Goal: Task Accomplishment & Management: Use online tool/utility

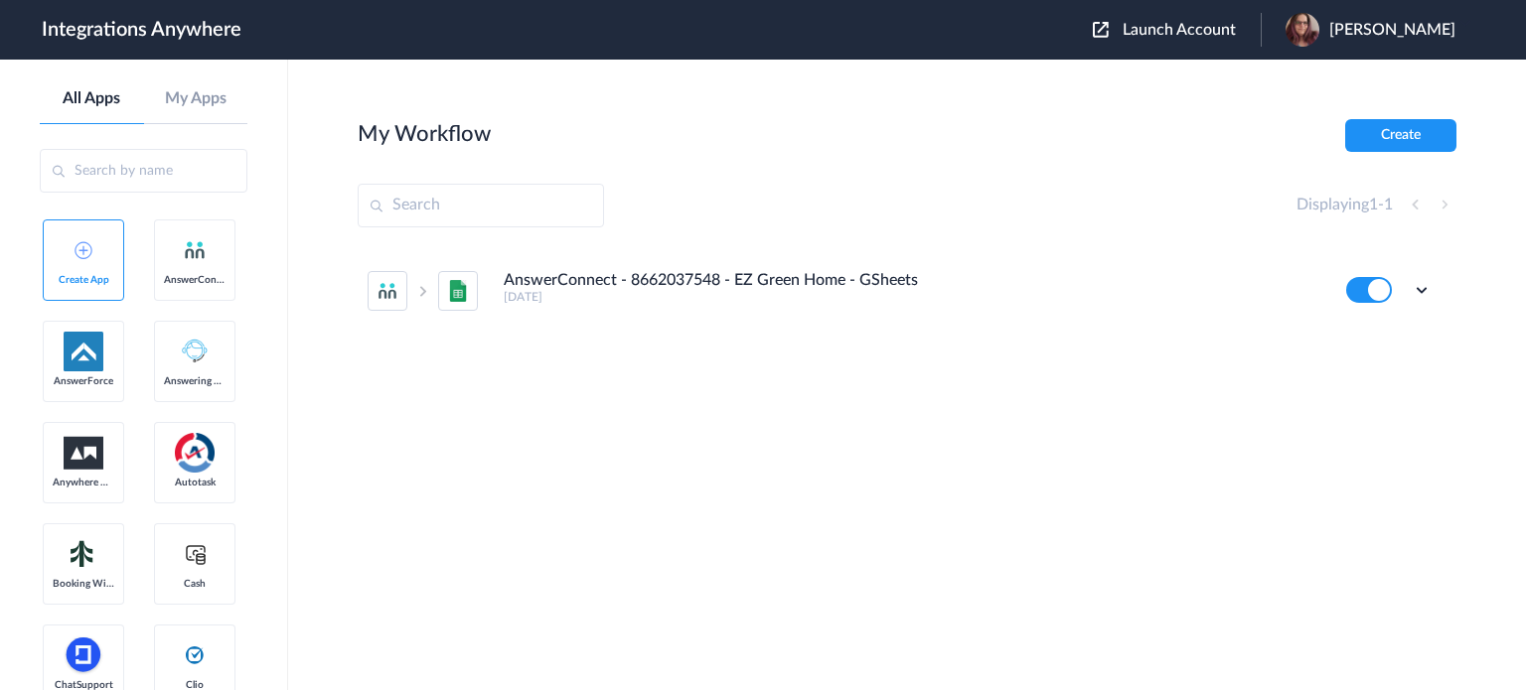
click at [1207, 34] on span "Launch Account" at bounding box center [1178, 30] width 113 height 16
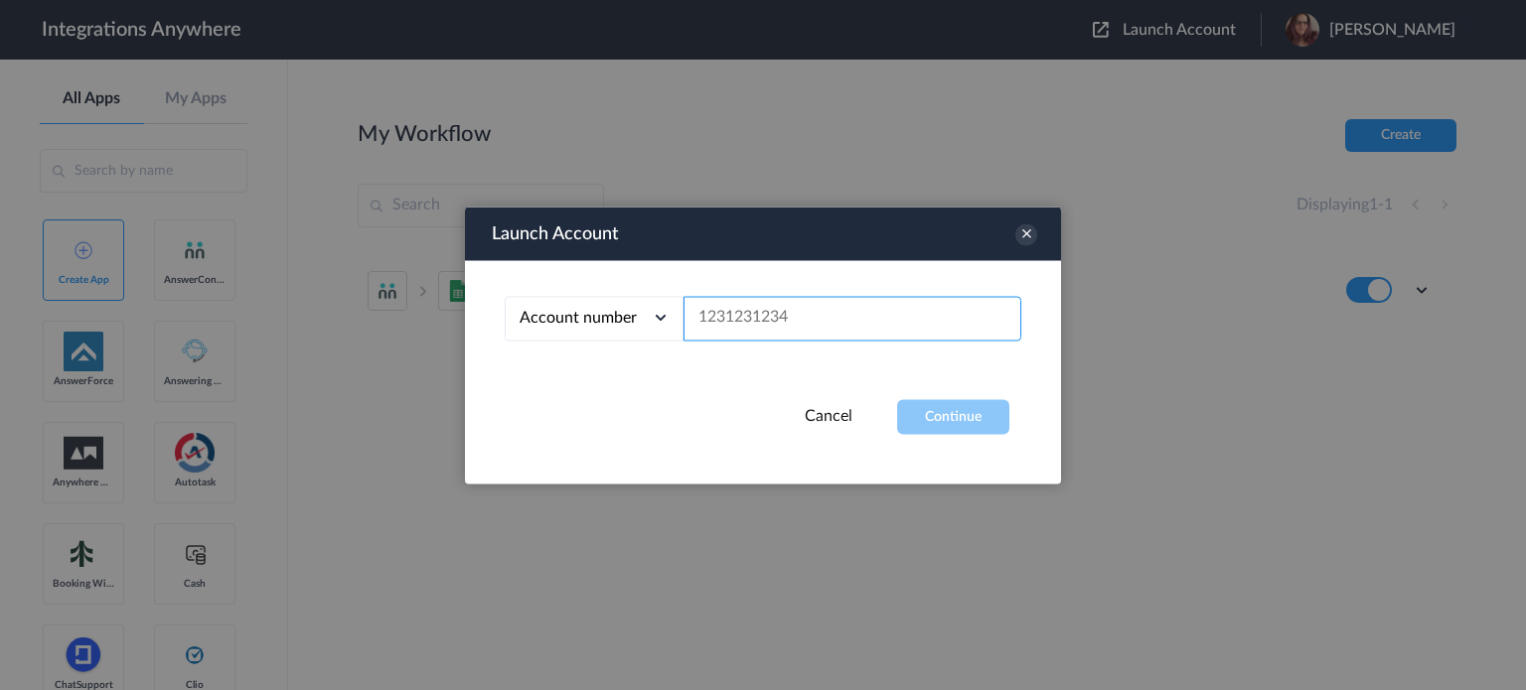
click at [849, 327] on input "text" at bounding box center [852, 318] width 338 height 45
paste input "2075502951"
type input "2075502951"
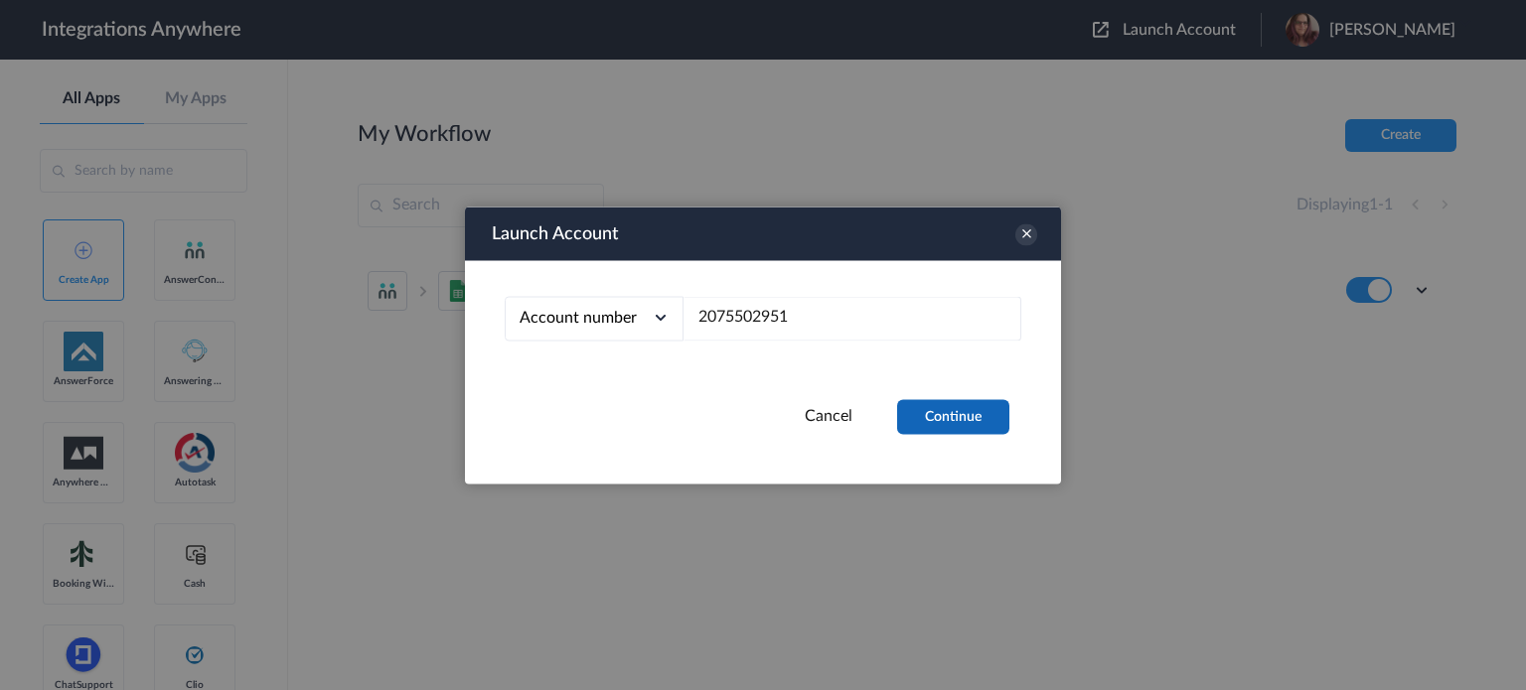
click at [943, 424] on button "Continue" at bounding box center [953, 416] width 112 height 35
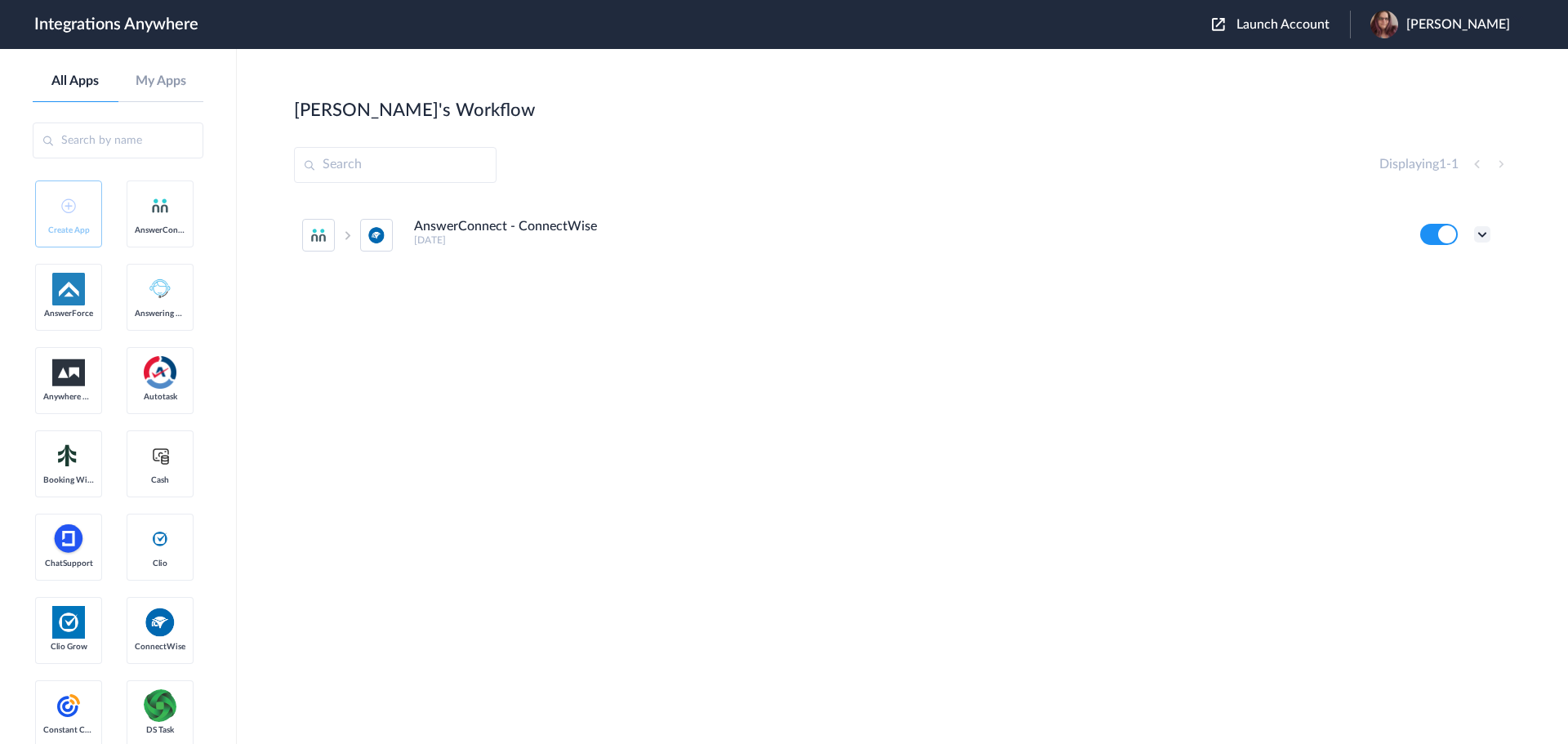
click at [1254, 234] on icon at bounding box center [1482, 234] width 16 height 16
click at [1254, 276] on li "Edit" at bounding box center [1436, 272] width 106 height 30
click at [1254, 236] on icon at bounding box center [1482, 234] width 16 height 16
click at [1254, 299] on link "Task history" at bounding box center [1435, 303] width 78 height 12
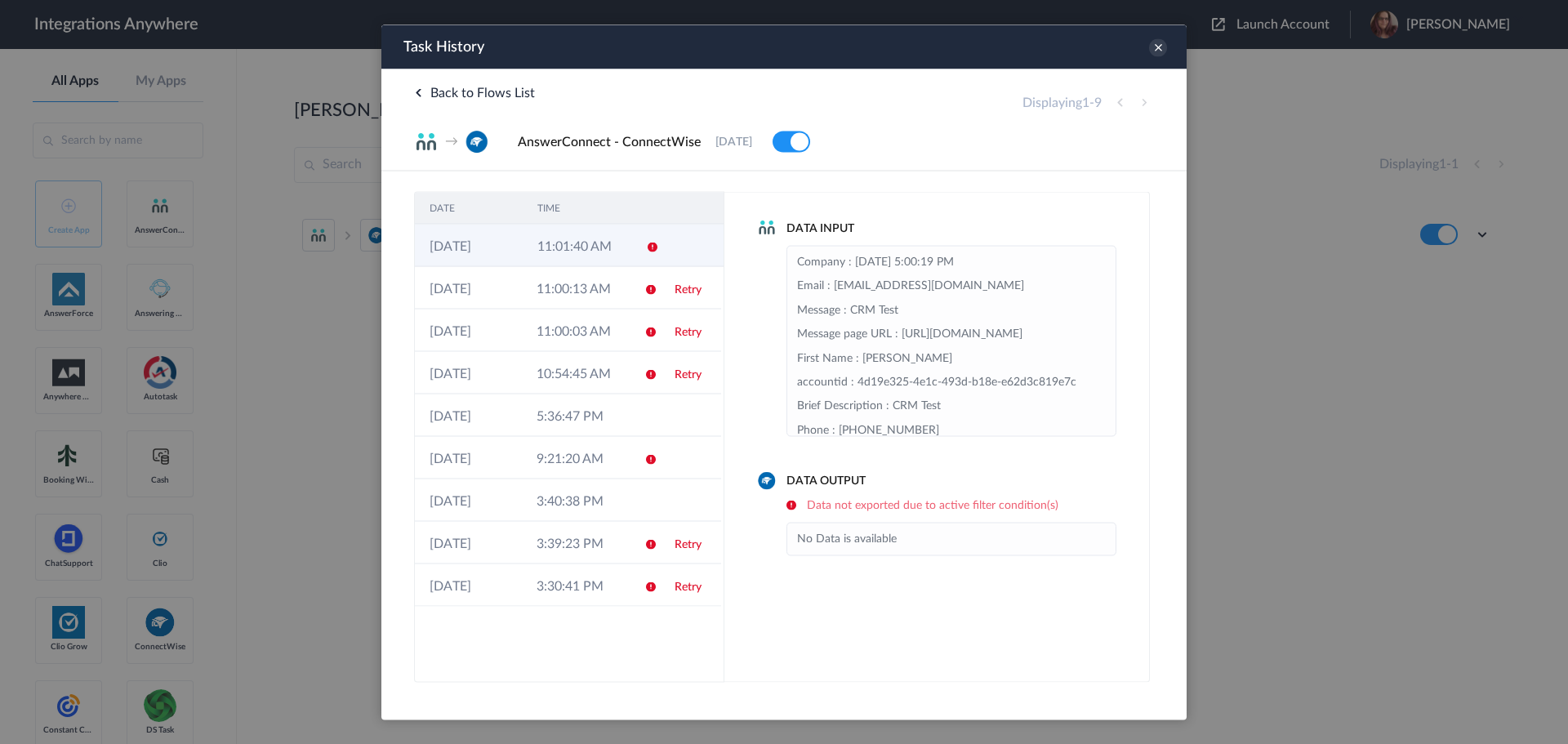
click at [661, 245] on td at bounding box center [691, 245] width 62 height 43
click at [425, 91] on span "Back to Flows List" at bounding box center [474, 92] width 121 height 13
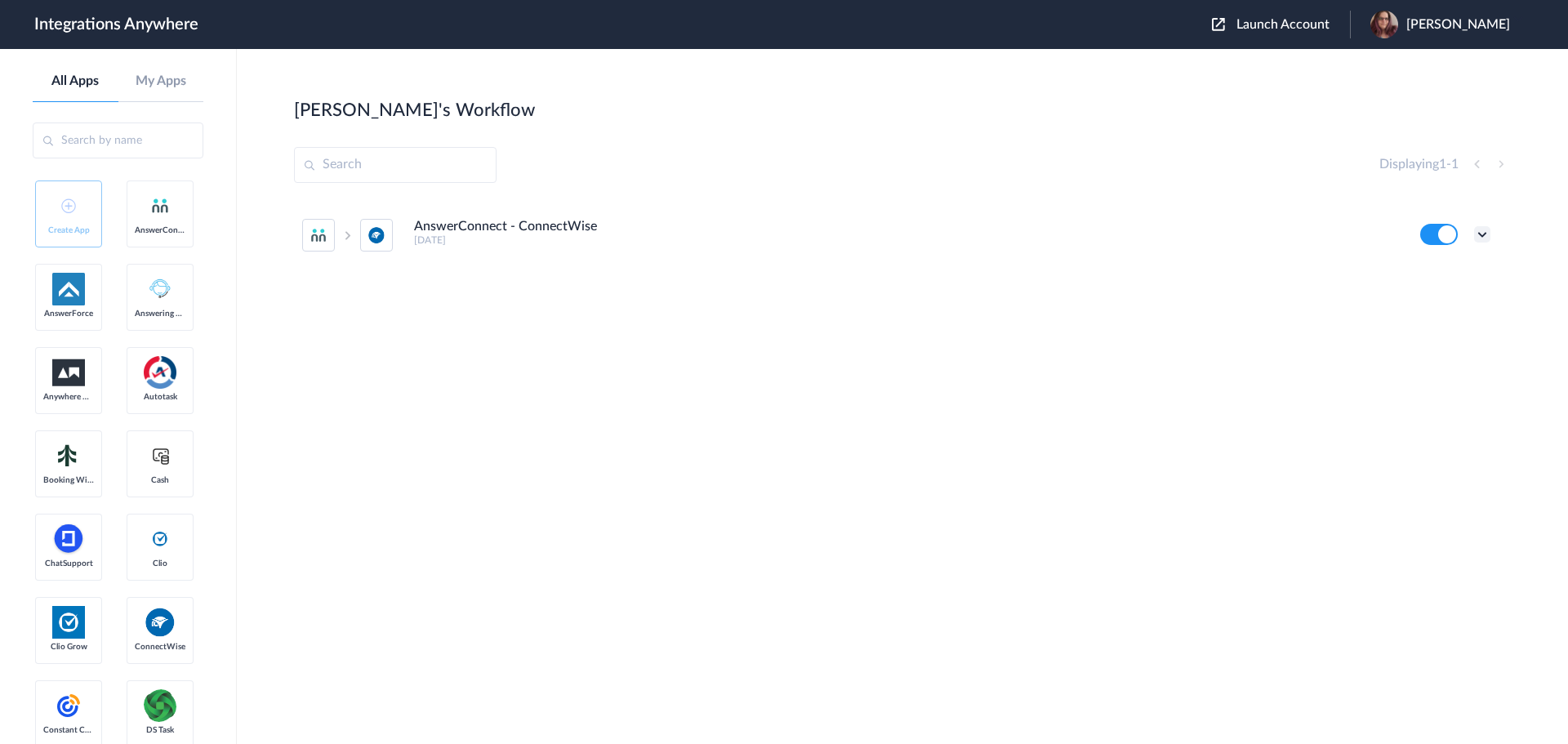
click at [1254, 229] on icon at bounding box center [1482, 234] width 16 height 16
click at [1254, 298] on link "Task history" at bounding box center [1435, 303] width 78 height 12
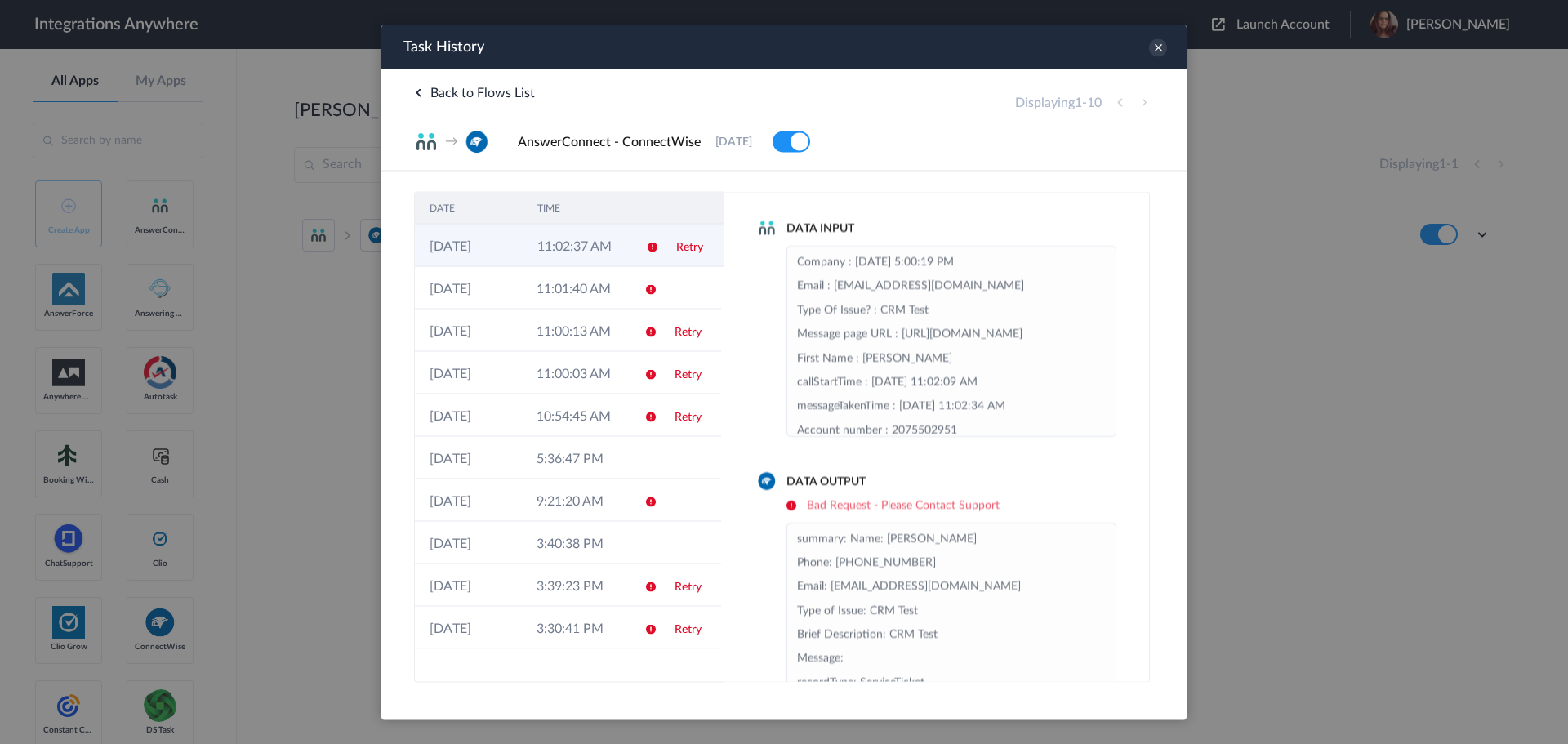
click at [676, 265] on td "Retry" at bounding box center [691, 245] width 62 height 43
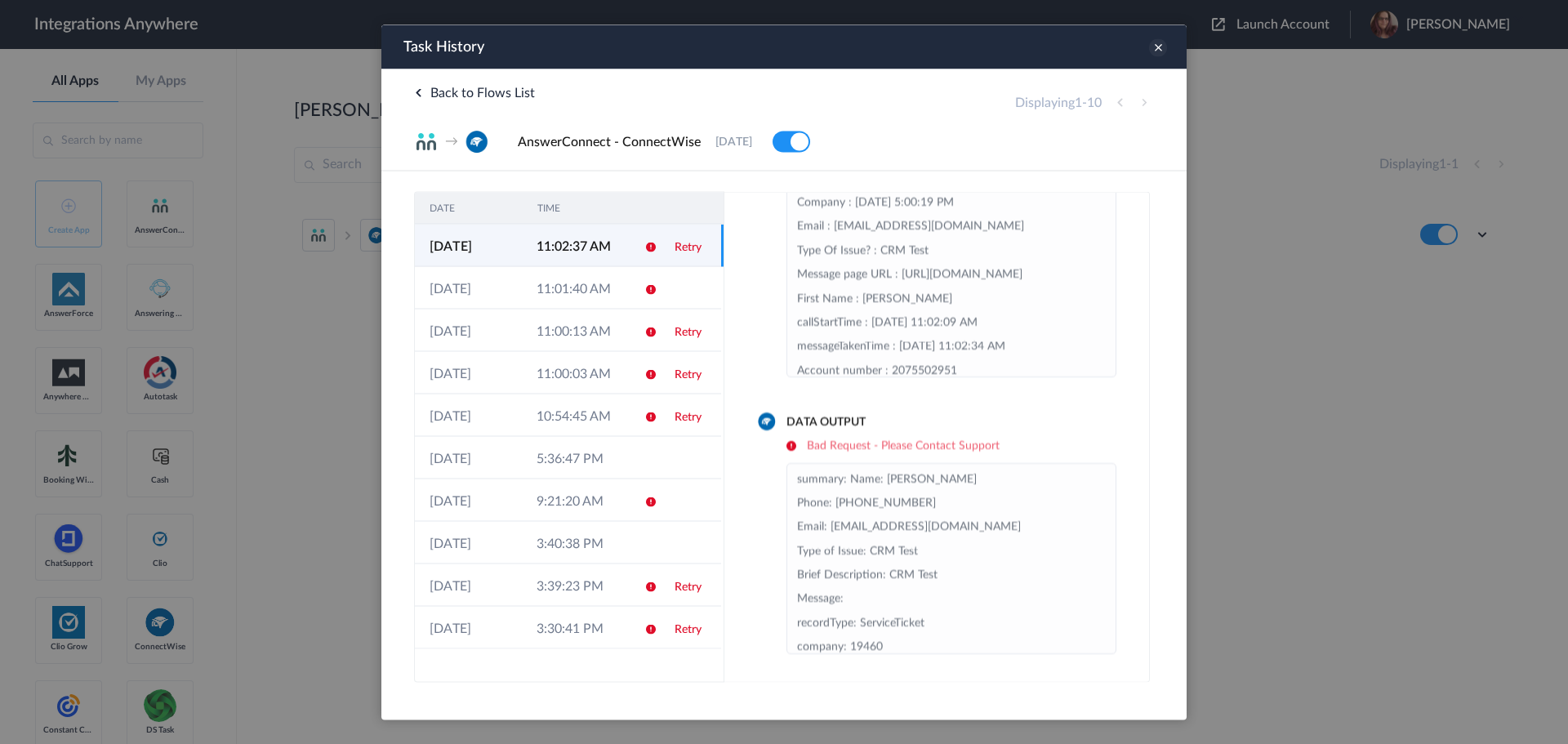
click at [1162, 48] on icon at bounding box center [1158, 48] width 18 height 18
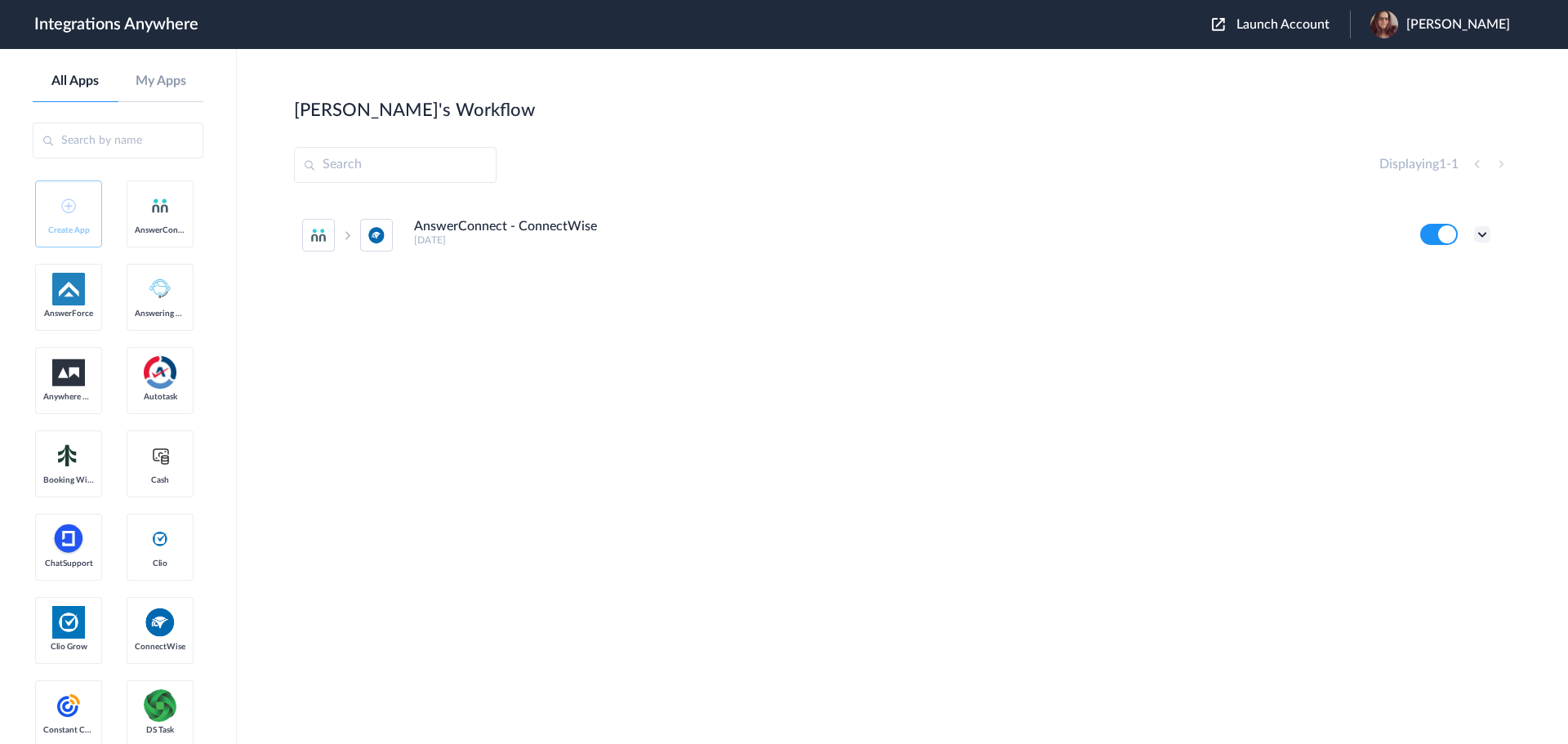
click at [1254, 236] on icon at bounding box center [1482, 234] width 16 height 16
click at [1254, 295] on li "Task history" at bounding box center [1436, 303] width 106 height 30
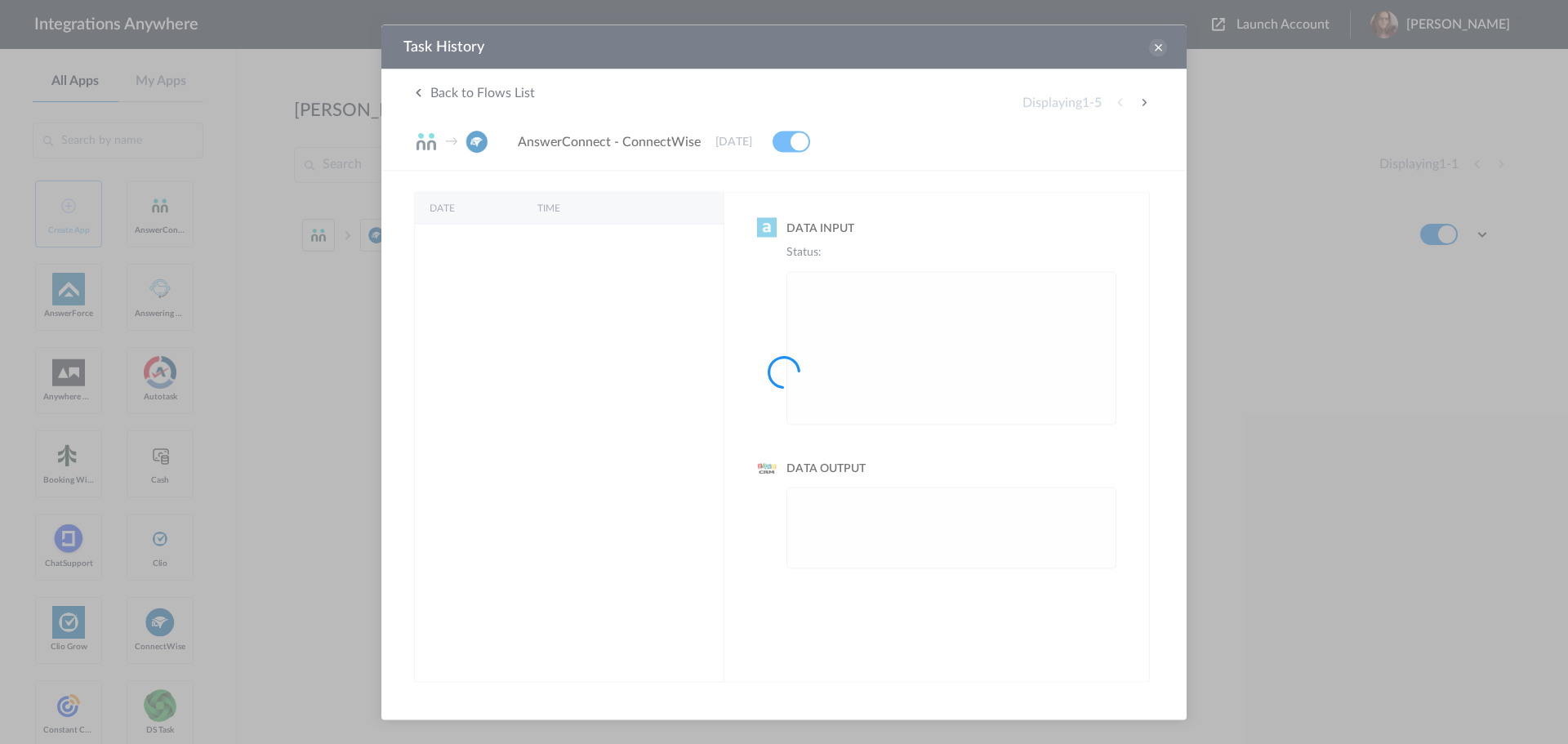
scroll to position [0, 0]
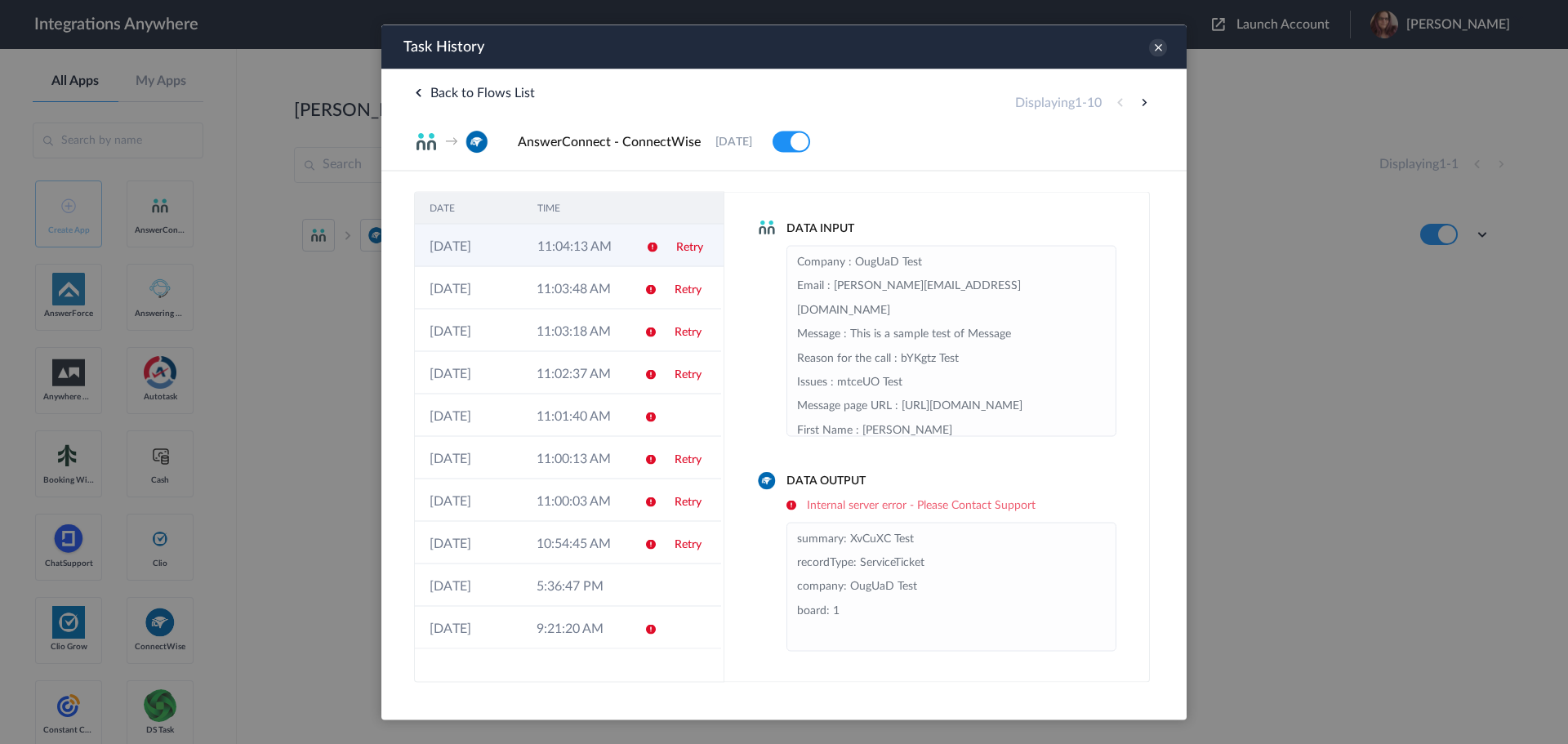
click at [564, 247] on td "11:04:13 AM" at bounding box center [576, 245] width 108 height 43
click at [608, 528] on td "10:54:45 AM" at bounding box center [576, 543] width 107 height 43
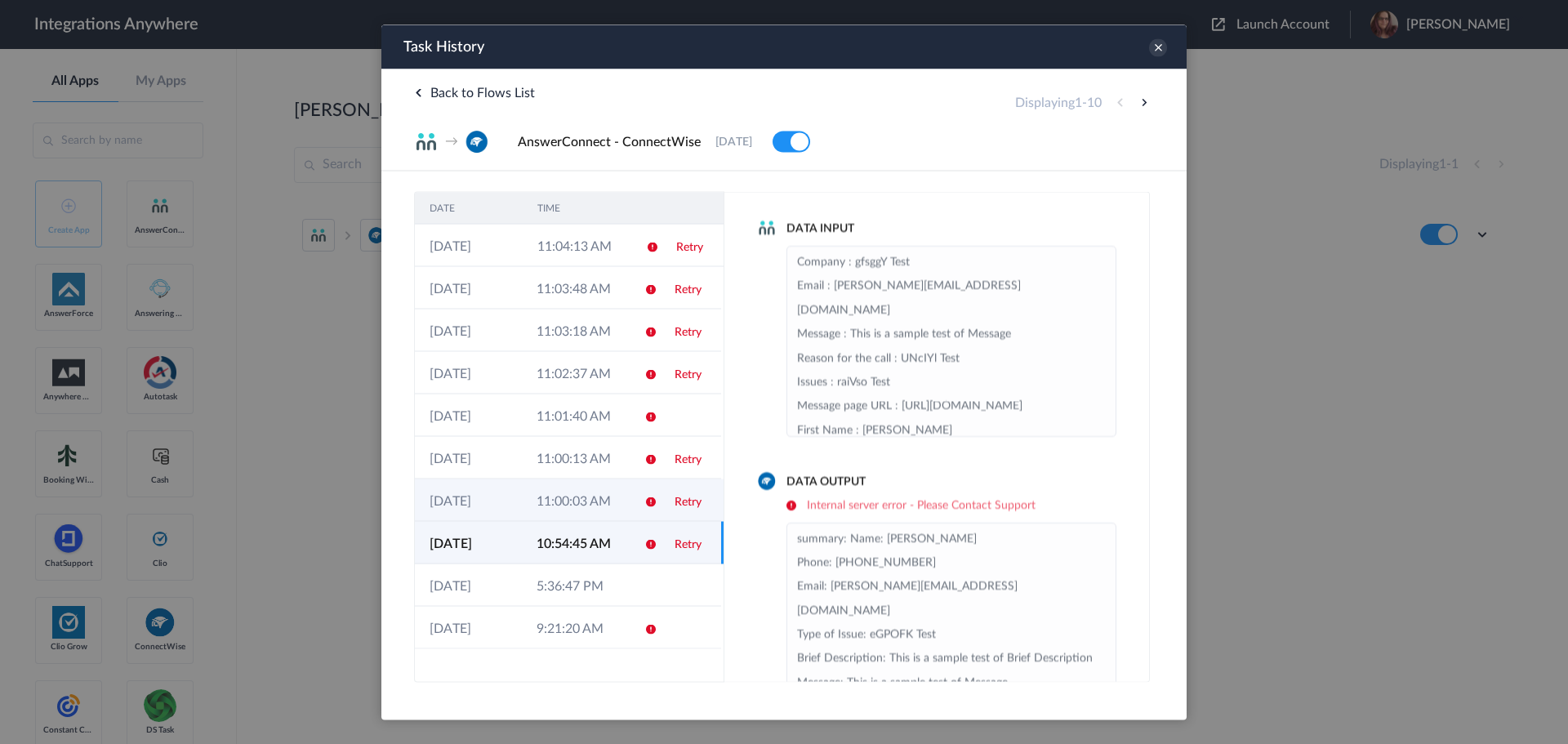
click at [605, 511] on td "11:00:03 AM" at bounding box center [576, 500] width 107 height 43
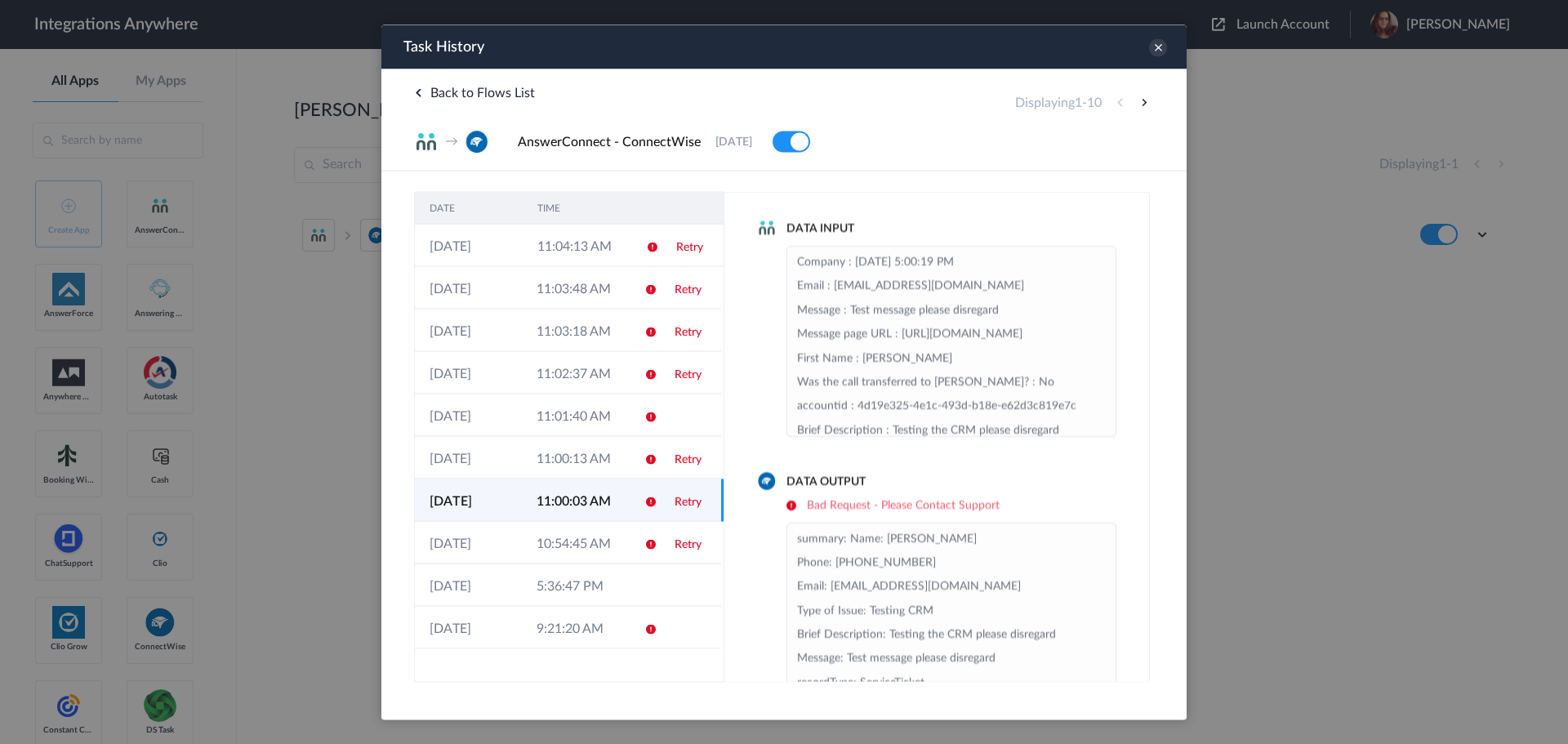
click at [594, 479] on td "11:00:03 AM" at bounding box center [576, 500] width 107 height 43
click at [594, 460] on td "11:00:13 AM" at bounding box center [576, 457] width 107 height 43
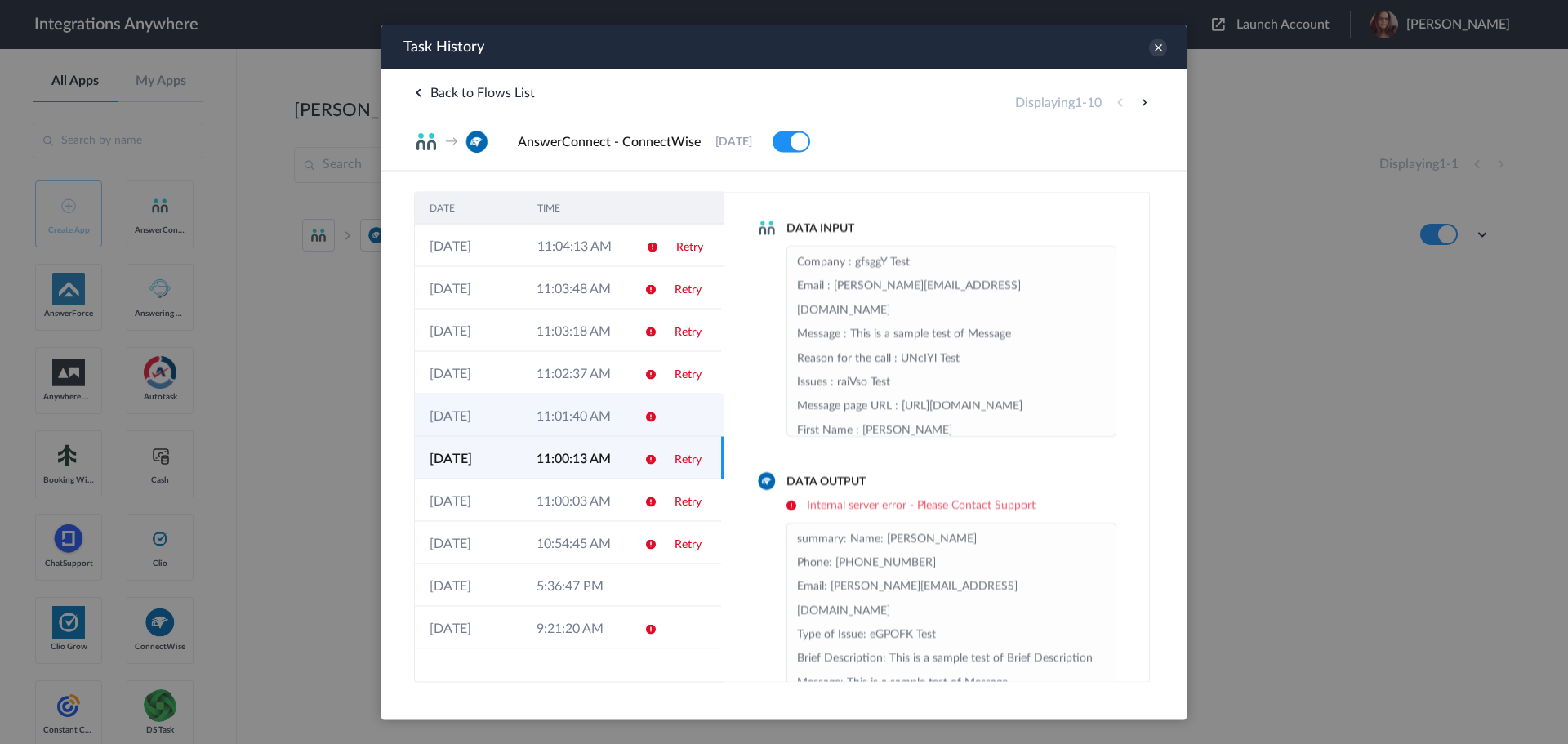
click at [594, 419] on td "11:01:40 AM" at bounding box center [576, 415] width 107 height 43
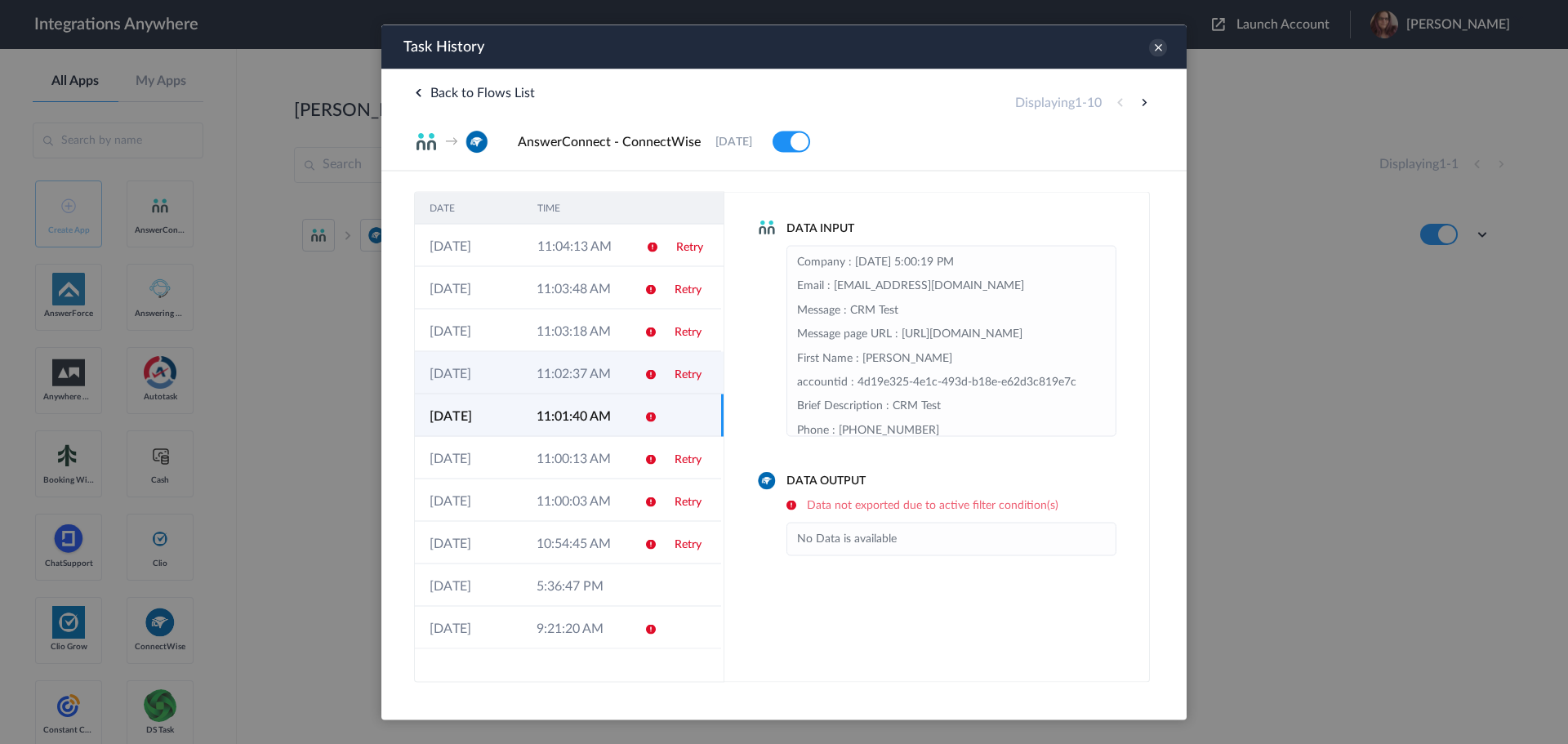
click at [594, 375] on td "11:02:37 AM" at bounding box center [576, 372] width 107 height 43
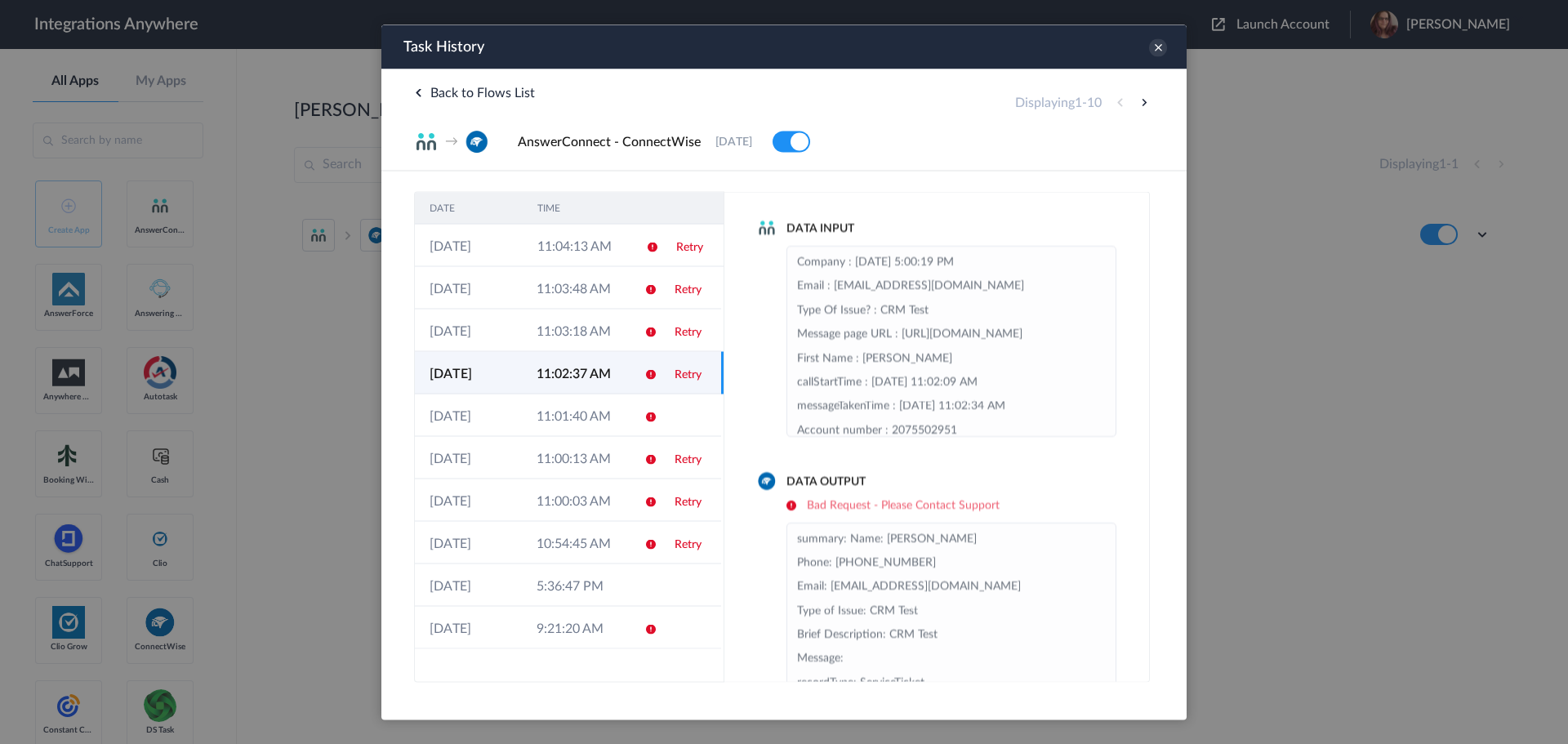
click at [594, 353] on td "11:02:37 AM" at bounding box center [576, 372] width 107 height 43
click at [598, 326] on td "11:03:18 AM" at bounding box center [576, 330] width 107 height 43
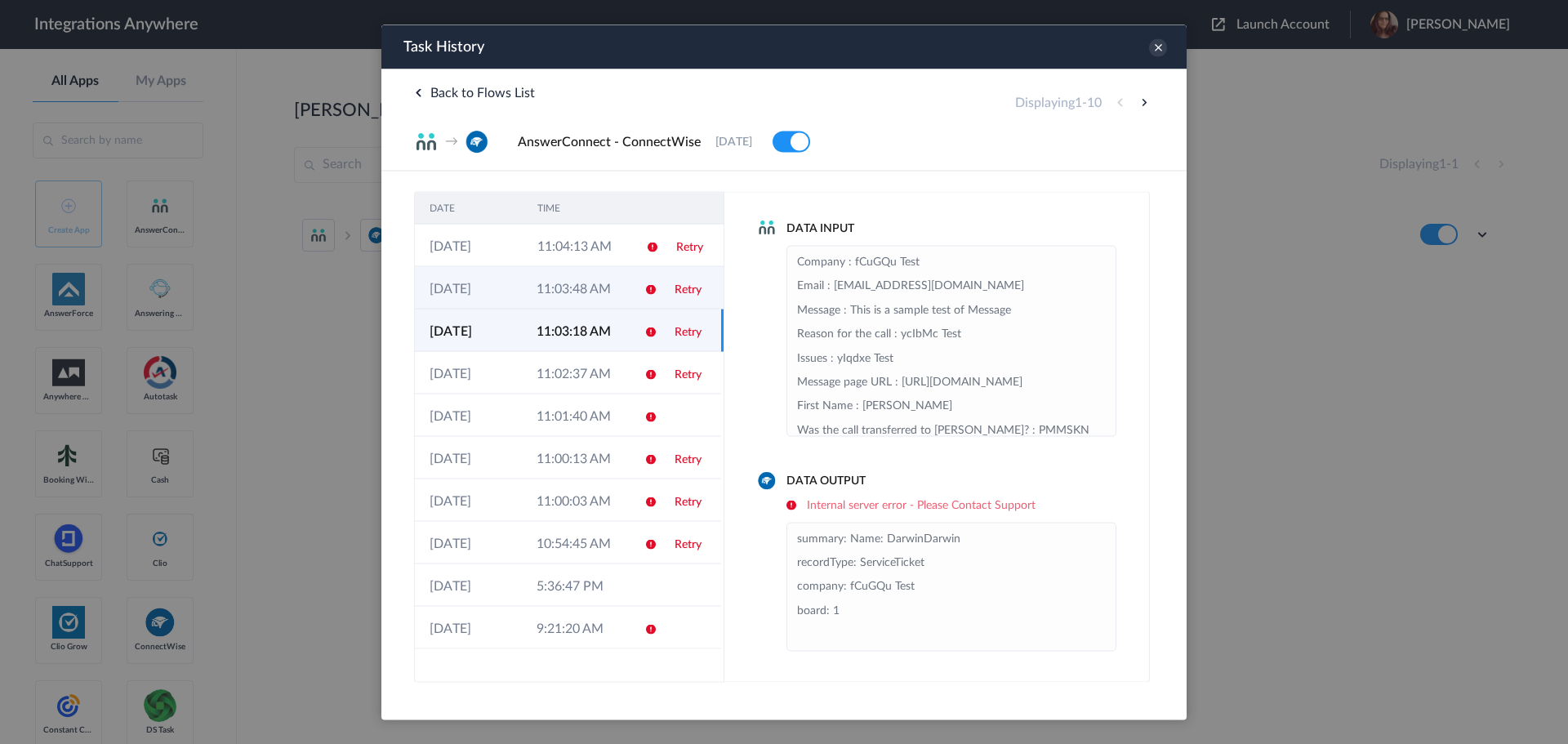
click at [599, 299] on td "11:03:48 AM" at bounding box center [576, 288] width 107 height 43
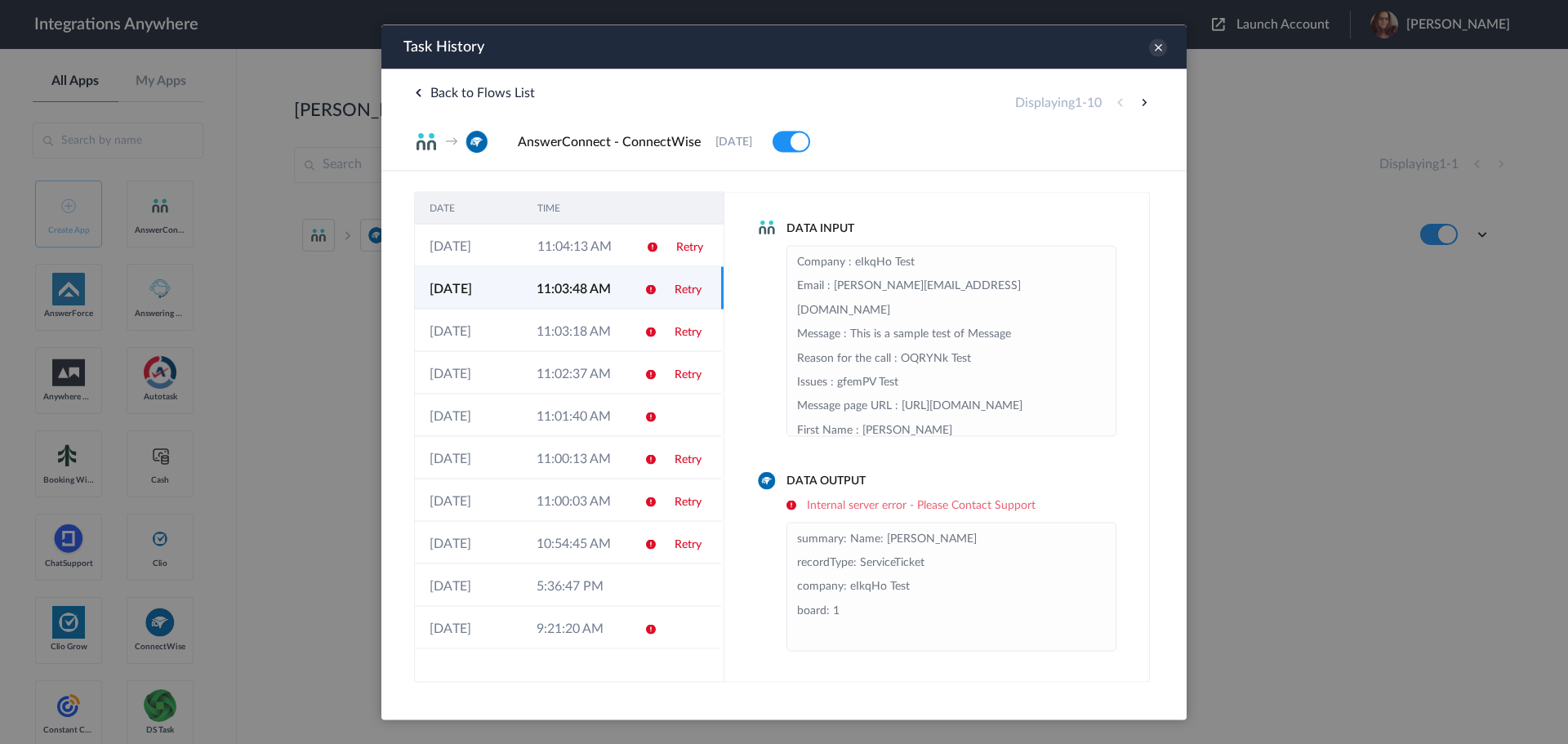
click at [602, 269] on td "11:03:48 AM" at bounding box center [576, 288] width 107 height 43
click at [606, 252] on td "11:04:13 AM" at bounding box center [576, 245] width 108 height 43
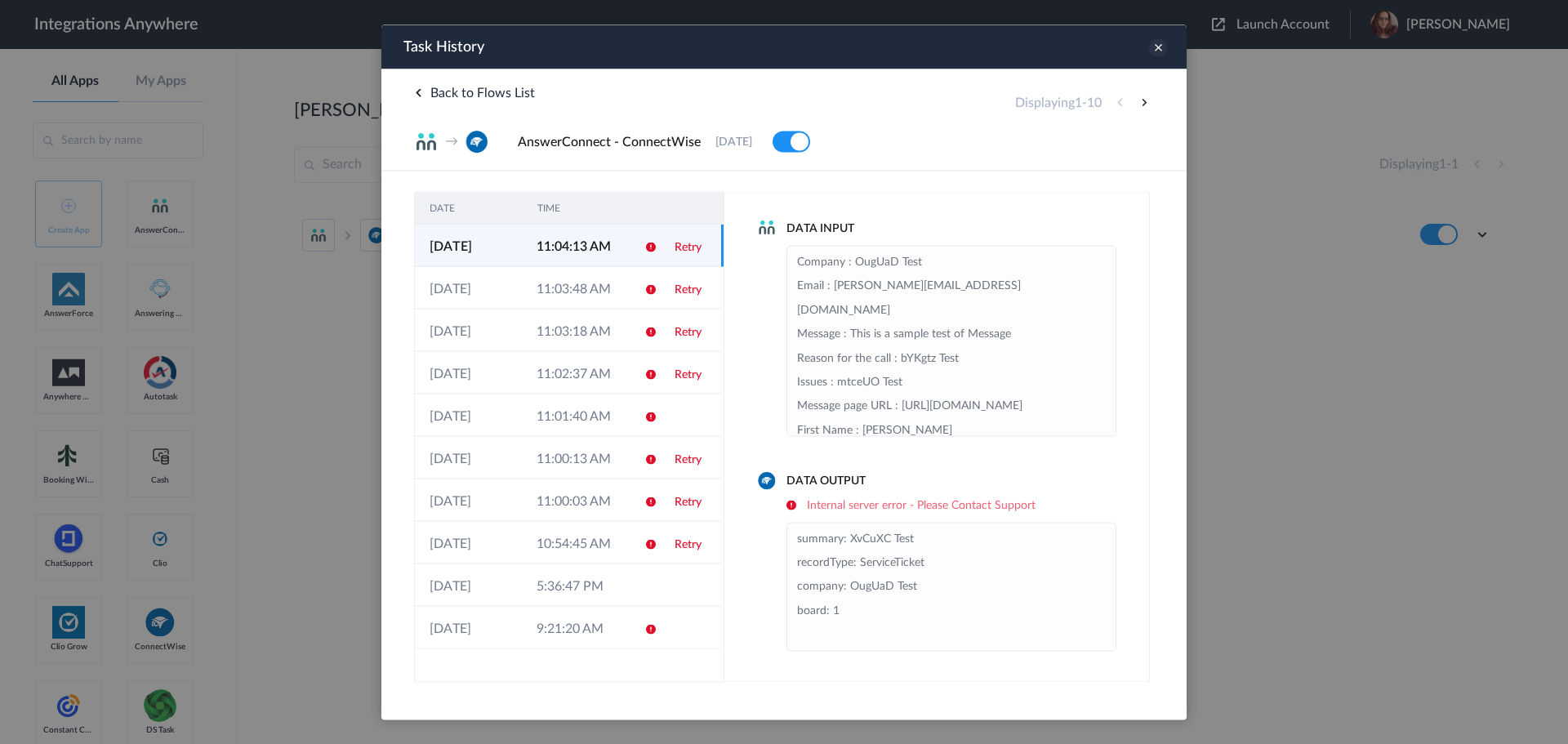
click at [1156, 51] on icon at bounding box center [1158, 48] width 18 height 18
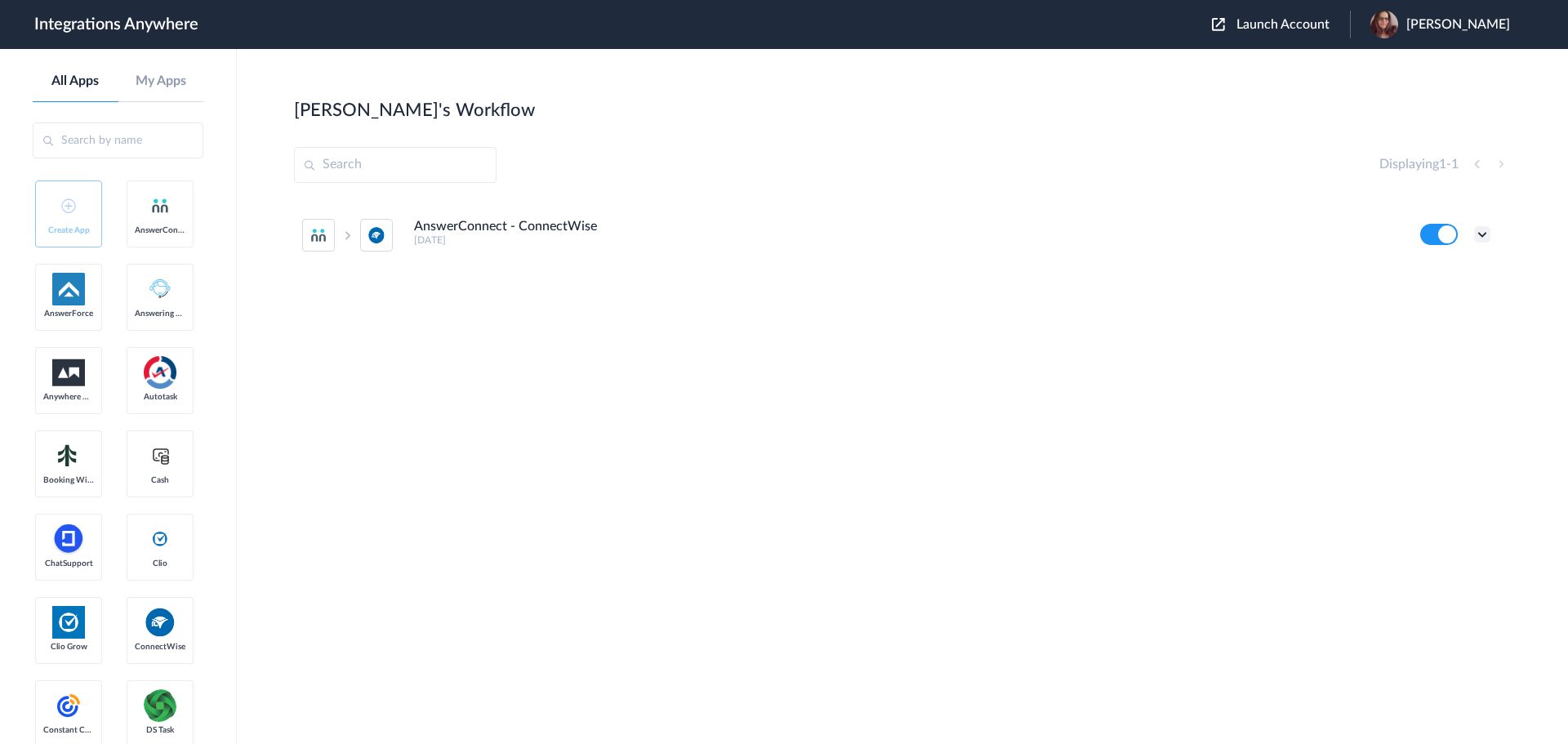
click at [1254, 232] on icon at bounding box center [1482, 234] width 16 height 16
click at [1254, 271] on link "Edit" at bounding box center [1416, 272] width 39 height 12
click at [1254, 232] on icon at bounding box center [1482, 234] width 16 height 16
click at [1254, 299] on link "Task history" at bounding box center [1435, 303] width 78 height 12
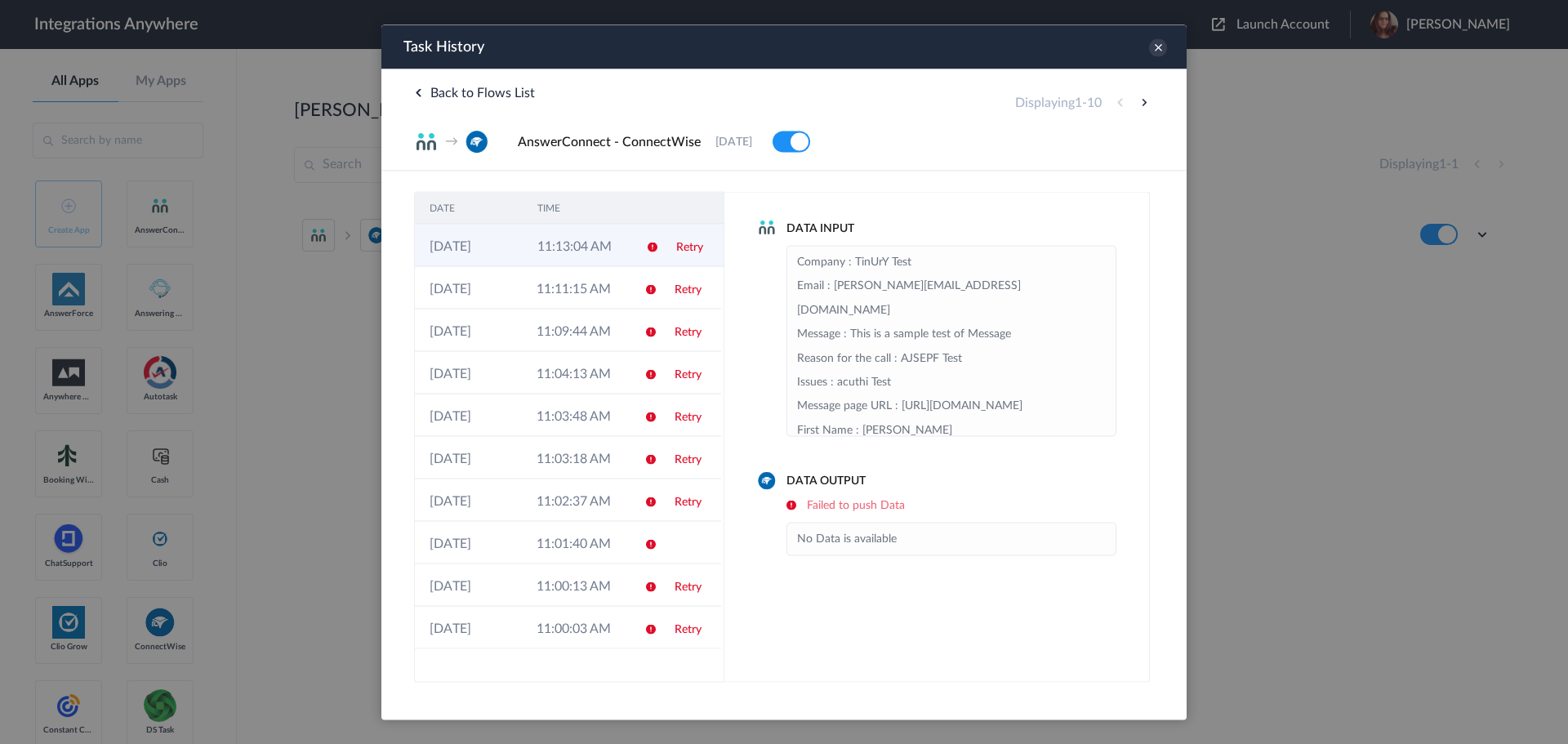
click at [571, 252] on td "11:13:04 AM" at bounding box center [576, 245] width 108 height 43
click at [574, 284] on td "11:11:15 AM" at bounding box center [576, 288] width 107 height 43
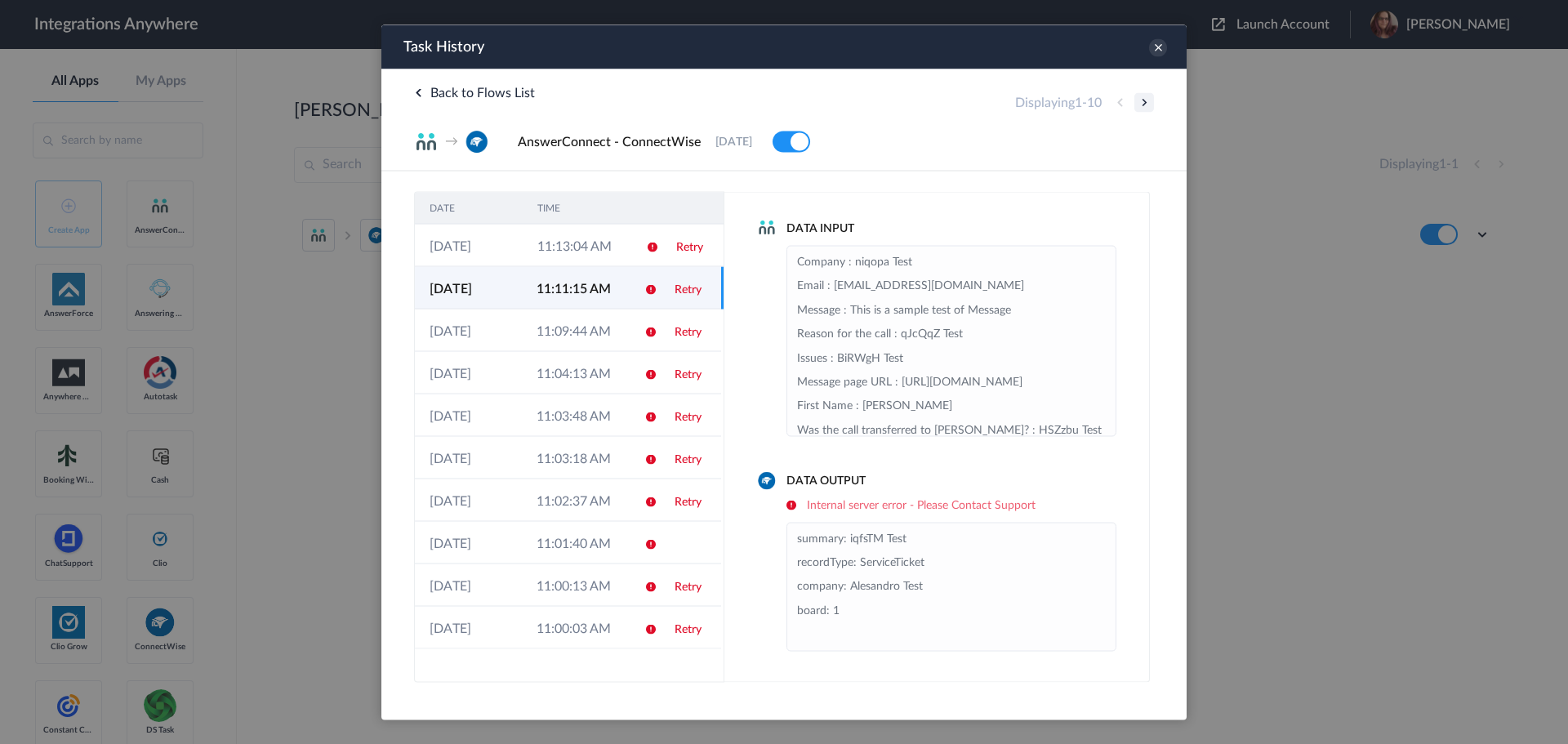
click at [1140, 101] on button at bounding box center [1145, 102] width 20 height 20
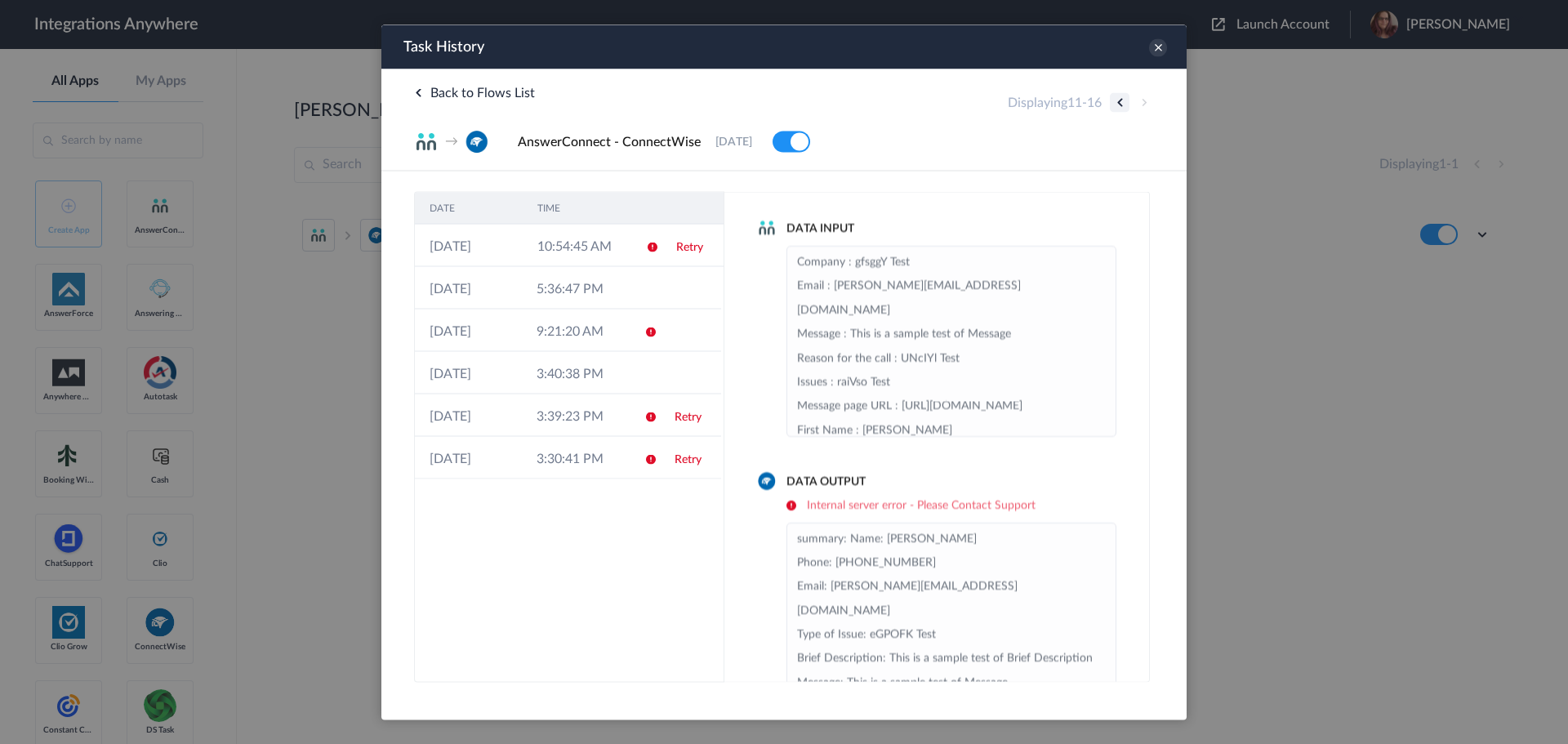
click at [1117, 101] on button at bounding box center [1120, 102] width 20 height 20
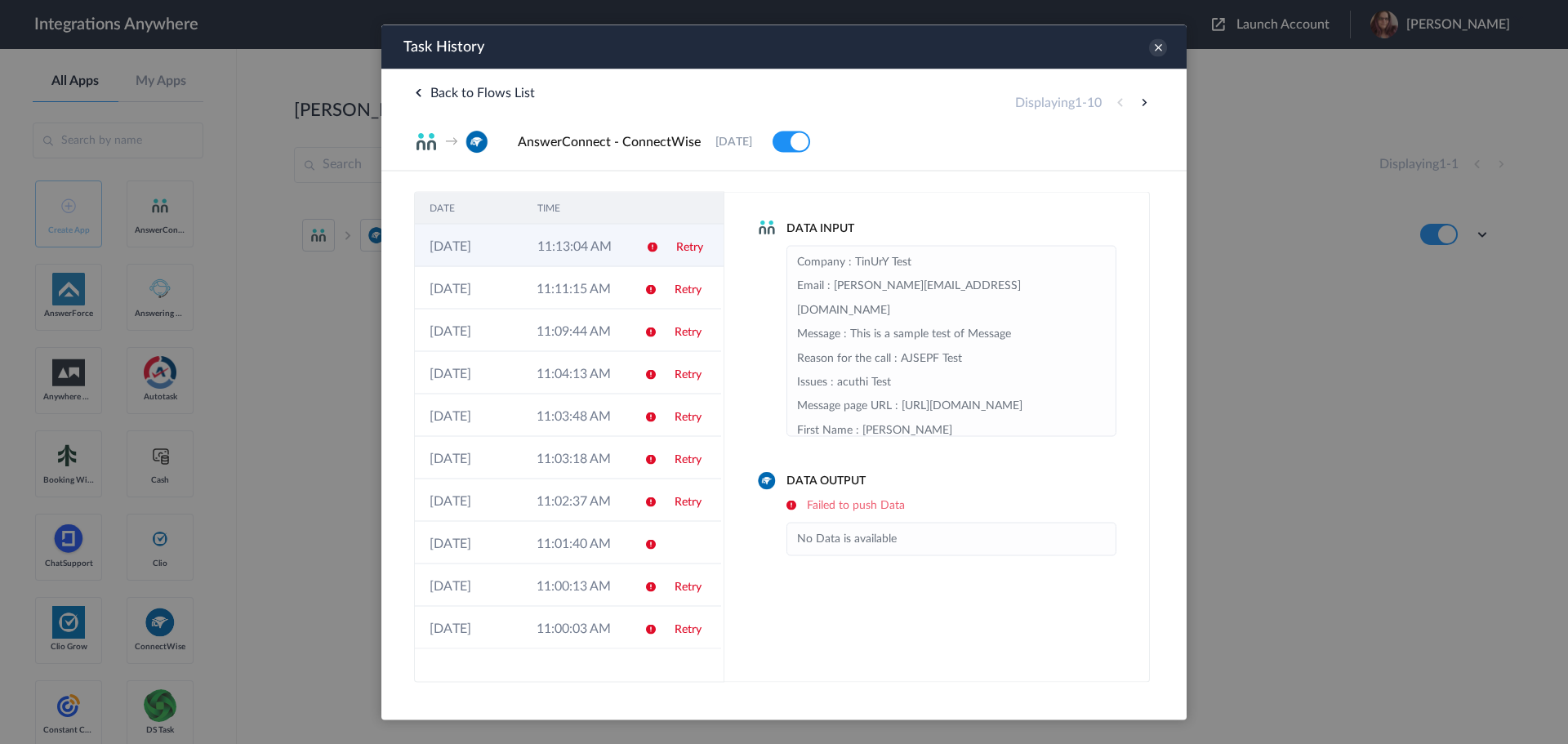
click at [608, 244] on td "11:13:04 AM" at bounding box center [576, 245] width 108 height 43
click at [1158, 56] on icon at bounding box center [1158, 48] width 18 height 18
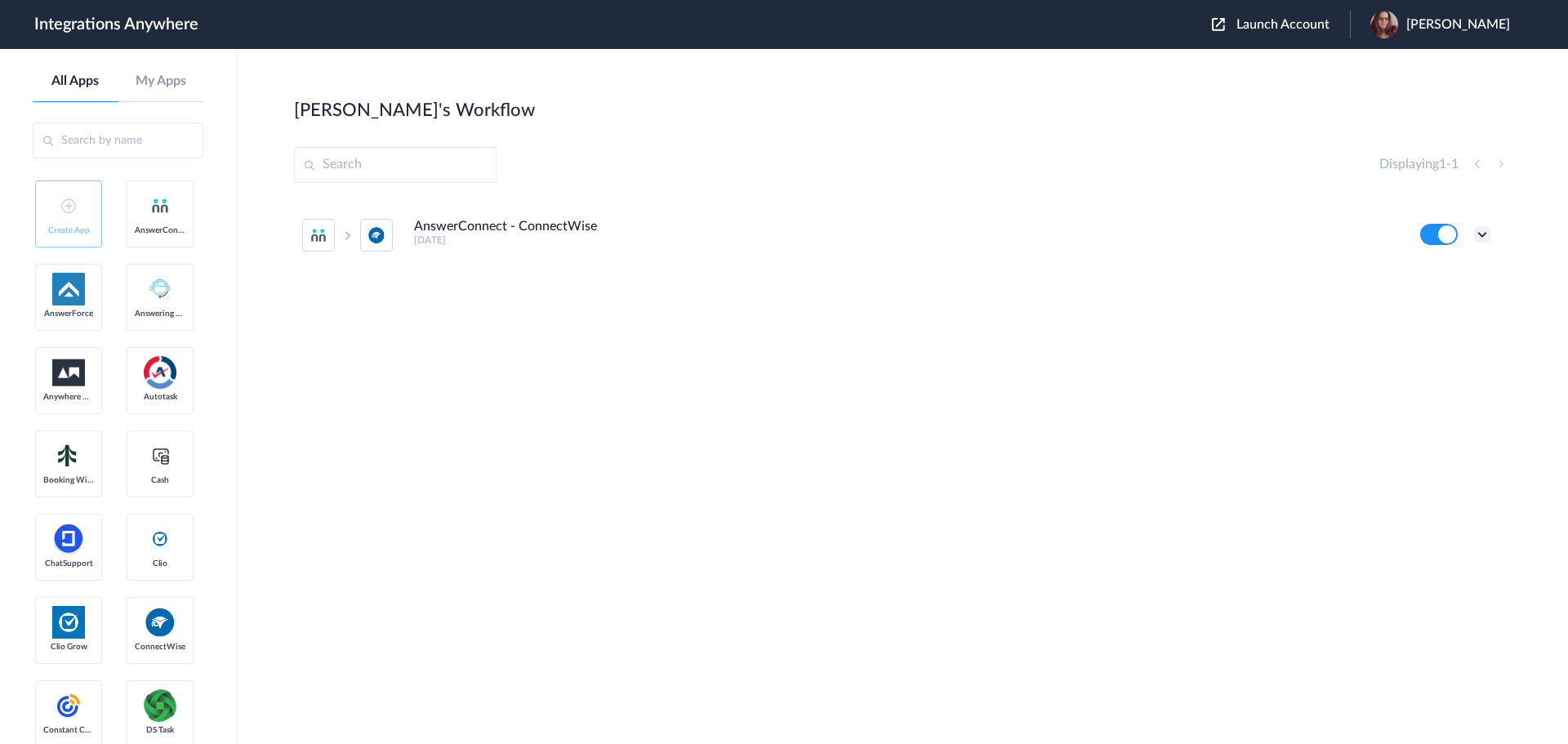
click at [1254, 230] on icon at bounding box center [1482, 234] width 16 height 16
click at [1254, 261] on li "Edit" at bounding box center [1436, 272] width 106 height 30
click at [1254, 235] on icon at bounding box center [1482, 234] width 16 height 16
click at [1254, 303] on link "Task history" at bounding box center [1435, 303] width 78 height 12
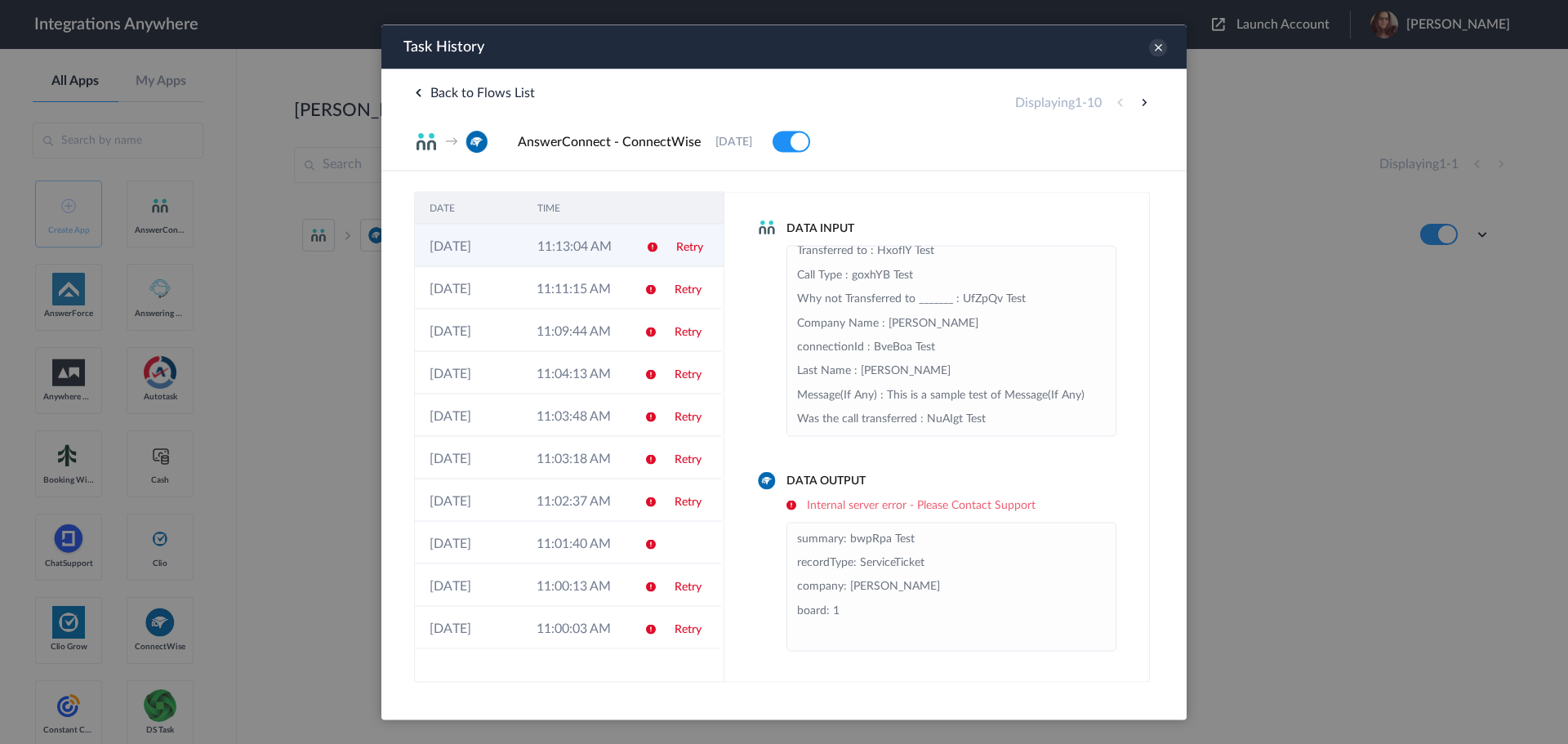
click at [592, 247] on td "11:13:04 AM" at bounding box center [576, 245] width 108 height 43
click at [1144, 98] on button at bounding box center [1145, 102] width 20 height 20
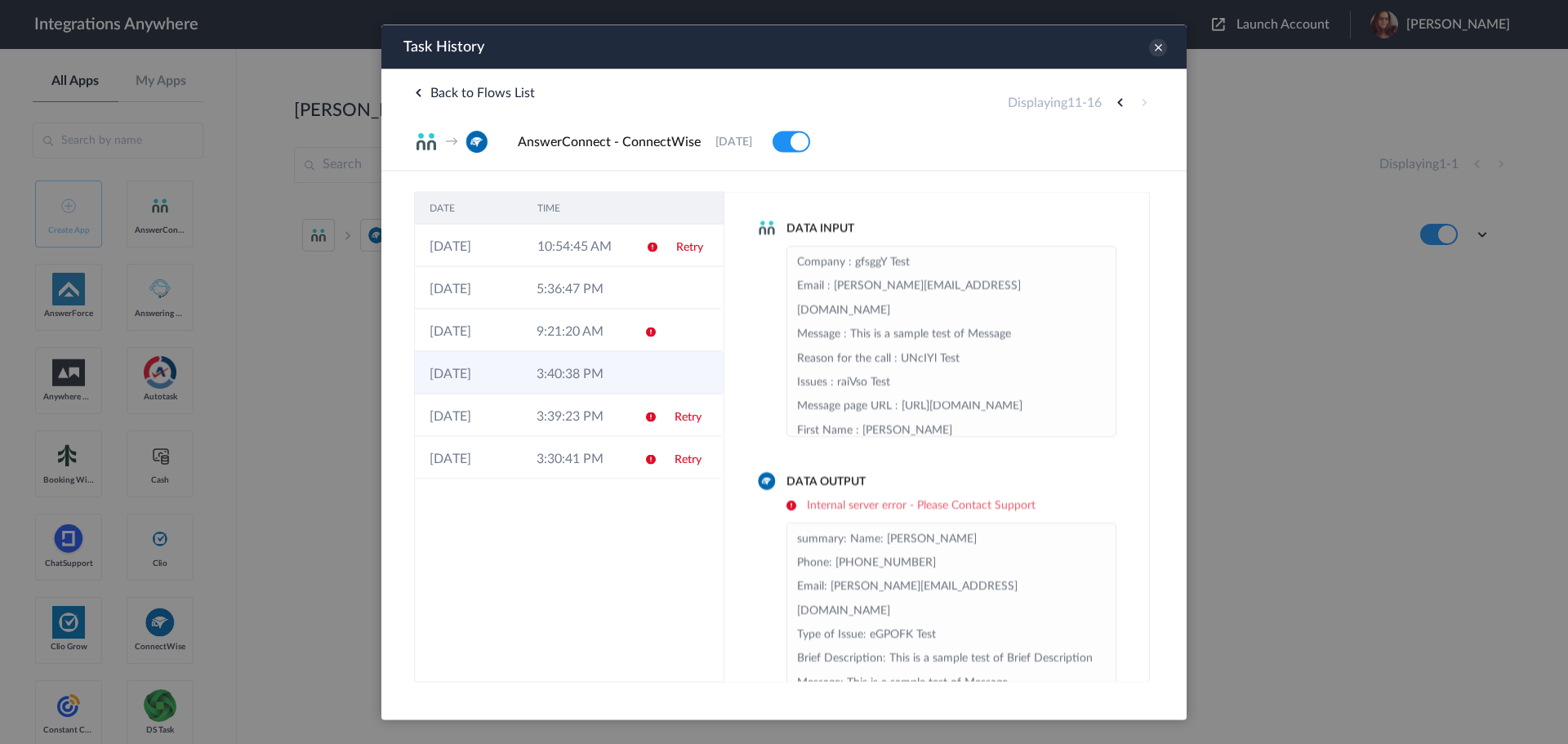
click at [570, 373] on td "3:40:38 PM" at bounding box center [576, 372] width 107 height 43
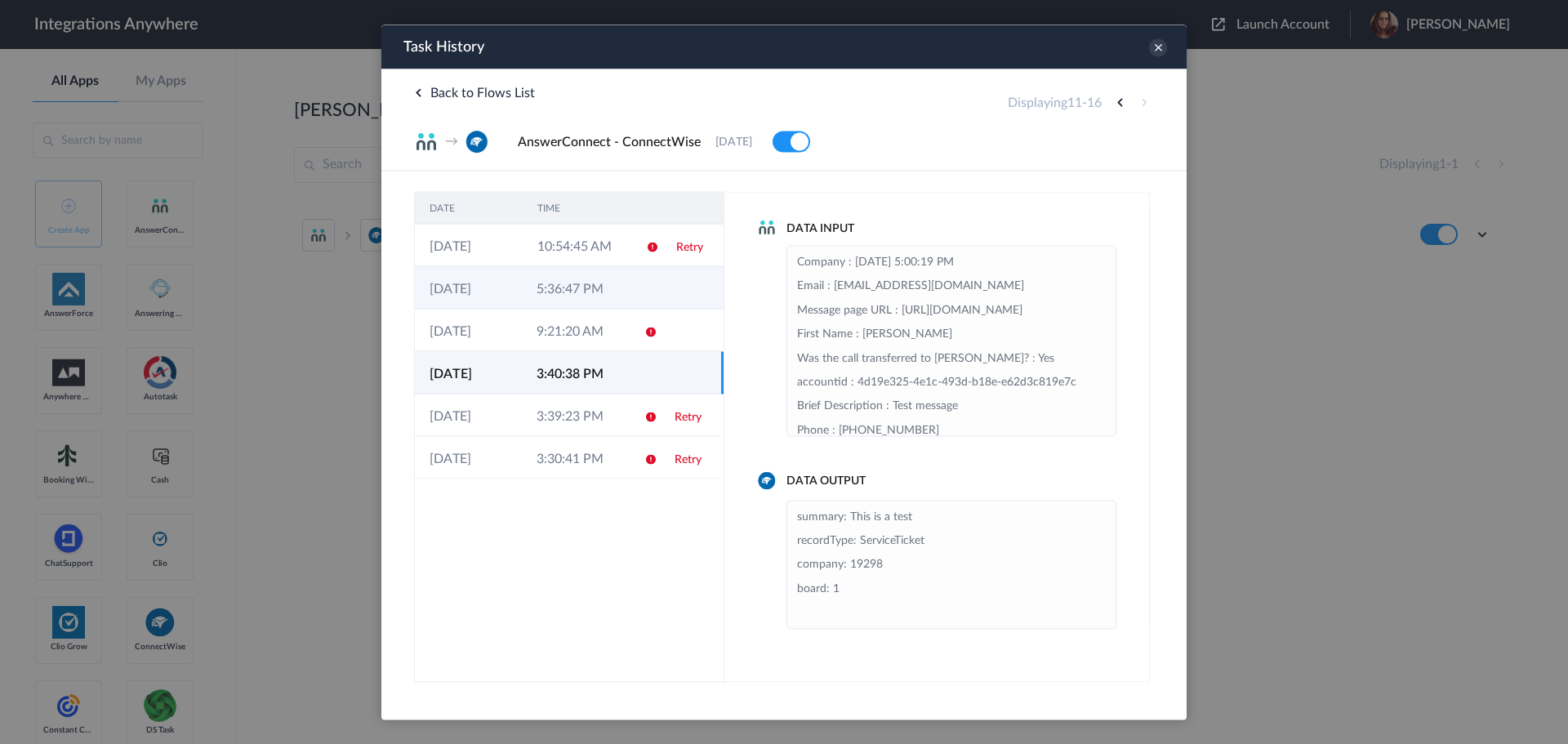
click at [688, 289] on td at bounding box center [690, 288] width 61 height 43
click at [1122, 109] on button at bounding box center [1120, 102] width 20 height 20
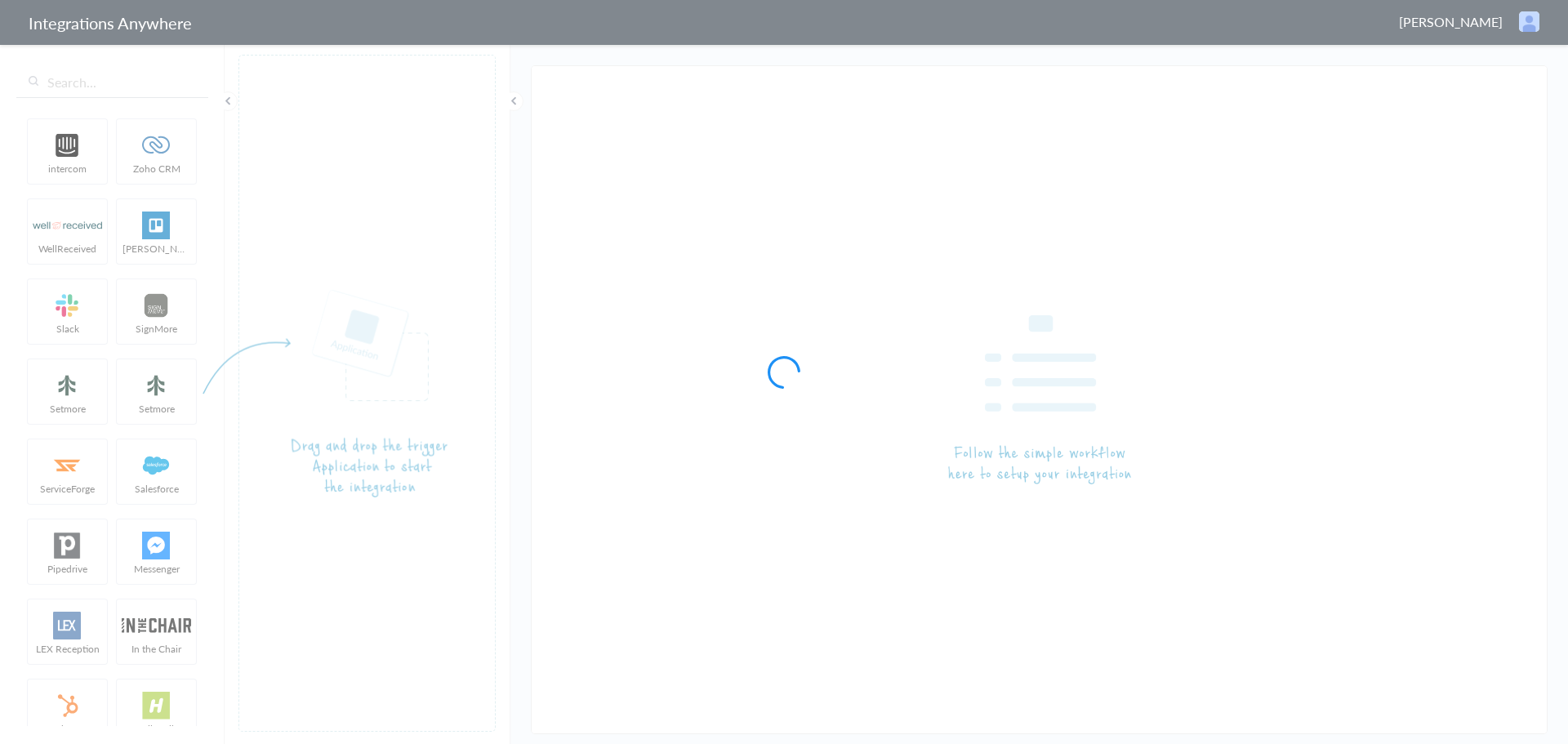
type input "AnswerConnect - ConnectWise"
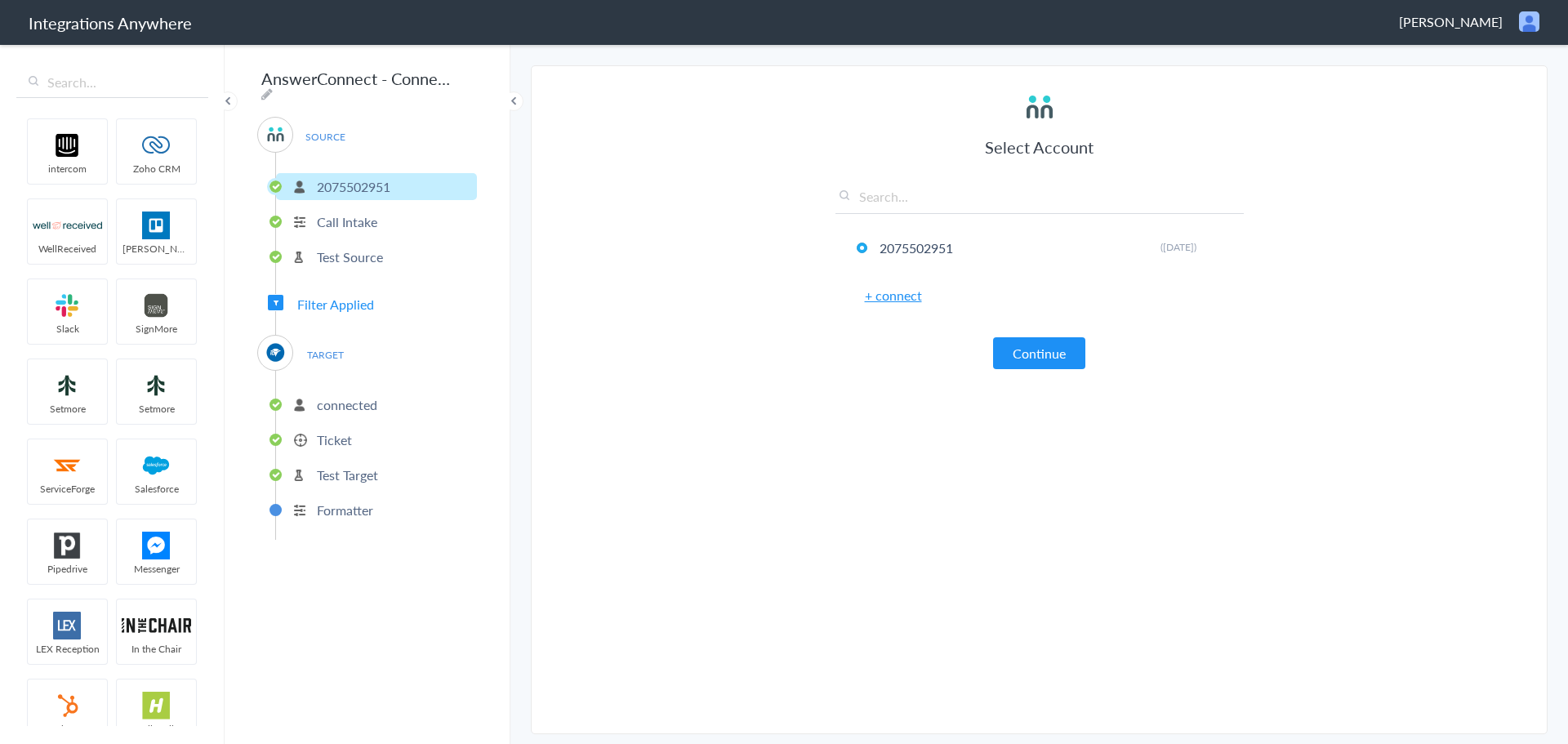
click at [325, 407] on p "connected" at bounding box center [346, 404] width 60 height 19
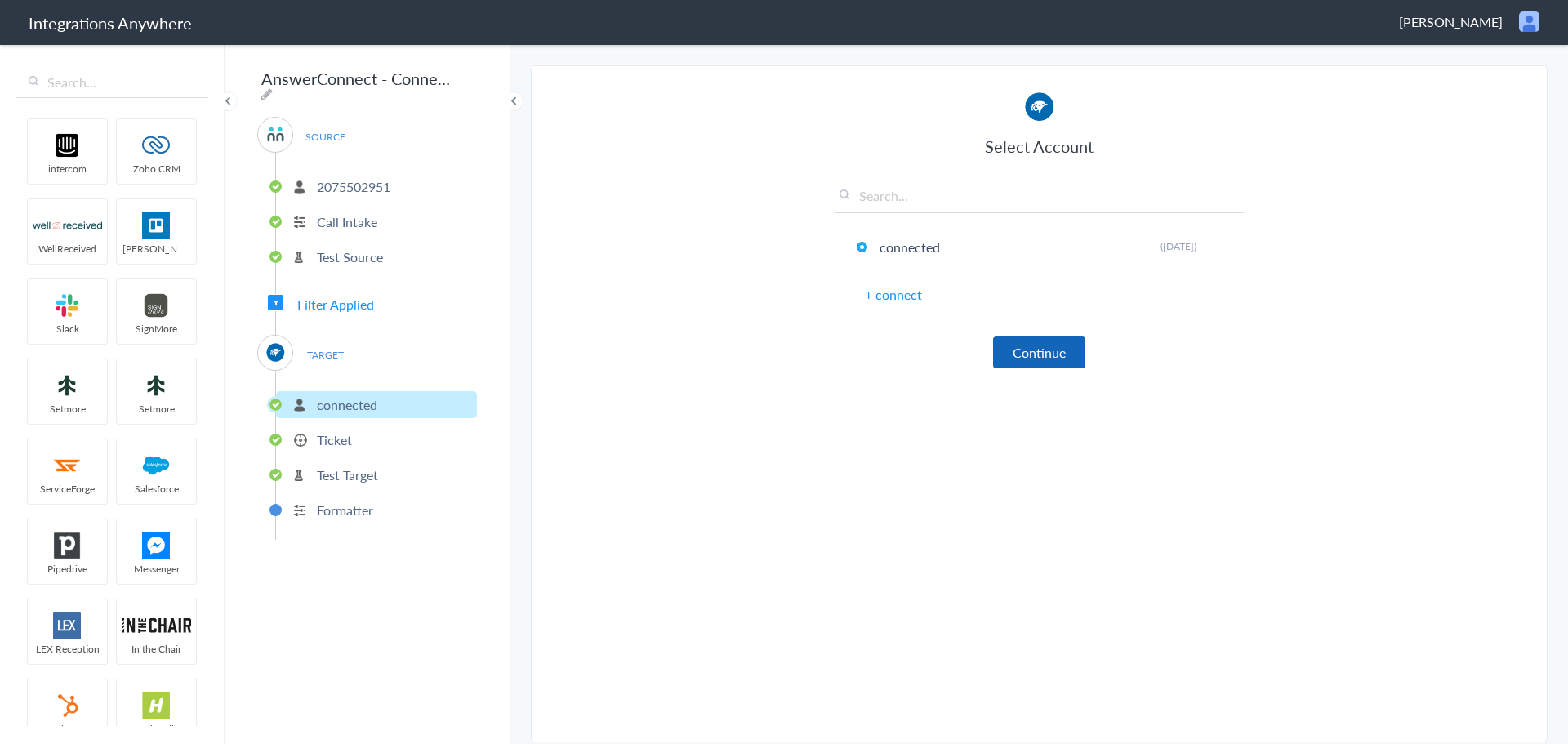
click at [1023, 360] on button "Continue" at bounding box center [1039, 352] width 92 height 32
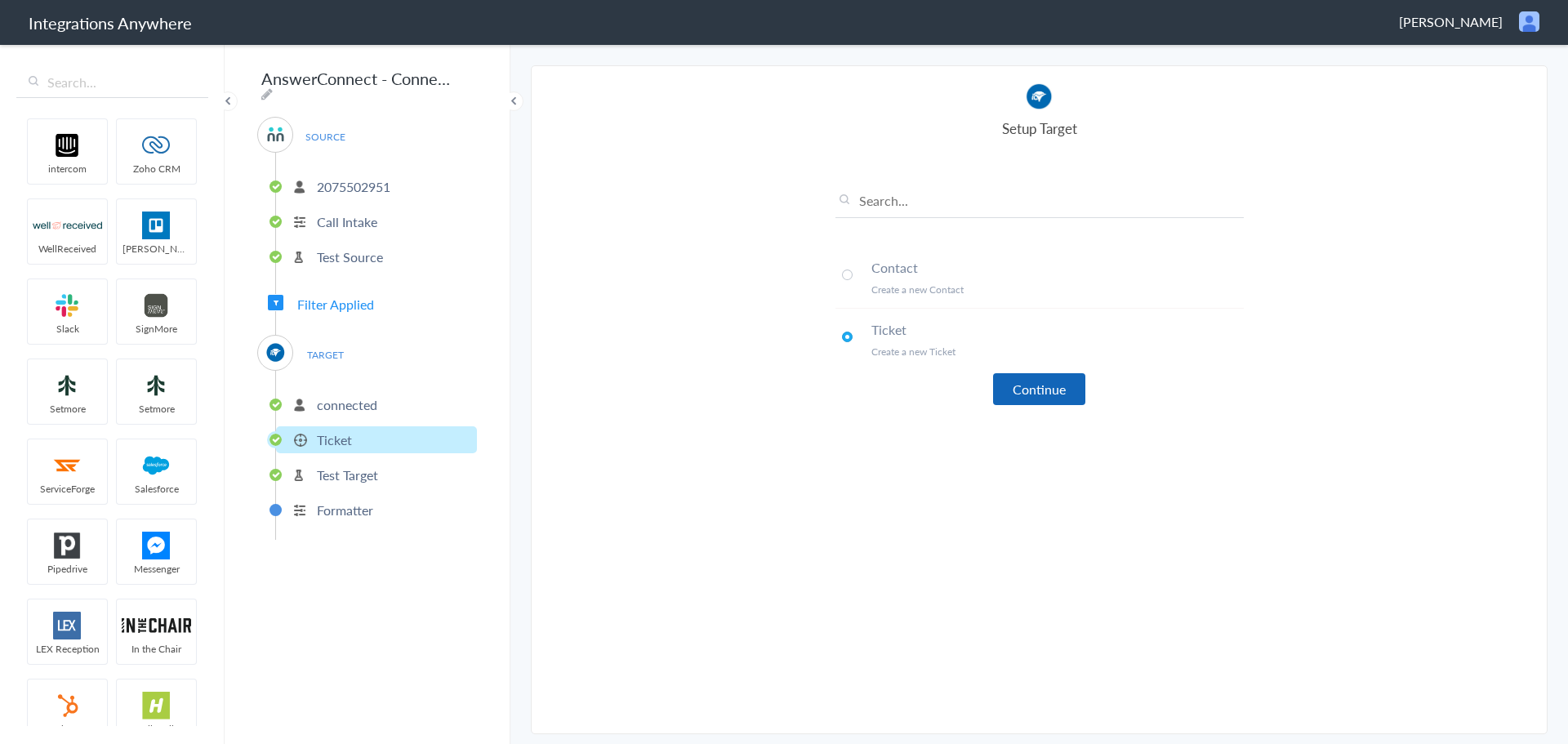
click at [1015, 381] on button "Continue" at bounding box center [1039, 389] width 92 height 32
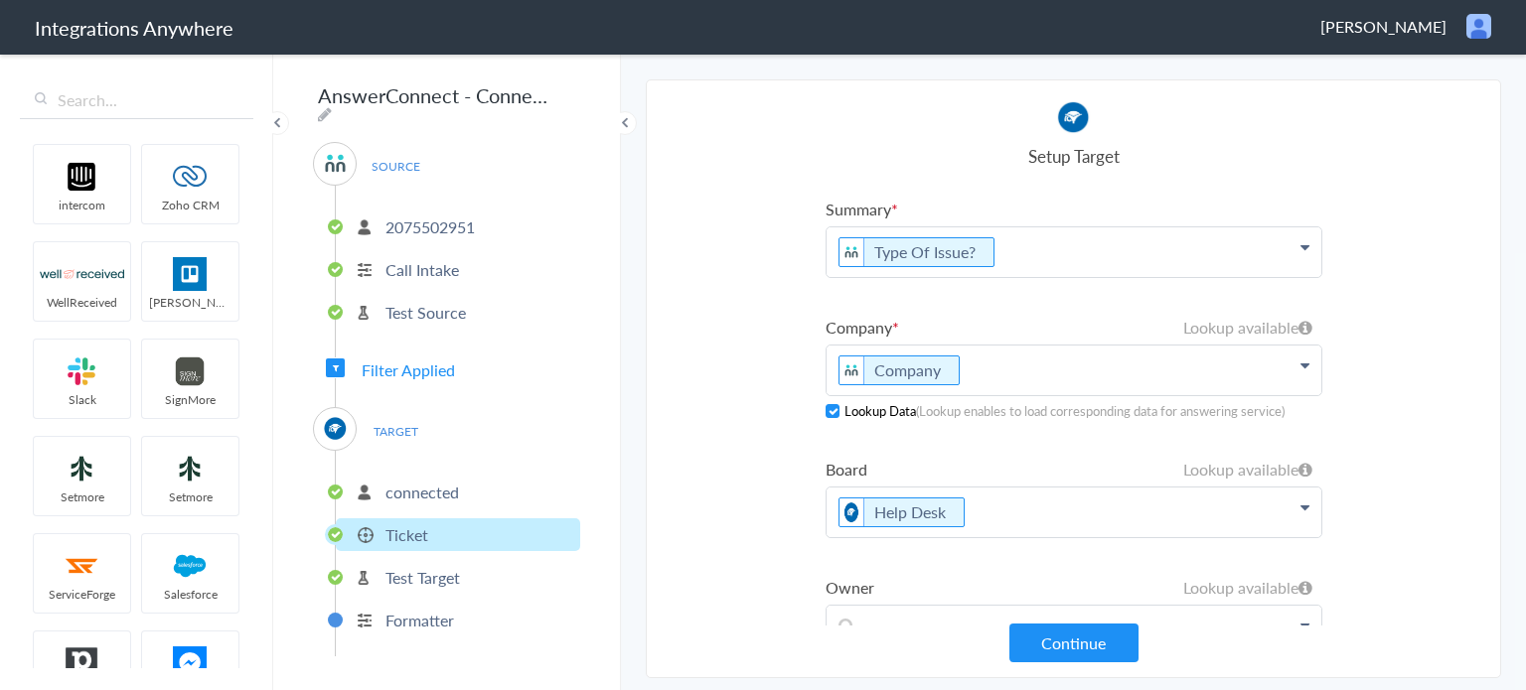
click at [1052, 251] on p "Type Of Issue?" at bounding box center [1073, 252] width 495 height 50
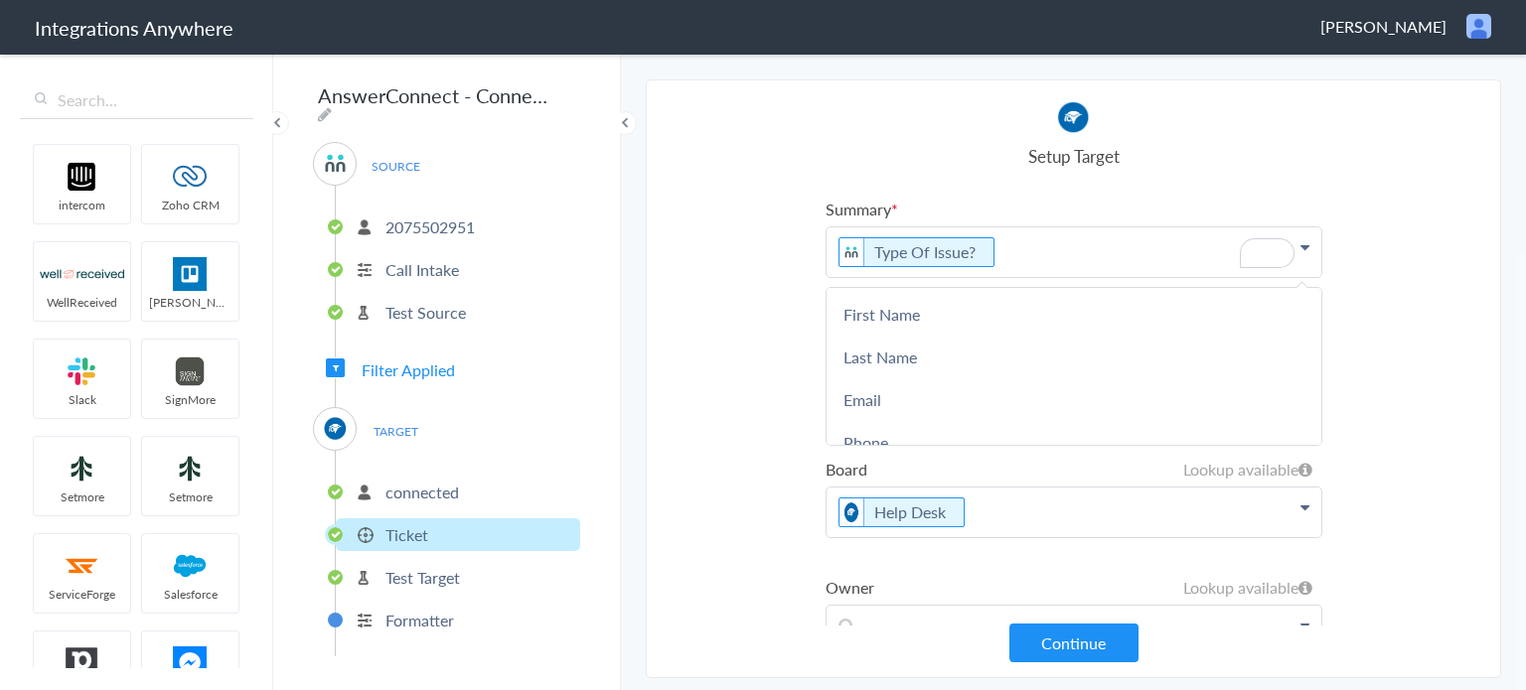
click at [725, 311] on section "Select Account 2075502951 Rename Delete (8 days ago) + connect Continue Setup S…" at bounding box center [1073, 378] width 855 height 599
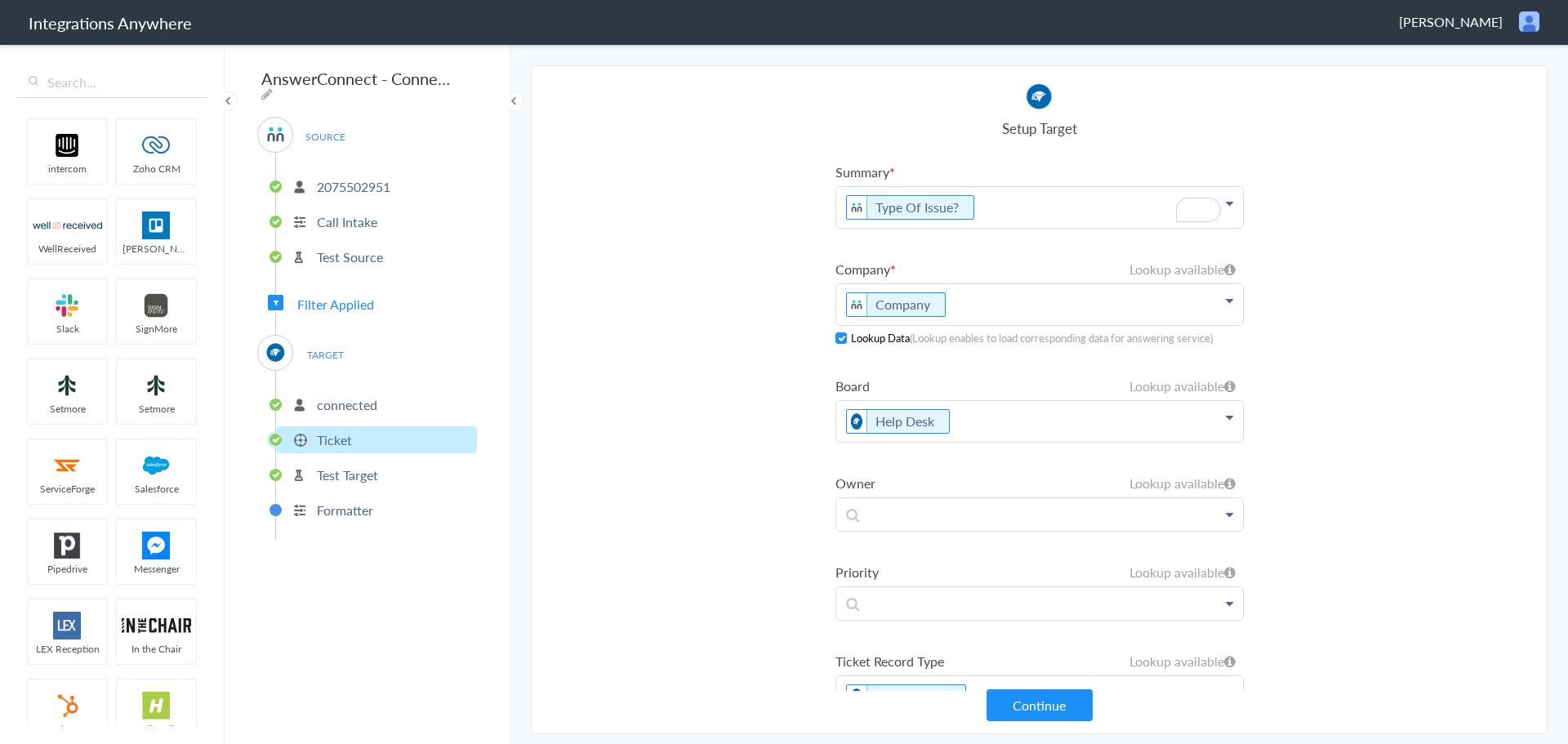
click at [841, 203] on p "Type Of Issue?" at bounding box center [1039, 207] width 407 height 41
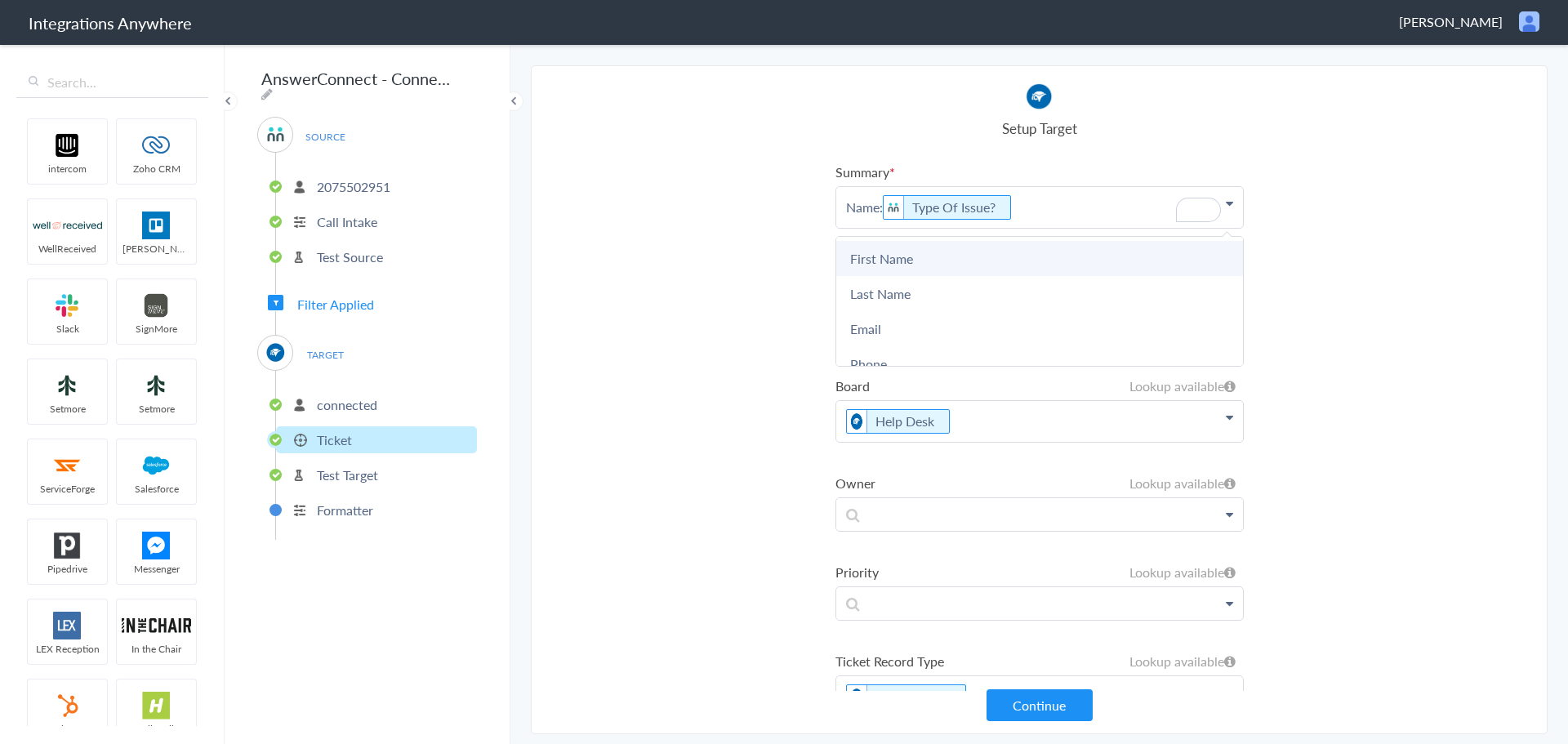
click at [921, 250] on link "First Name" at bounding box center [1039, 258] width 407 height 35
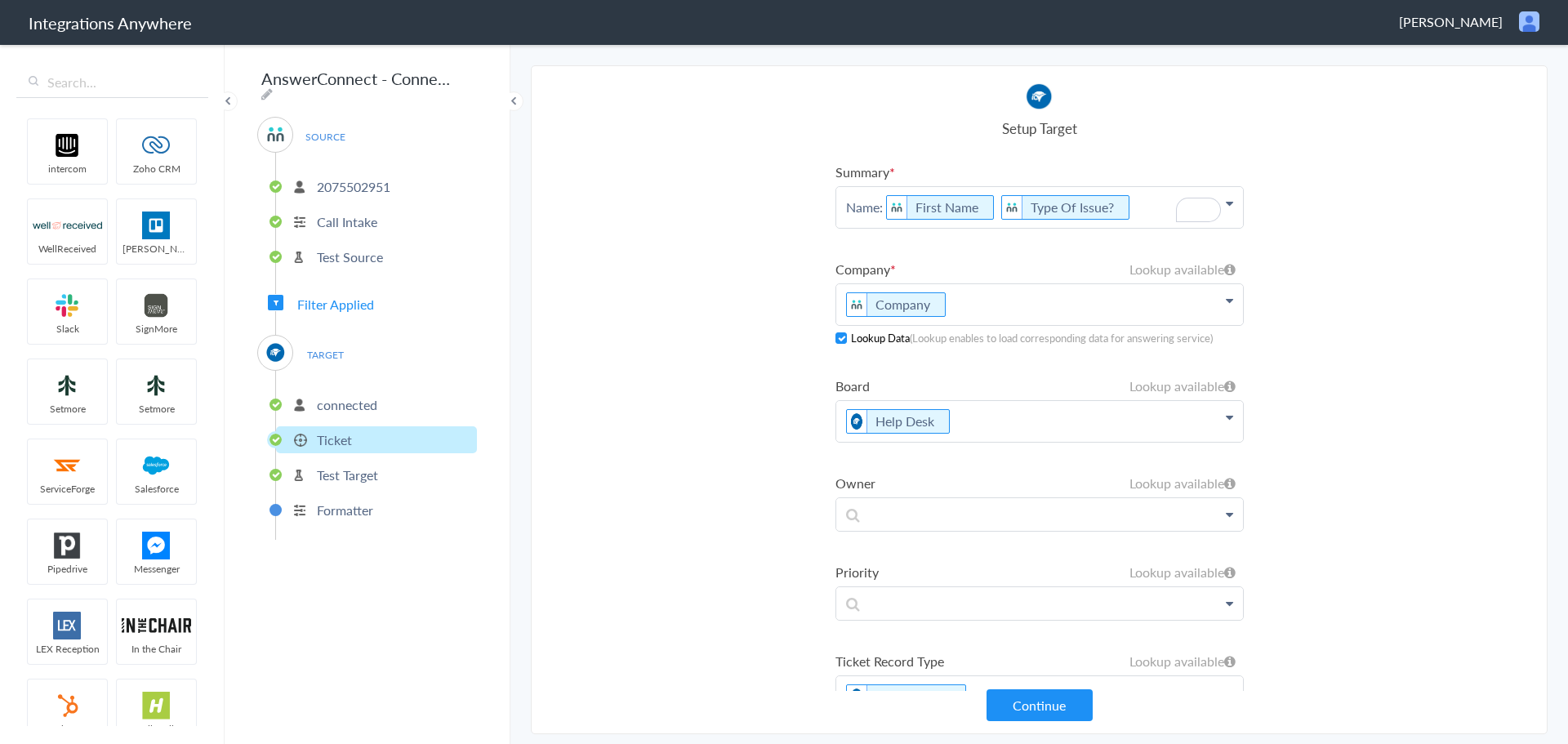
click at [993, 206] on p "Name: First Name Type Of Issue?" at bounding box center [1039, 207] width 407 height 41
click at [937, 280] on link "Last Name" at bounding box center [1039, 293] width 407 height 35
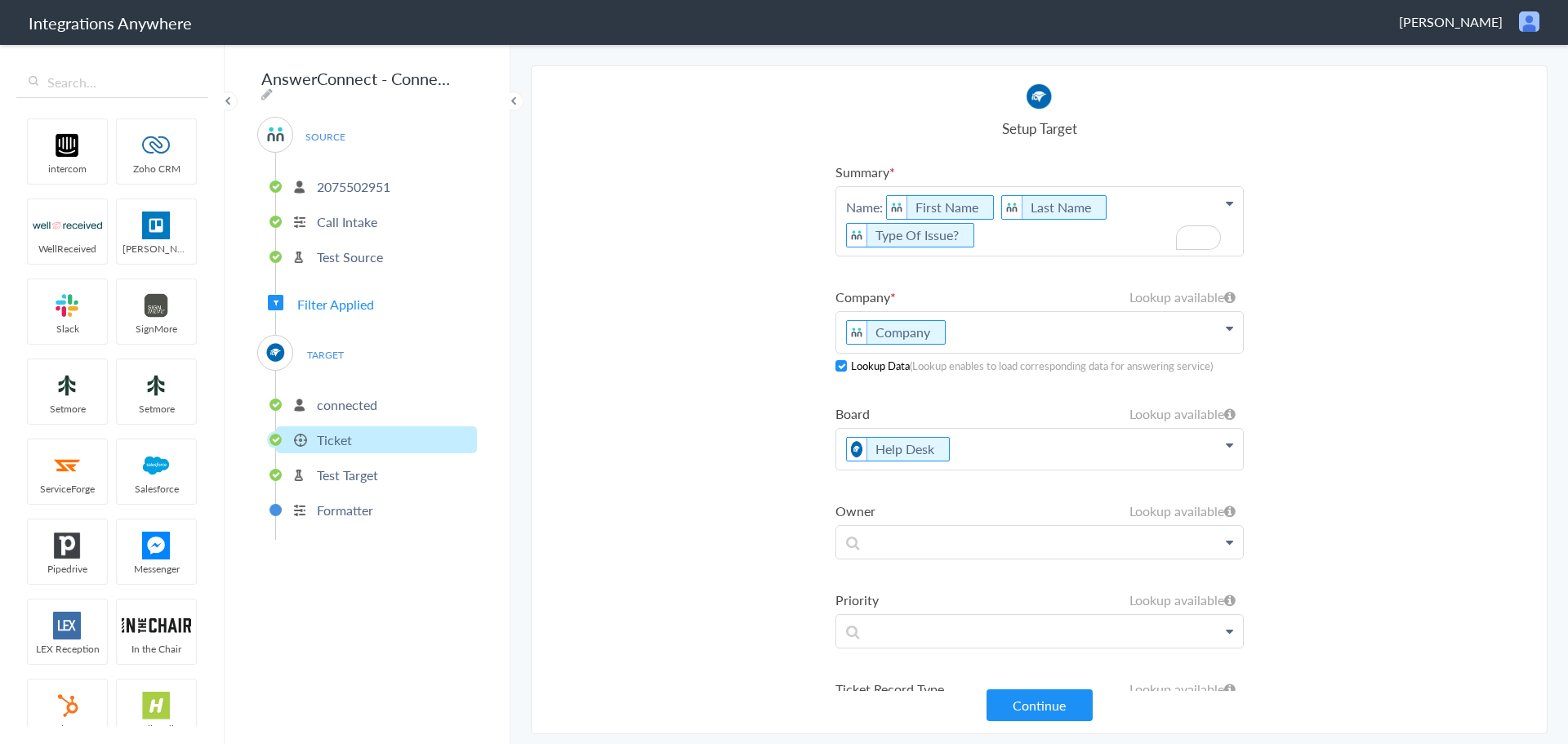
click at [1126, 202] on p "Name: First Name Last Name Type Of Issue?" at bounding box center [1039, 220] width 407 height 68
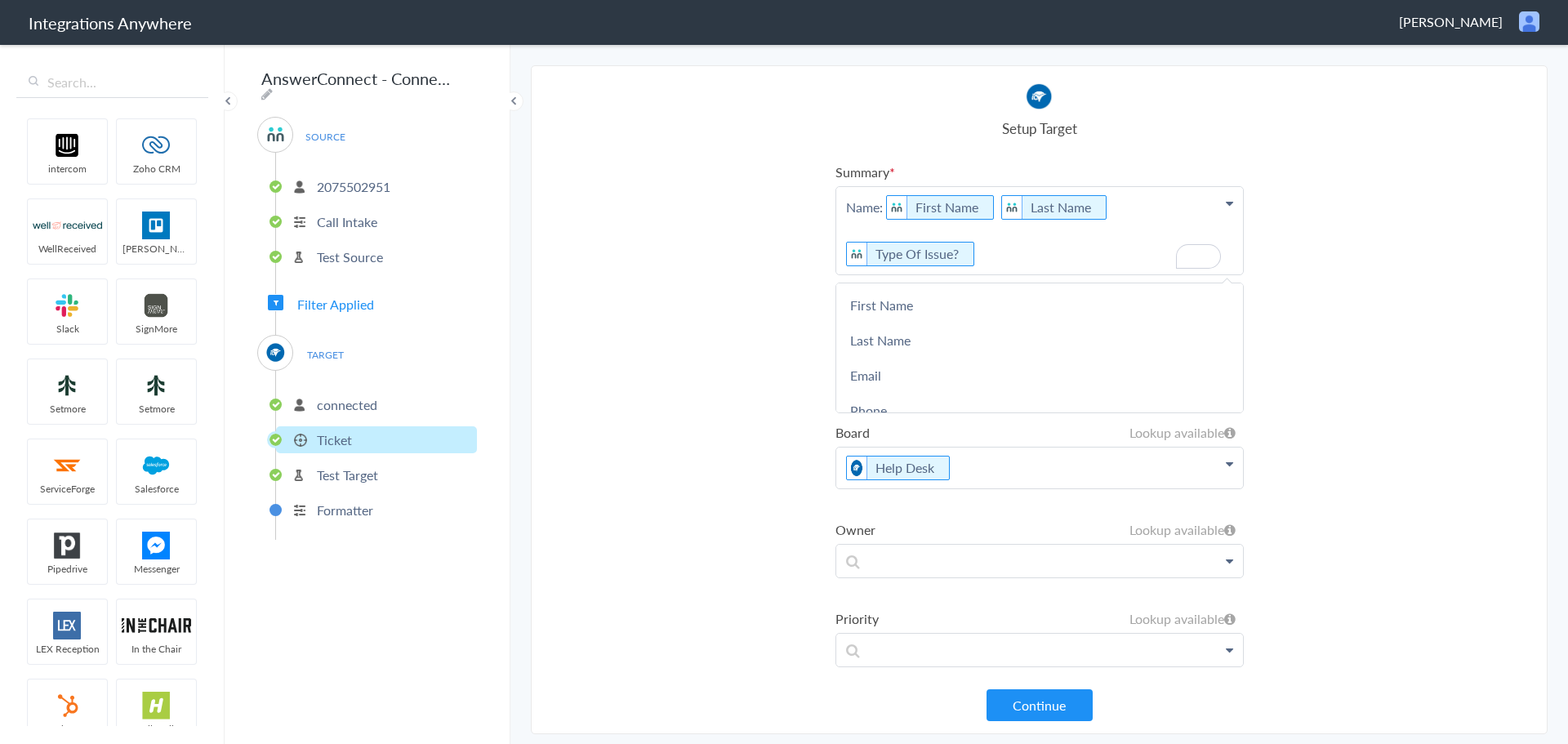
click at [941, 226] on p "Name: First Name Last Name Type Of Issue?" at bounding box center [1039, 230] width 407 height 87
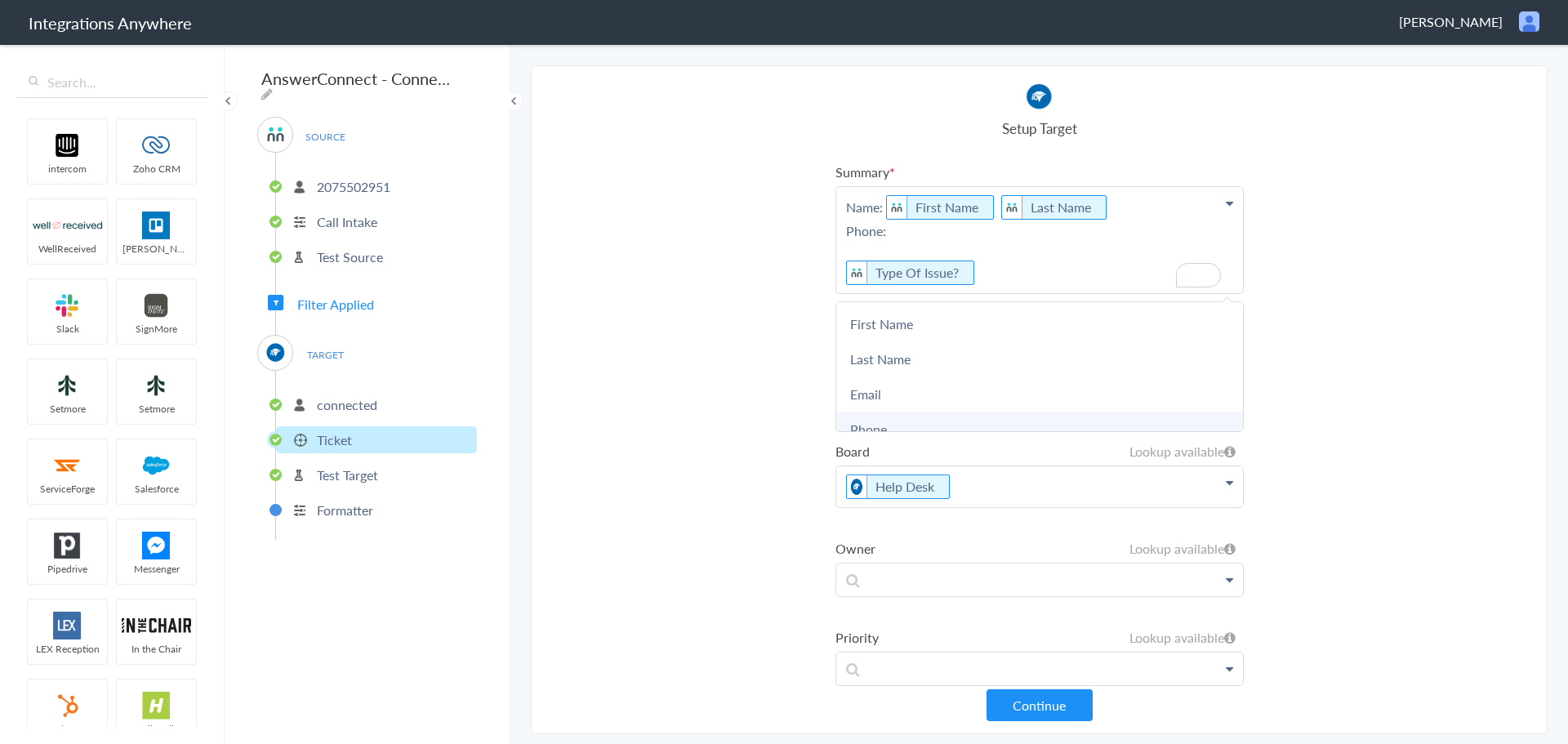
click at [930, 418] on link "Phone" at bounding box center [1039, 429] width 407 height 35
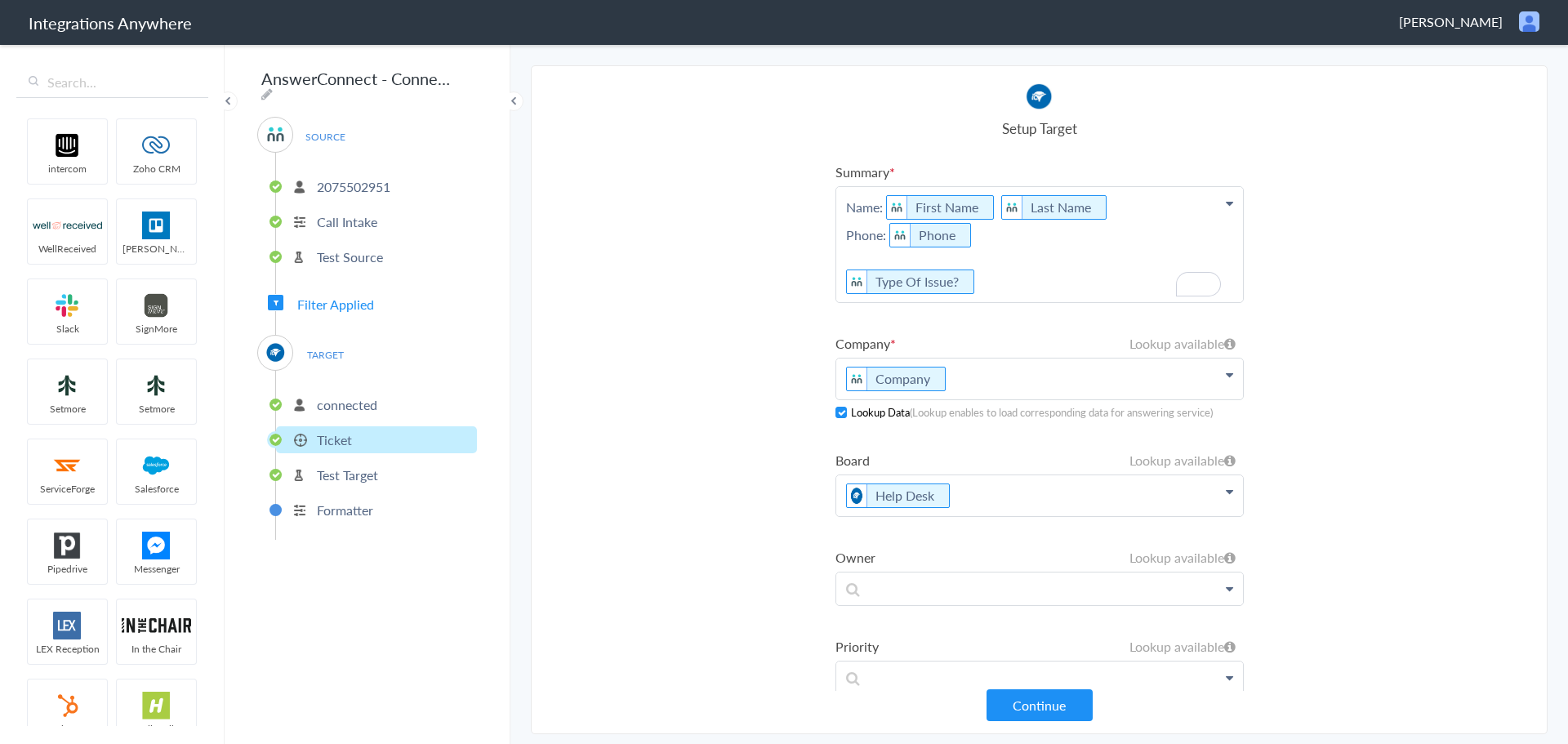
click at [994, 238] on p "Name: First Name Last Name Phone: Phone Type Of Issue?" at bounding box center [1039, 244] width 407 height 115
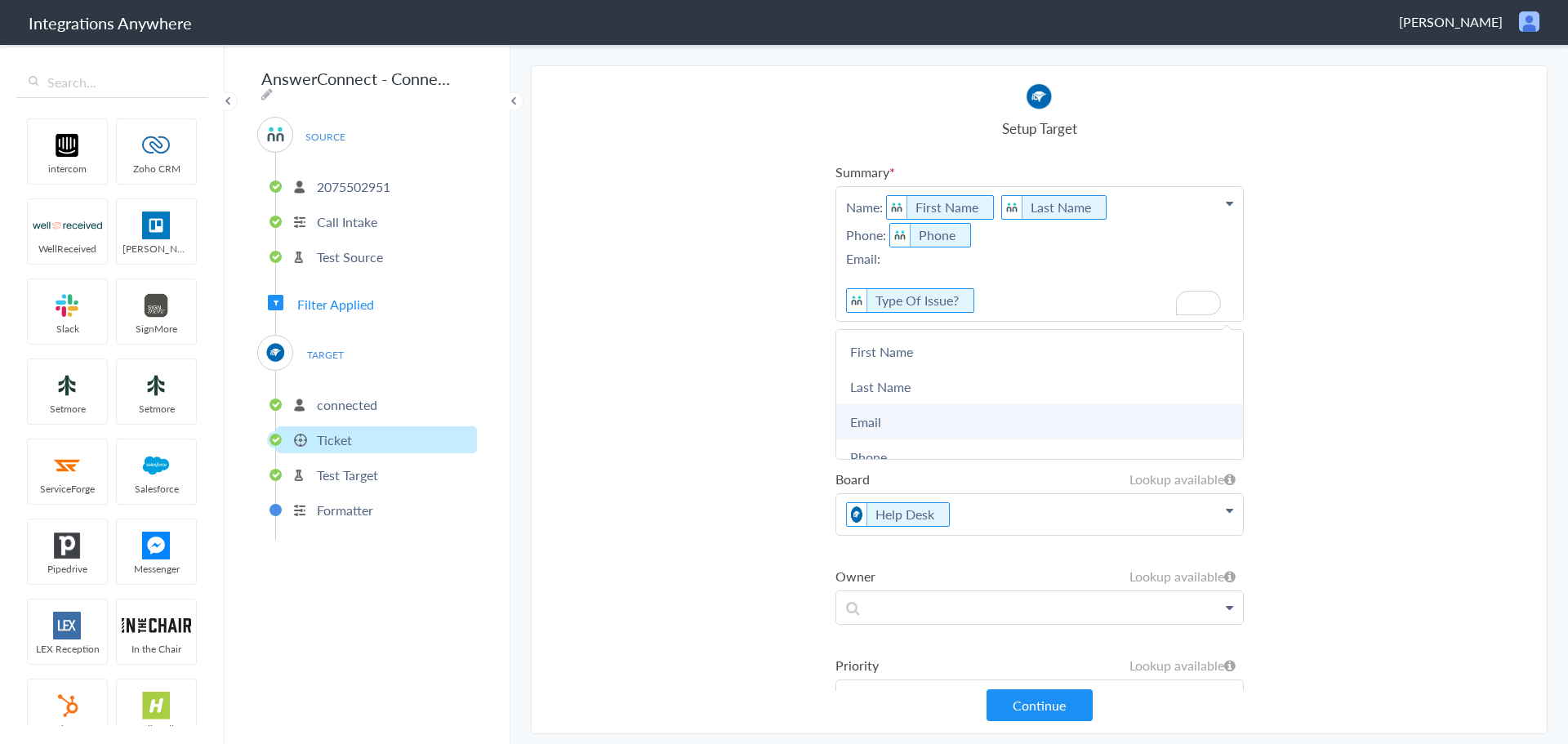
click at [941, 414] on link "Email" at bounding box center [1039, 422] width 407 height 35
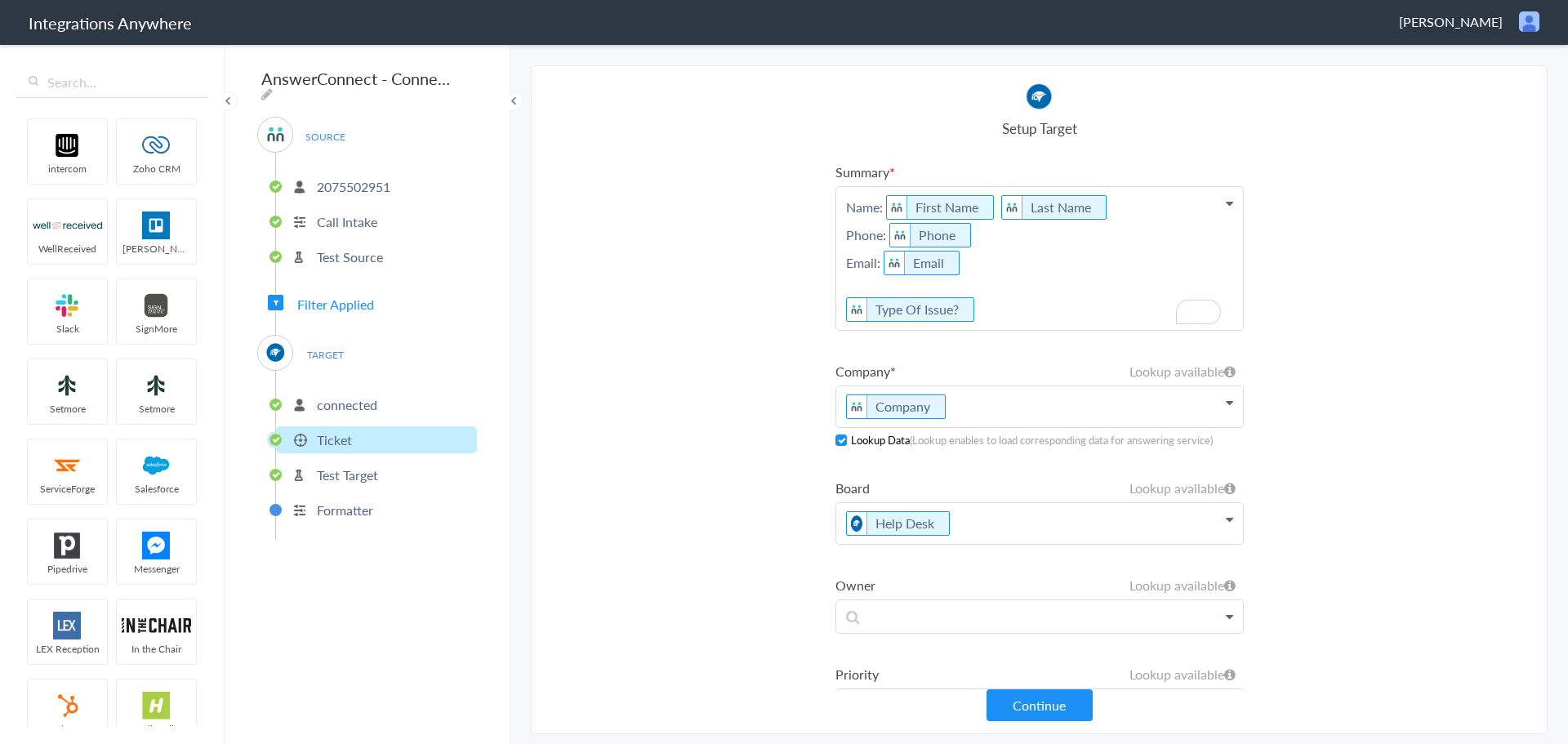
click at [984, 269] on p "Name: First Name Last Name Phone: Phone Email: Email Type Of Issue?" at bounding box center [1039, 258] width 407 height 143
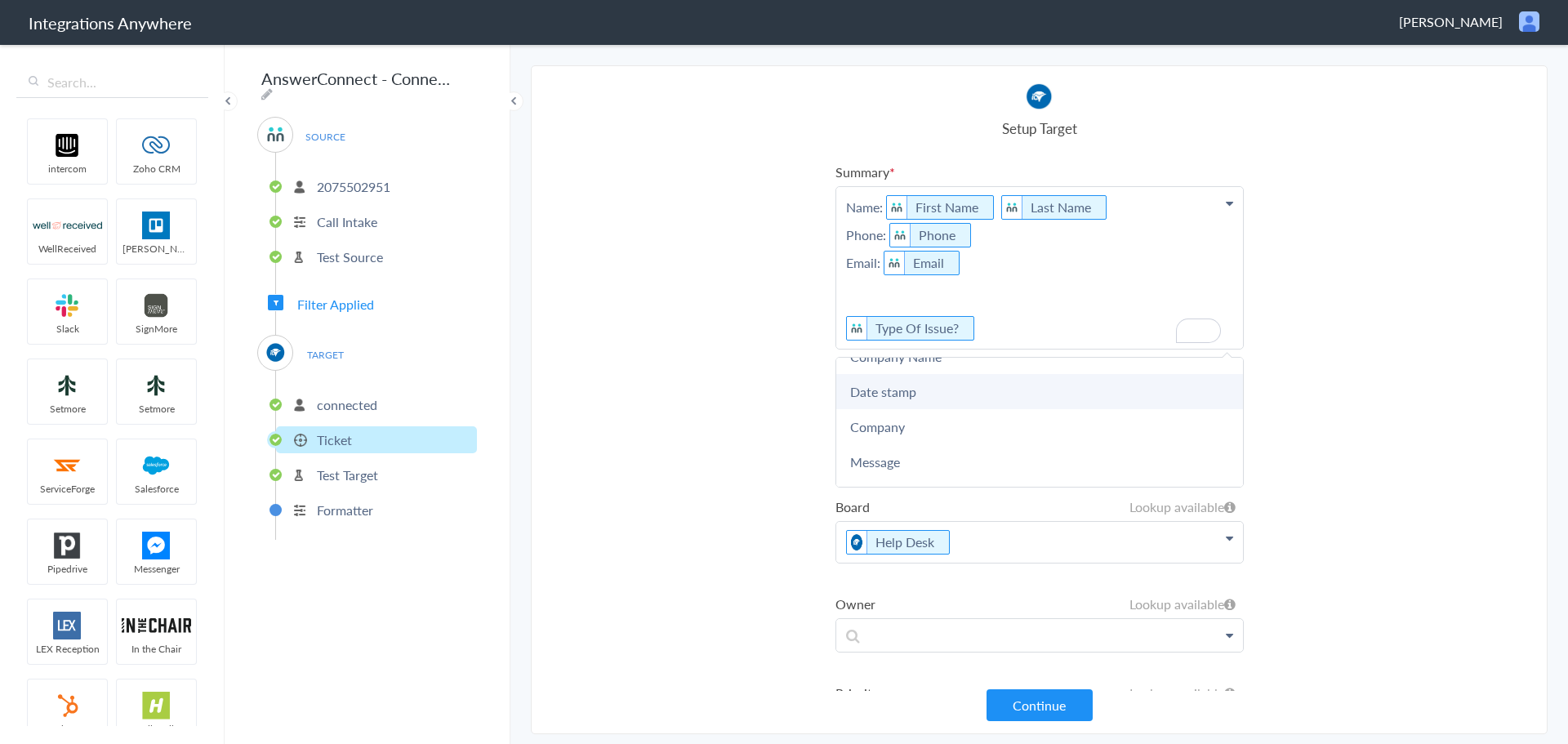
scroll to position [326, 0]
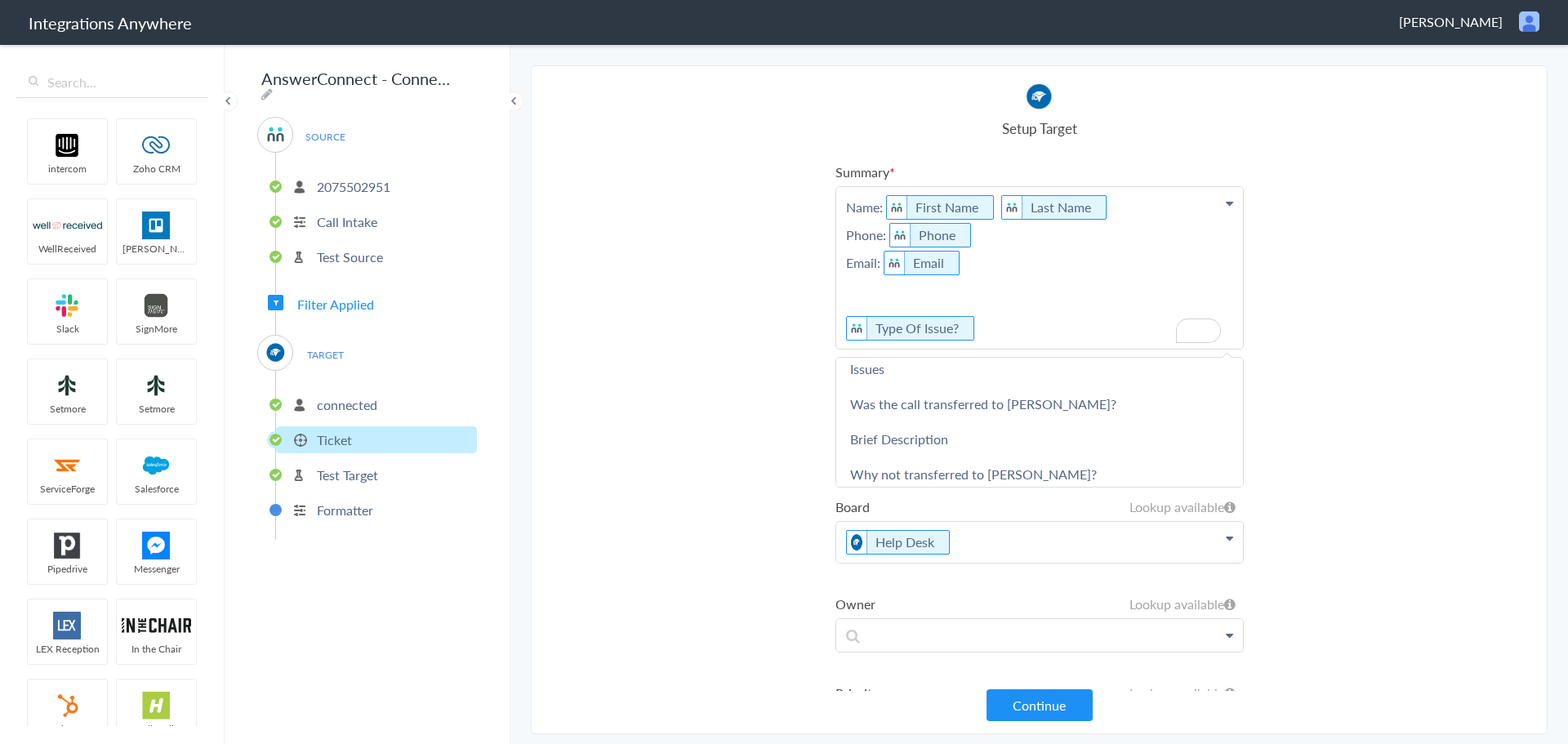
click at [946, 304] on p "Name: First Name Last Name Phone: Phone Email: Email Type Of Issue?" at bounding box center [1039, 267] width 407 height 162
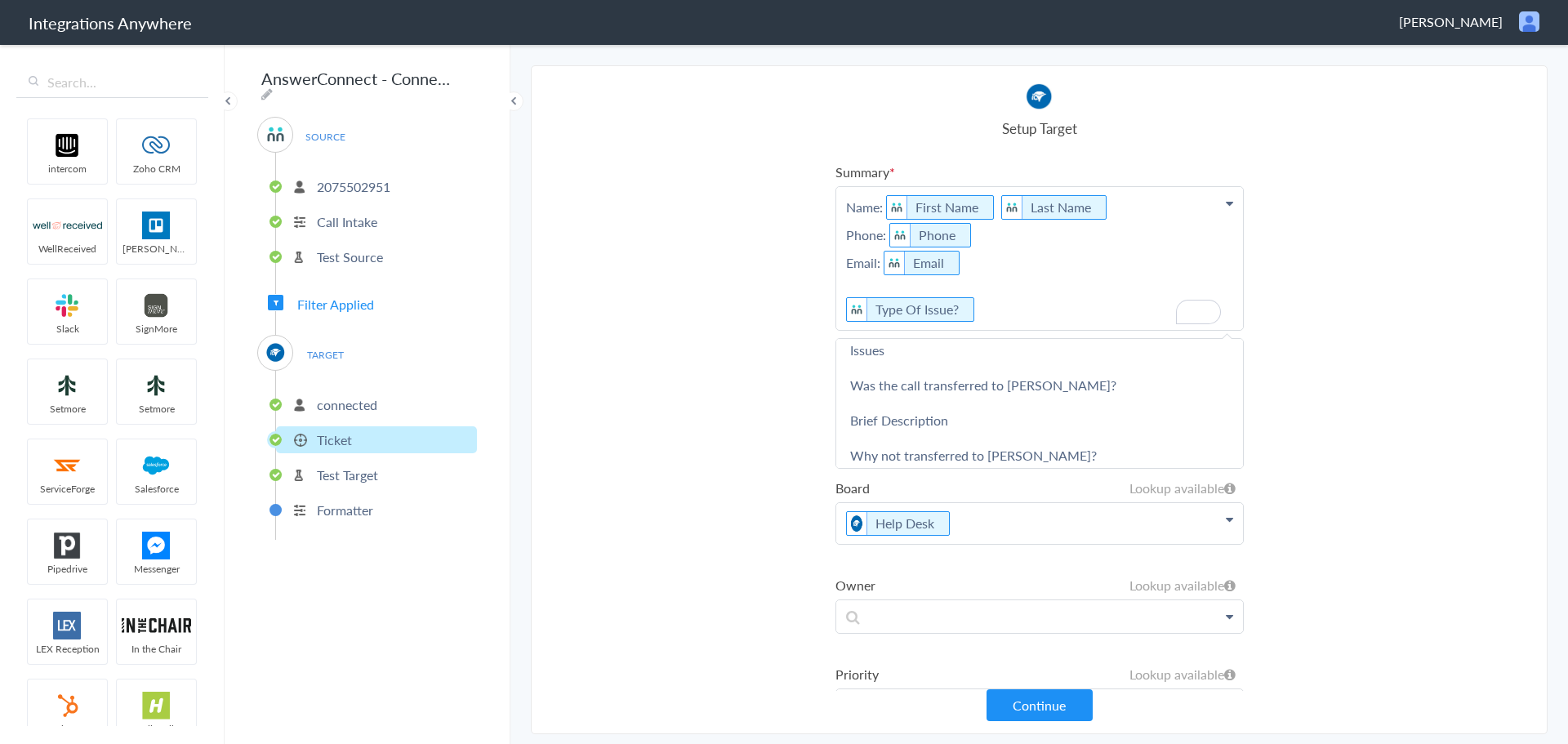
click at [969, 282] on p "Name: First Name Last Name Phone: Phone Email: Email Type Of Issue?" at bounding box center [1039, 258] width 407 height 143
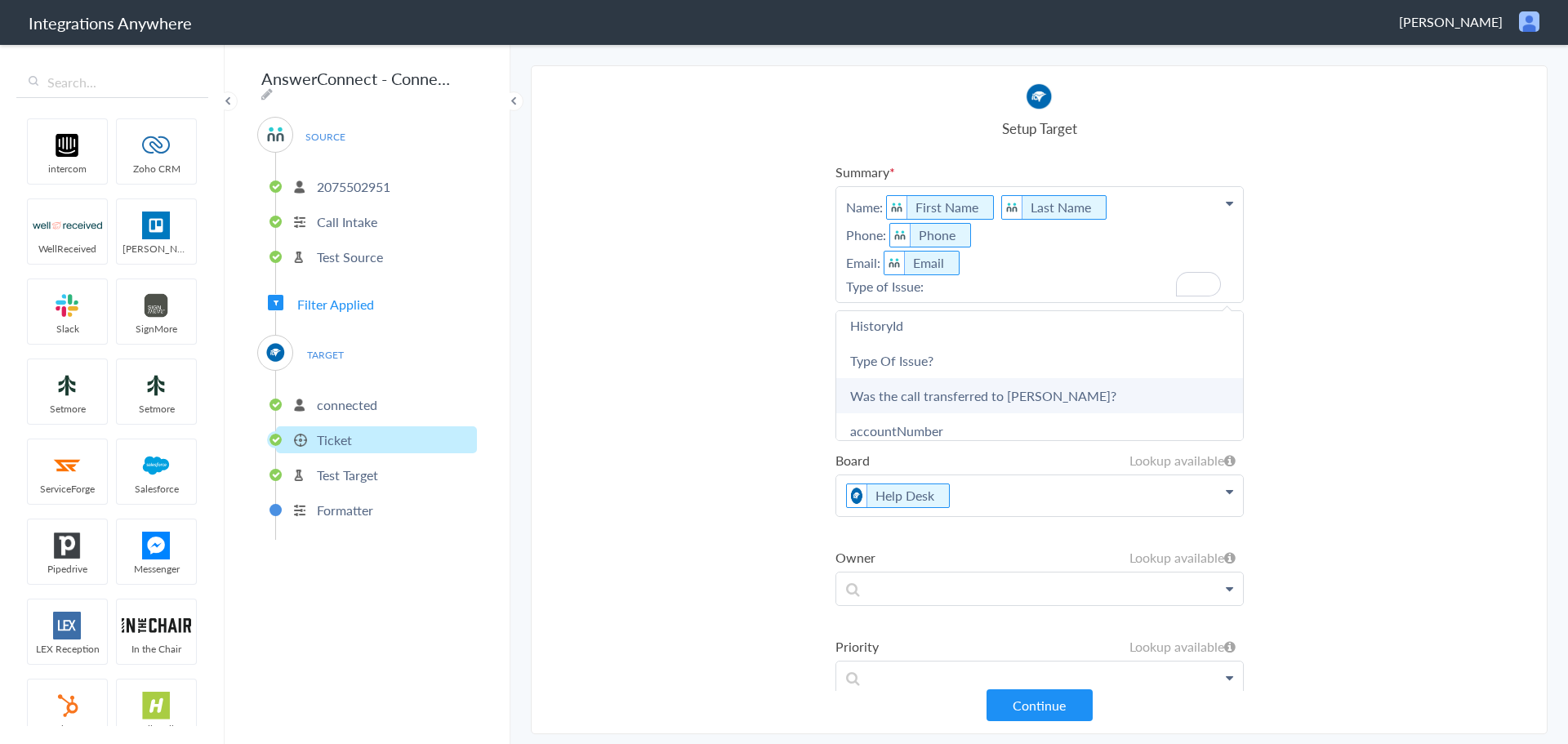
scroll to position [816, 0]
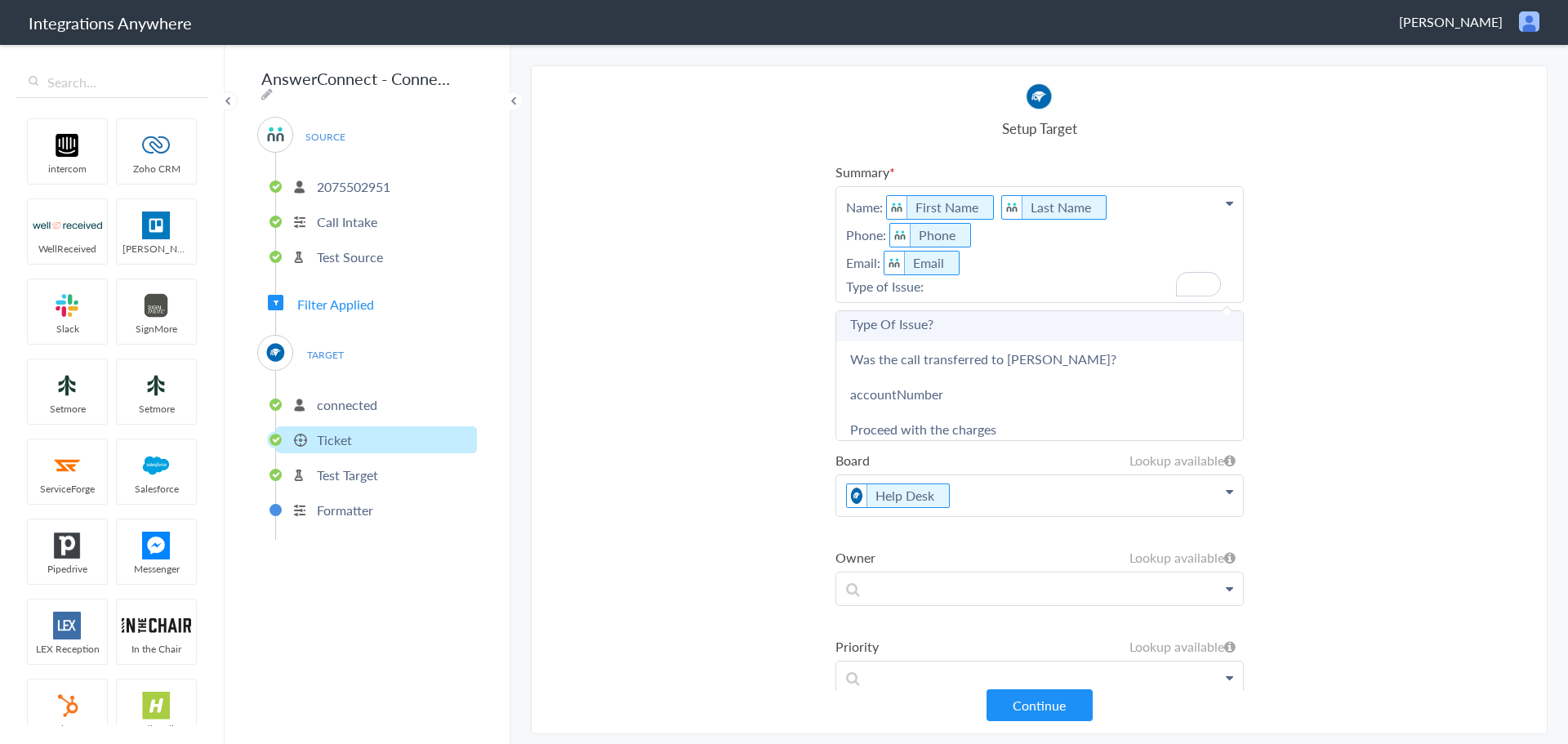
click at [951, 328] on link "Type Of Issue?" at bounding box center [1039, 323] width 407 height 35
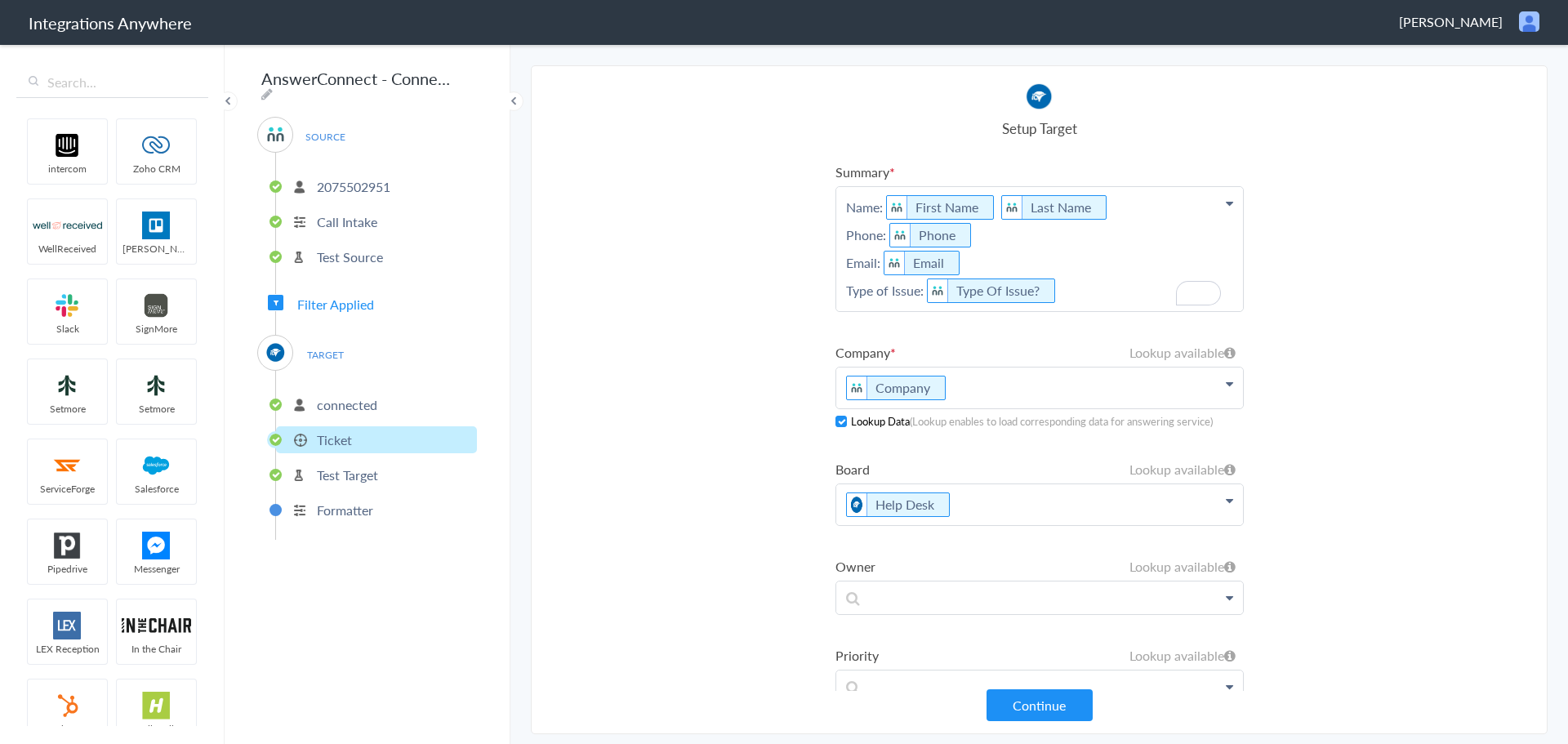
click at [1081, 289] on p "Name: First Name Last Name Phone: Phone Email: Email Type of Issue: Type Of Iss…" at bounding box center [1039, 248] width 407 height 124
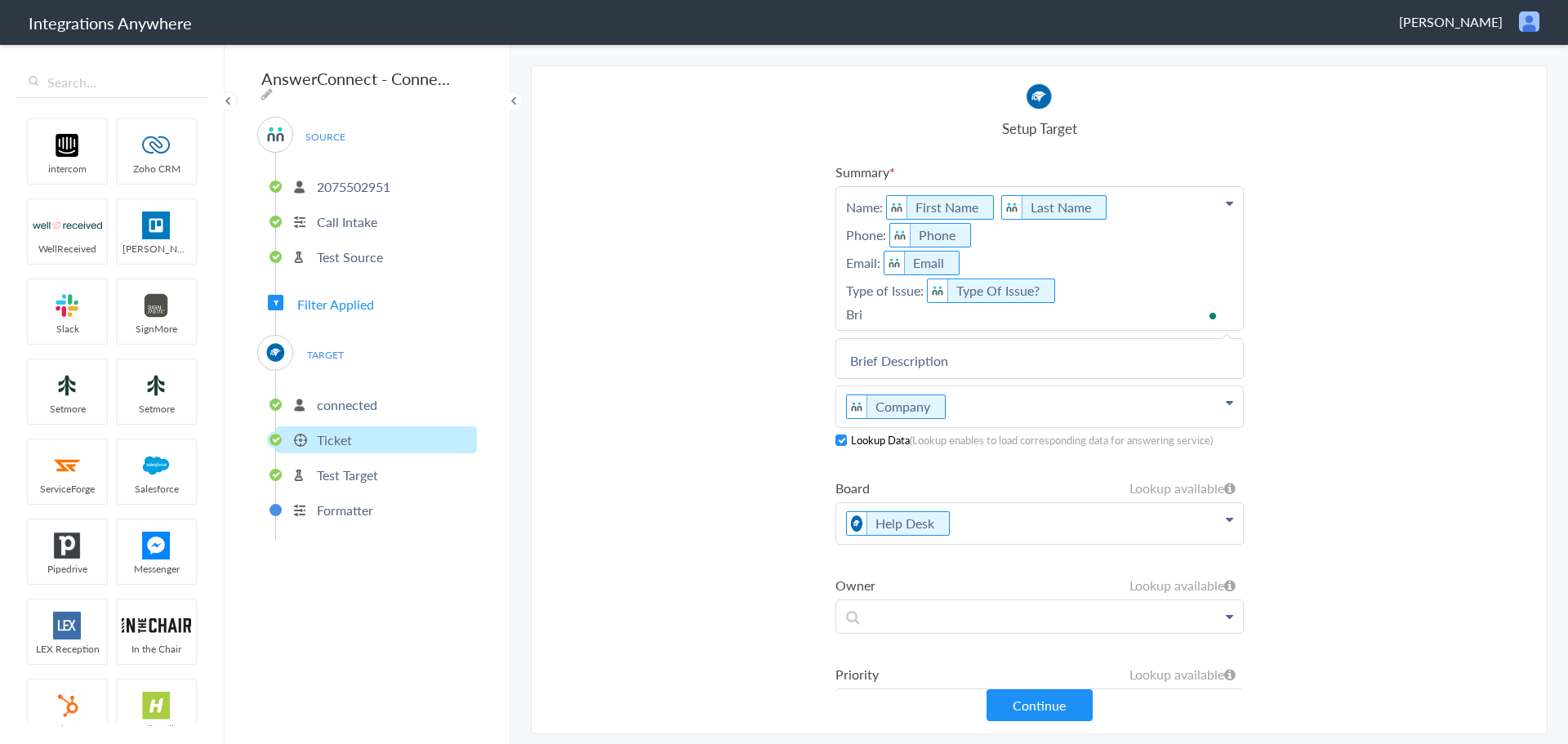
scroll to position [0, 0]
click at [1008, 354] on link "Brief Description" at bounding box center [1039, 360] width 407 height 35
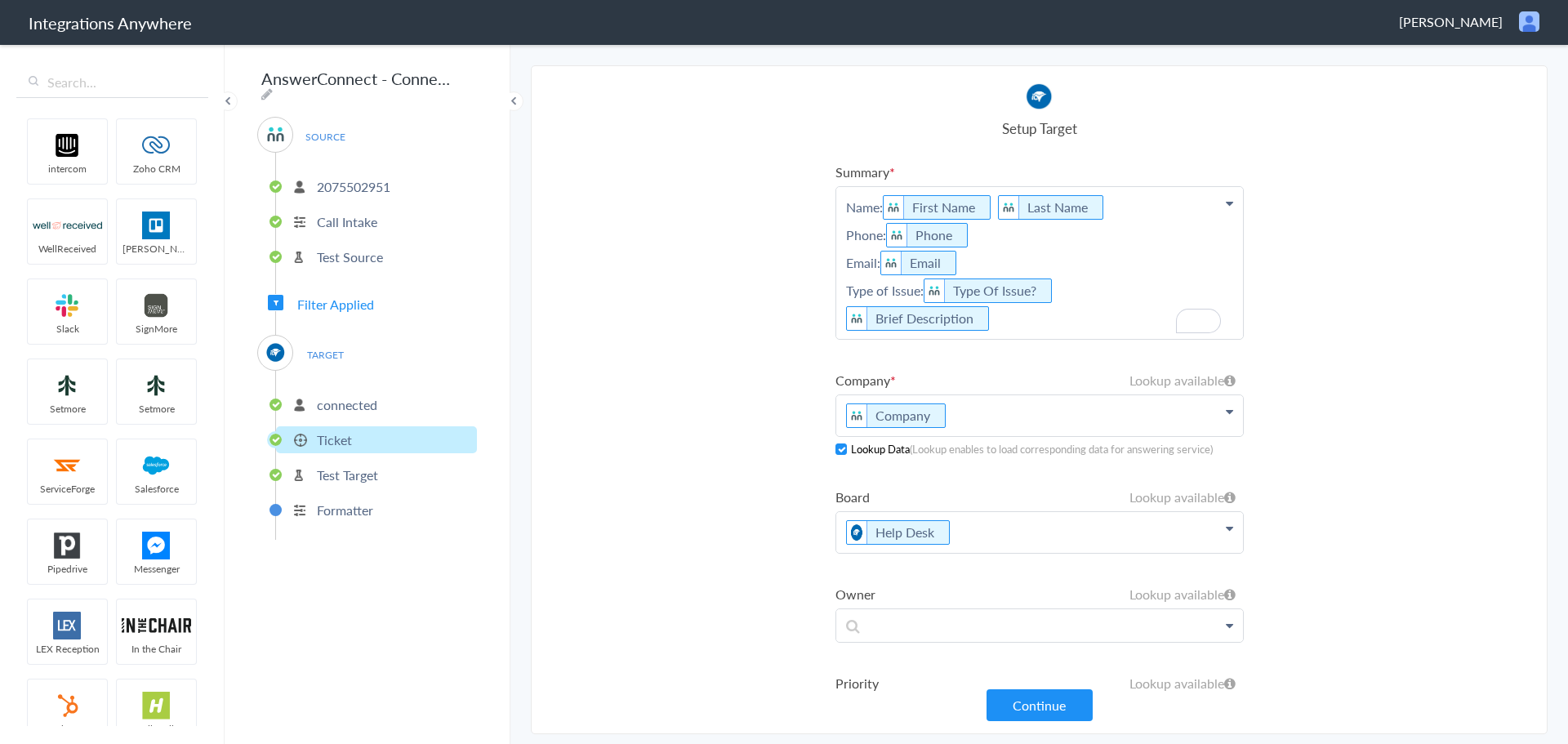
click at [839, 317] on p "Name: First Name Last Name Phone: Phone Email: Email Type of Issue: Type Of Iss…" at bounding box center [1039, 262] width 407 height 152
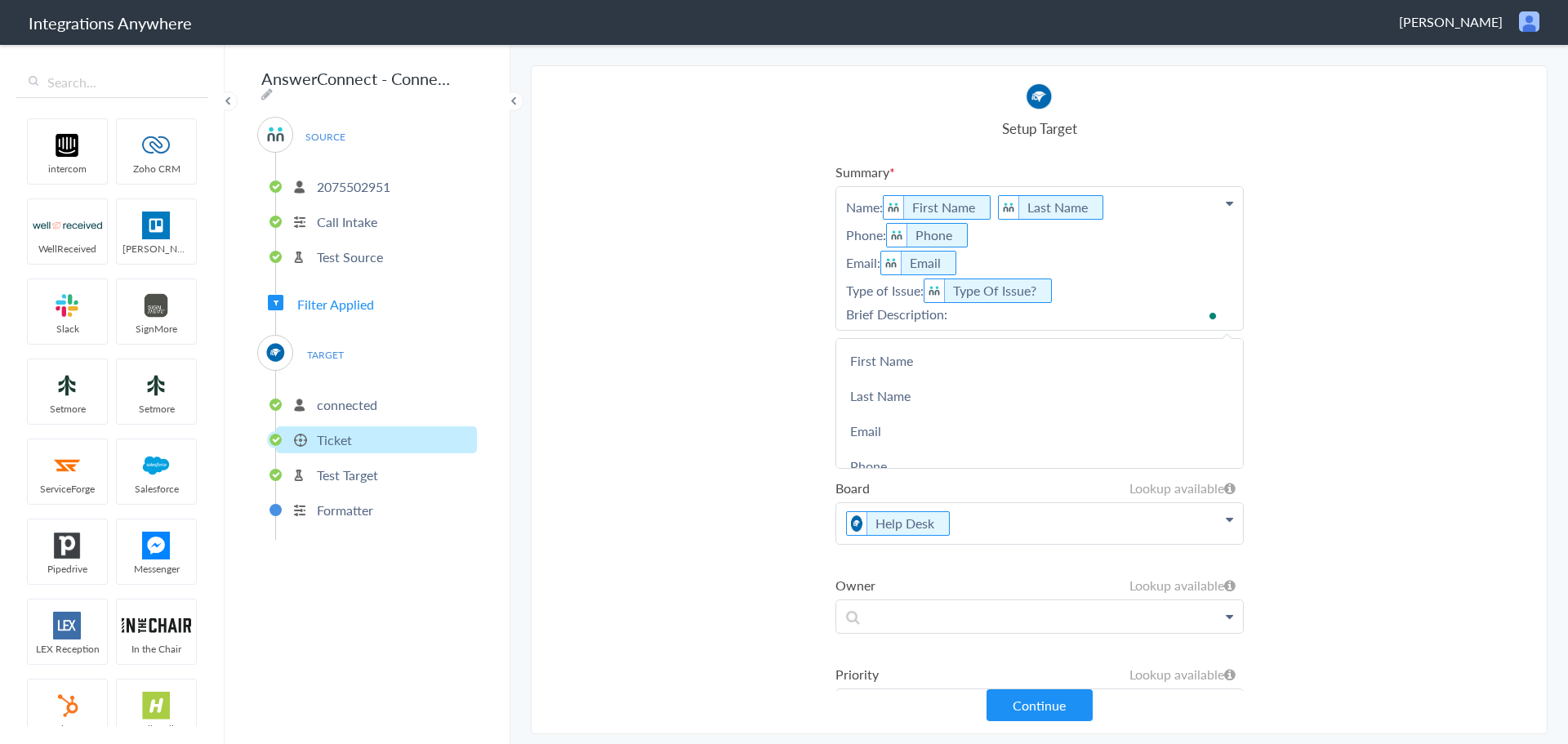
click at [1102, 275] on p "Name: First Name Last Name Phone: Phone Email: Email Type of Issue: Type Of Iss…" at bounding box center [1039, 258] width 407 height 143
click at [1072, 309] on p "Name: First Name Last Name Phone: Phone Email: Email Type of Issue: Type Of Iss…" at bounding box center [1039, 258] width 407 height 143
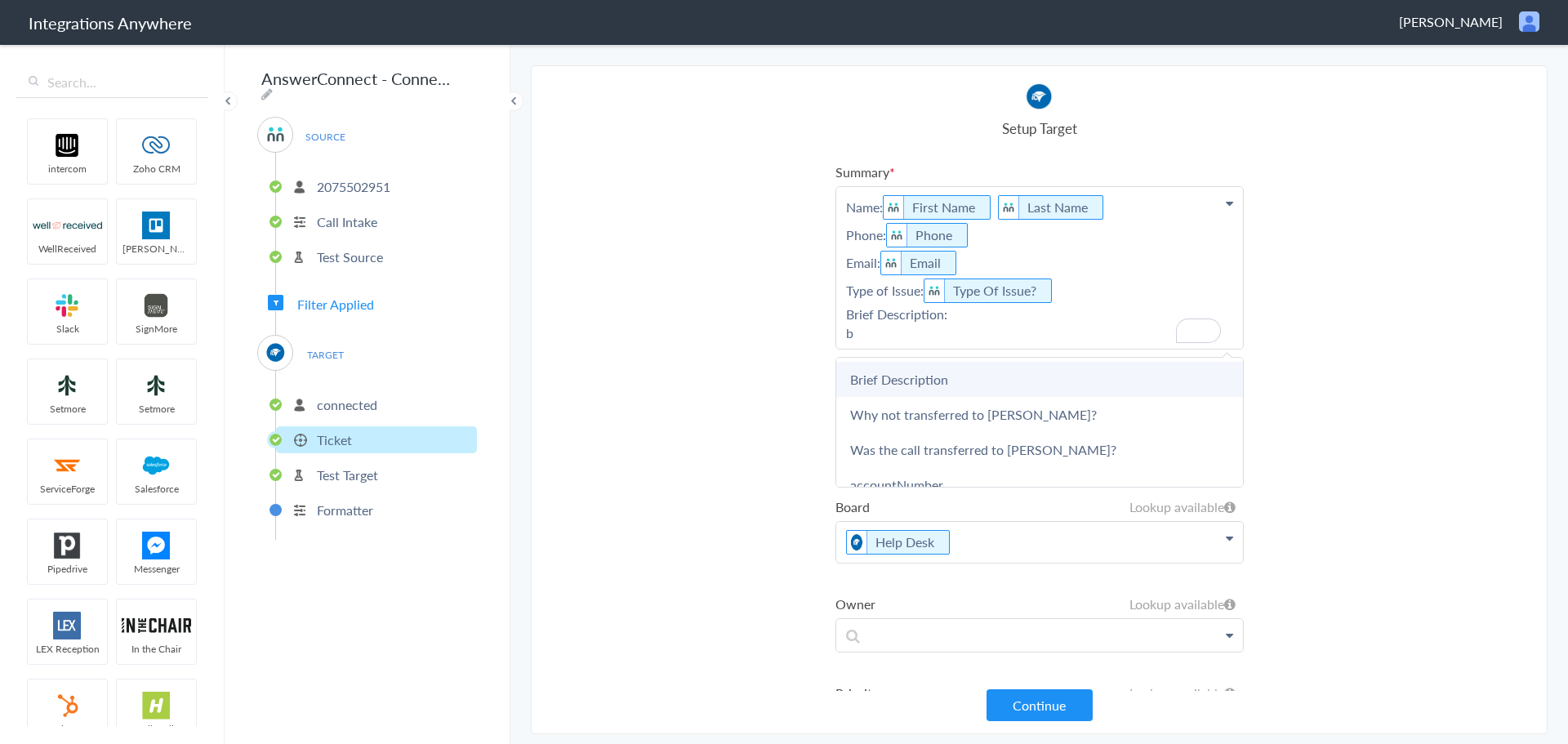
click at [992, 364] on link "Brief Description" at bounding box center [1039, 379] width 407 height 35
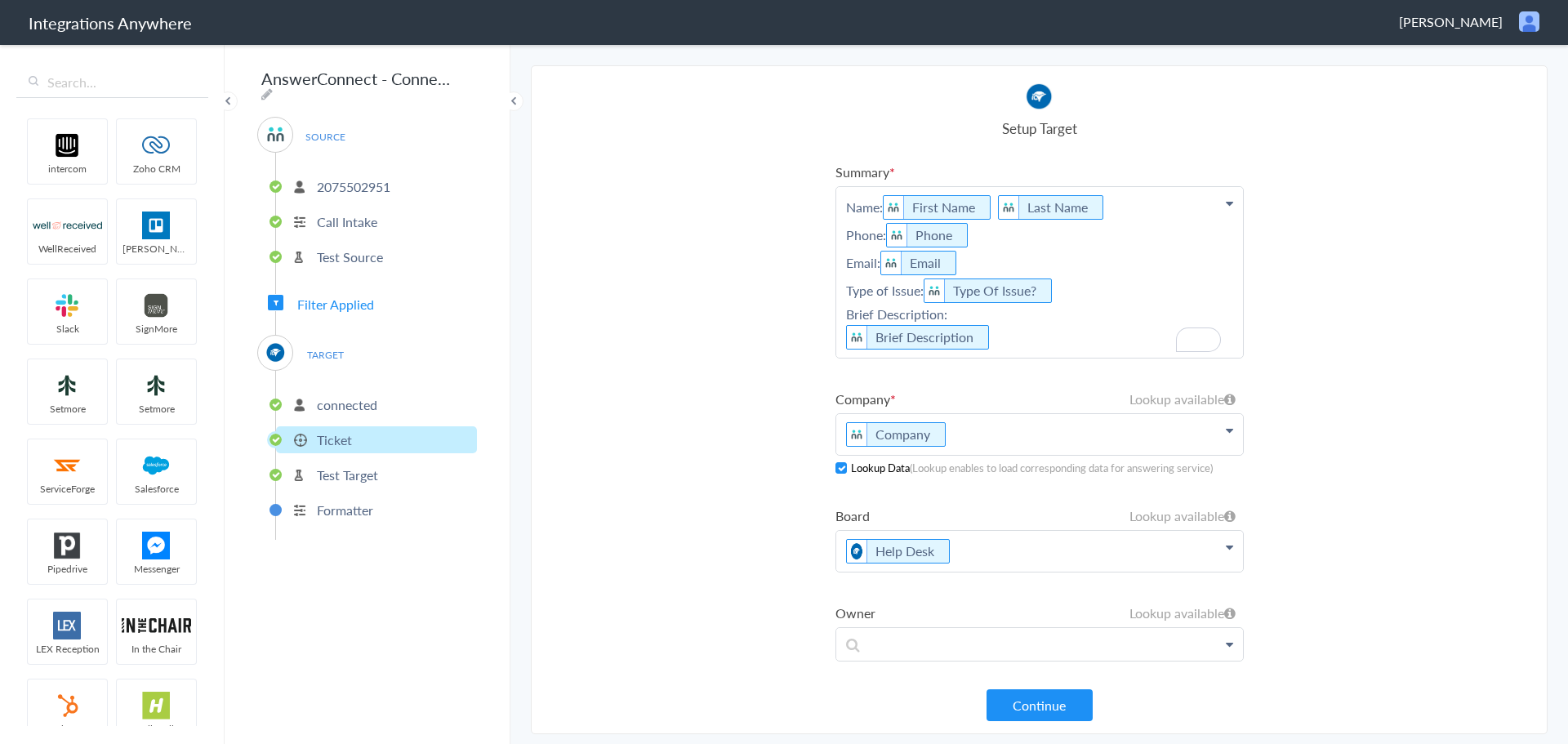
click at [843, 336] on p "Name: First Name Last Name Phone: Phone Email: Email Type of Issue: Type Of Iss…" at bounding box center [1039, 272] width 407 height 171
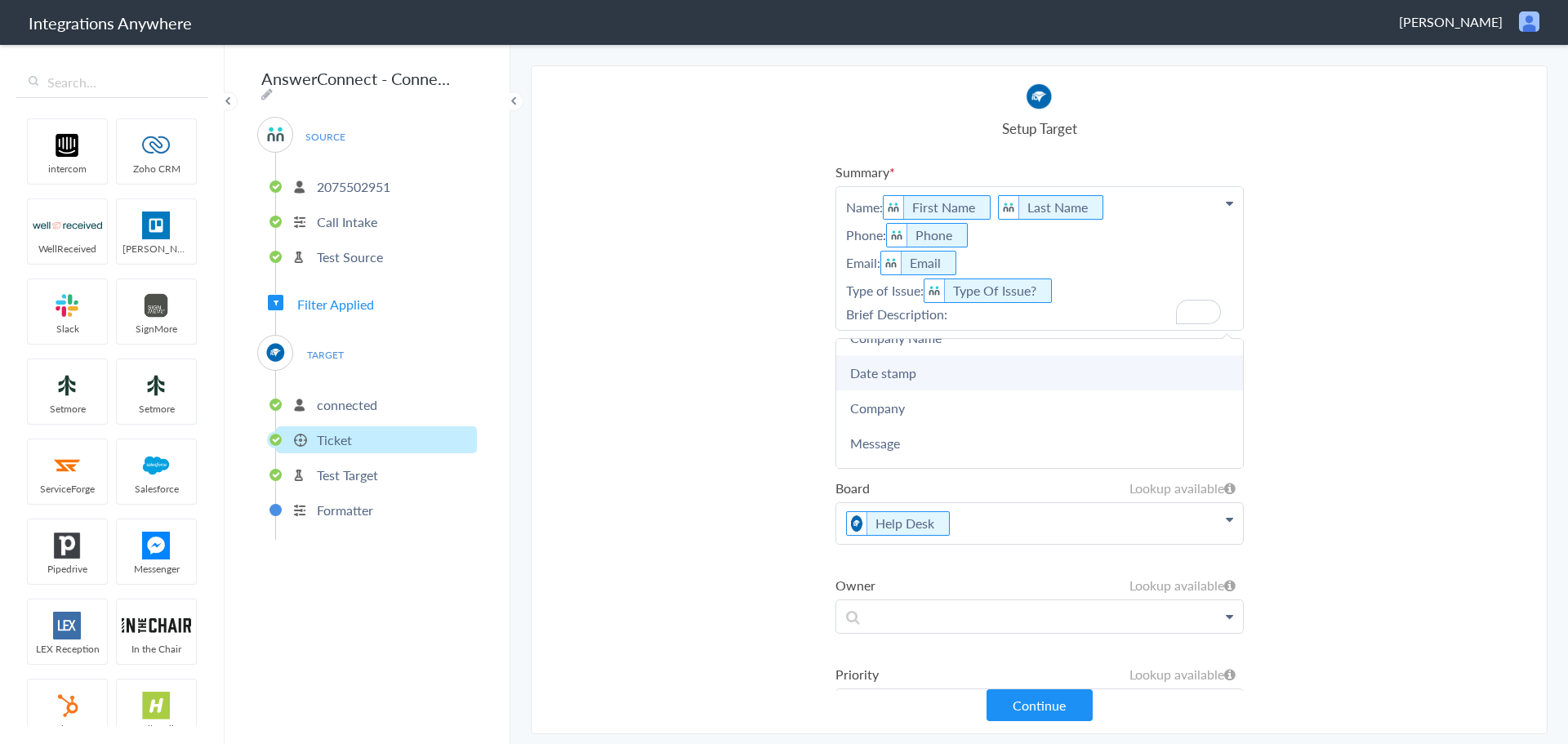
scroll to position [326, 0]
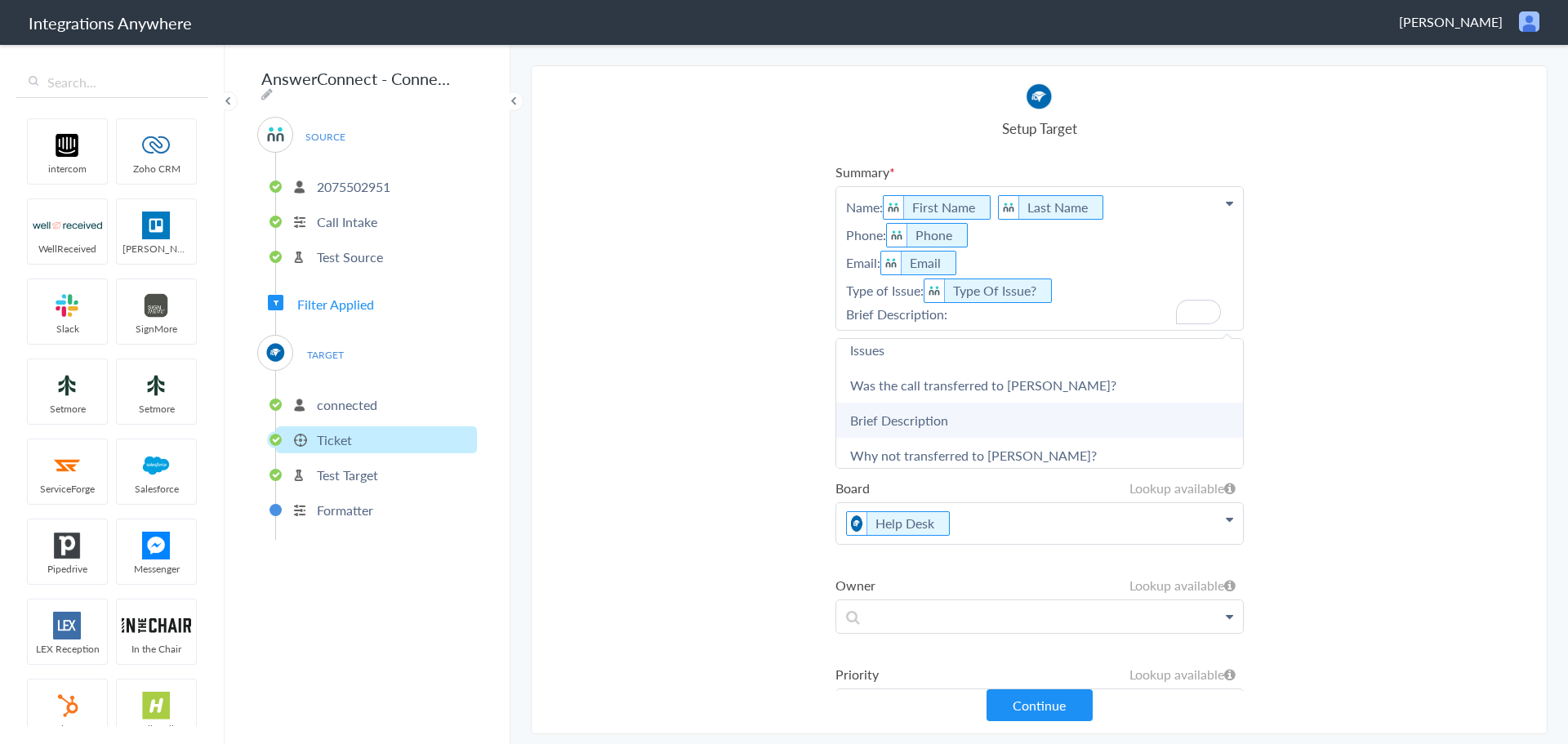
click at [931, 417] on link "Brief Description" at bounding box center [1039, 420] width 407 height 35
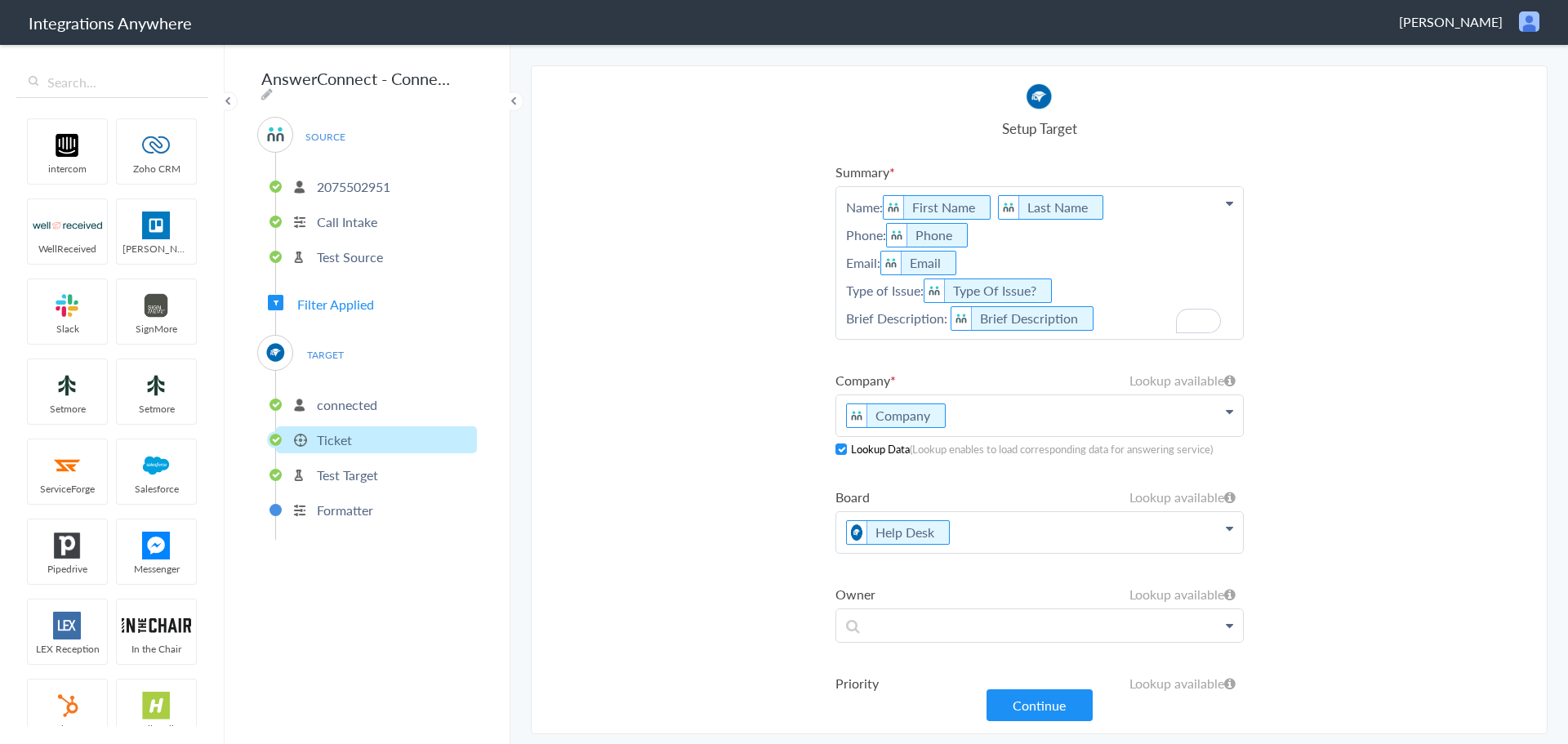
click at [1117, 320] on p "Name: First Name Last Name Phone: Phone Email: Email Type of Issue: Type Of Iss…" at bounding box center [1039, 262] width 407 height 152
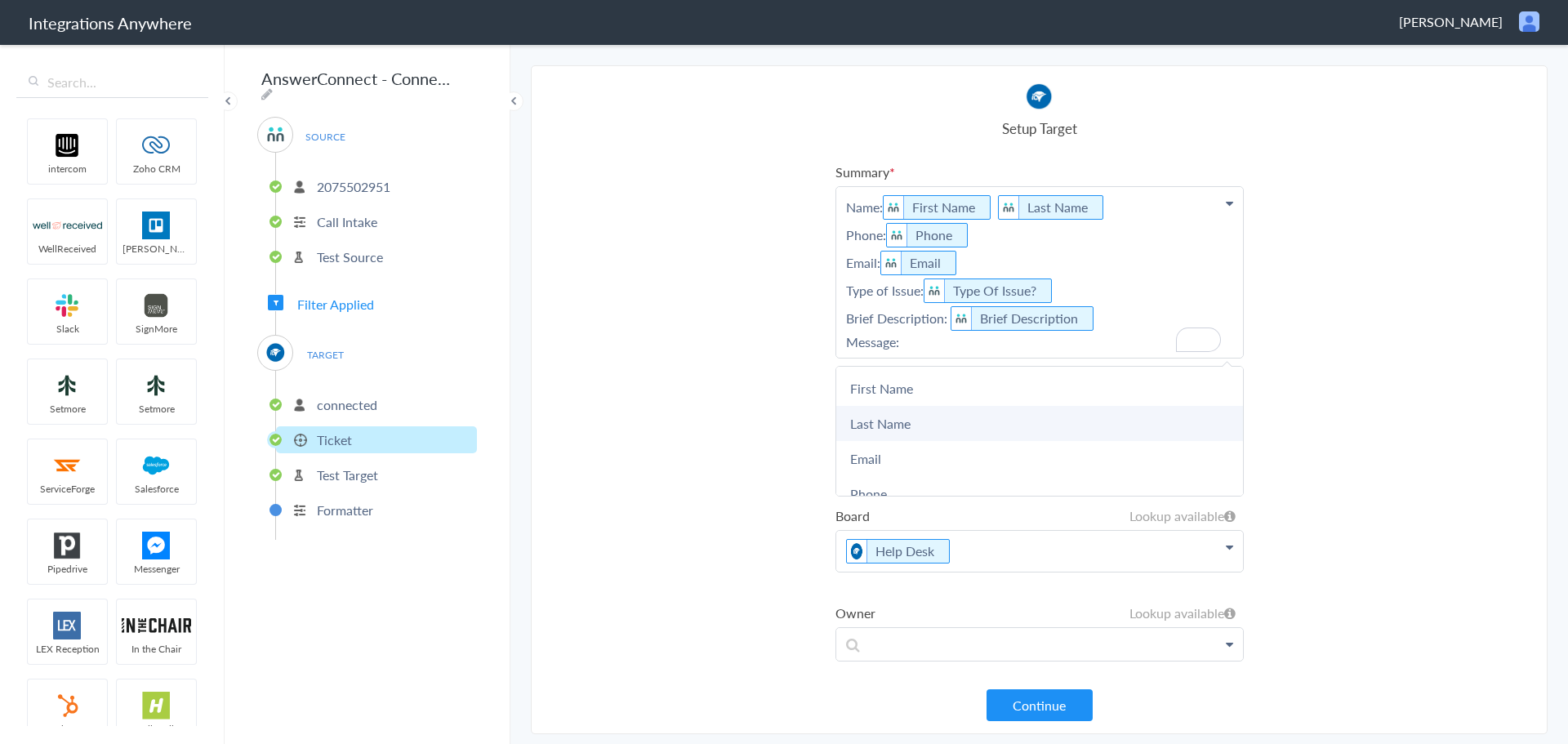
scroll to position [164, 0]
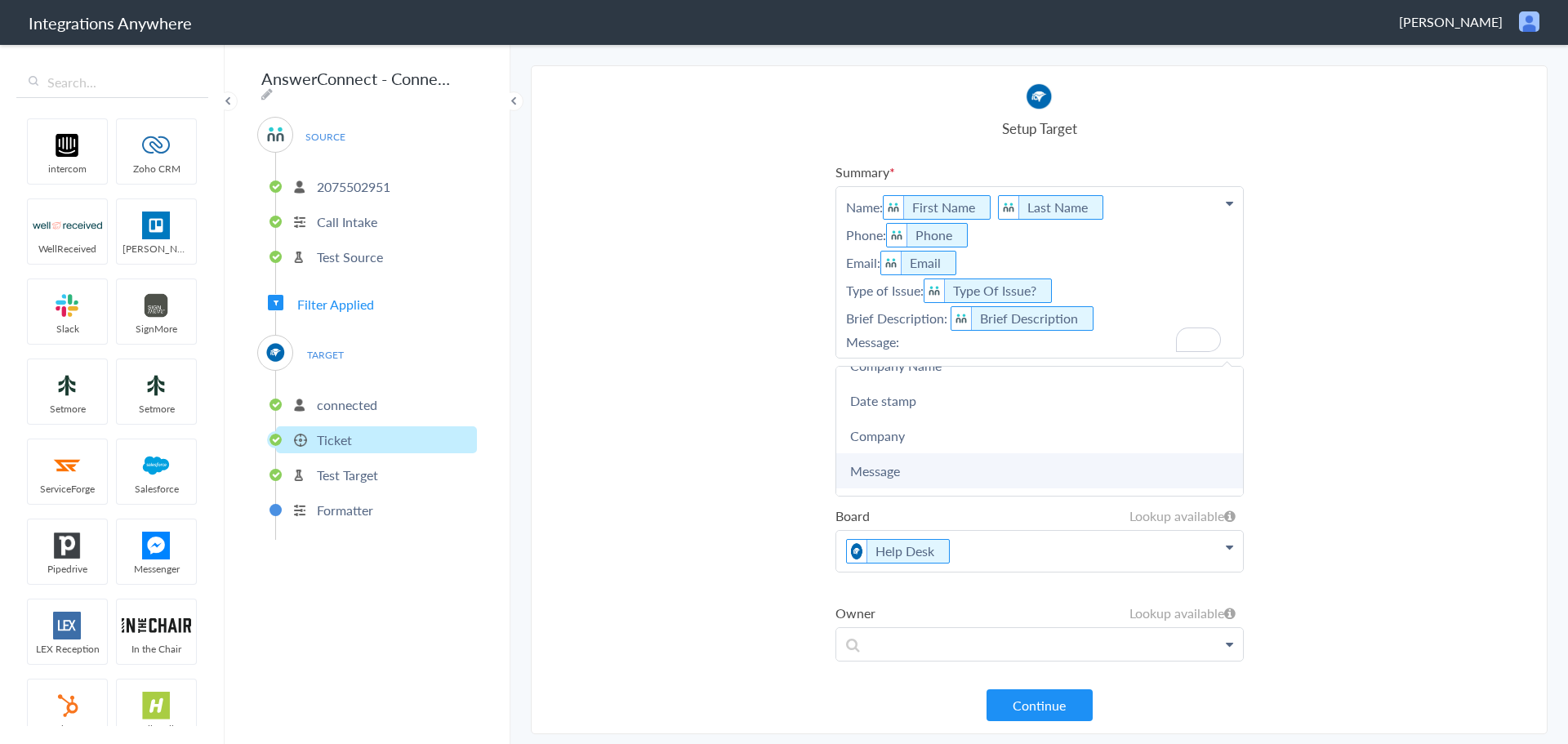
click at [931, 474] on link "Message" at bounding box center [1039, 470] width 407 height 35
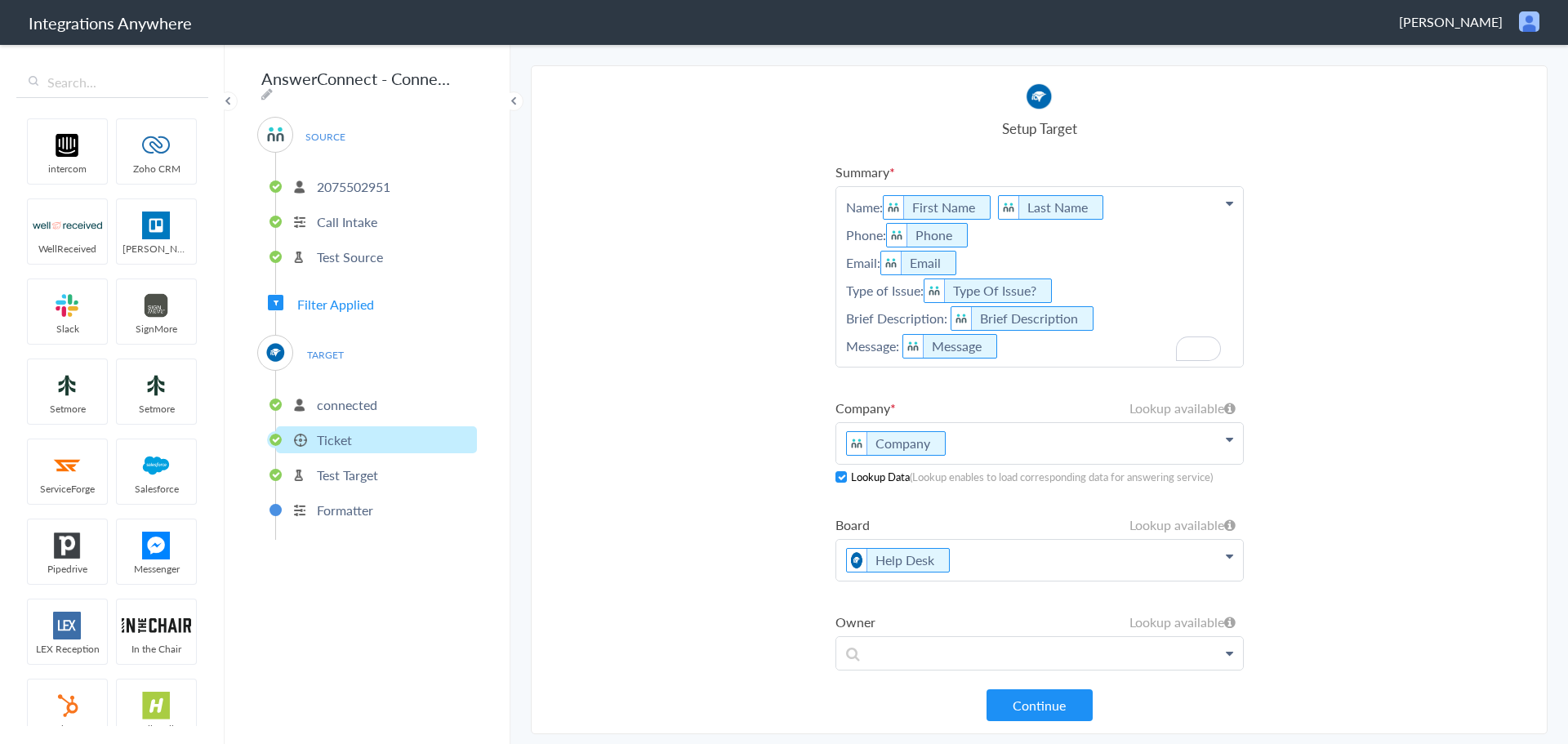
click at [1331, 314] on section "Select Account 2075502951 Rename Delete (8 days ago) + connect Continue Setup S…" at bounding box center [1039, 399] width 1017 height 668
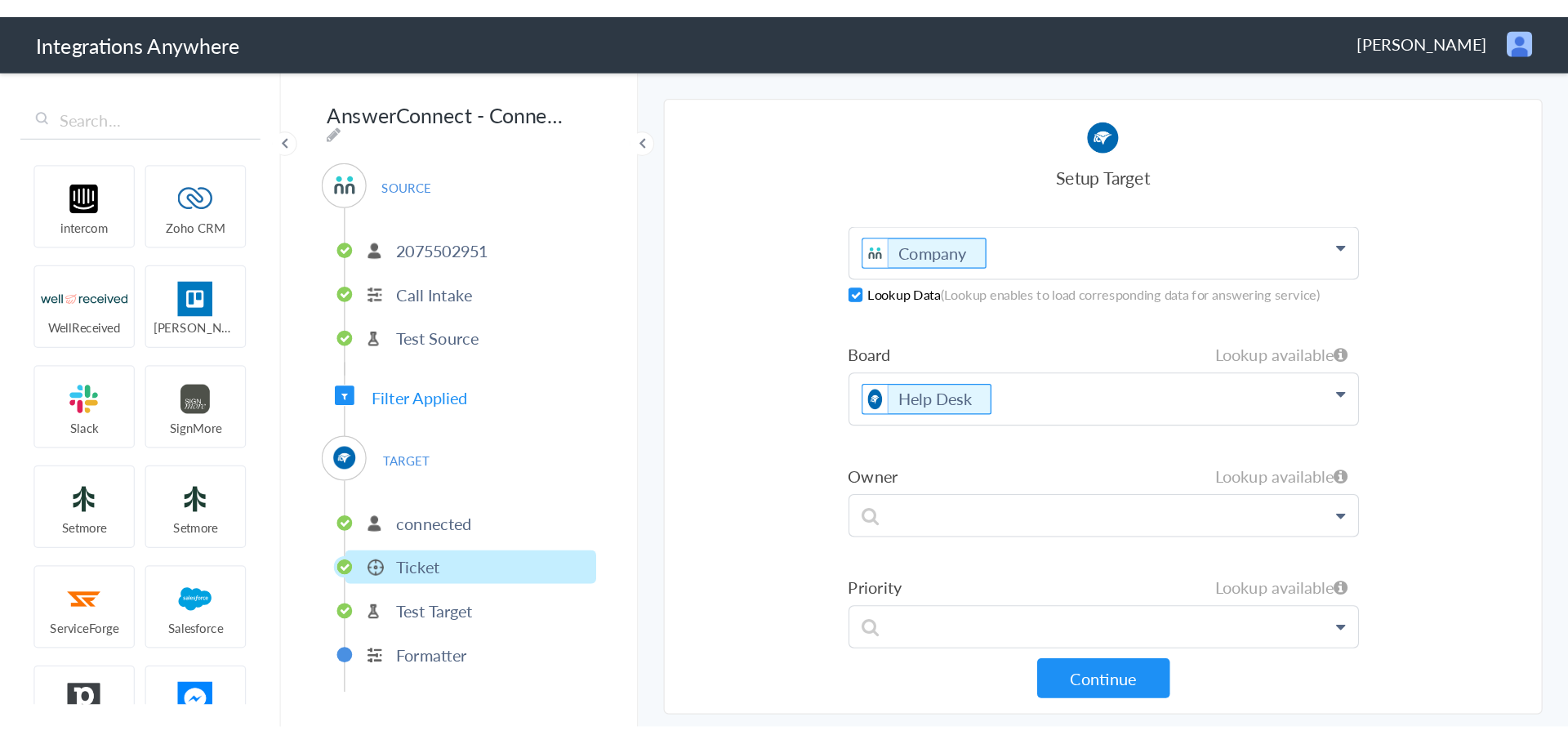
scroll to position [0, 0]
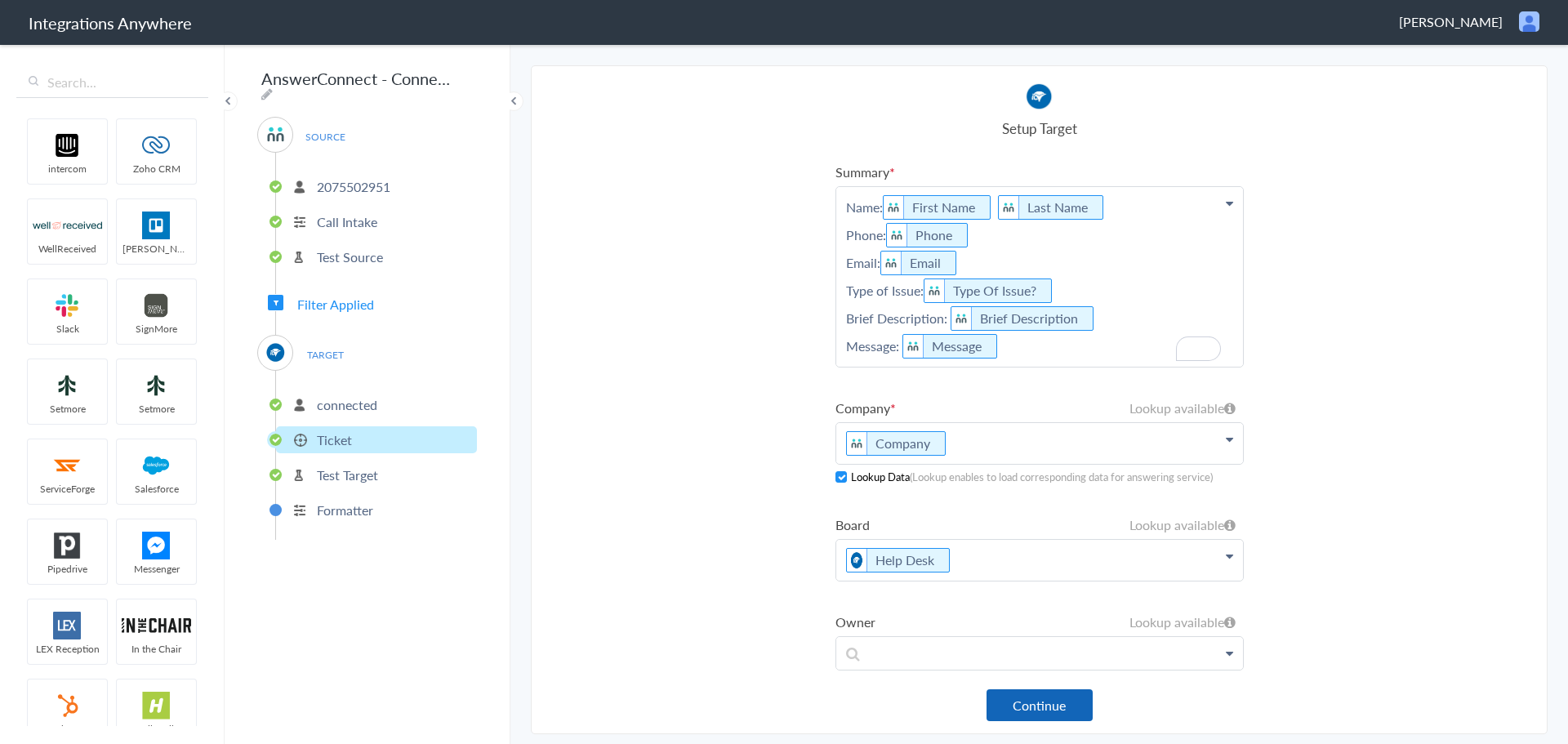
click at [1079, 696] on button "Continue" at bounding box center [1039, 705] width 106 height 32
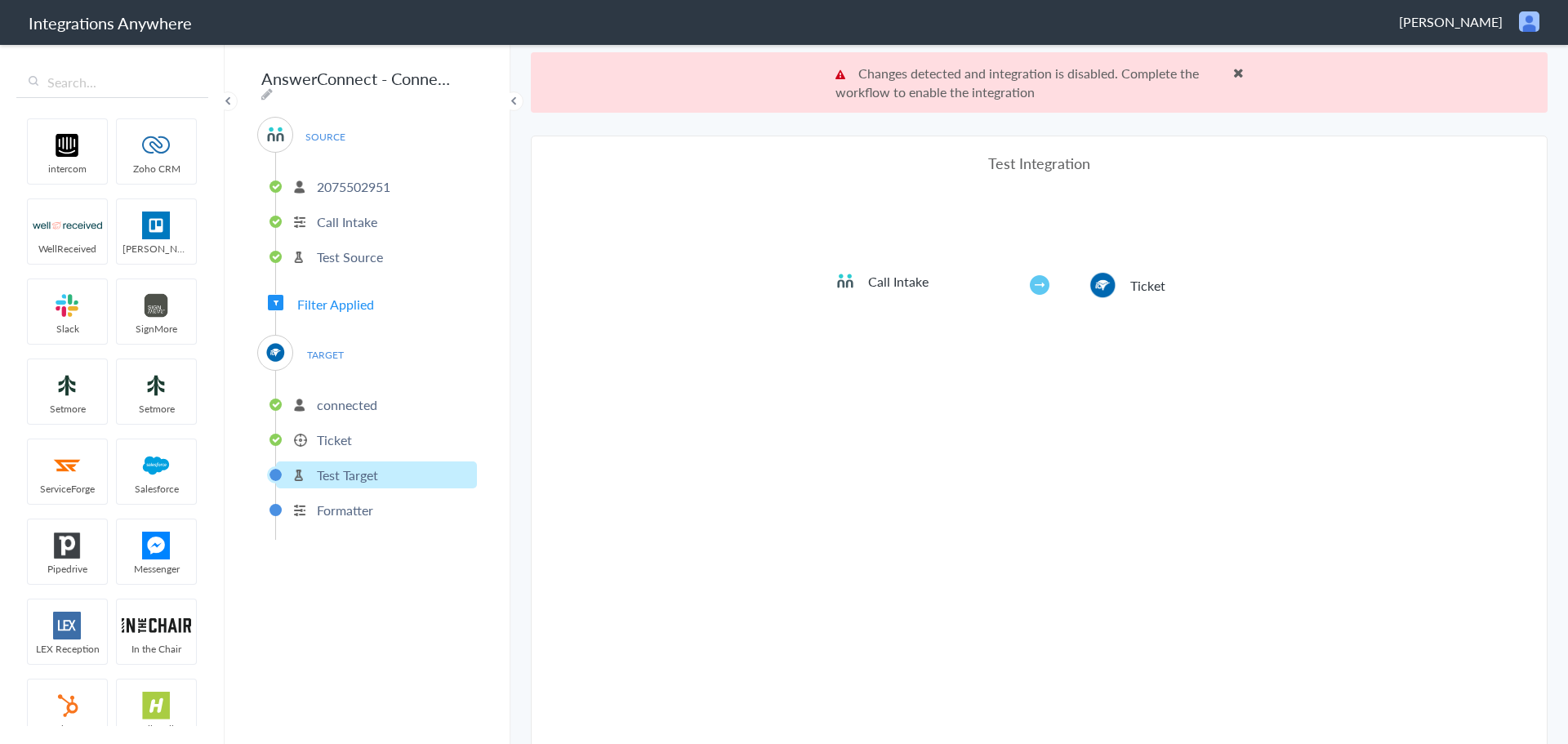
scroll to position [60, 0]
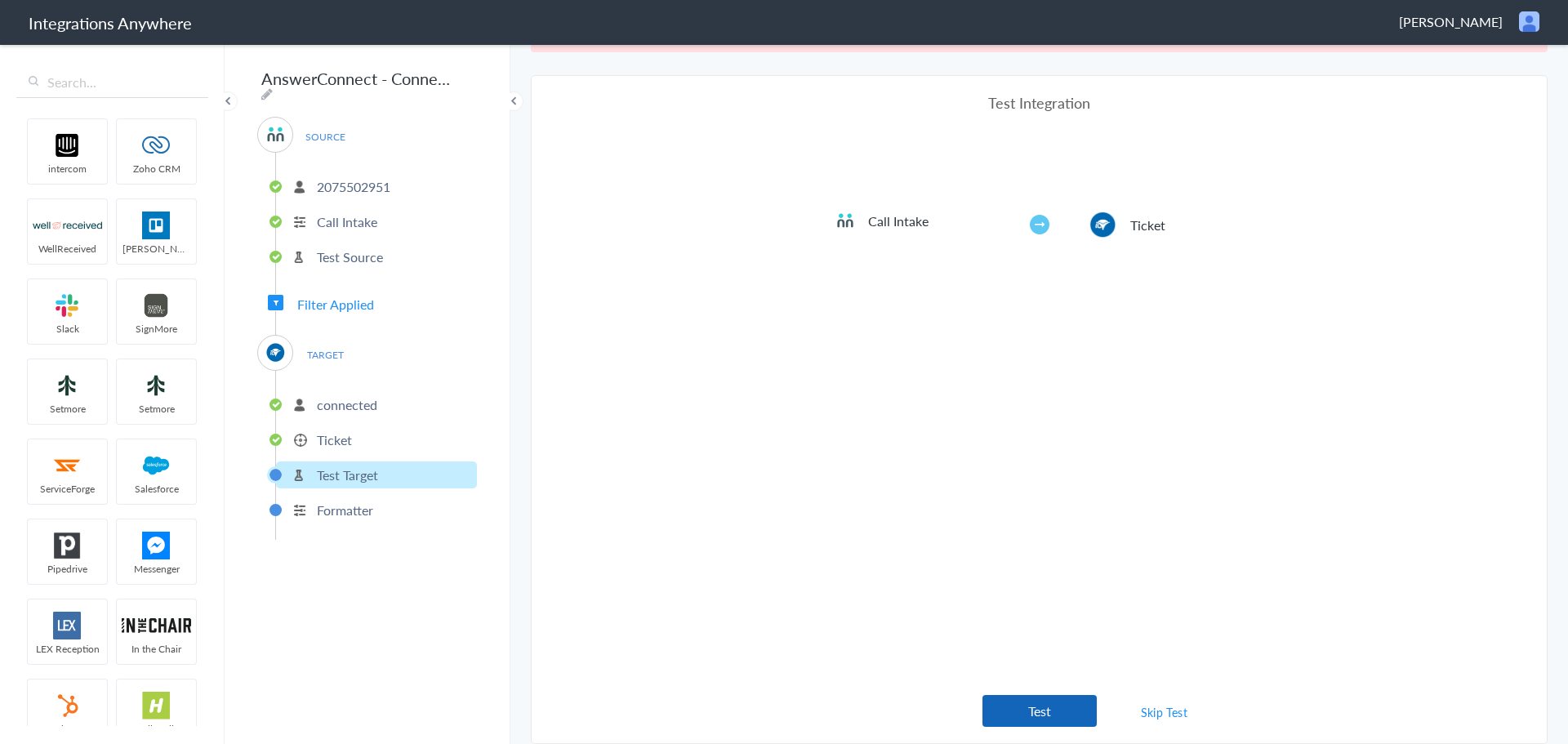
click at [1051, 715] on button "Test" at bounding box center [1039, 710] width 114 height 32
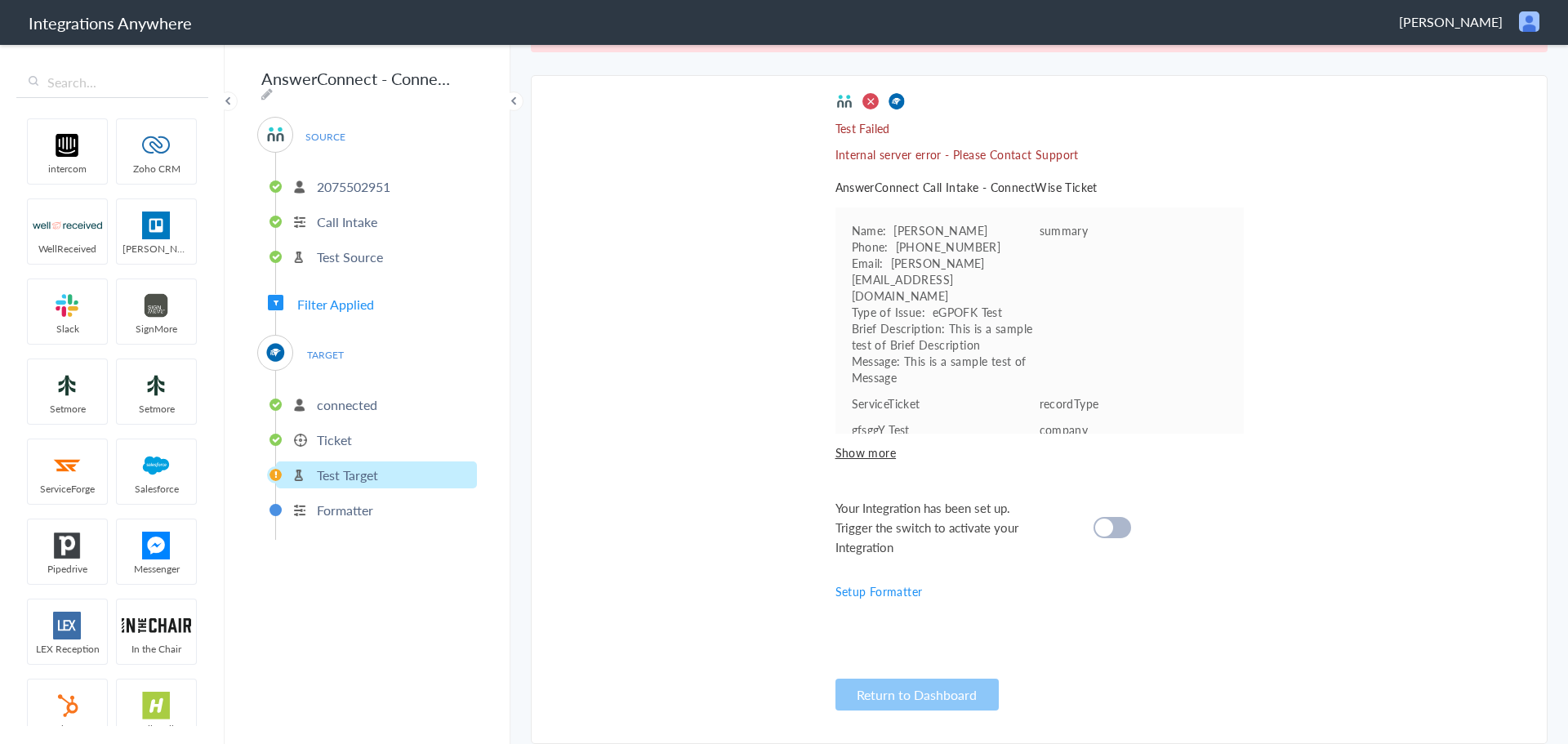
click at [1112, 519] on div at bounding box center [1112, 528] width 38 height 21
click at [1099, 520] on cite at bounding box center [1104, 528] width 18 height 18
click at [931, 691] on button "Return to Dashboard" at bounding box center [917, 694] width 164 height 32
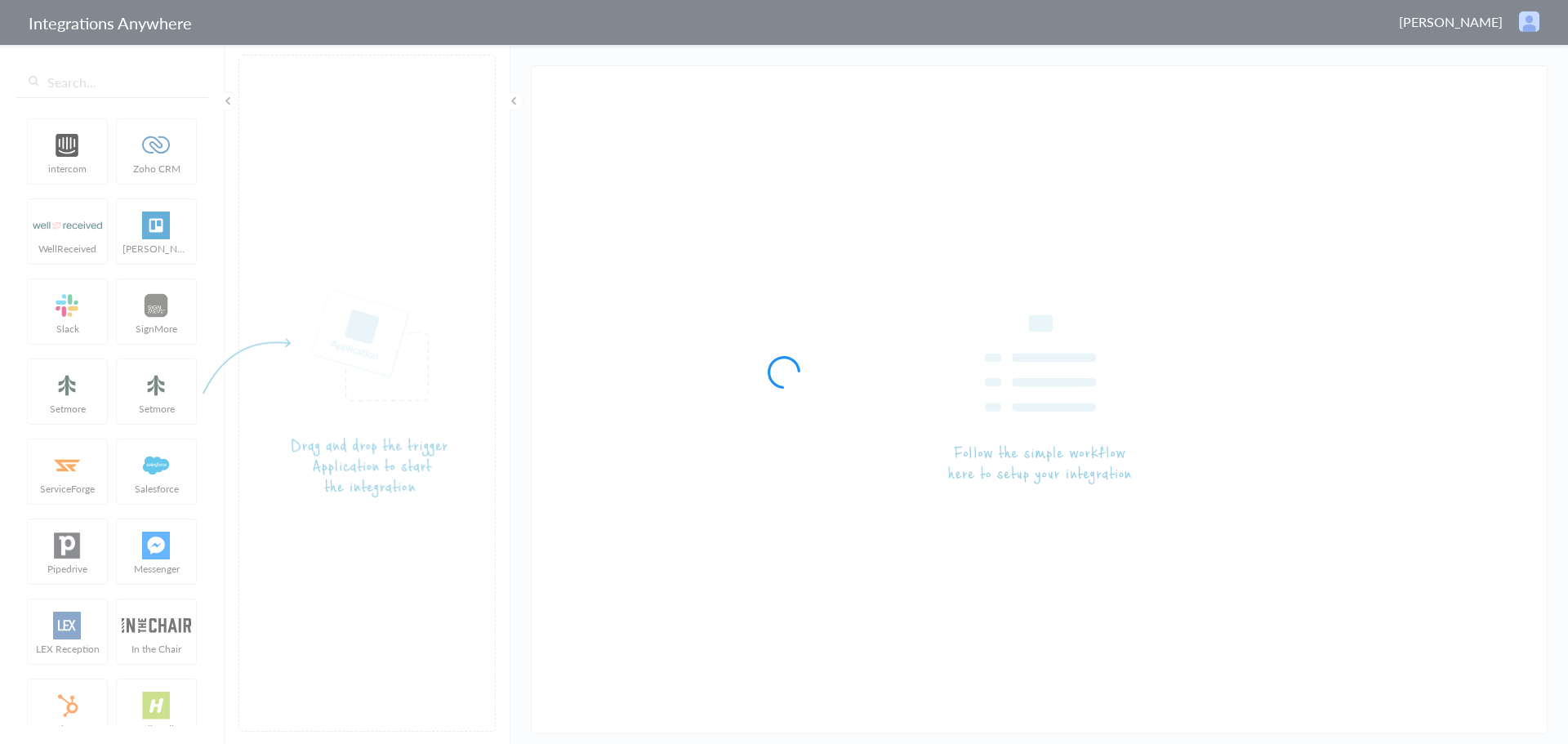
type input "AnswerConnect - ConnectWise"
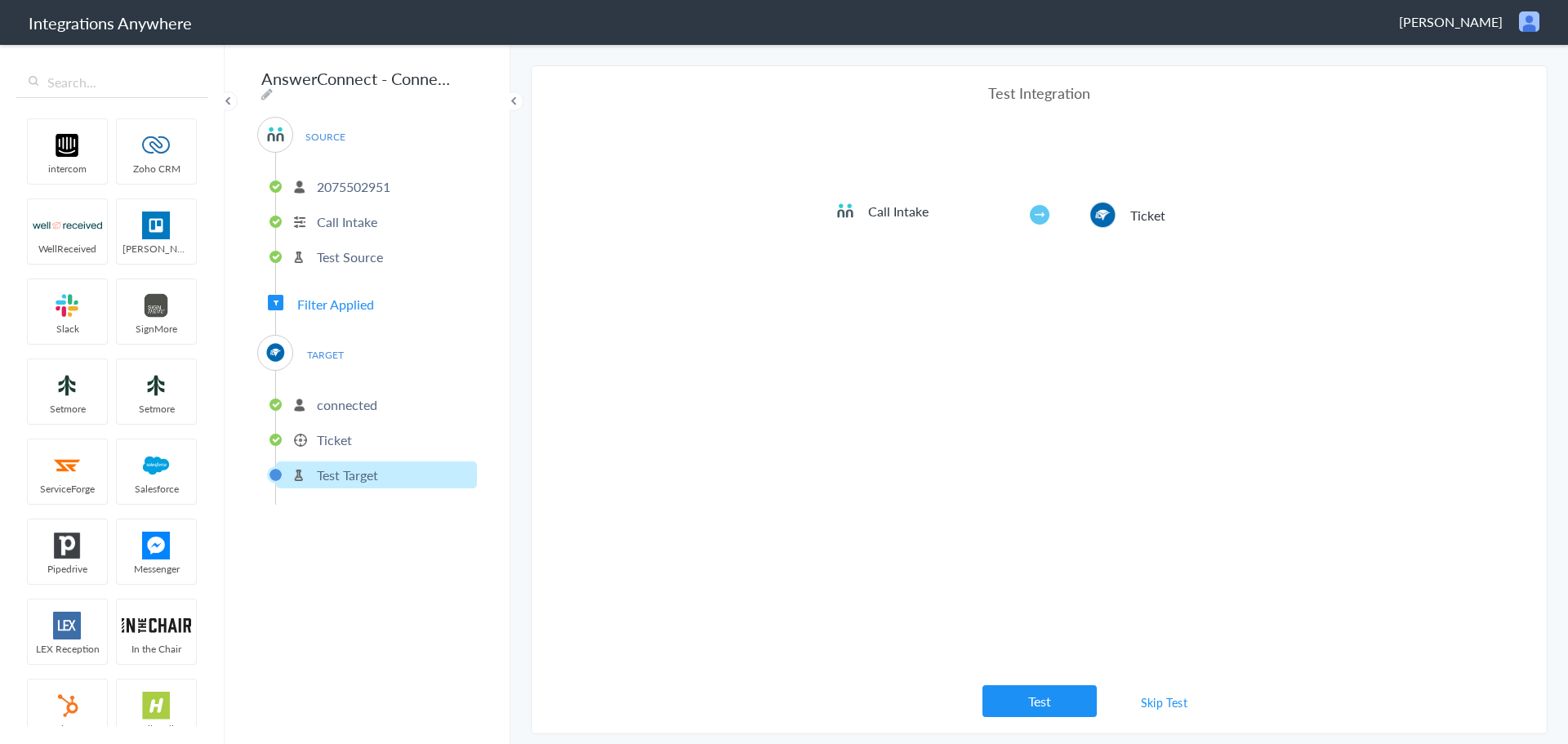
click at [365, 414] on ul "connected Ticket Test Target" at bounding box center [376, 437] width 201 height 134
click at [354, 428] on li "Ticket" at bounding box center [377, 439] width 201 height 27
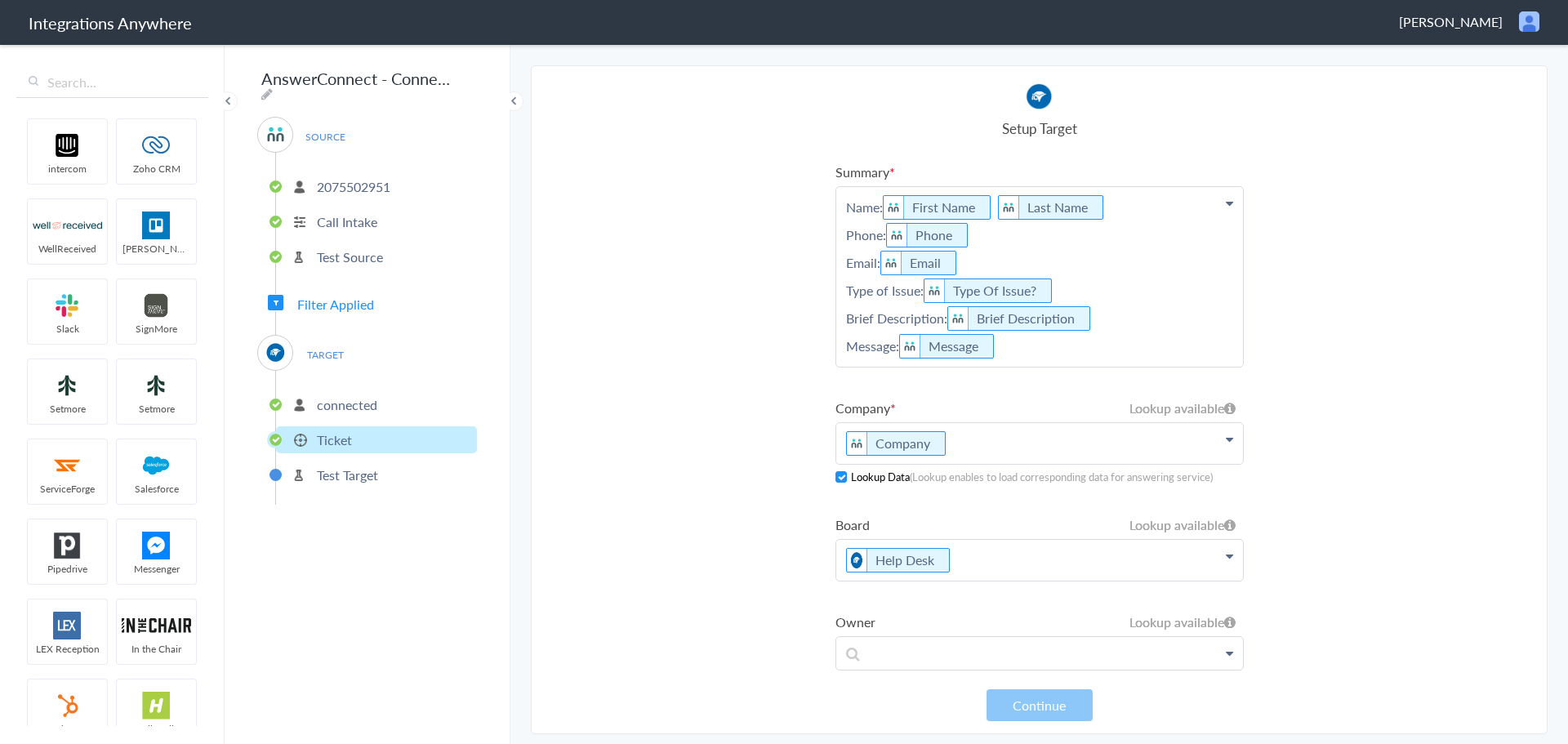
click at [402, 473] on li "Test Target" at bounding box center [377, 474] width 201 height 27
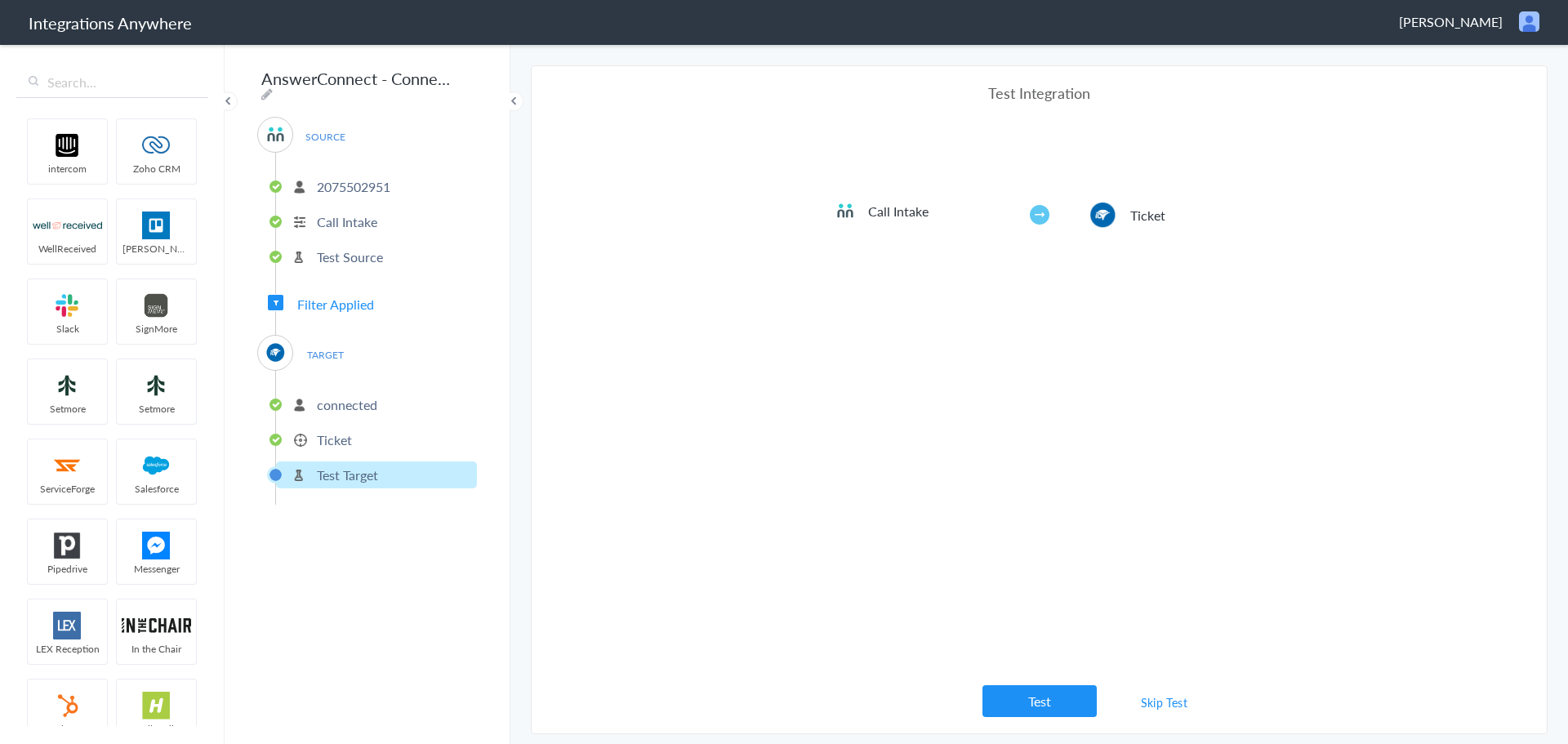
click at [1159, 704] on link "Skip Test" at bounding box center [1164, 702] width 86 height 30
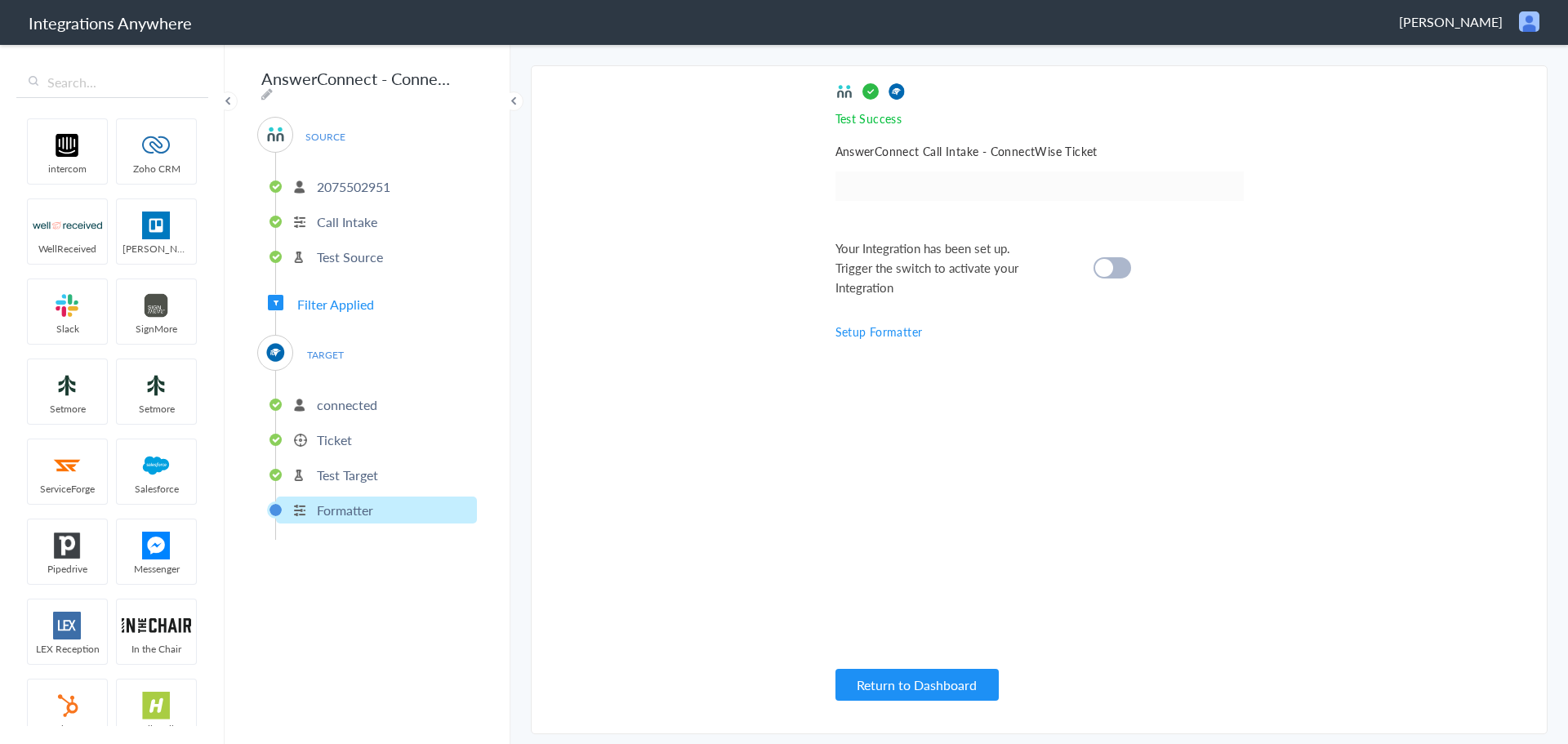
click at [1117, 266] on div at bounding box center [1112, 268] width 38 height 21
click at [342, 298] on span "Filter Applied" at bounding box center [335, 304] width 76 height 19
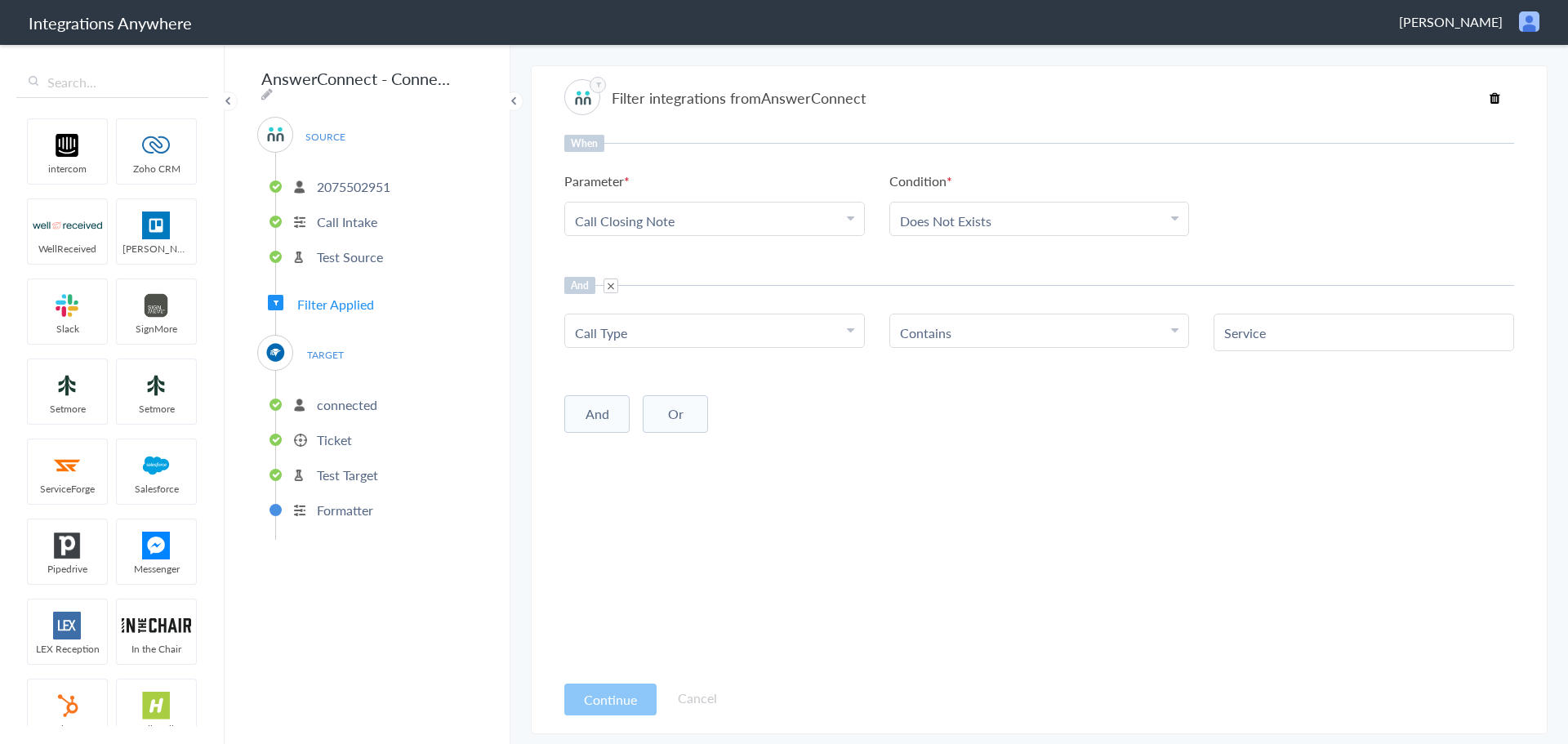
click at [367, 343] on div "TARGET connected Ticket Test Target Formatter" at bounding box center [367, 437] width 220 height 205
click at [345, 434] on p "Ticket" at bounding box center [334, 439] width 35 height 19
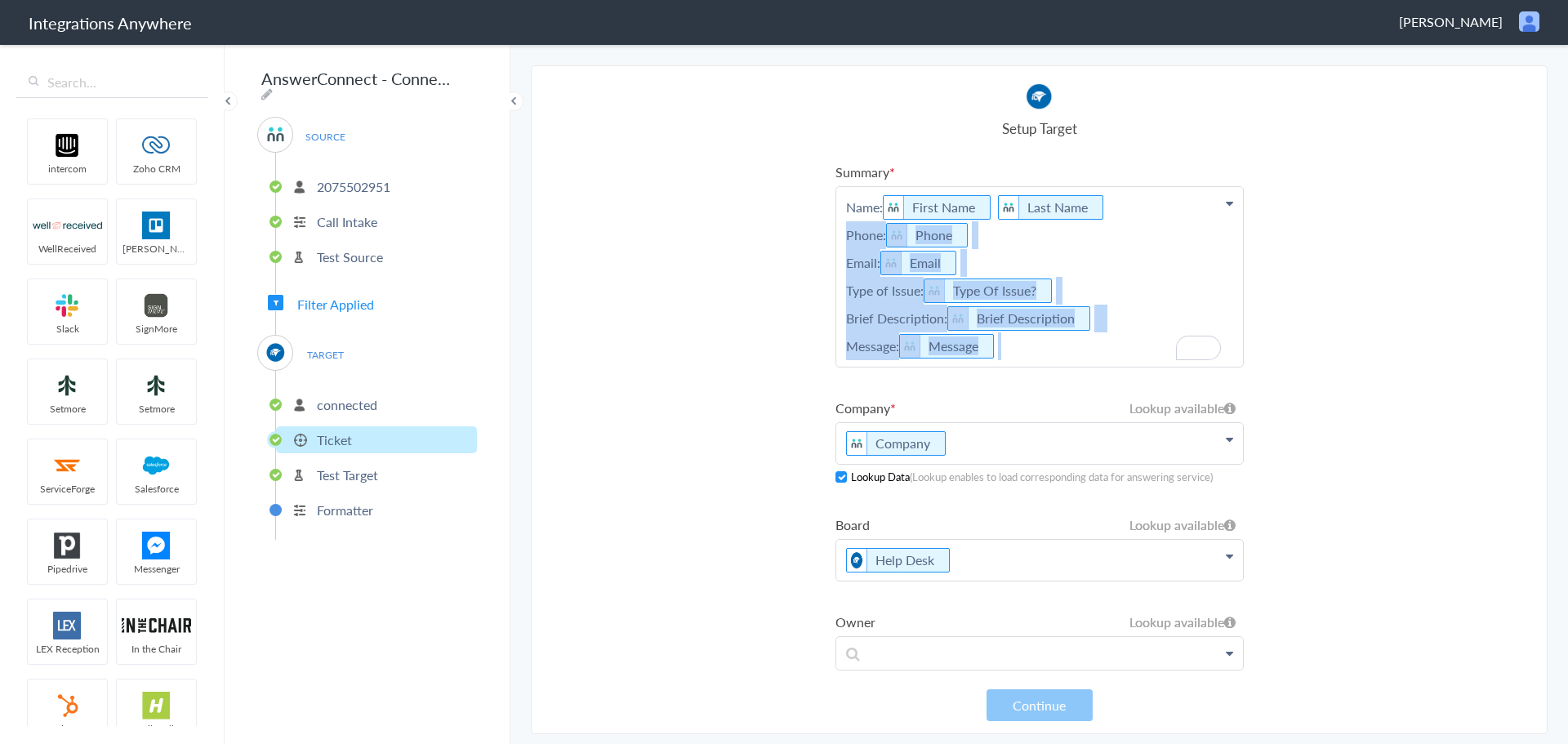
drag, startPoint x: 1043, startPoint y: 354, endPoint x: 838, endPoint y: 237, distance: 236.0
click at [838, 237] on p "Name: First Name Last Name Phone: Phone Email: Email Type of Issue: Type Of Iss…" at bounding box center [1039, 276] width 407 height 180
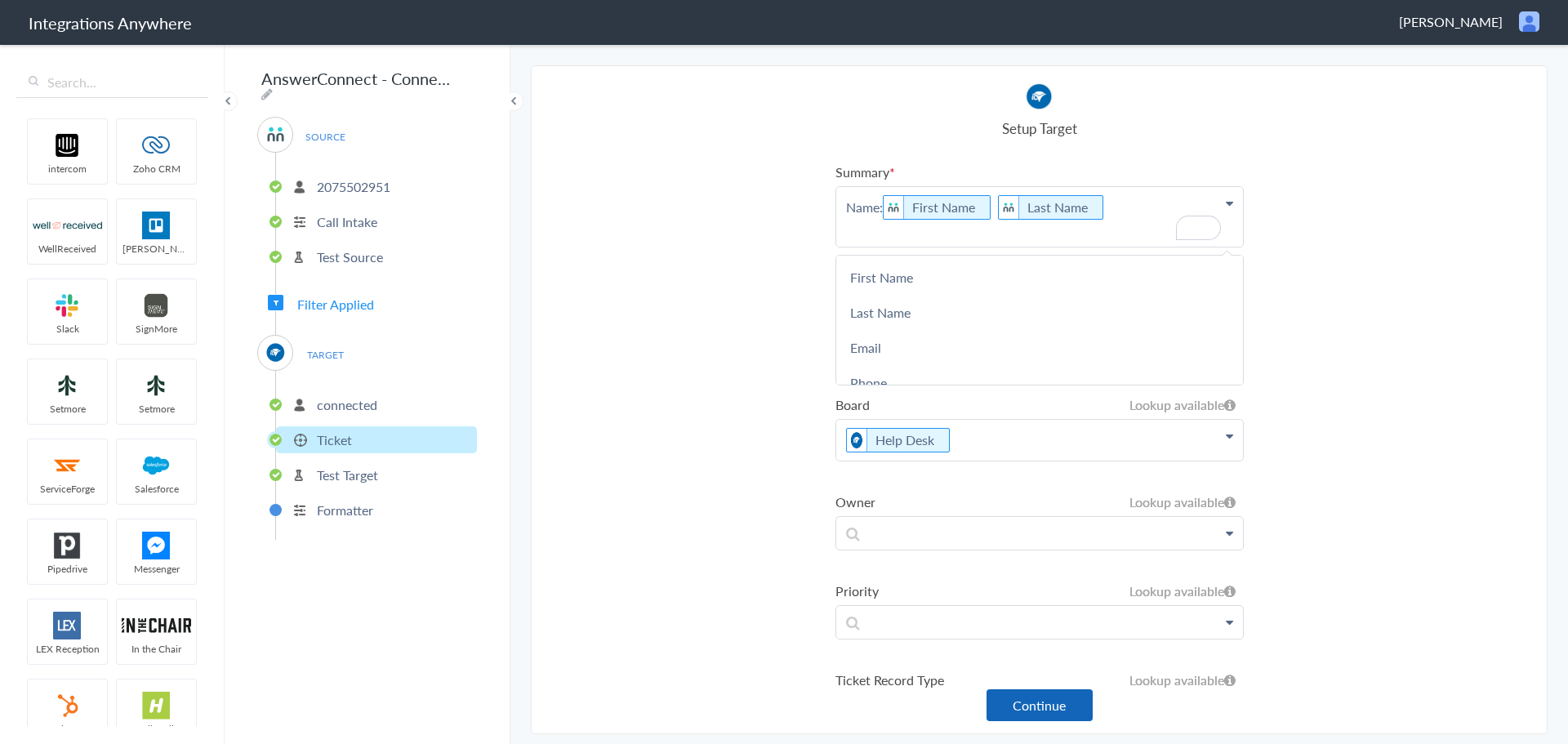
click at [1062, 712] on button "Continue" at bounding box center [1039, 705] width 106 height 32
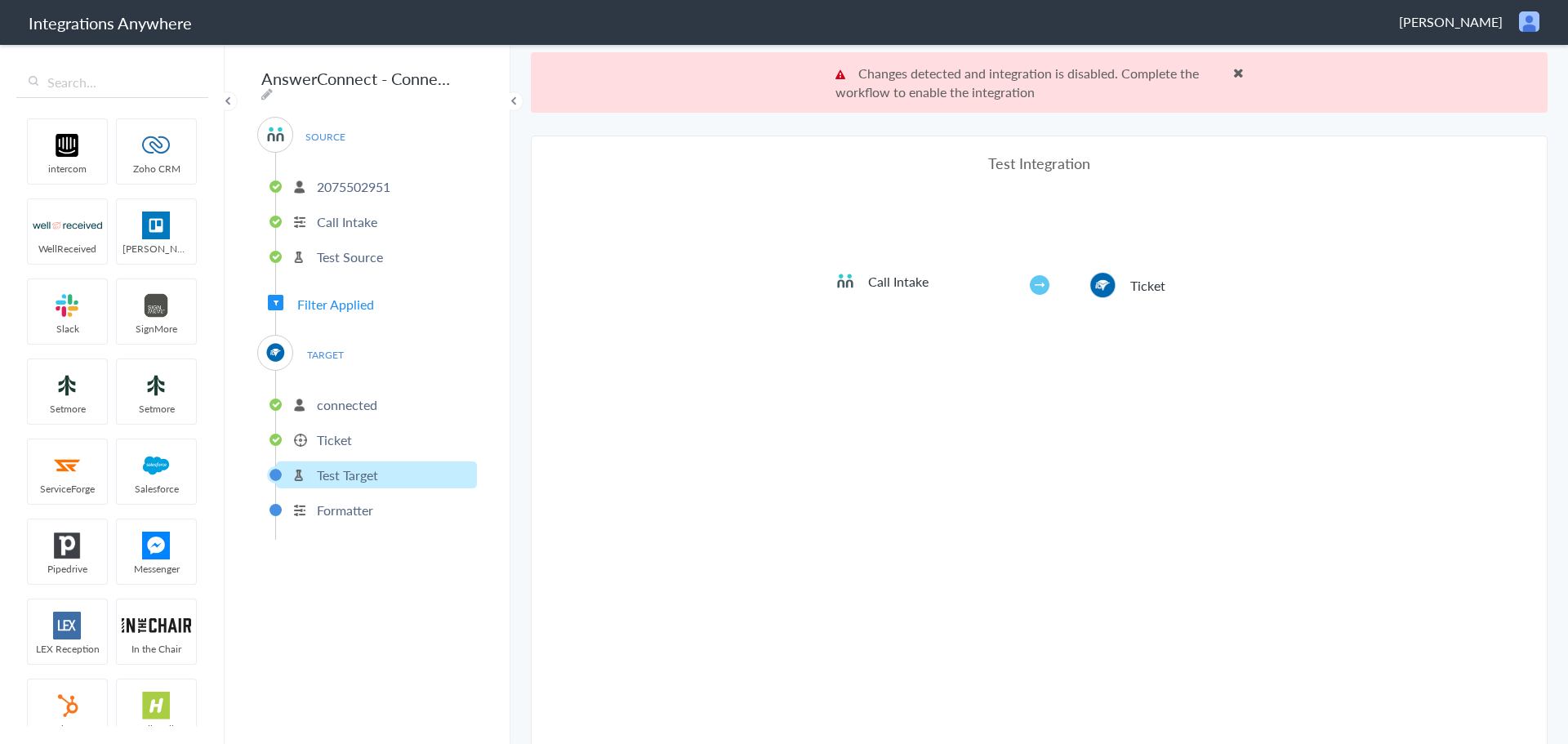
click at [404, 474] on li "Test Target" at bounding box center [377, 474] width 201 height 27
click at [317, 503] on p "Formatter" at bounding box center [345, 510] width 57 height 19
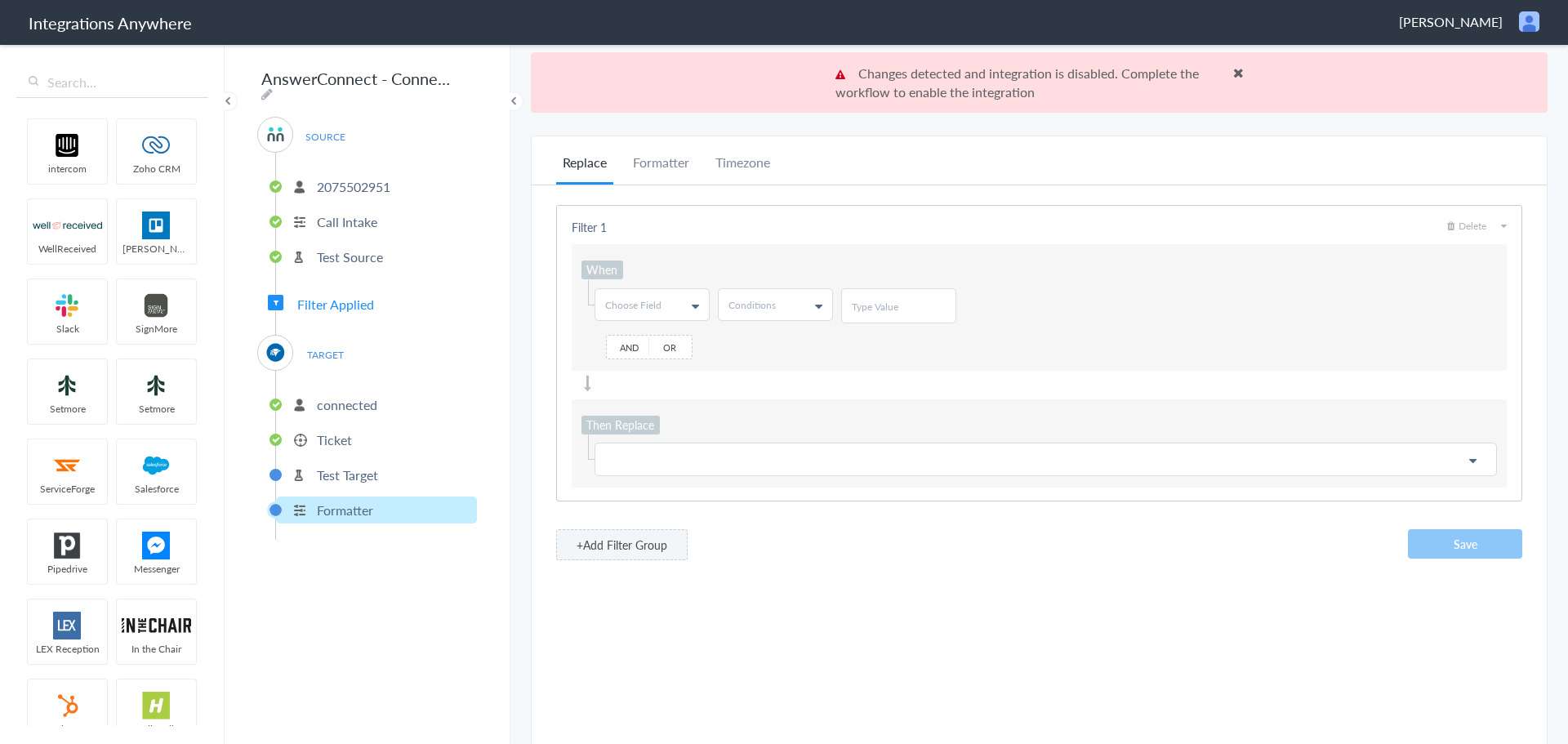
click at [372, 446] on ul "connected Ticket Test Target Formatter" at bounding box center [376, 455] width 201 height 169
click at [371, 435] on li "Ticket" at bounding box center [377, 439] width 201 height 27
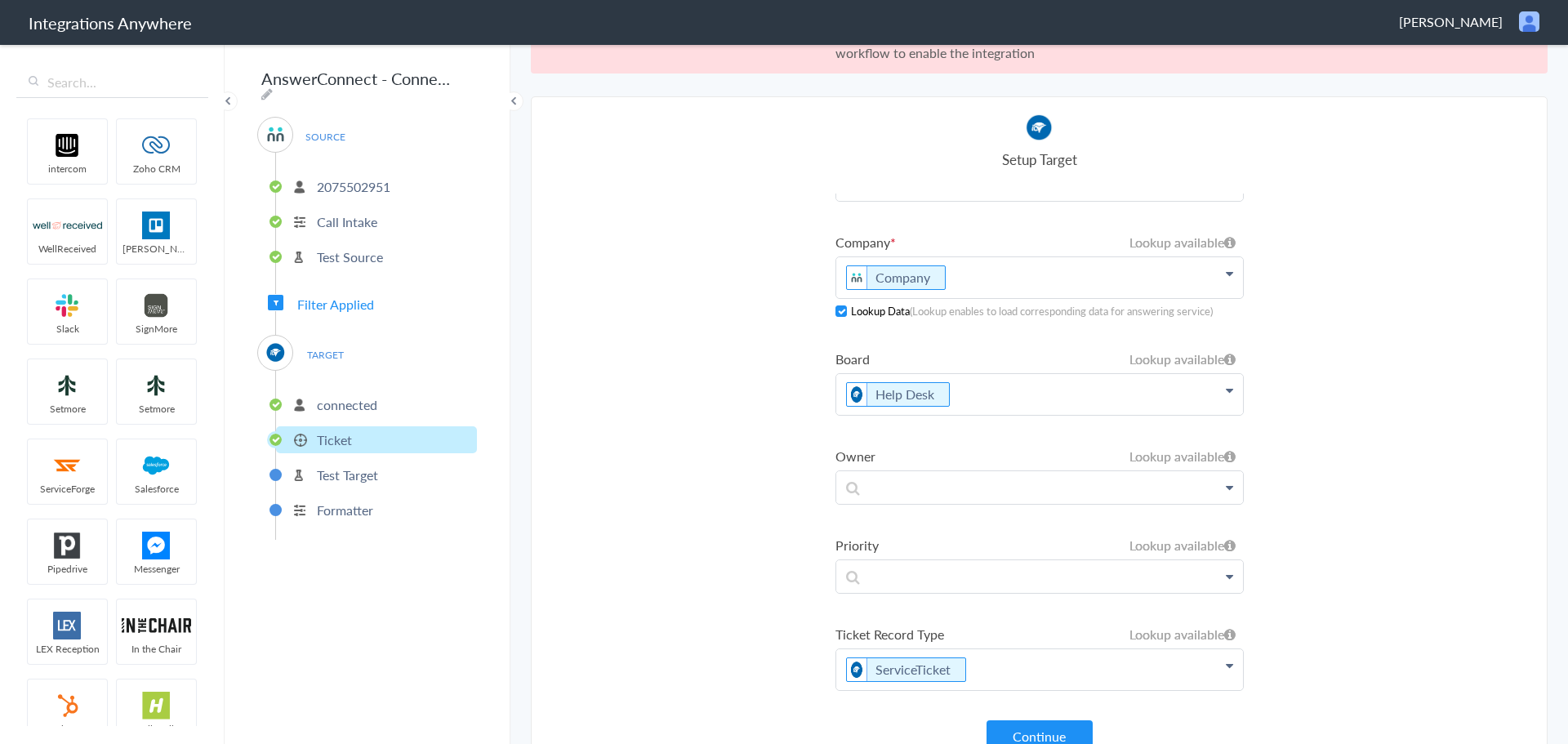
scroll to position [60, 0]
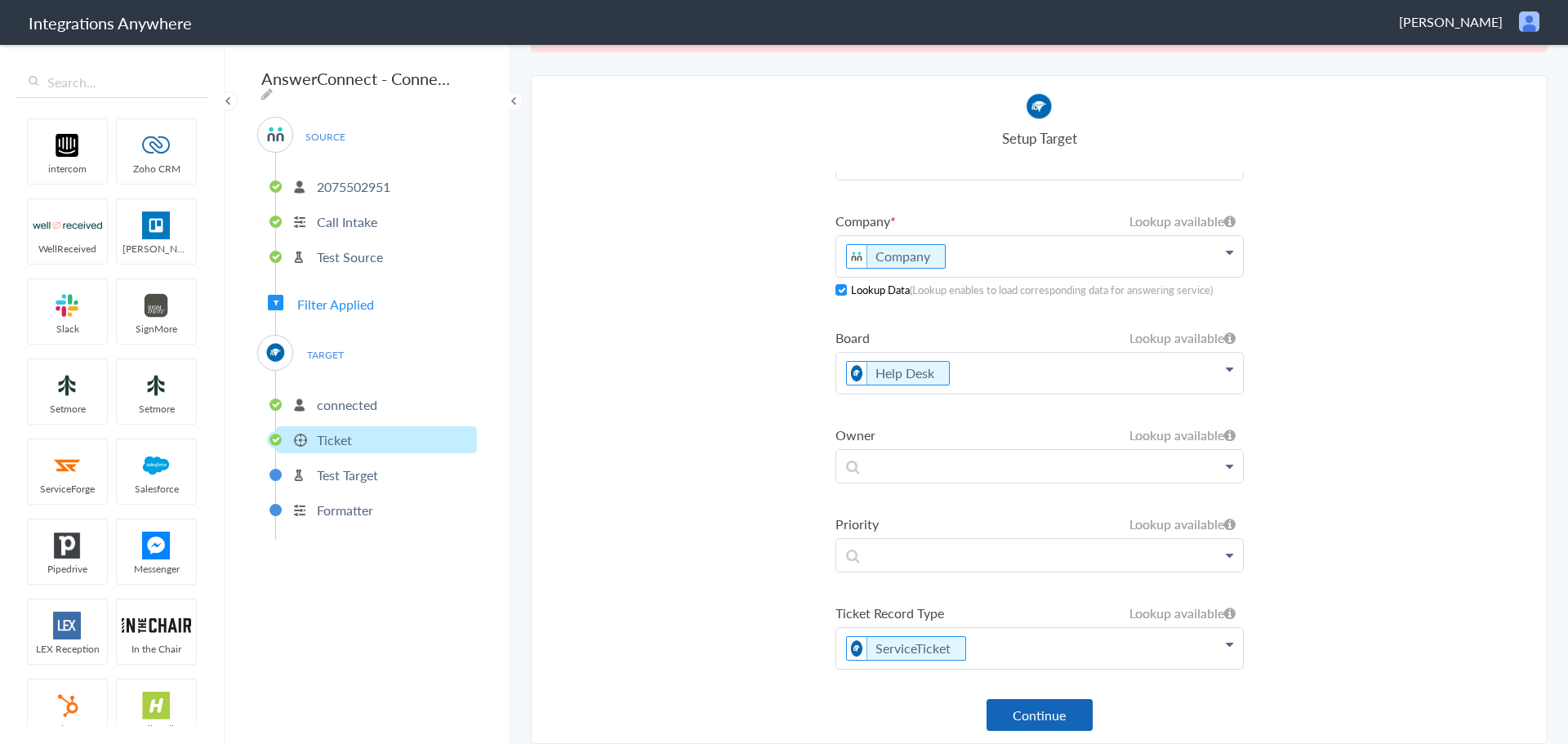
click at [1003, 706] on button "Continue" at bounding box center [1039, 714] width 106 height 32
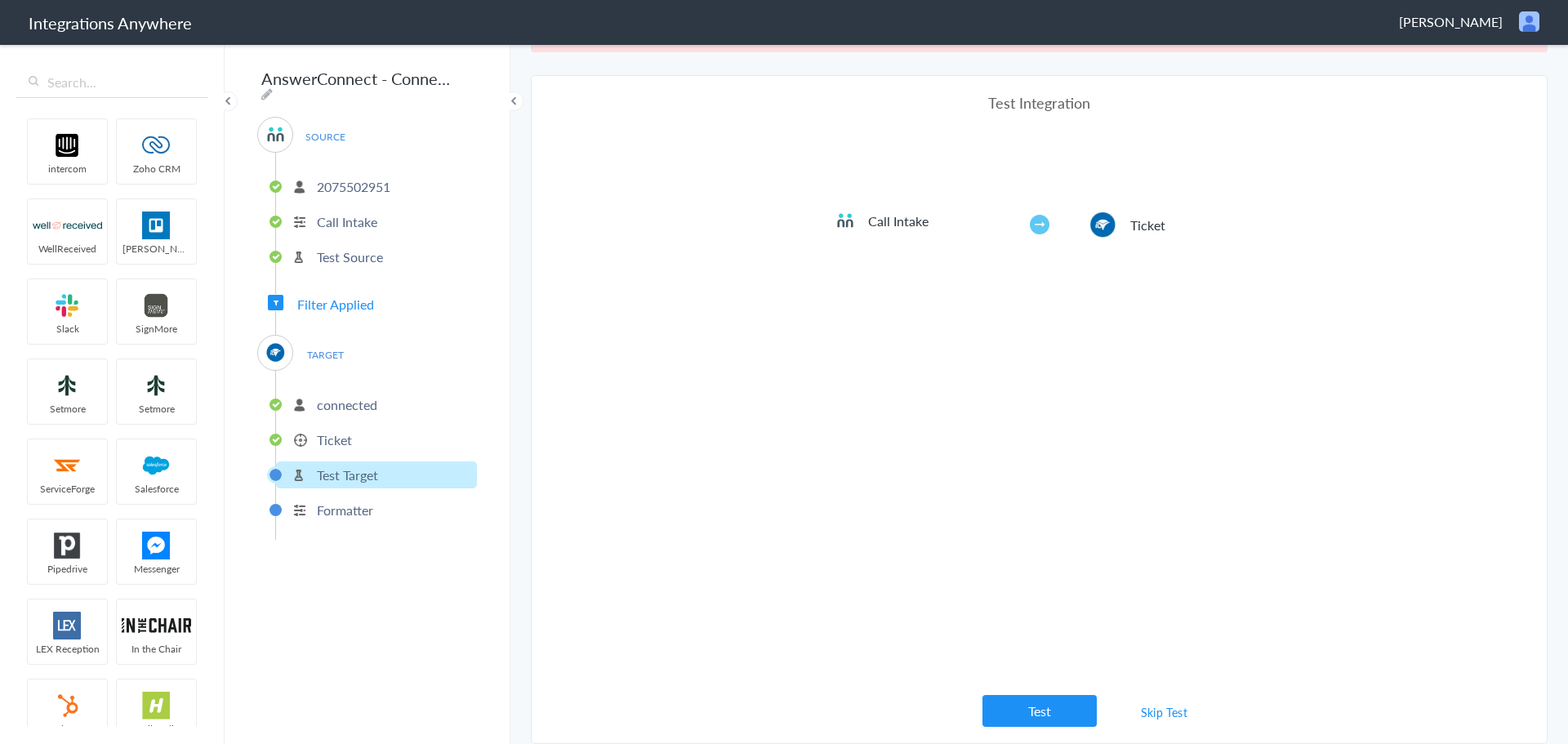
scroll to position [0, 0]
click at [1051, 715] on button "Test" at bounding box center [1039, 710] width 114 height 32
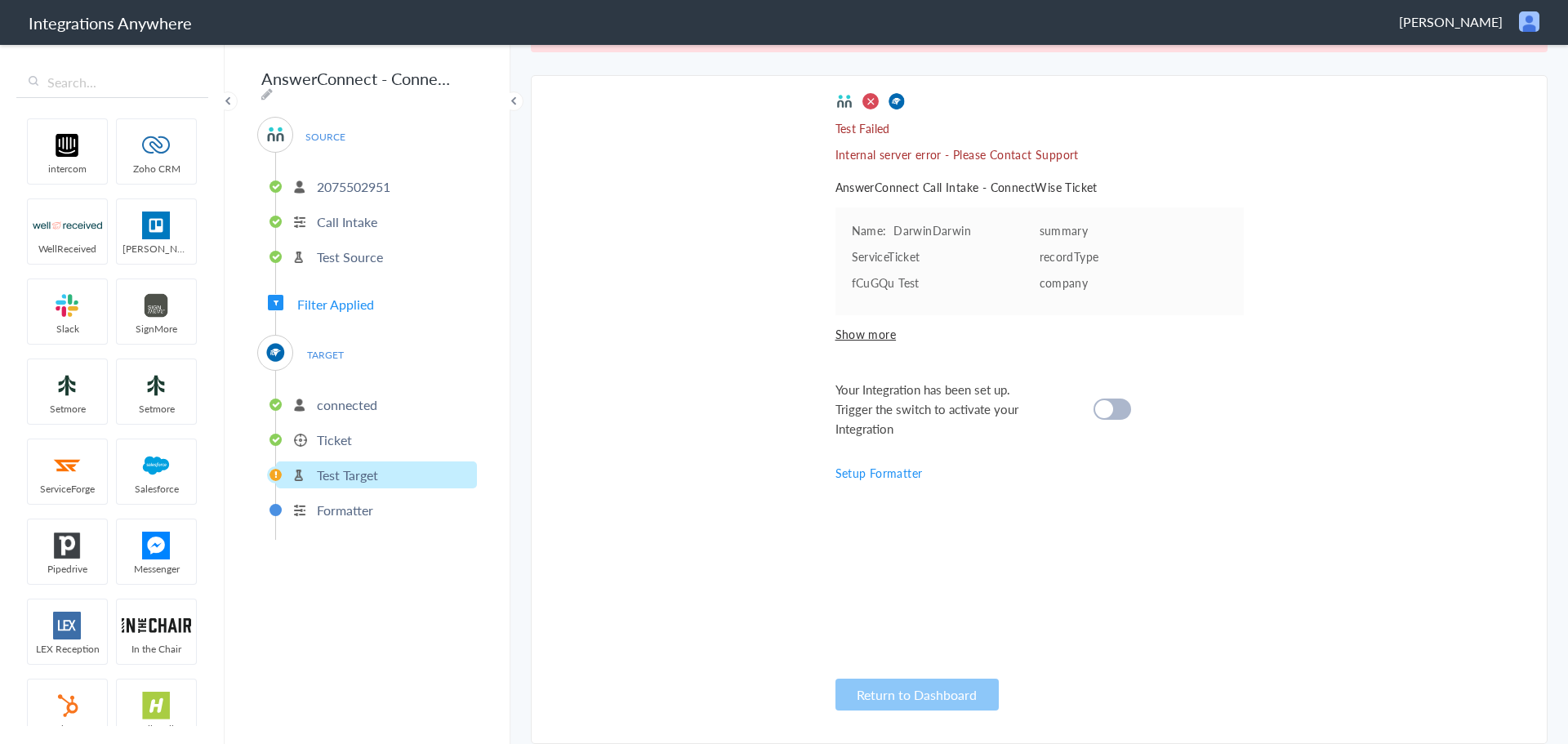
click at [1097, 414] on cite at bounding box center [1104, 409] width 18 height 18
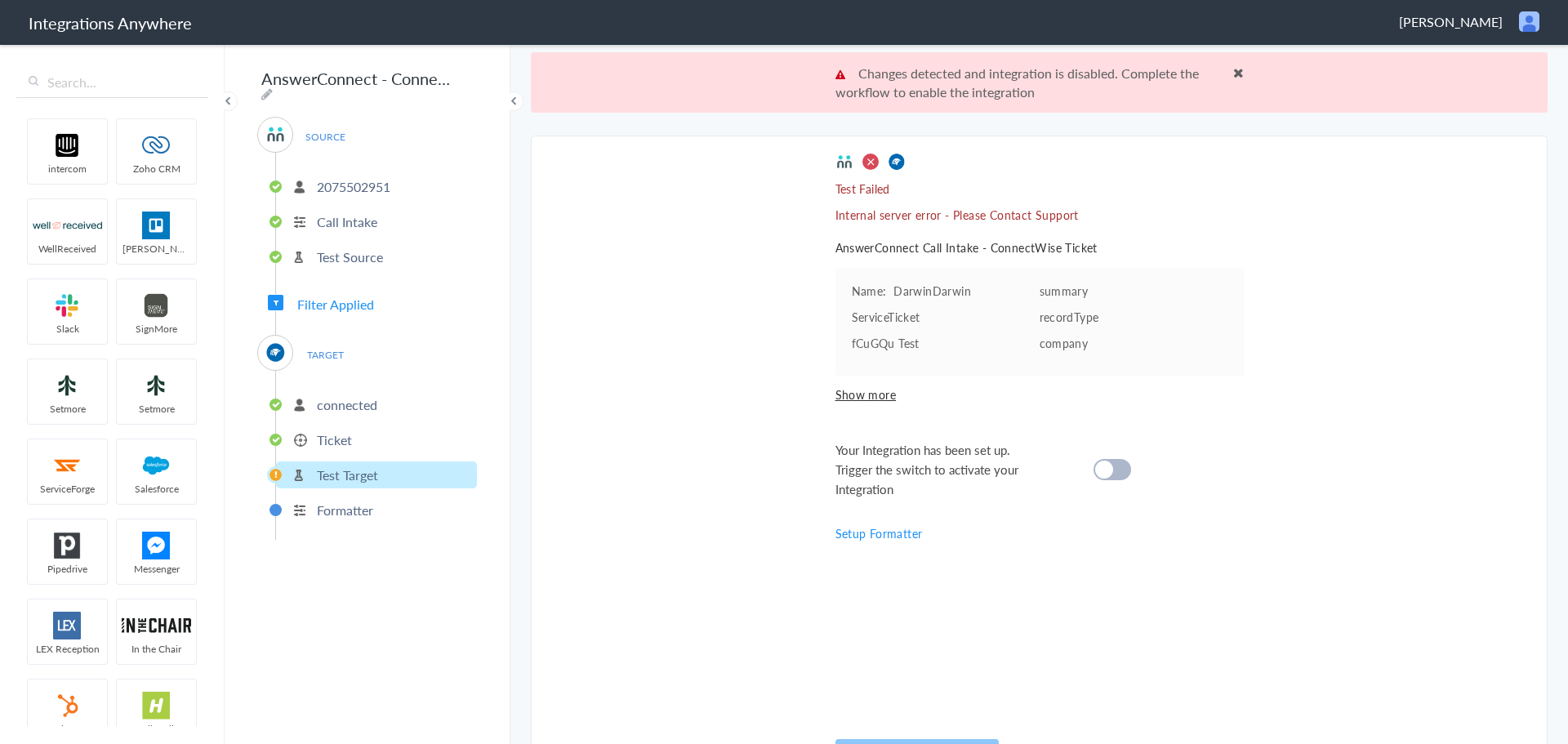
click at [386, 405] on li "connected" at bounding box center [377, 404] width 201 height 27
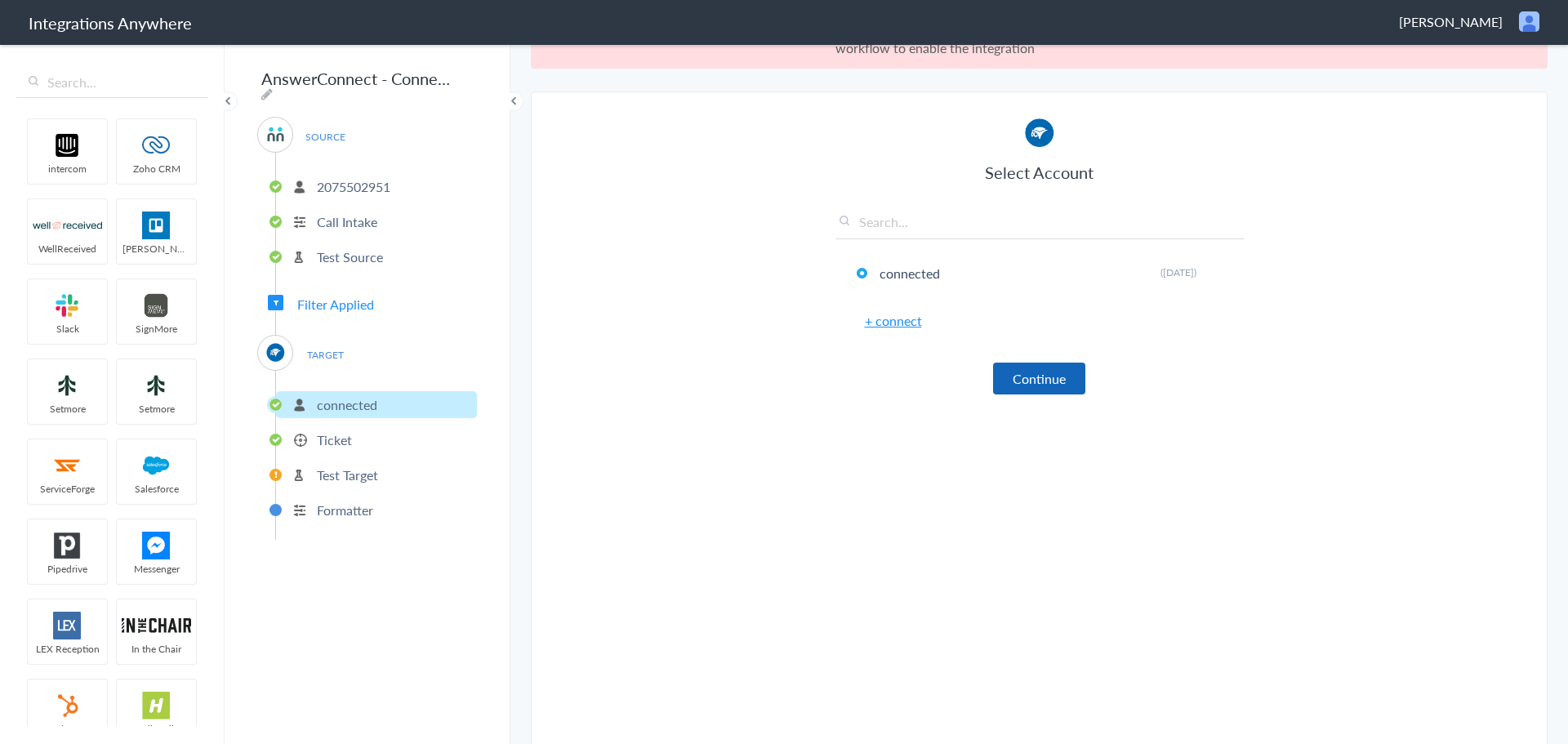
scroll to position [68, 0]
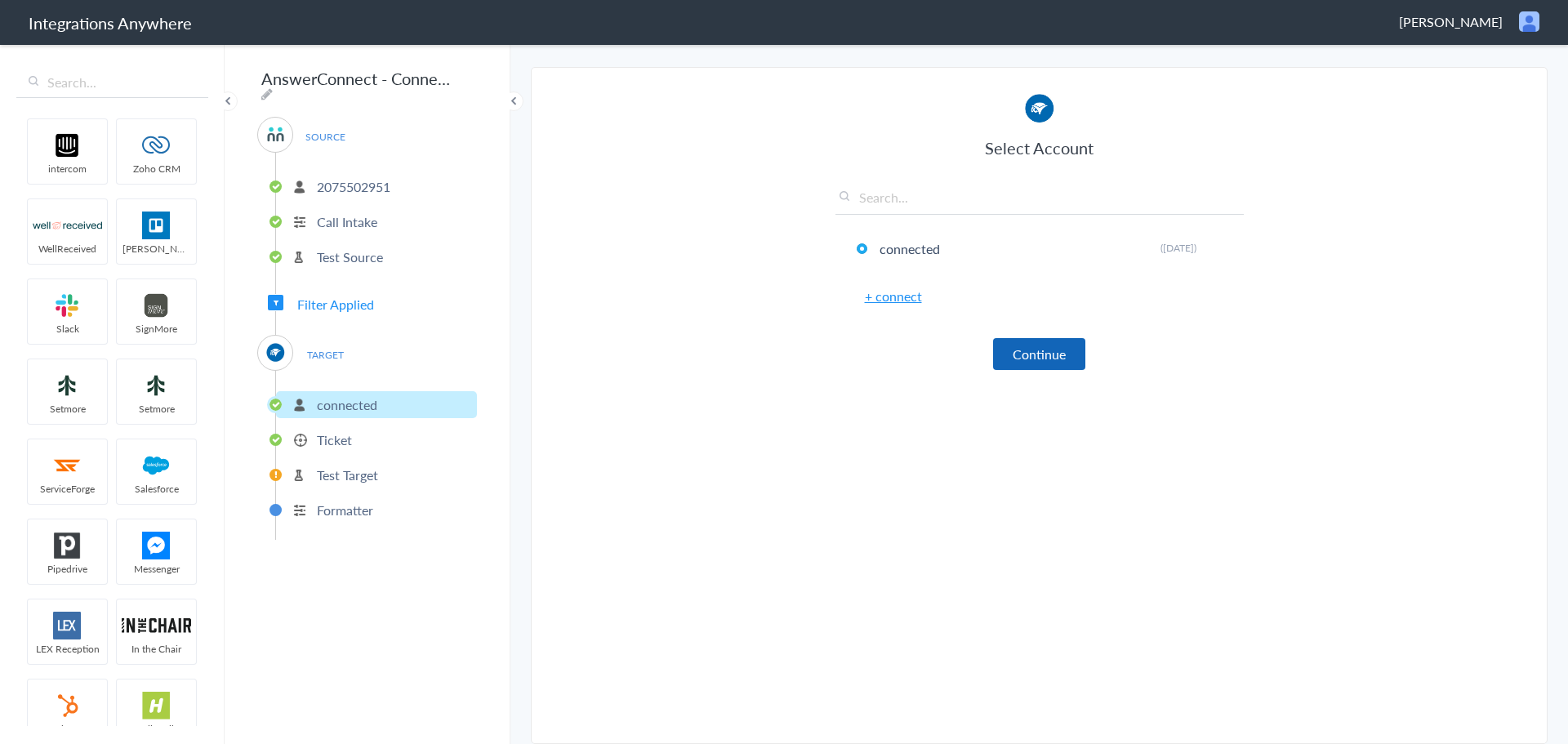
click at [1013, 345] on button "Continue" at bounding box center [1039, 354] width 92 height 32
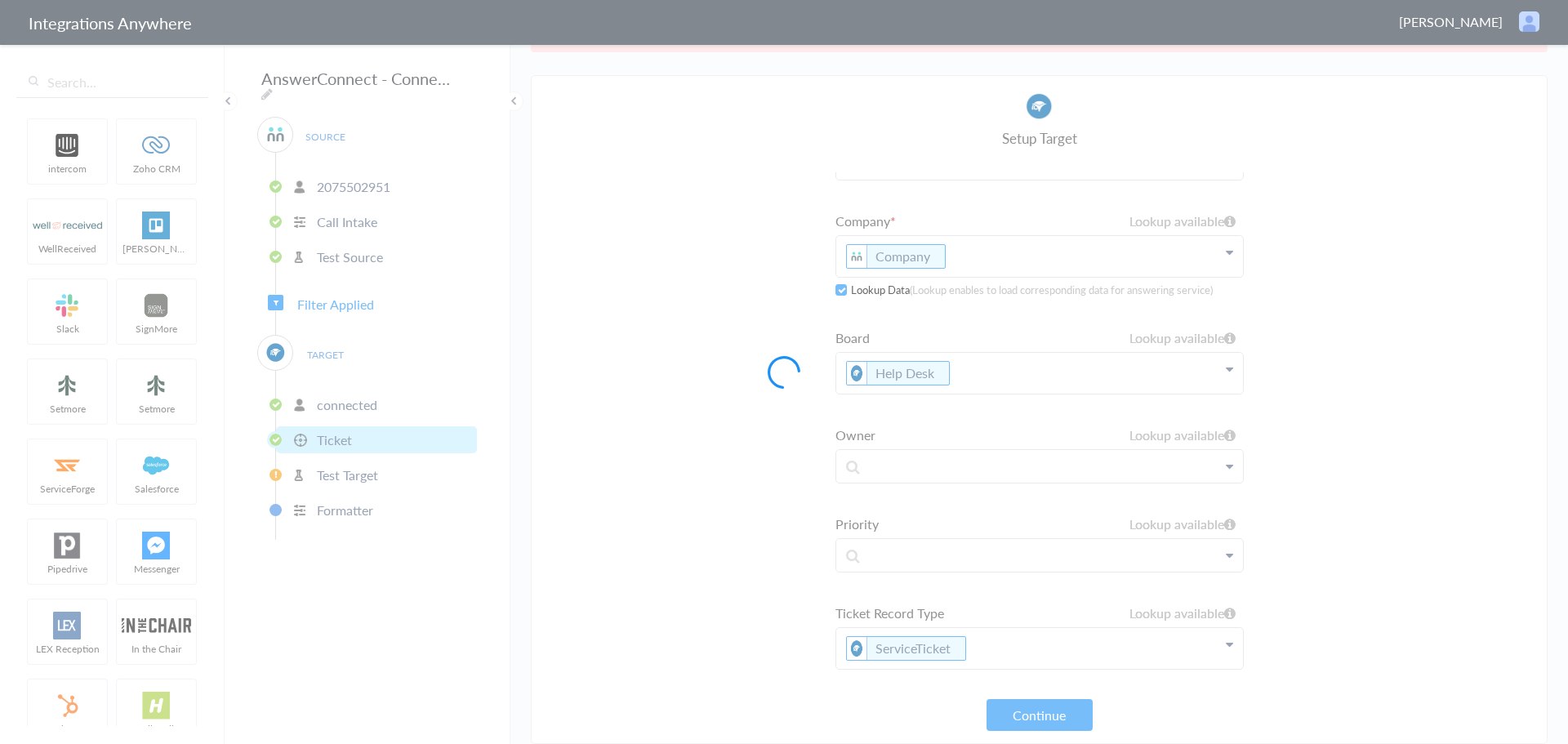
scroll to position [99, 0]
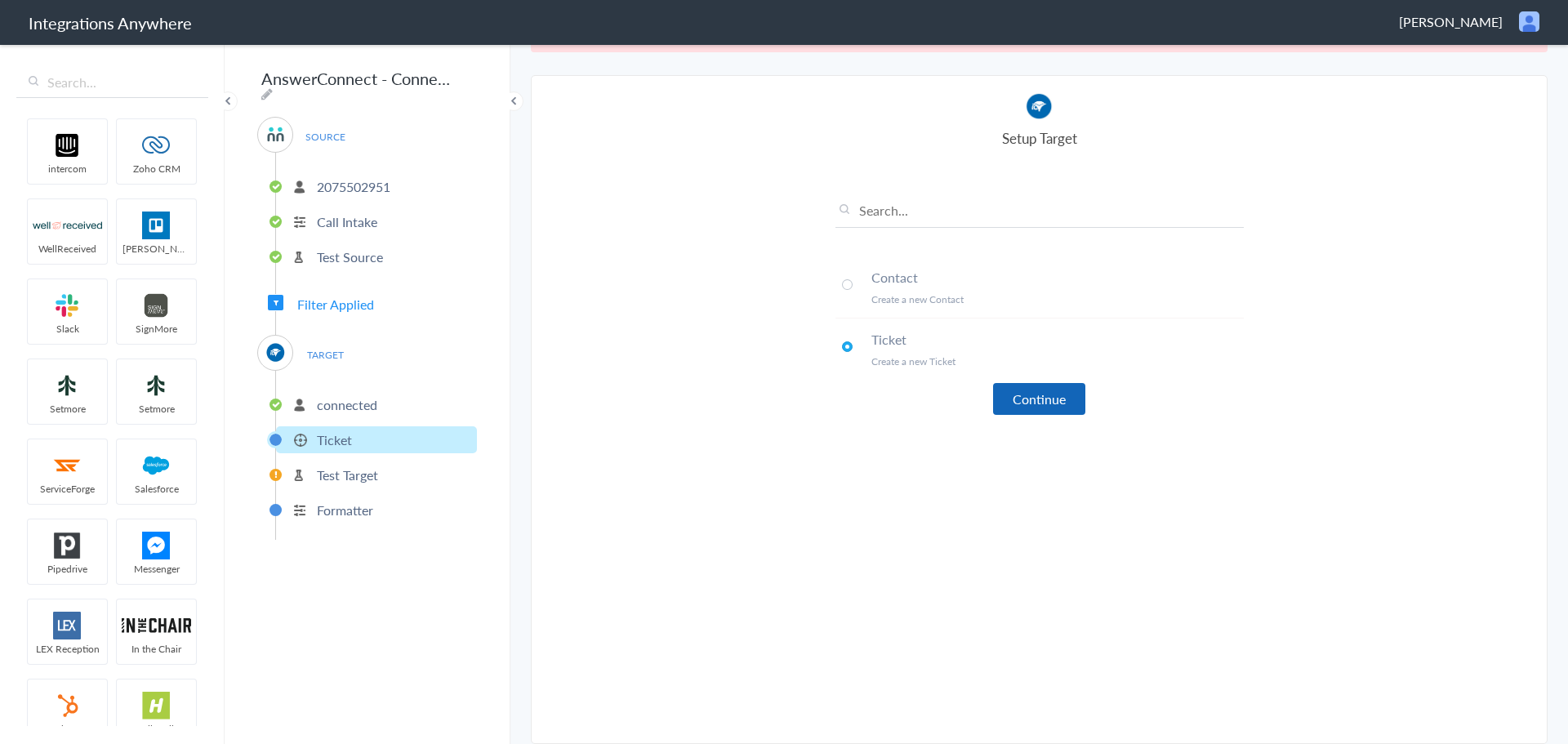
click at [1048, 413] on button "Continue" at bounding box center [1039, 399] width 92 height 32
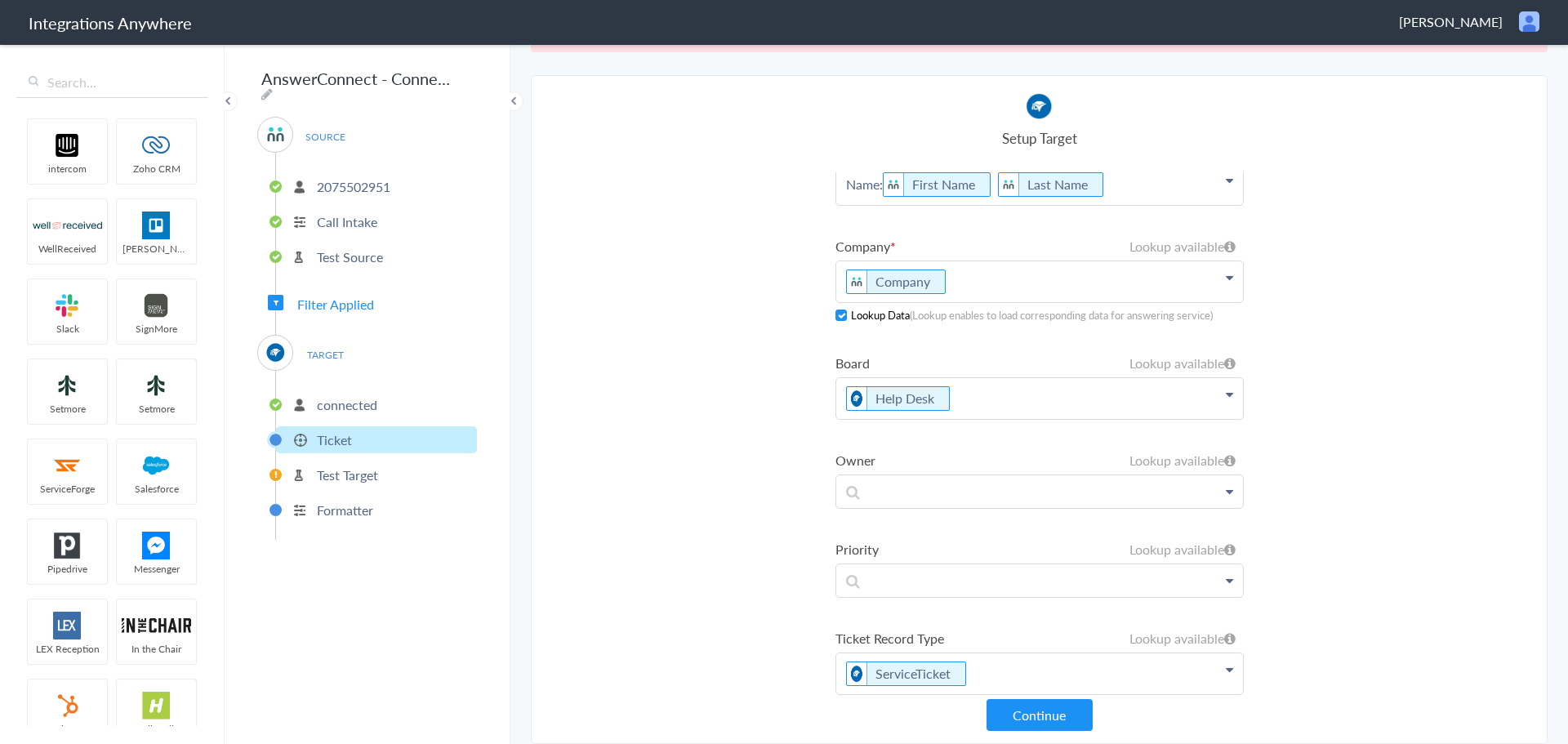
scroll to position [58, 0]
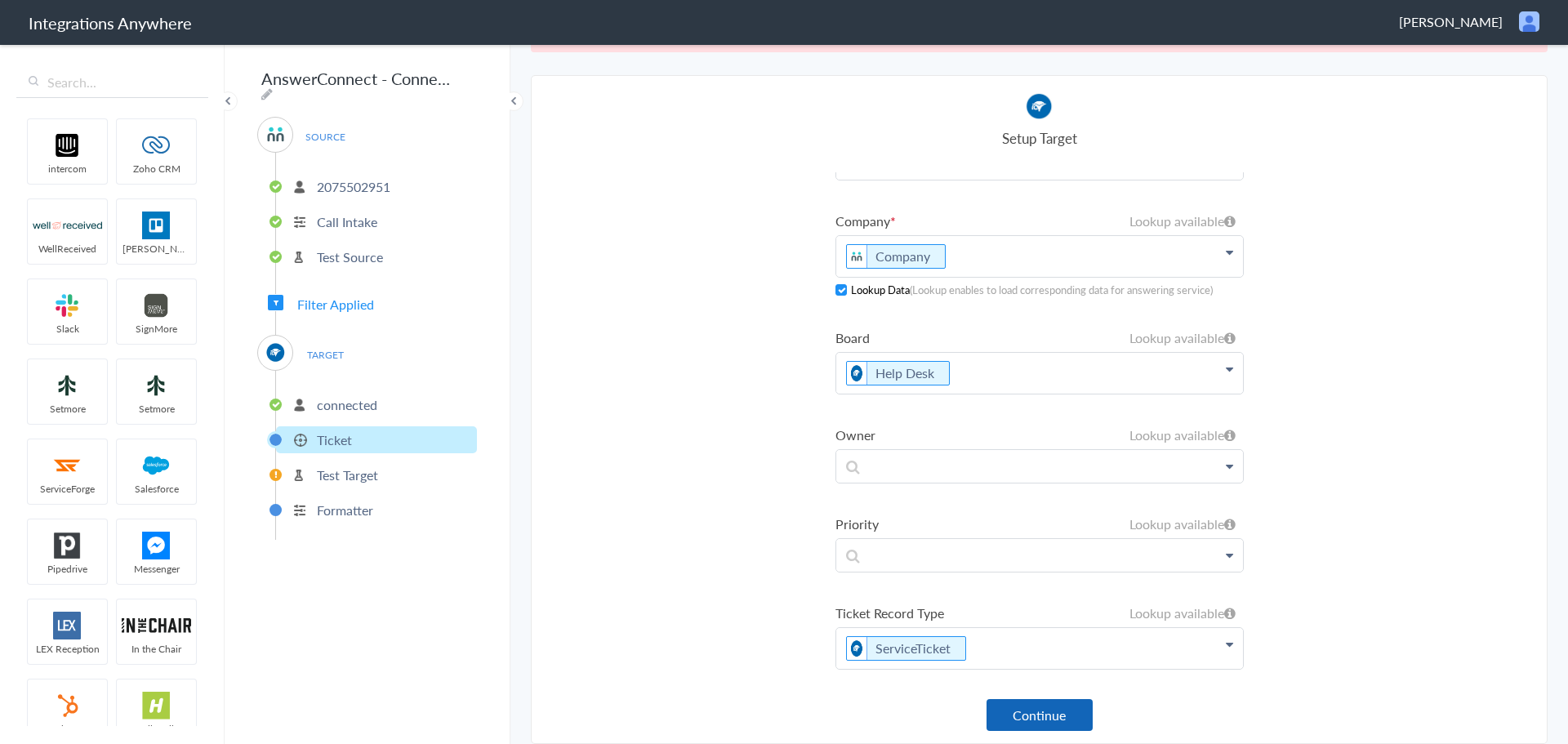
click at [1030, 715] on button "Continue" at bounding box center [1039, 714] width 106 height 32
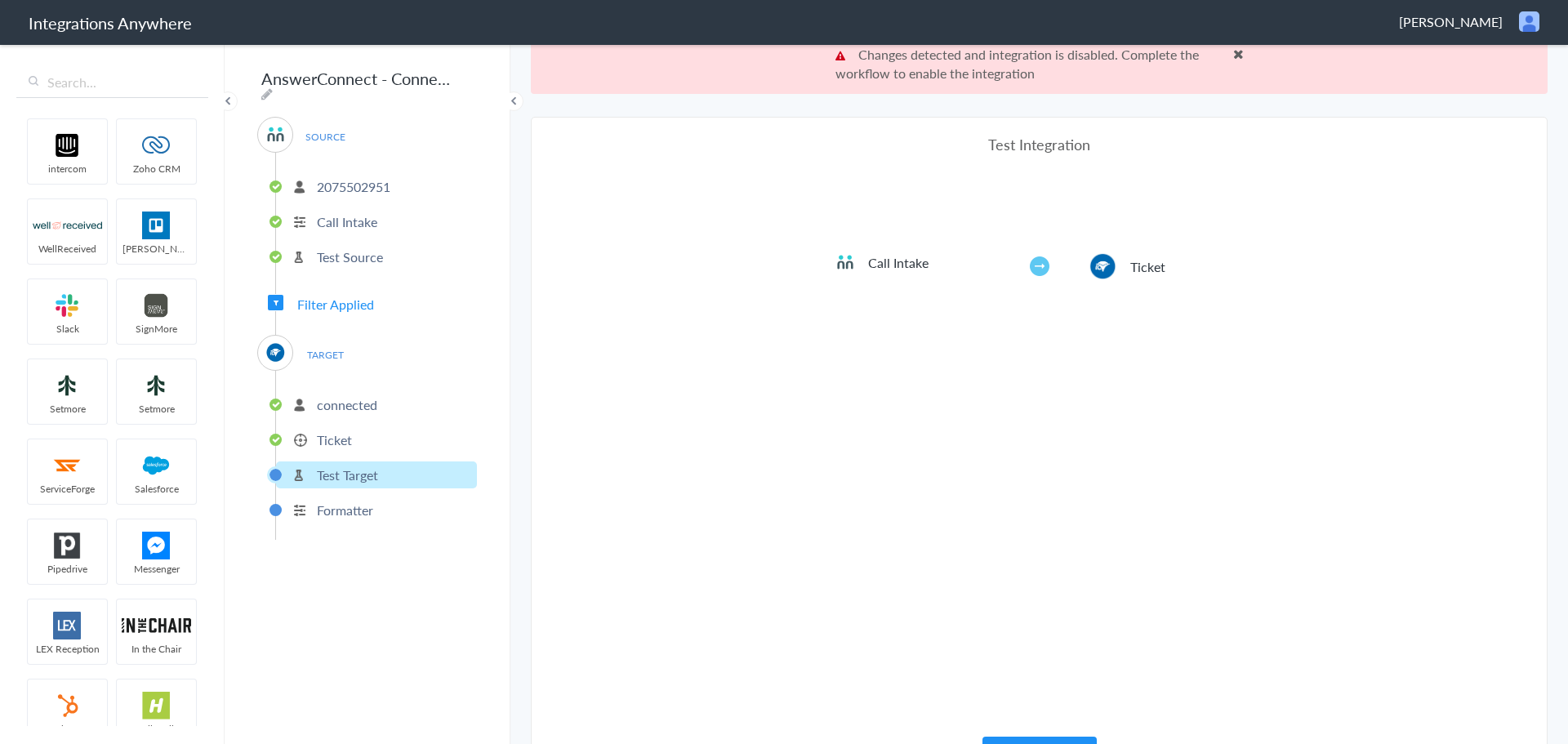
scroll to position [0, 0]
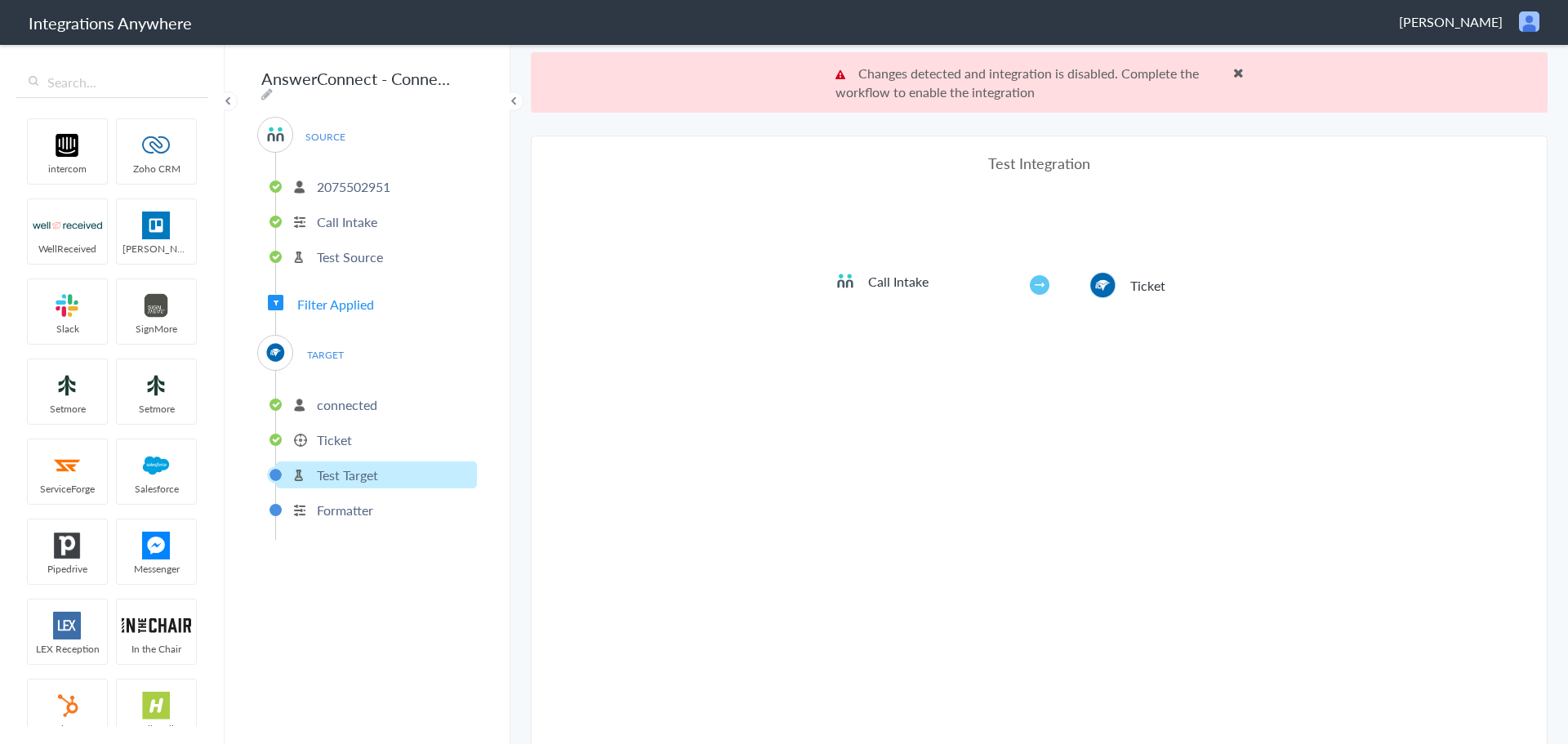
click at [1233, 67] on span at bounding box center [1238, 72] width 11 height 13
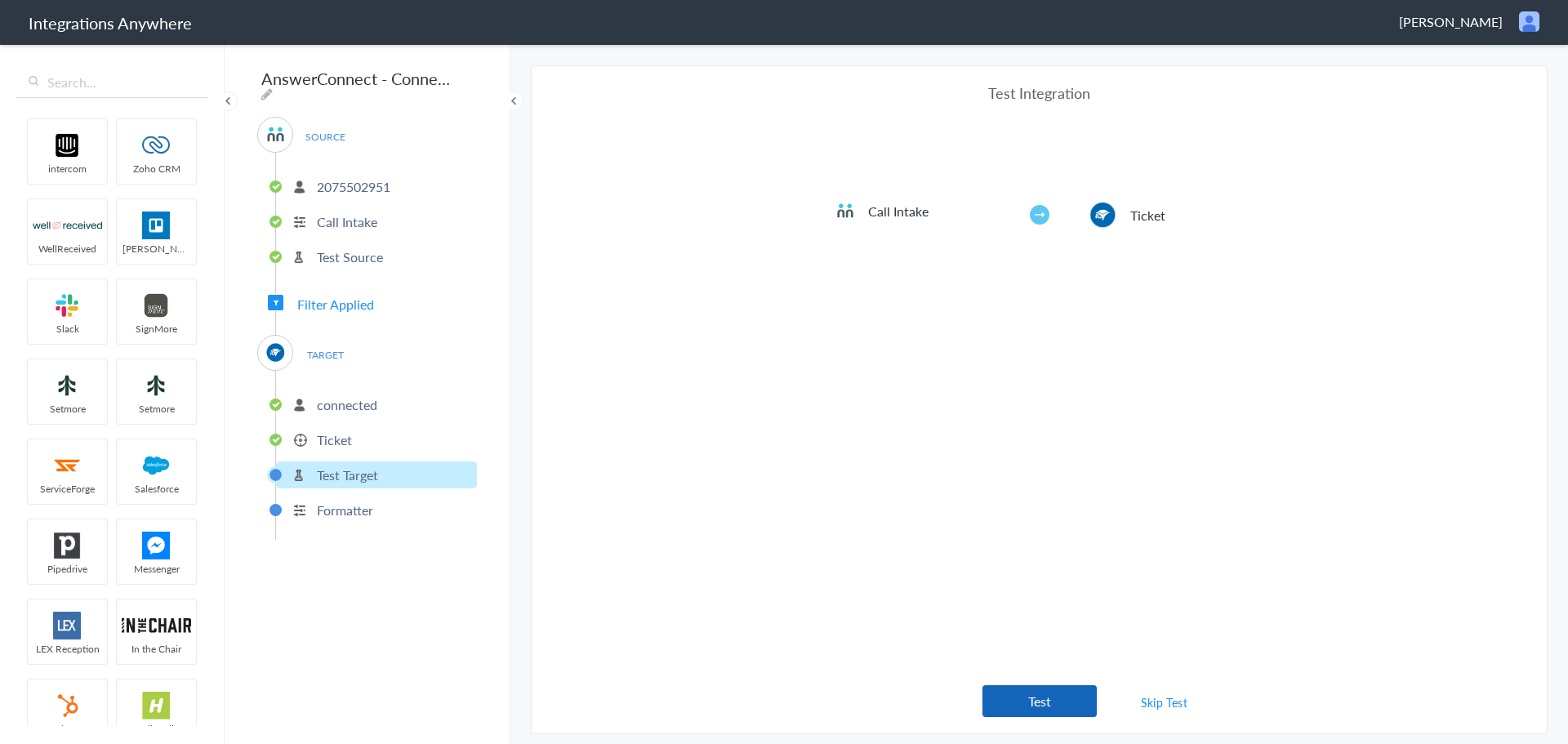
click at [1011, 700] on button "Test" at bounding box center [1039, 700] width 114 height 32
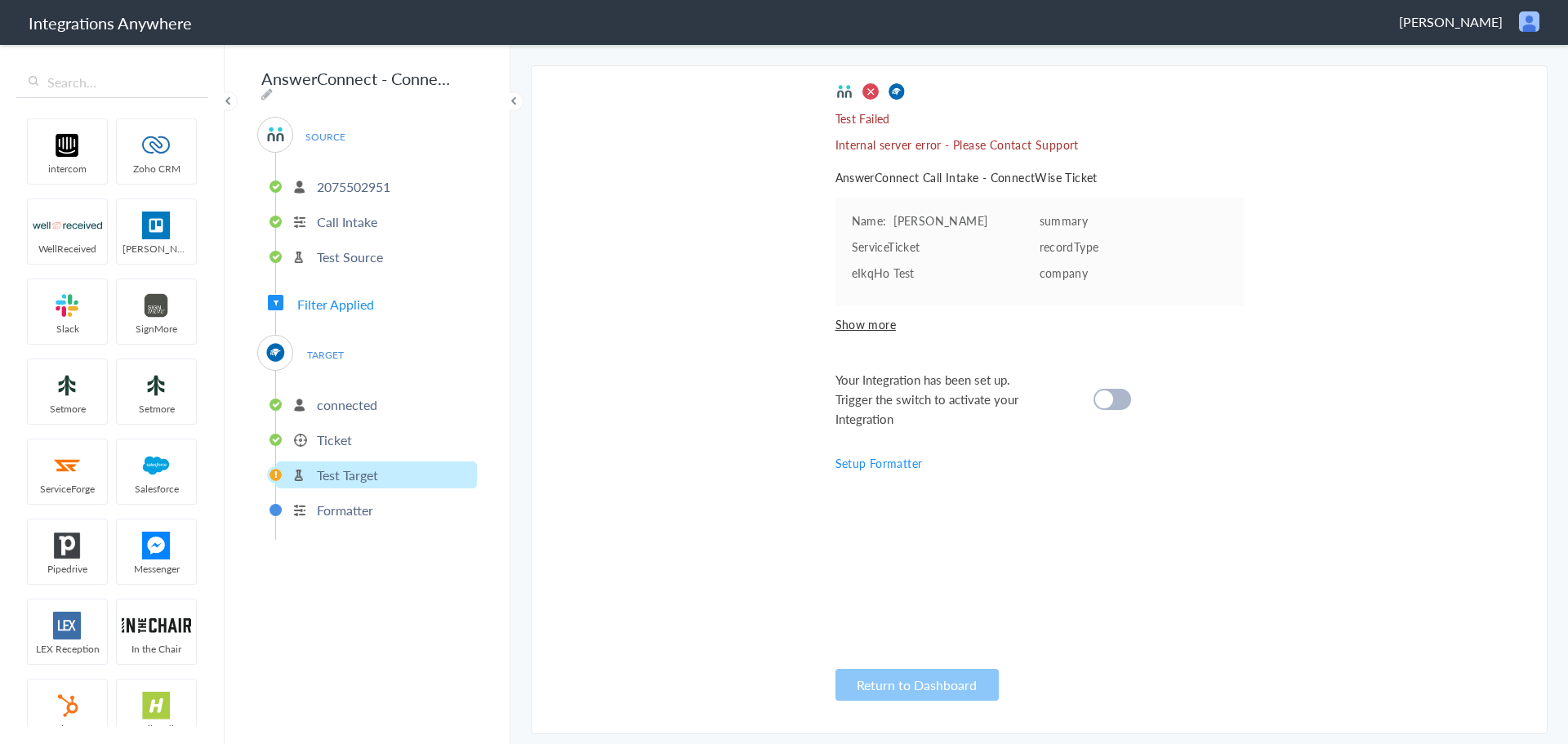
click at [1116, 402] on div at bounding box center [1112, 400] width 38 height 21
click at [335, 344] on span "TARGET" at bounding box center [325, 354] width 62 height 22
click at [372, 351] on div "TARGET connected Ticket Test Target Formatter" at bounding box center [367, 437] width 220 height 205
click at [354, 439] on li "Ticket" at bounding box center [377, 439] width 201 height 27
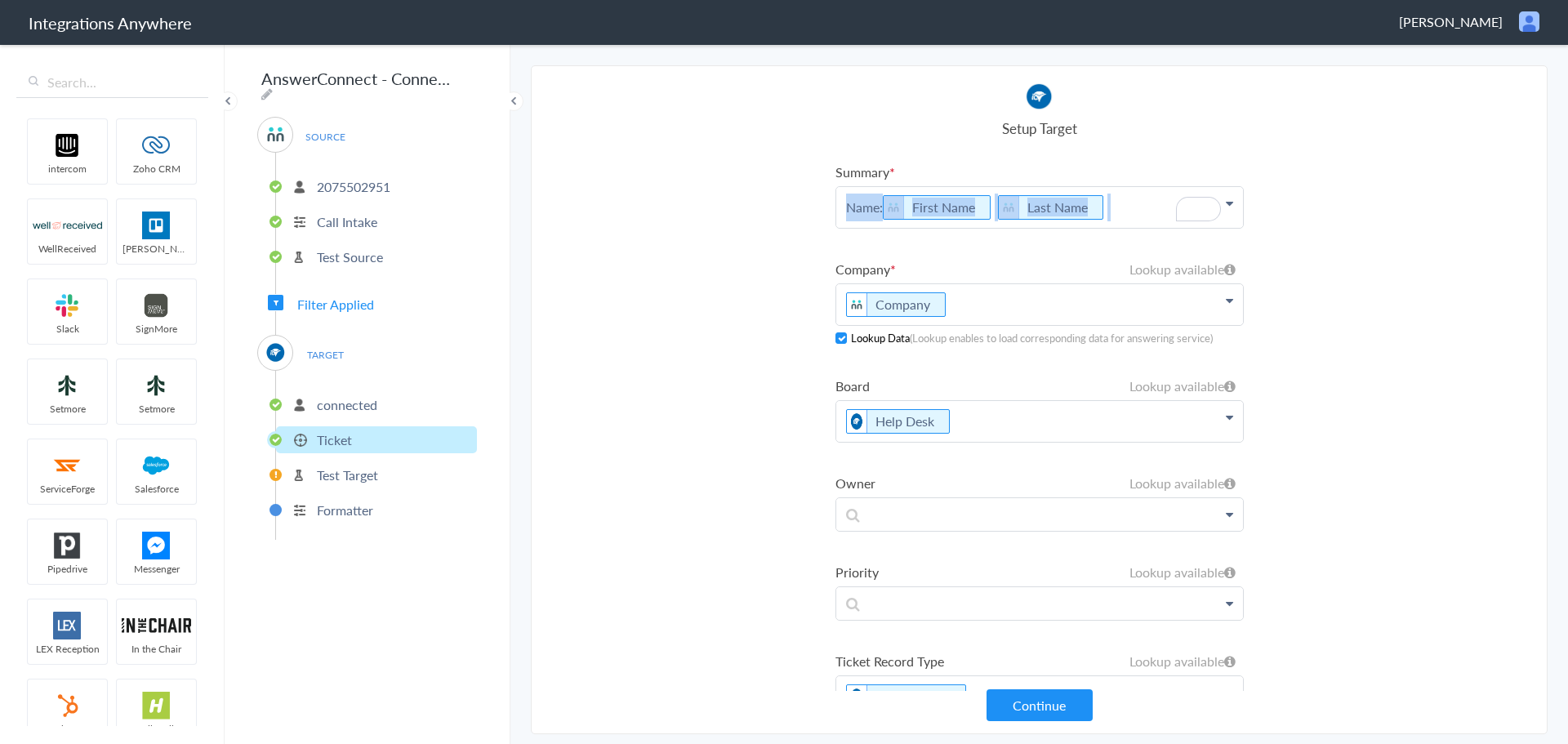
drag, startPoint x: 1150, startPoint y: 214, endPoint x: 831, endPoint y: 209, distance: 319.0
click at [831, 209] on section "Select Account 2075502951 Rename Delete (8 days ago) + connect Continue Setup S…" at bounding box center [1039, 399] width 1017 height 668
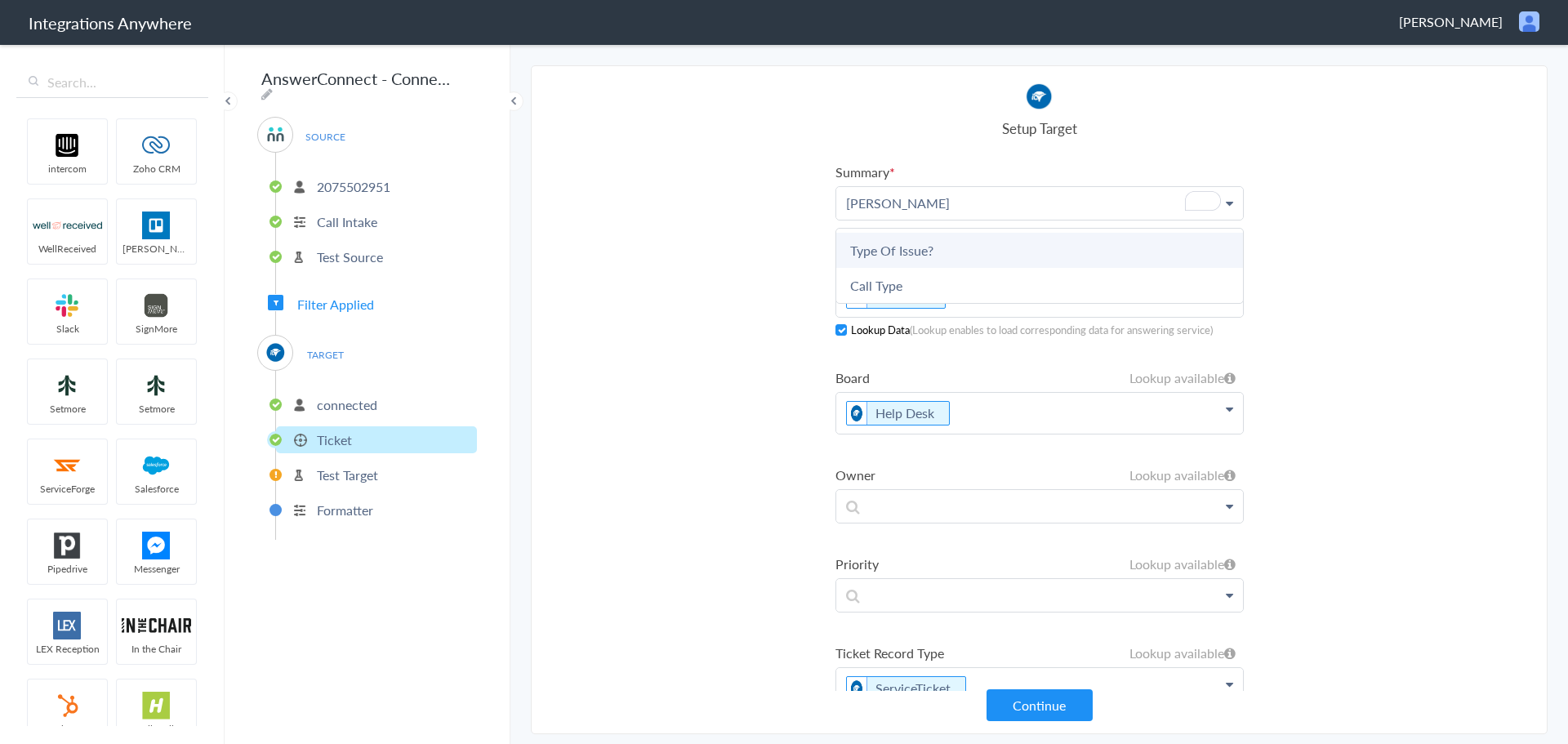
click at [919, 244] on link "Type Of Issue?" at bounding box center [1039, 250] width 407 height 35
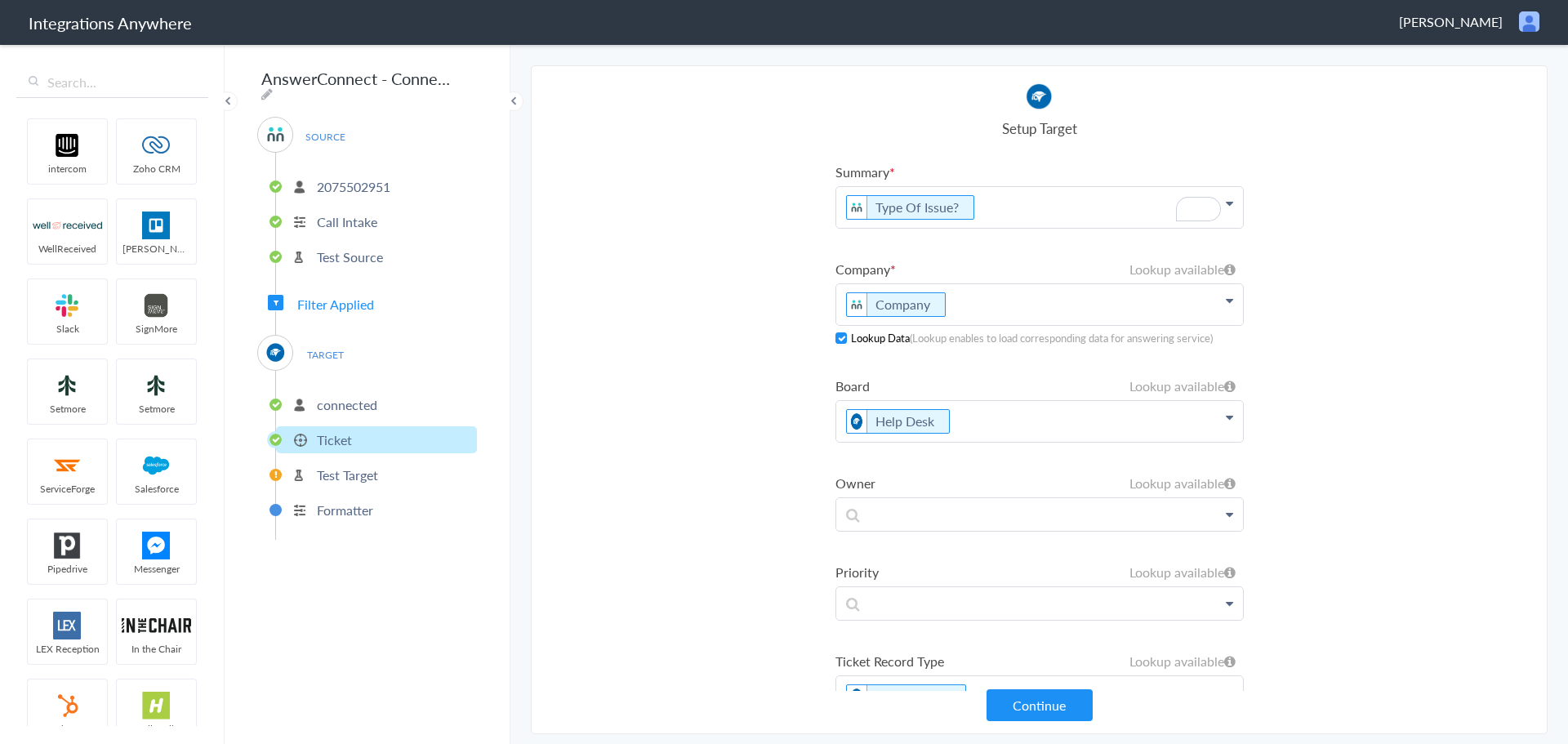
click at [738, 291] on section "Select Account 2075502951 Rename Delete (8 days ago) + connect Continue Setup S…" at bounding box center [1039, 399] width 1017 height 668
click at [1070, 700] on button "Continue" at bounding box center [1039, 705] width 106 height 32
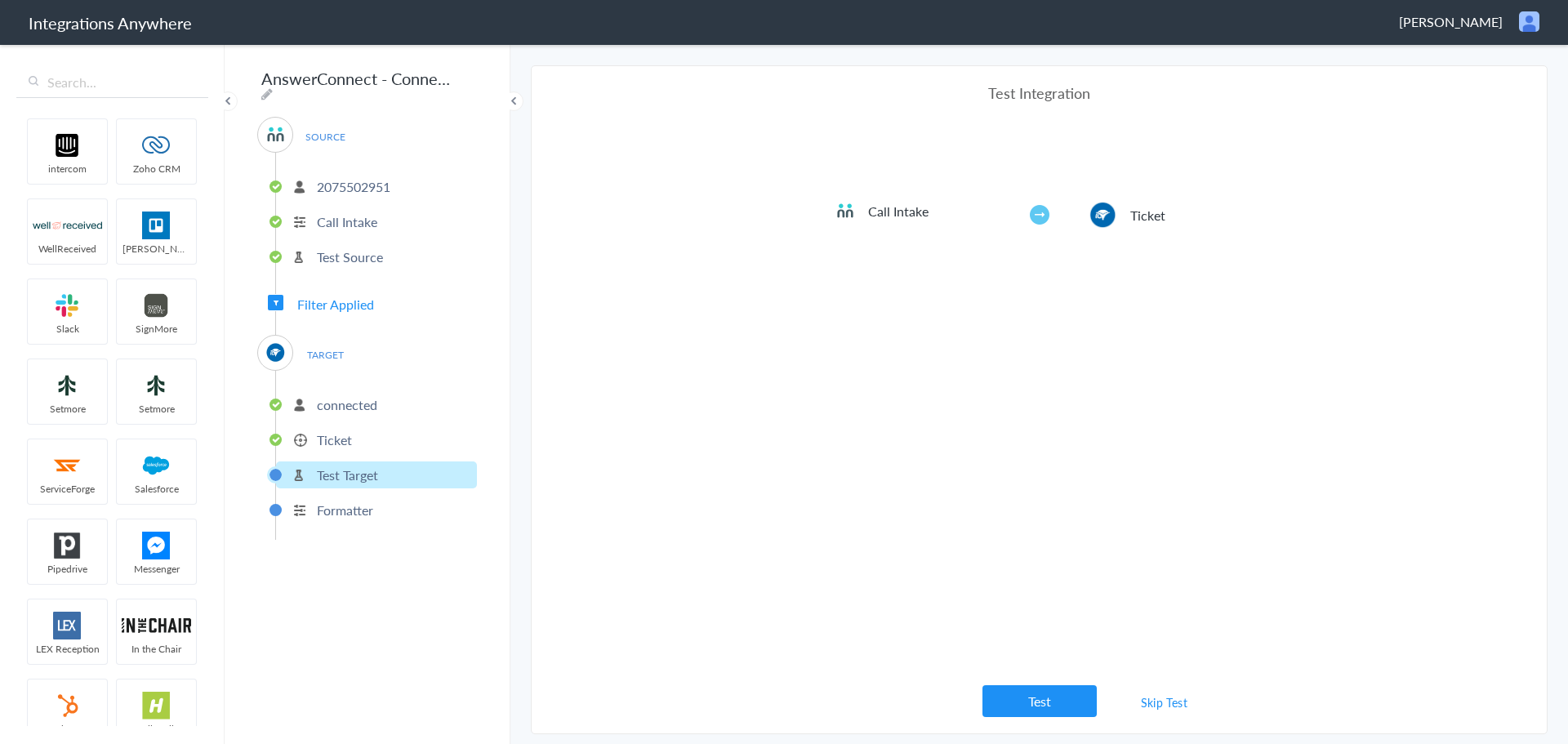
click at [1070, 700] on button "Test" at bounding box center [1039, 700] width 114 height 32
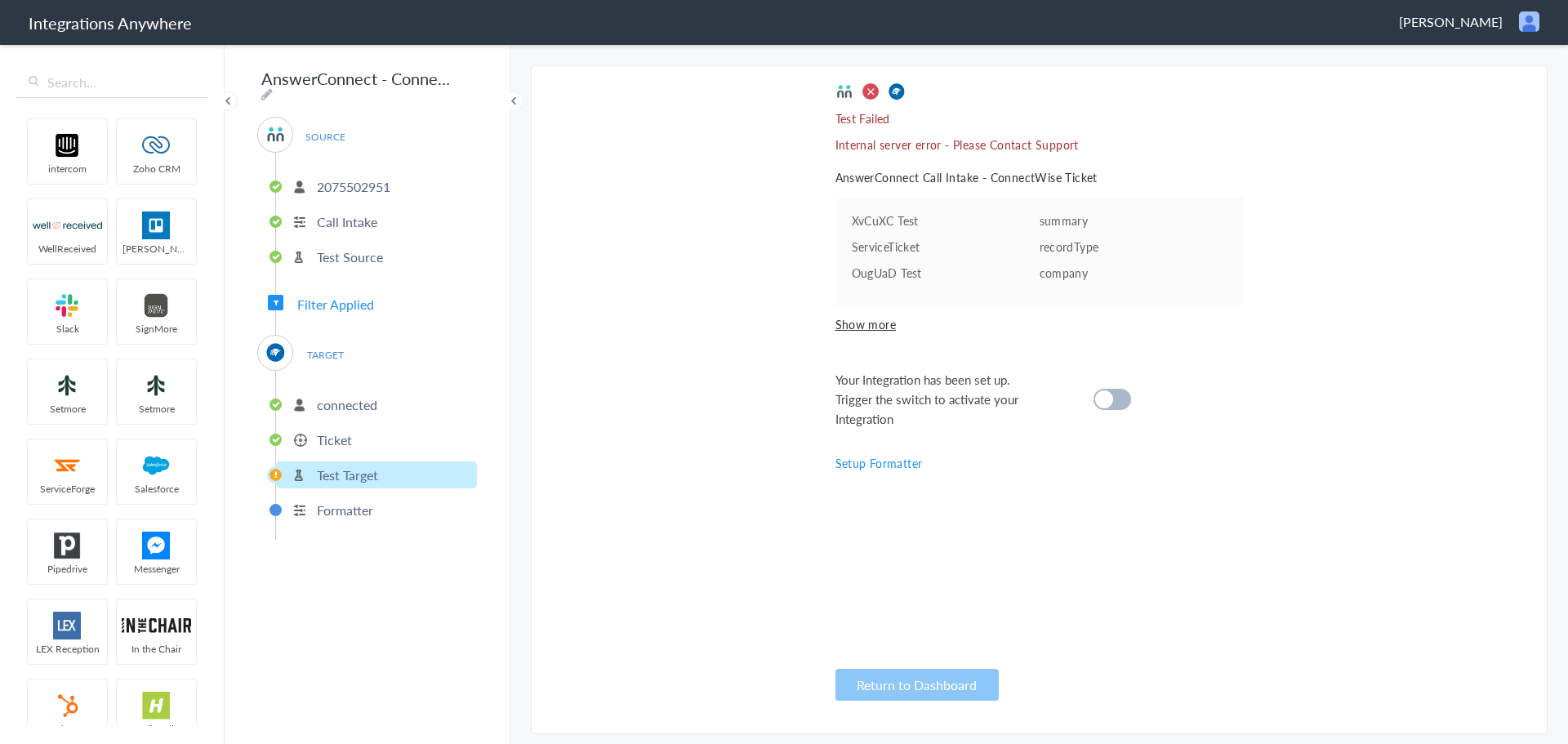
click at [369, 181] on p "2075502951" at bounding box center [353, 187] width 73 height 19
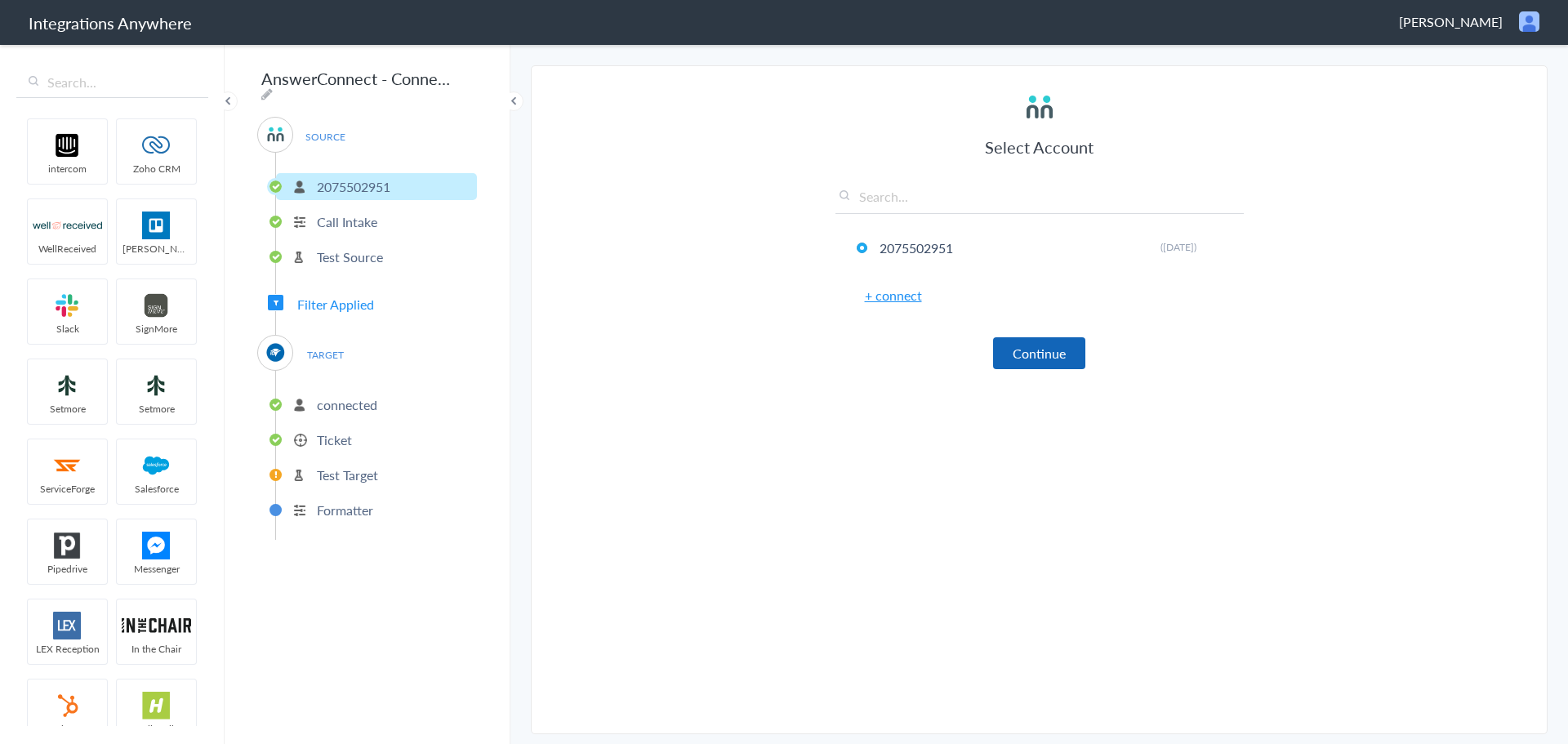
click at [1035, 358] on button "Continue" at bounding box center [1039, 353] width 92 height 32
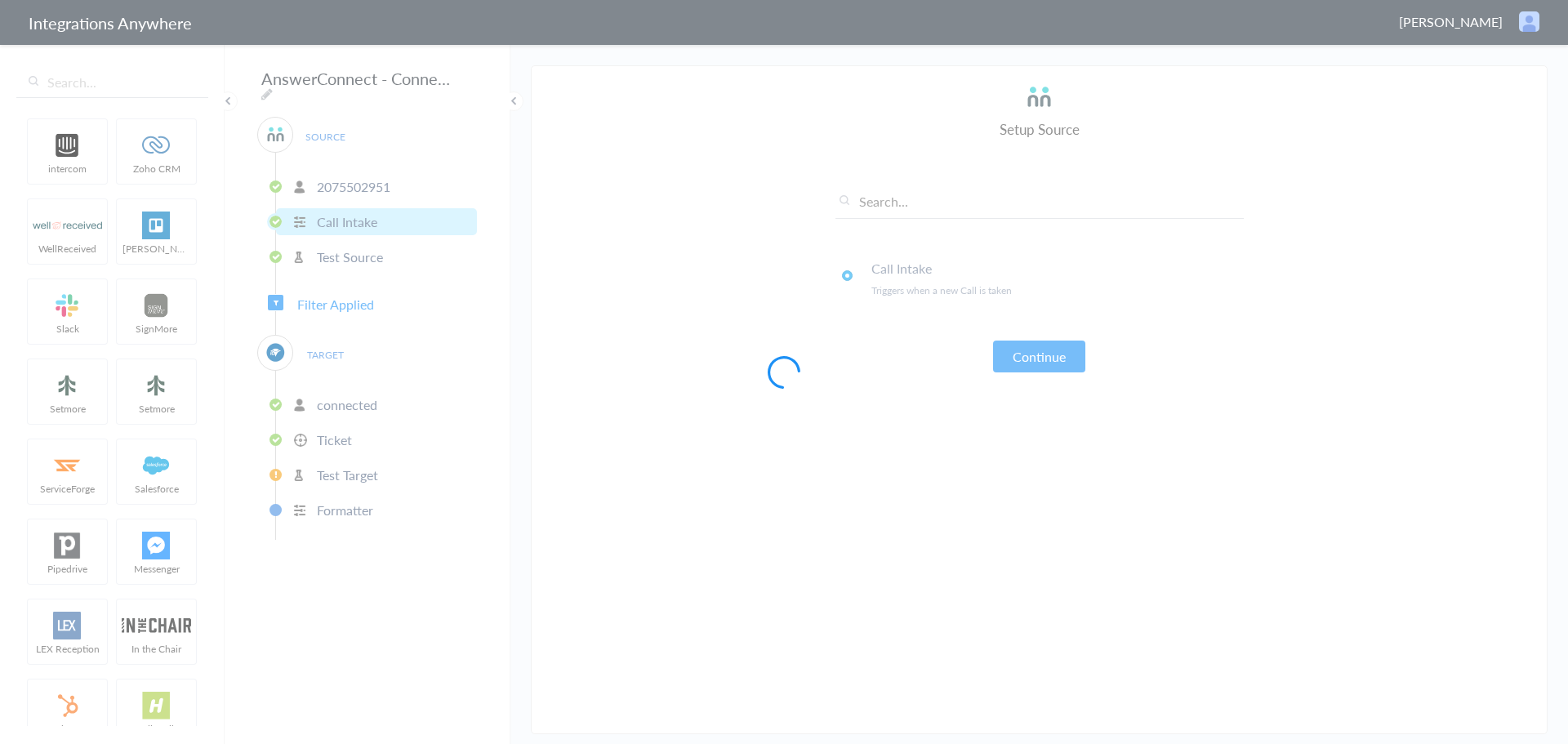
click at [336, 344] on div at bounding box center [784, 372] width 1568 height 744
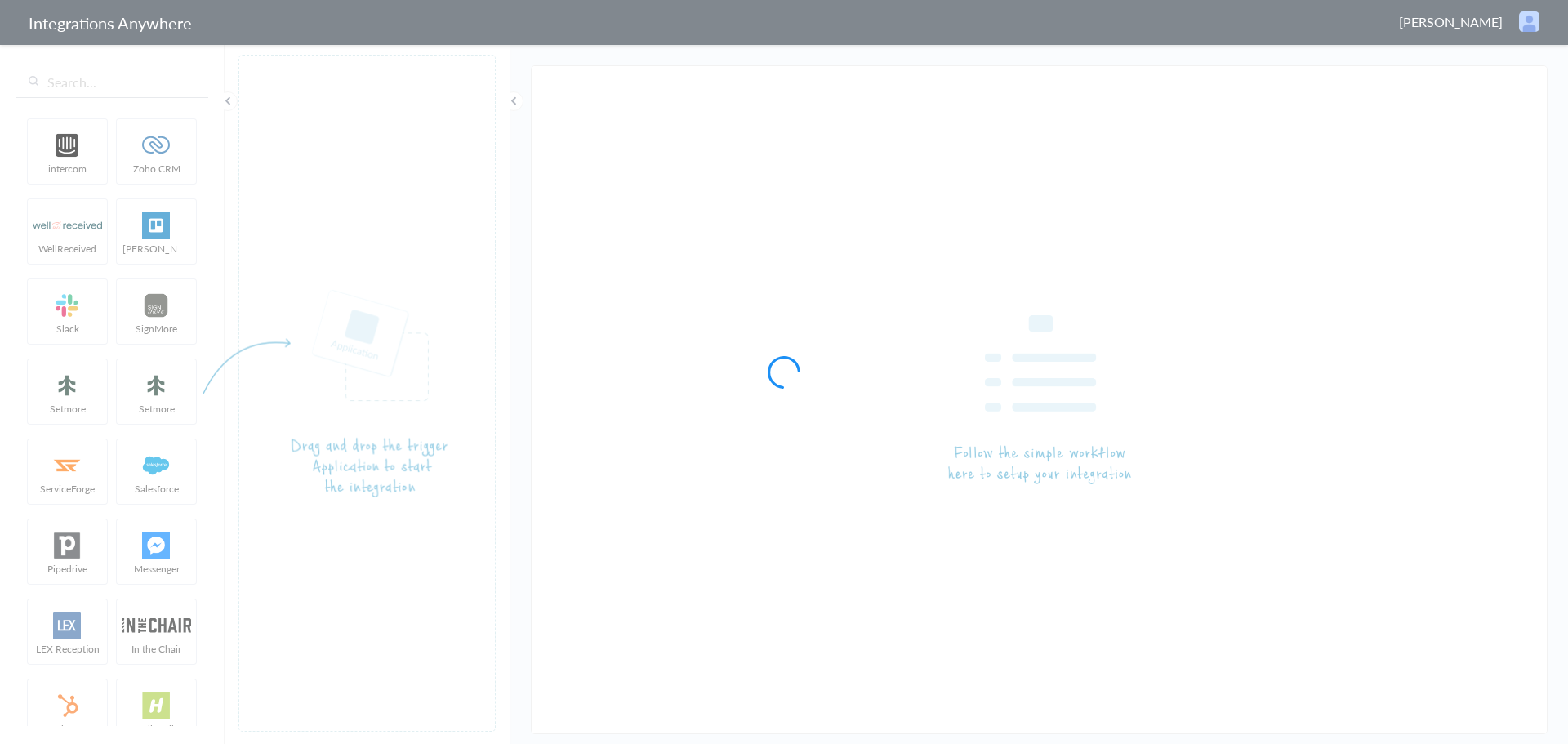
type input "AnswerConnect - ConnectWise"
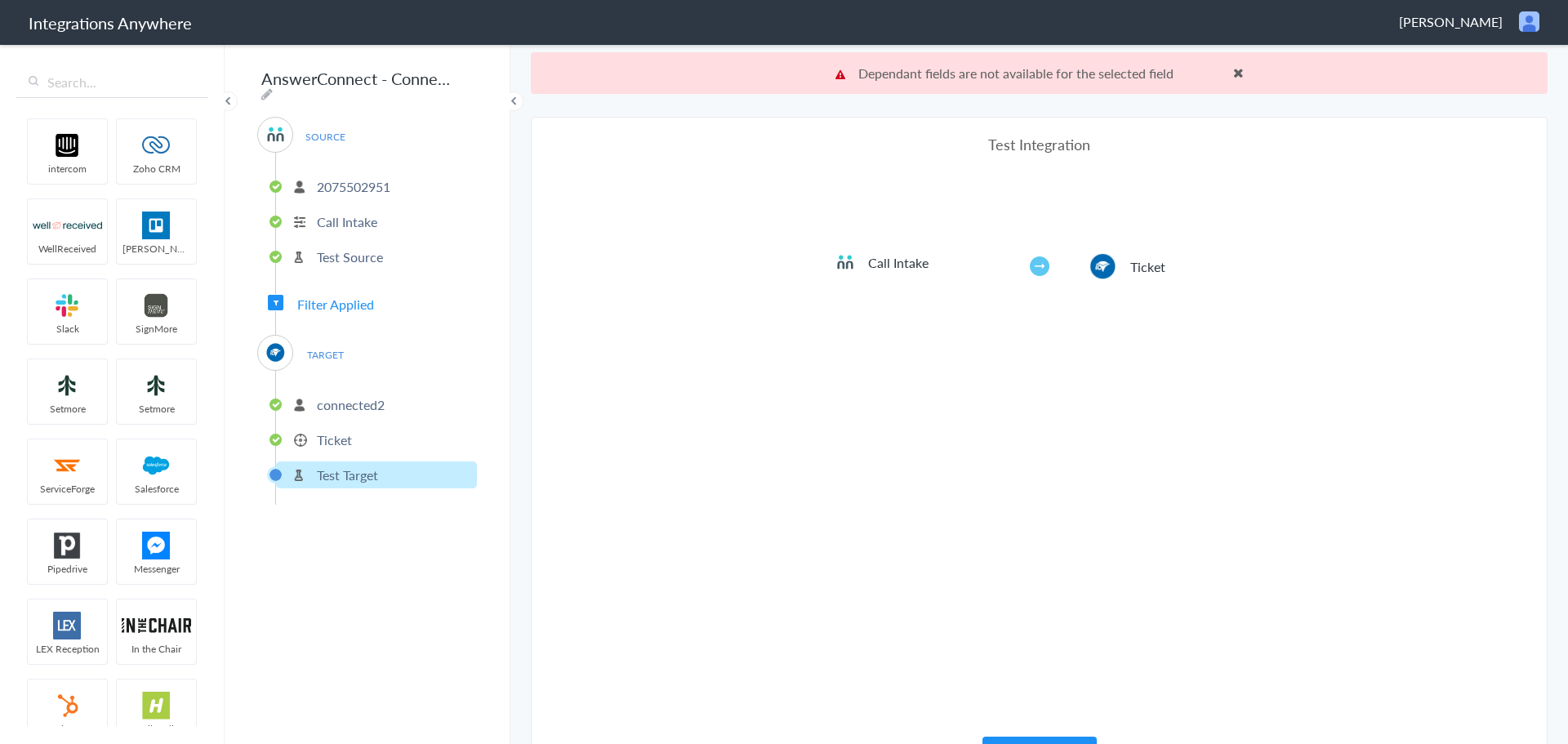
click at [373, 178] on p "2075502951" at bounding box center [353, 187] width 73 height 19
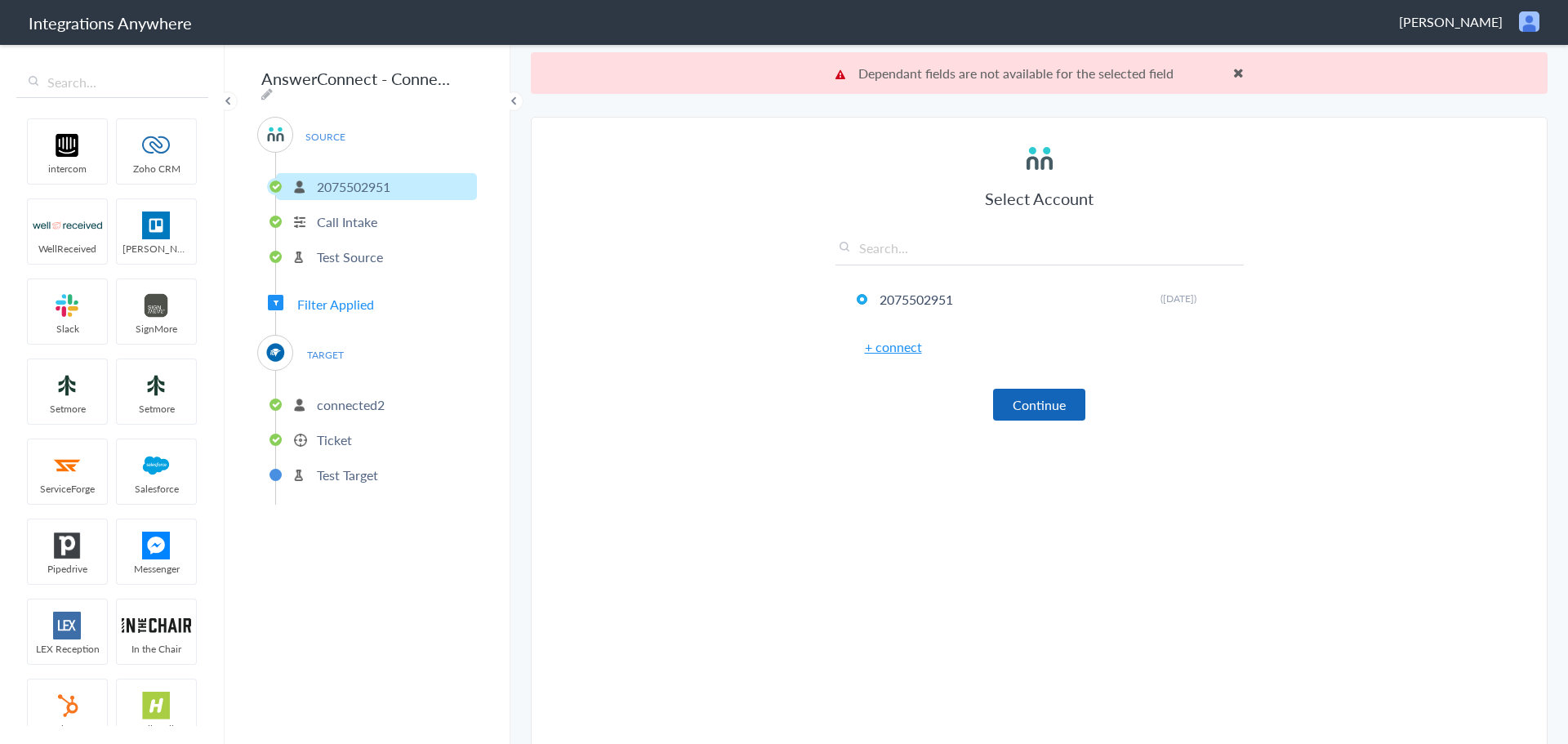
click at [1069, 405] on button "Continue" at bounding box center [1039, 404] width 92 height 32
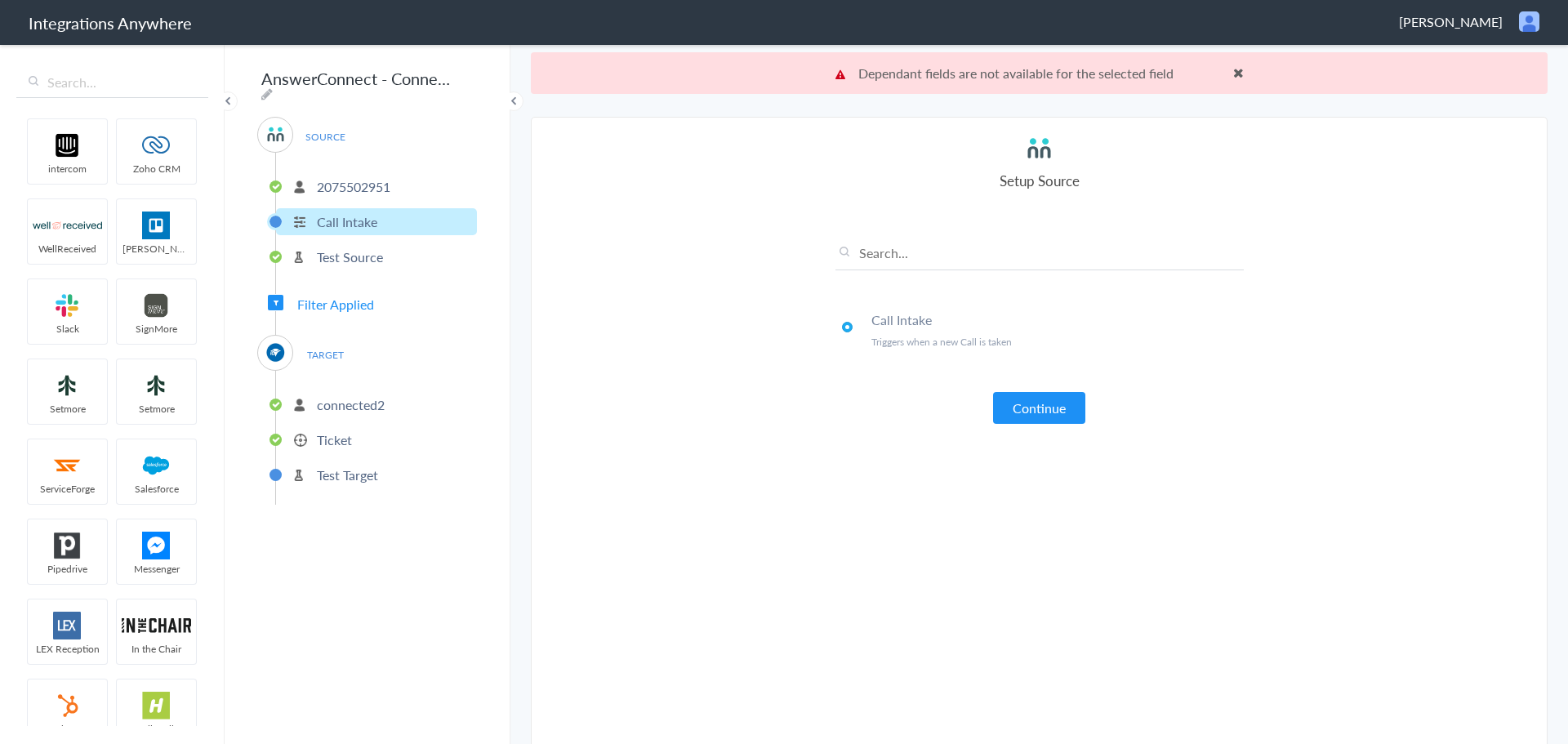
click at [1038, 404] on button "Continue" at bounding box center [1039, 408] width 92 height 32
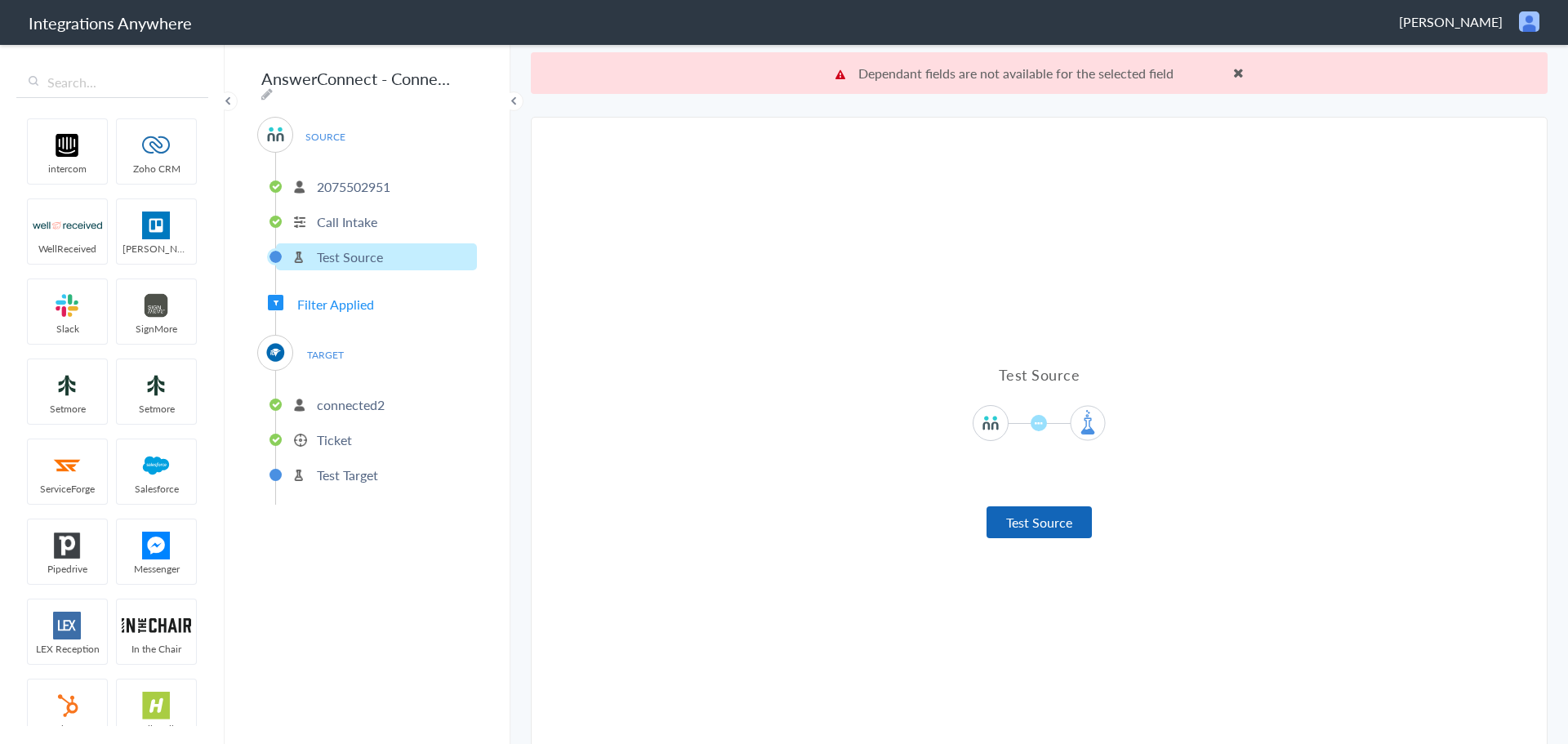
click at [1042, 511] on button "Test Source" at bounding box center [1039, 522] width 105 height 32
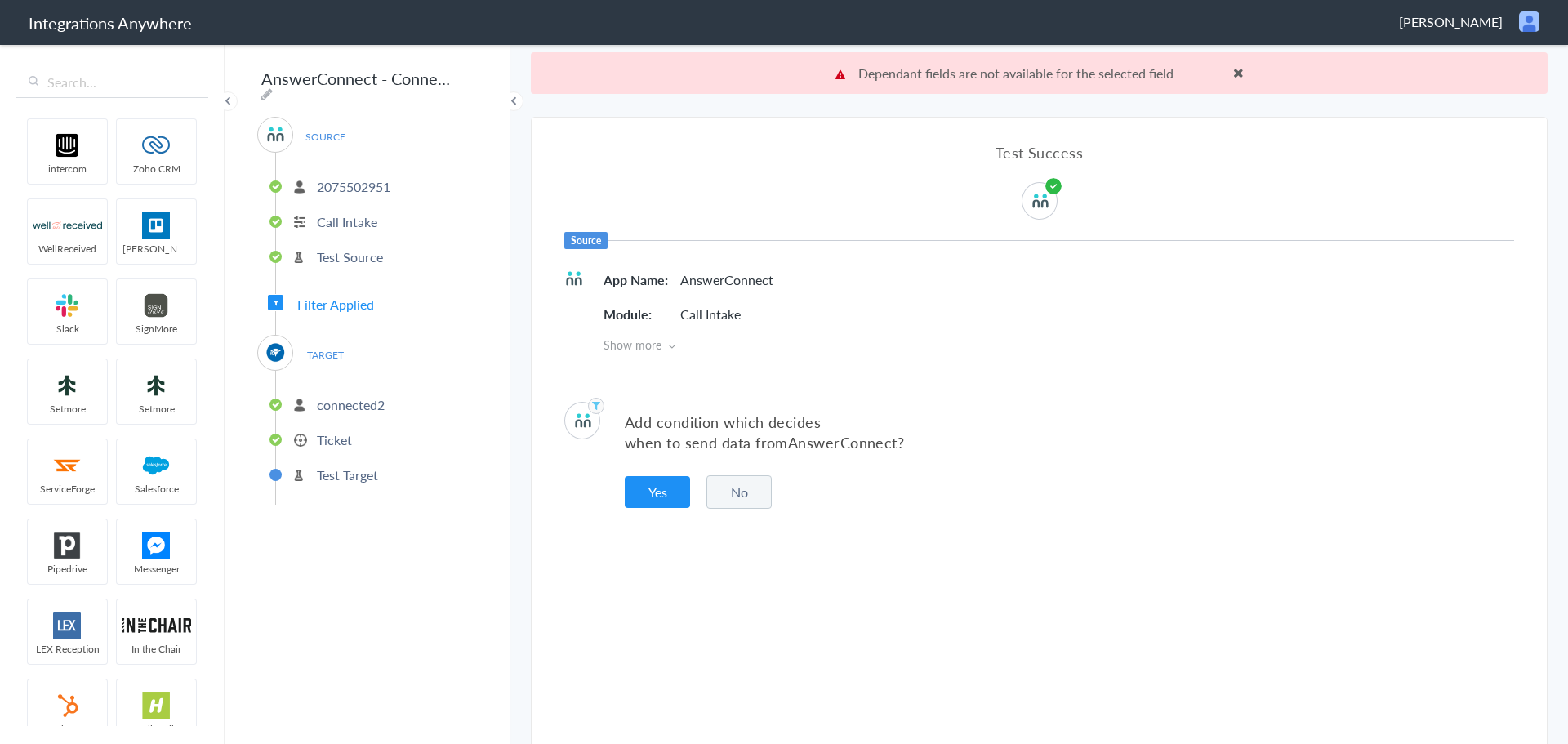
click at [748, 483] on button "No" at bounding box center [738, 492] width 65 height 34
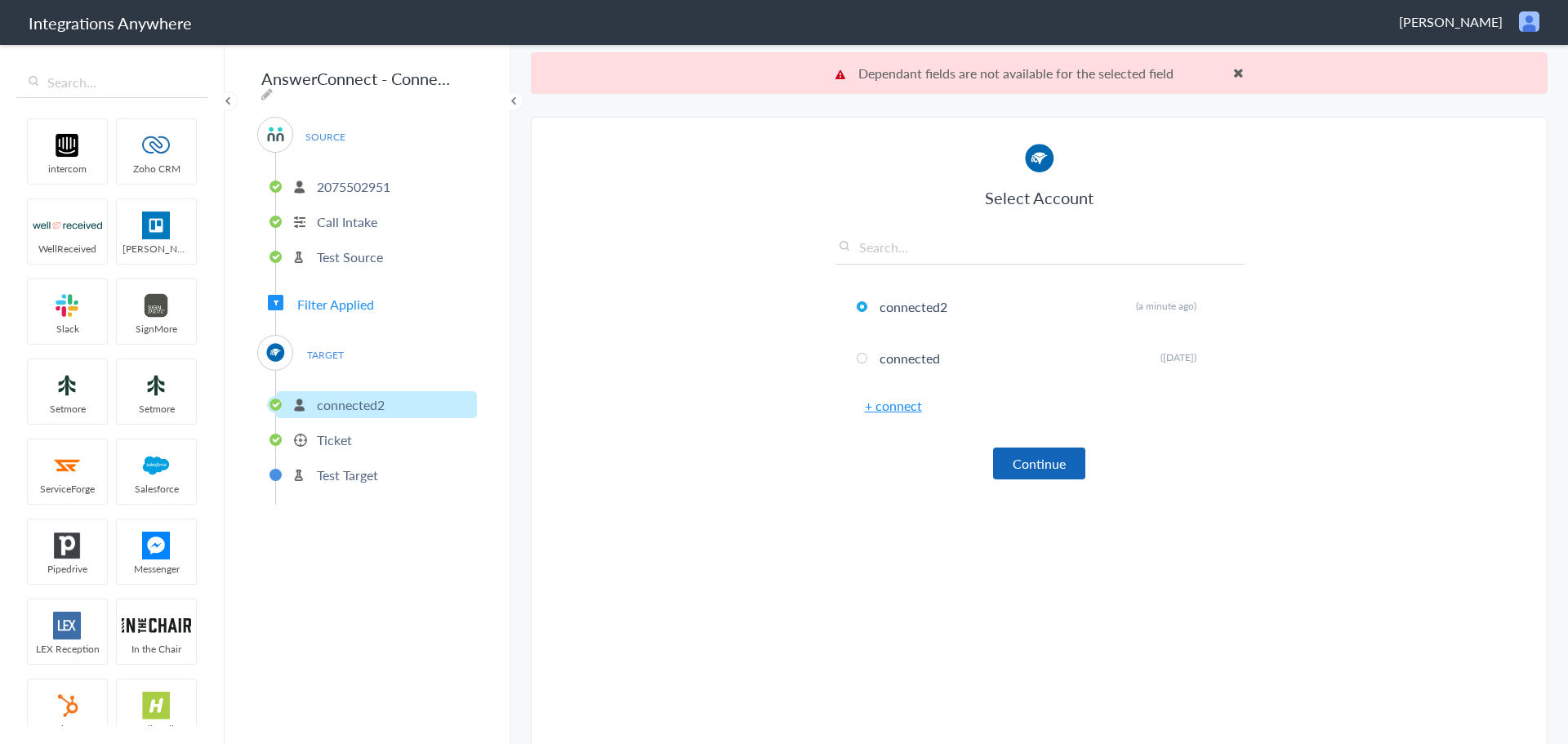
click at [1032, 452] on button "Continue" at bounding box center [1039, 463] width 92 height 32
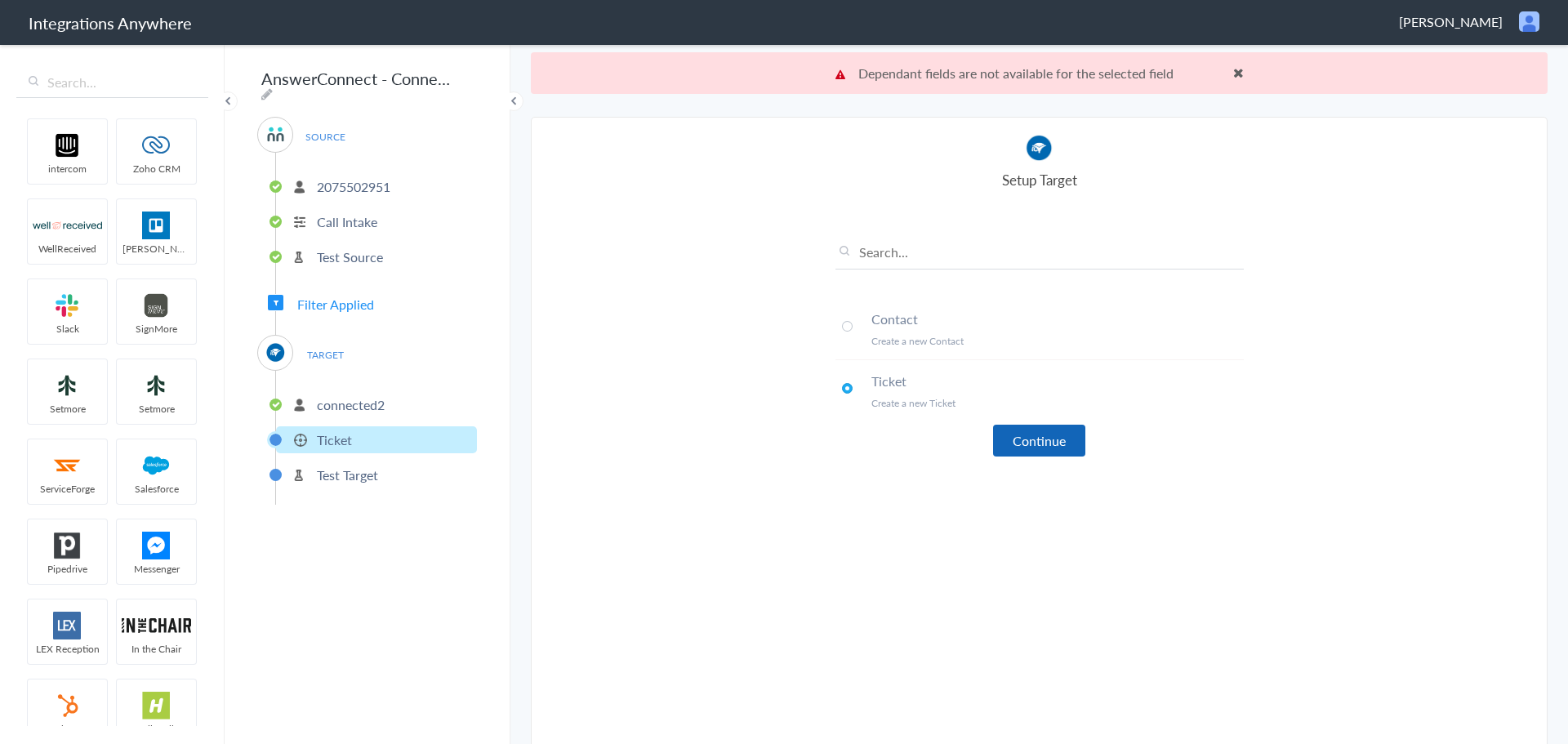
click at [1020, 437] on button "Continue" at bounding box center [1039, 440] width 92 height 32
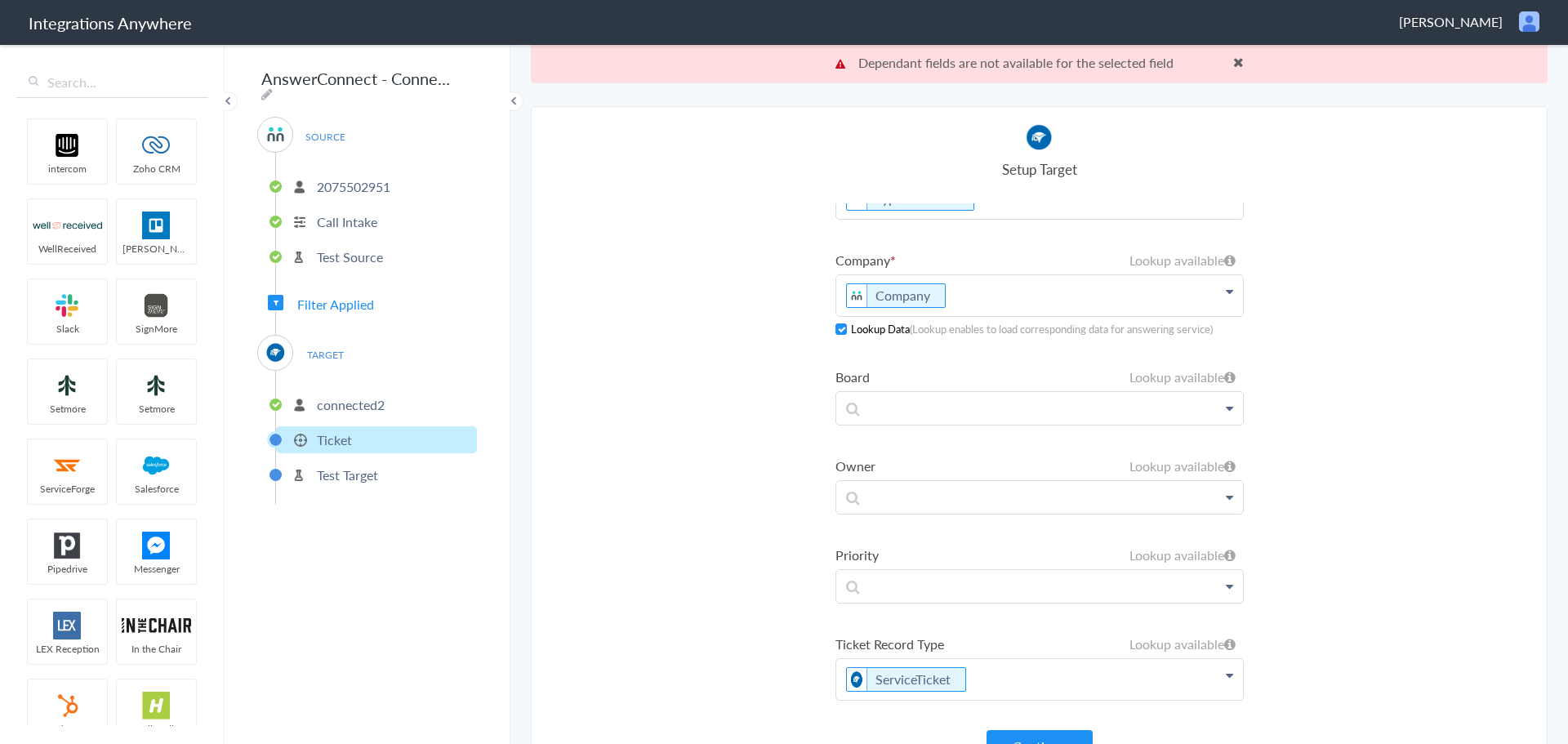
scroll to position [42, 0]
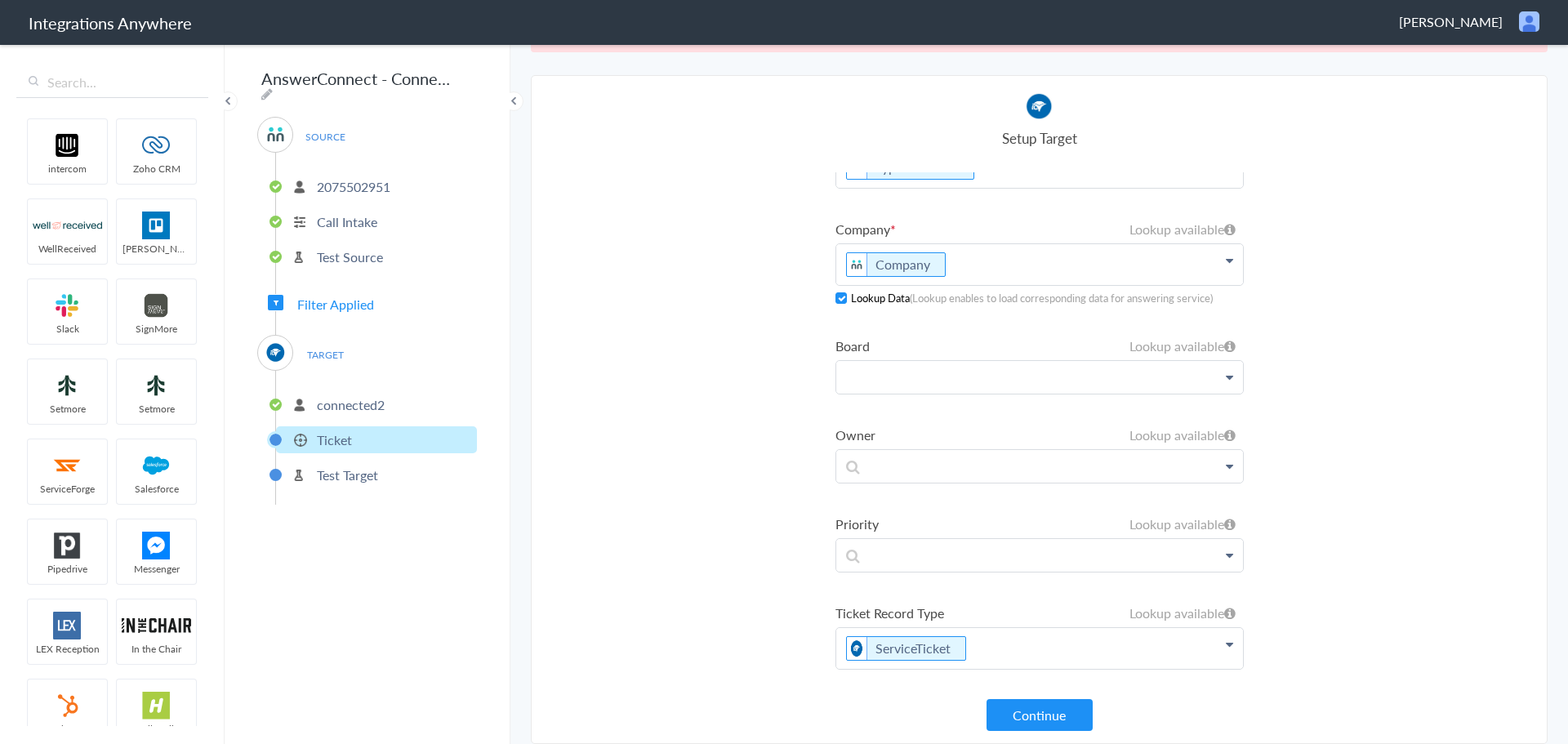
click at [937, 372] on p at bounding box center [1039, 377] width 407 height 33
click at [1183, 420] on link "ConnectWise" at bounding box center [1039, 425] width 407 height 36
click at [1222, 419] on icon at bounding box center [1225, 422] width 7 height 13
click at [923, 430] on link "ConnectWise" at bounding box center [1039, 425] width 407 height 36
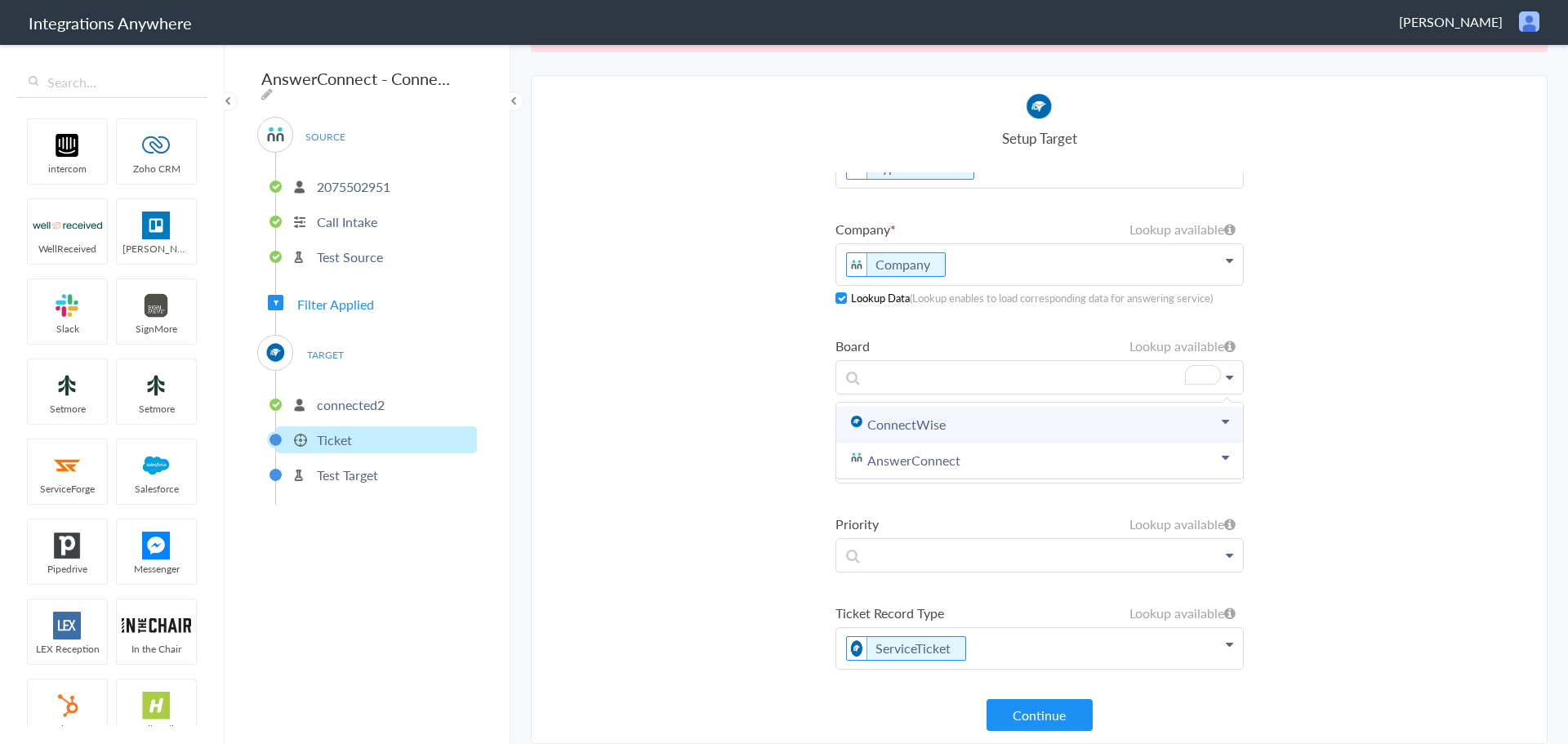
click at [1222, 420] on icon at bounding box center [1225, 422] width 7 height 13
click at [1126, 426] on link "ConnectWise" at bounding box center [1039, 425] width 407 height 36
click at [1043, 379] on p "To enrich screen reader interactions, please activate Accessibility in Grammarl…" at bounding box center [1039, 377] width 407 height 33
click at [1164, 414] on link "ConnectWise" at bounding box center [1039, 425] width 407 height 36
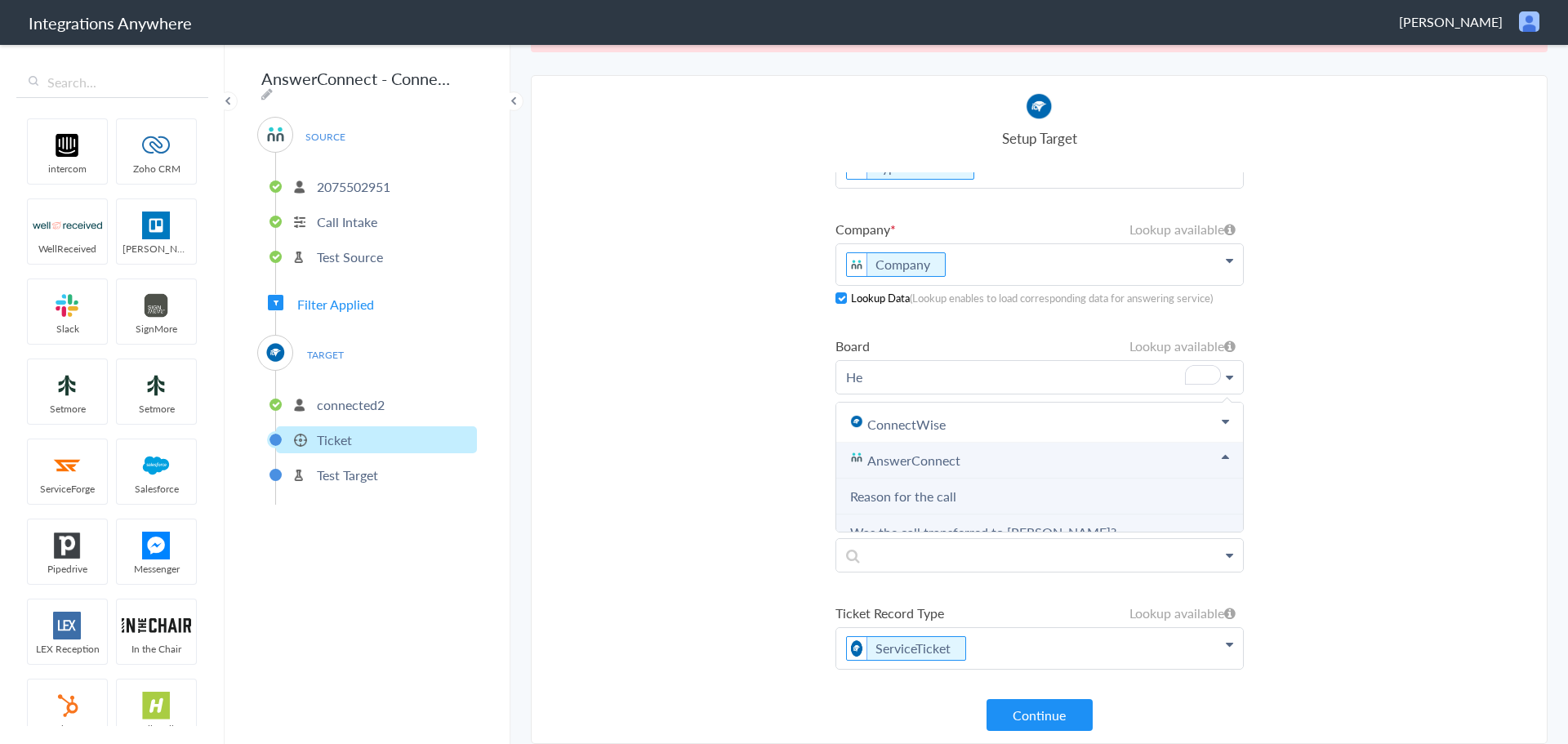
click at [1204, 443] on link "AnswerConnect" at bounding box center [1039, 460] width 407 height 36
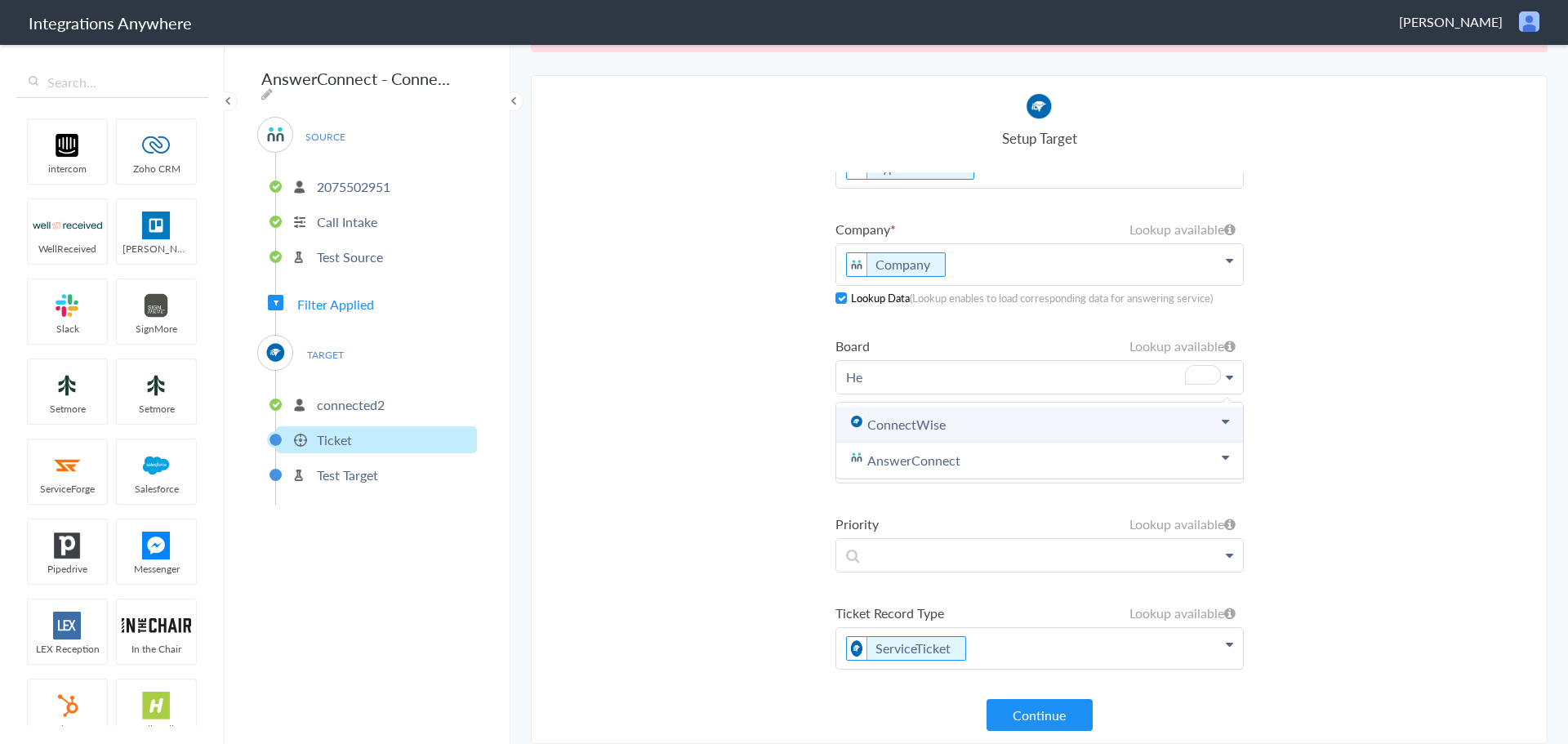
click at [1196, 424] on link "ConnectWise" at bounding box center [1039, 425] width 407 height 36
click at [913, 361] on p "He" at bounding box center [1039, 377] width 407 height 33
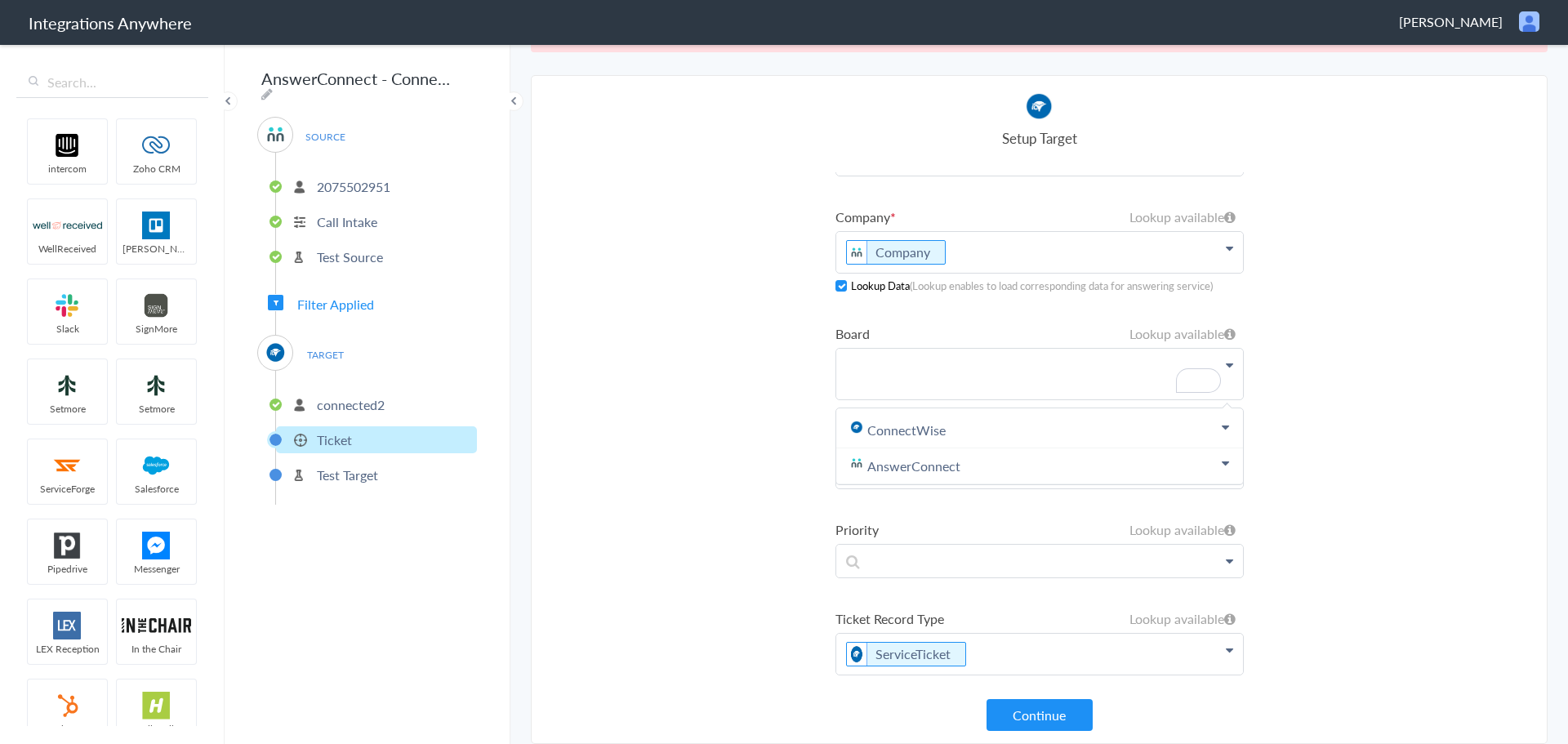
click at [750, 418] on section "Select Account 2075502951 Rename Delete ([DATE]) + connect Continue Setup Sourc…" at bounding box center [1039, 409] width 1017 height 668
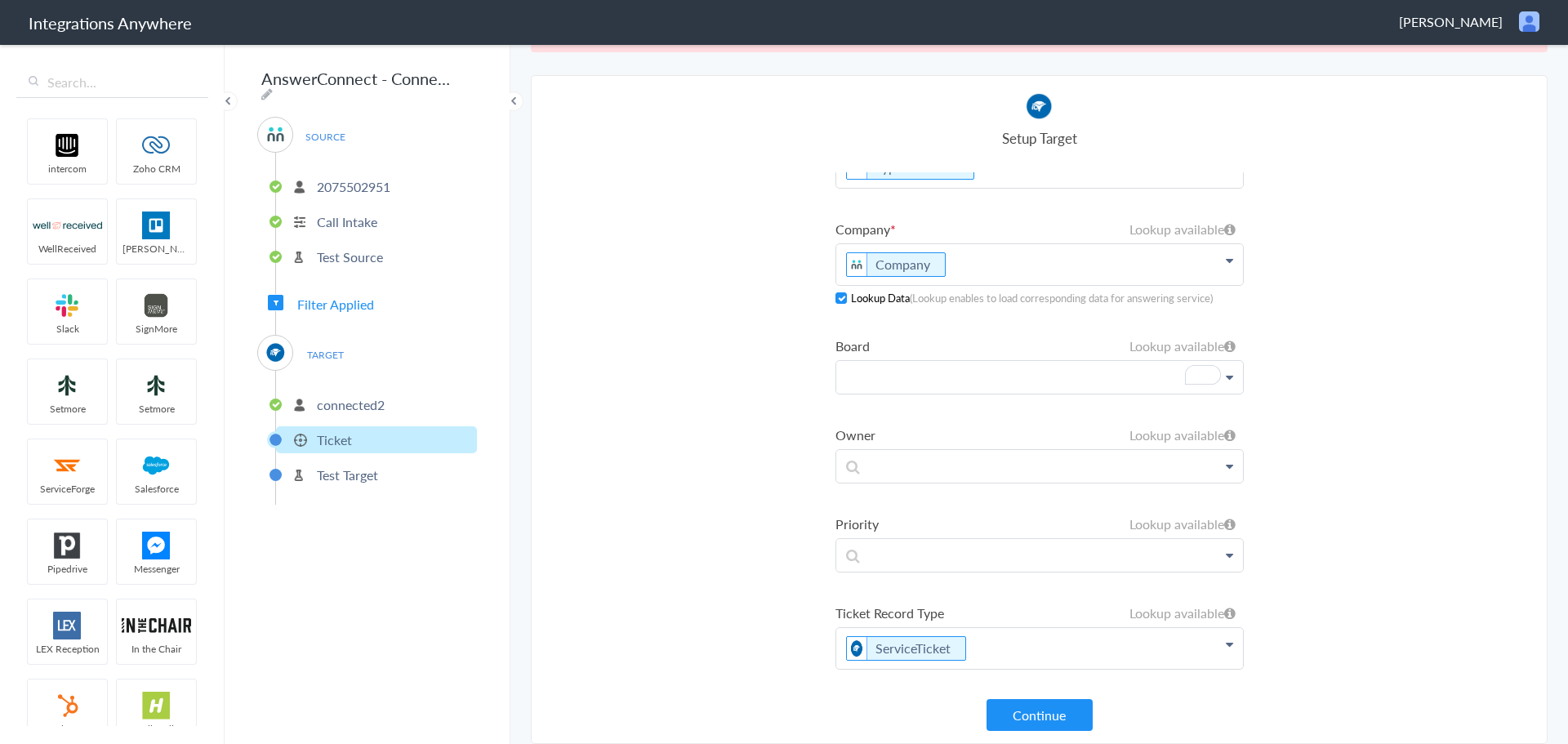
scroll to position [50, 0]
click at [1012, 716] on button "Continue" at bounding box center [1039, 714] width 106 height 32
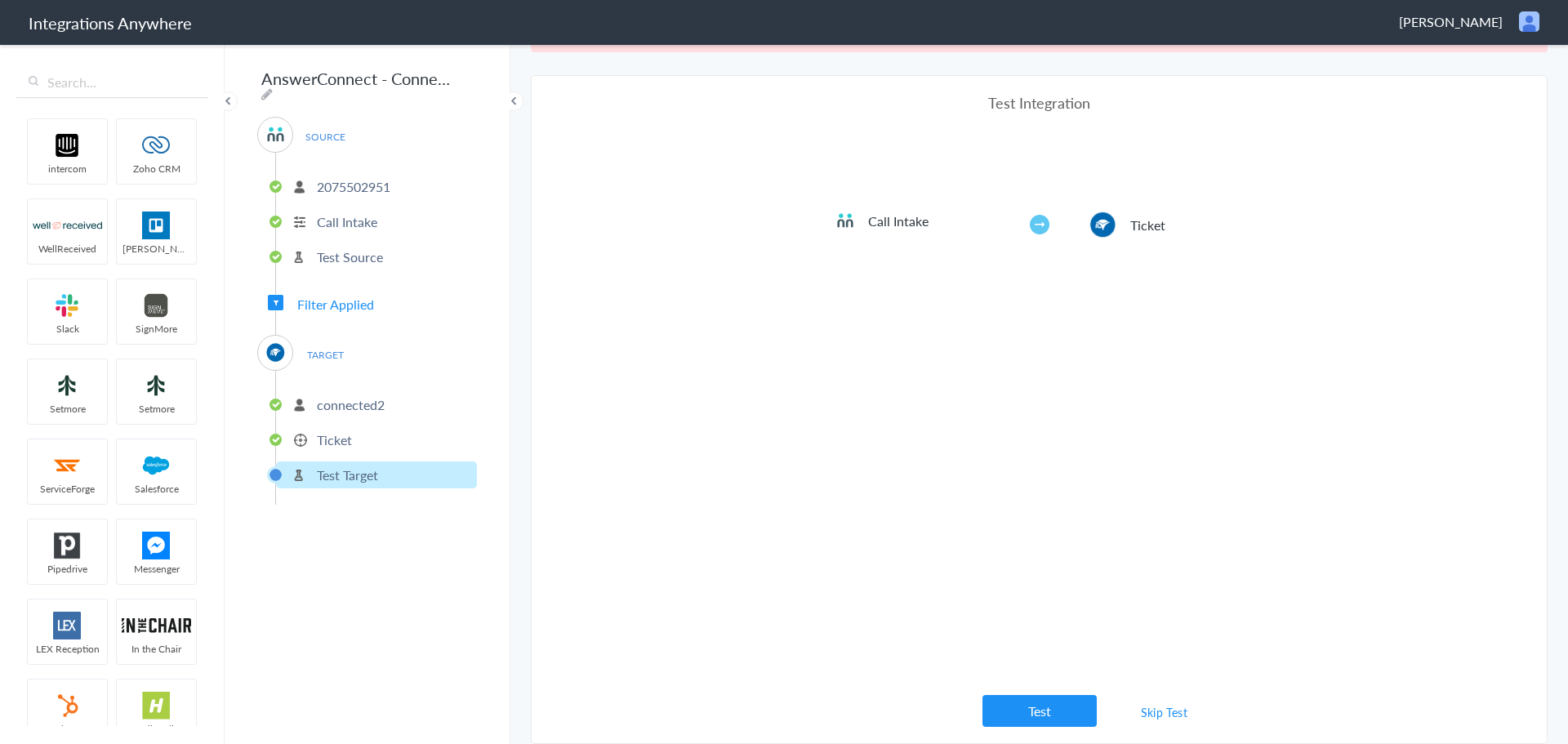
scroll to position [0, 0]
click at [1012, 716] on button "Test" at bounding box center [1039, 710] width 114 height 32
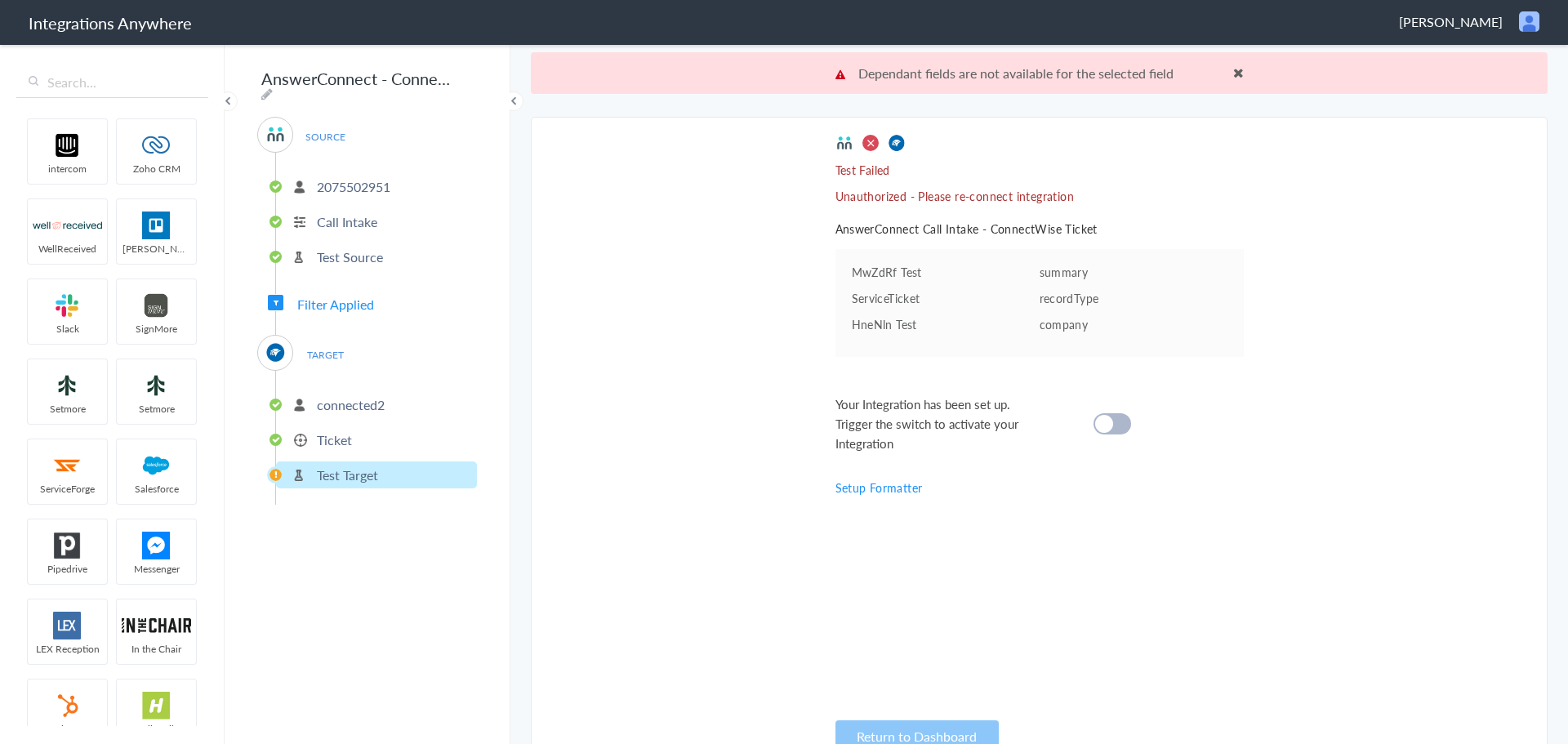
click at [1233, 76] on span at bounding box center [1238, 72] width 11 height 13
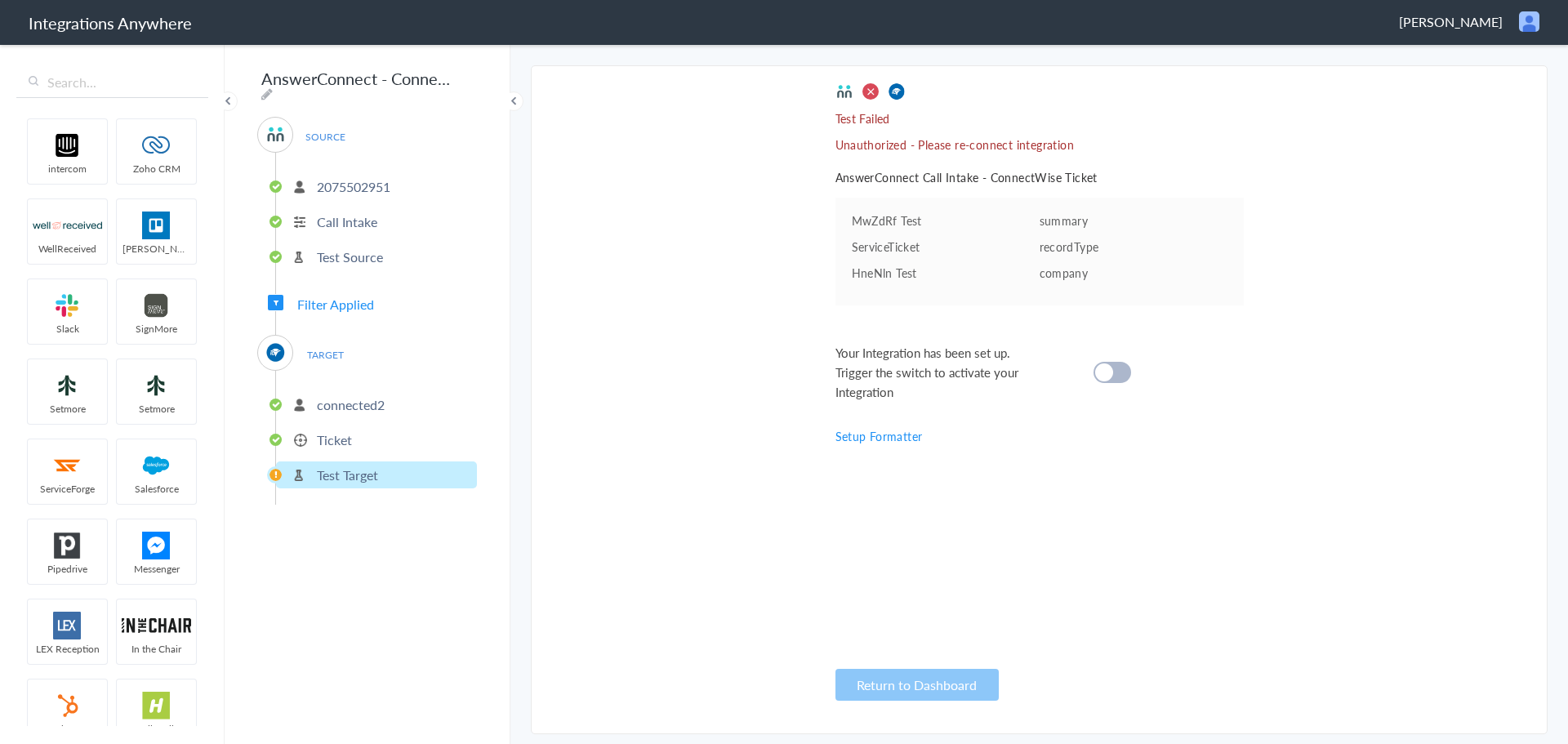
click at [329, 410] on li "connected2" at bounding box center [377, 404] width 201 height 27
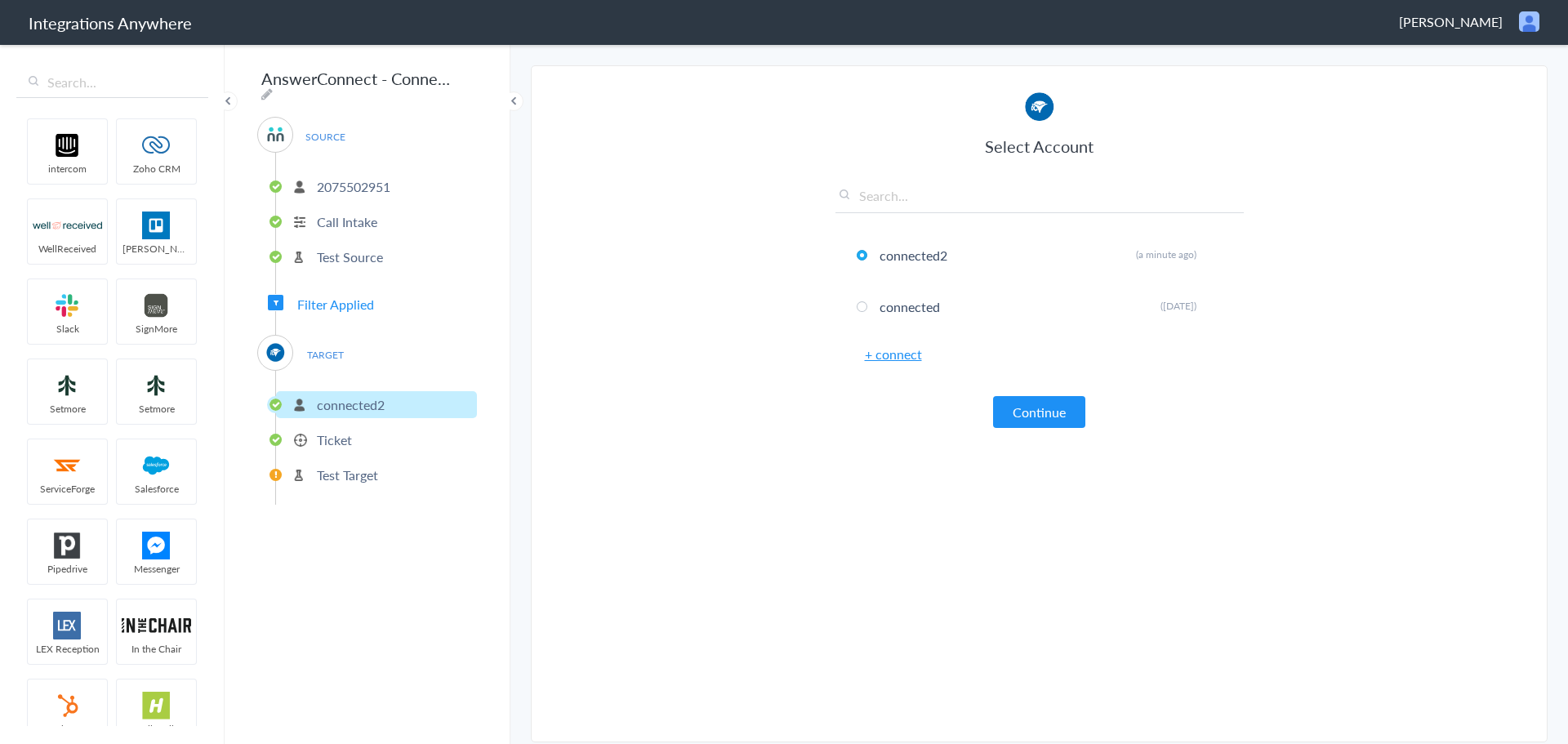
click at [406, 443] on li "Ticket" at bounding box center [377, 439] width 201 height 27
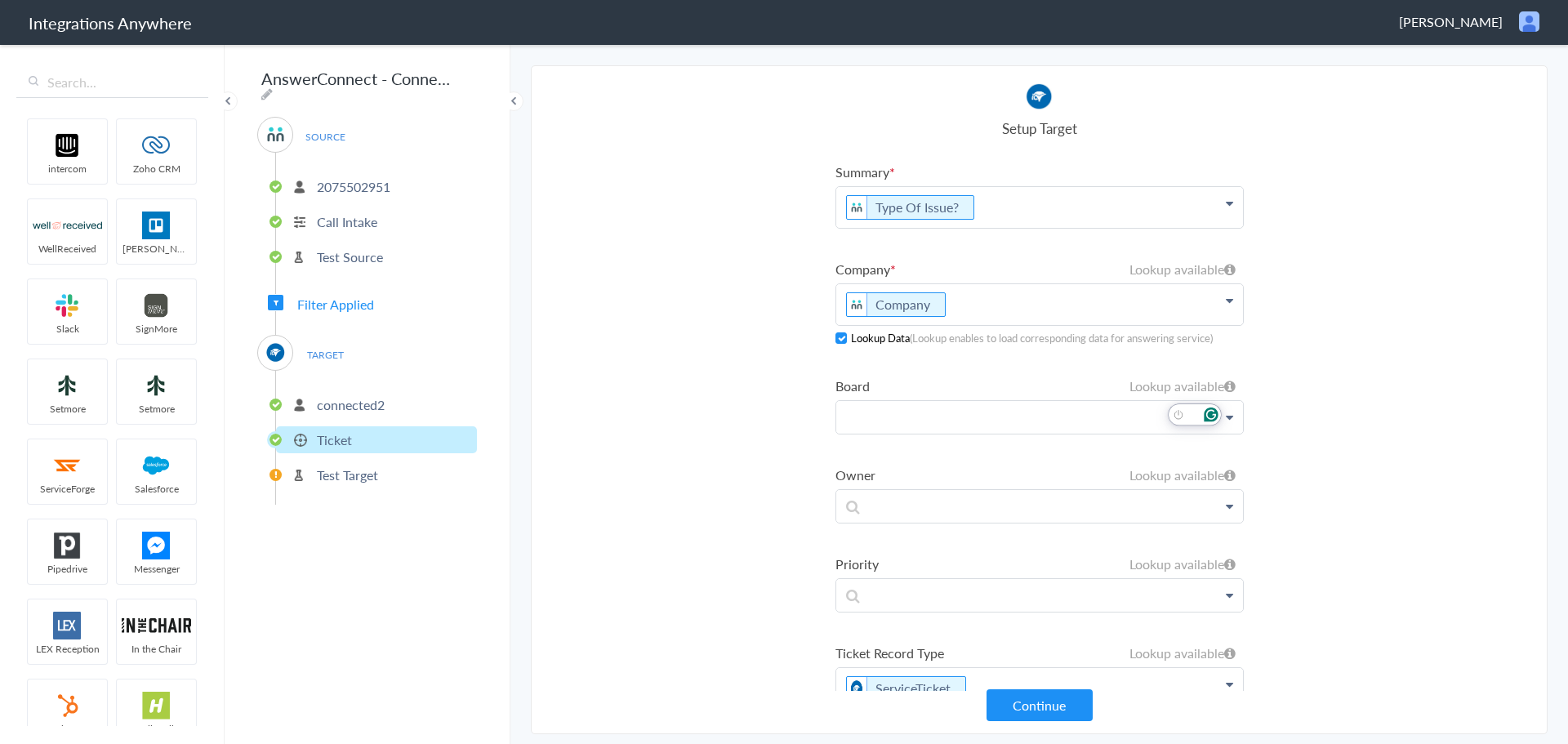
click at [1101, 416] on p "To enrich screen reader interactions, please activate Accessibility in Grammarl…" at bounding box center [1039, 418] width 407 height 33
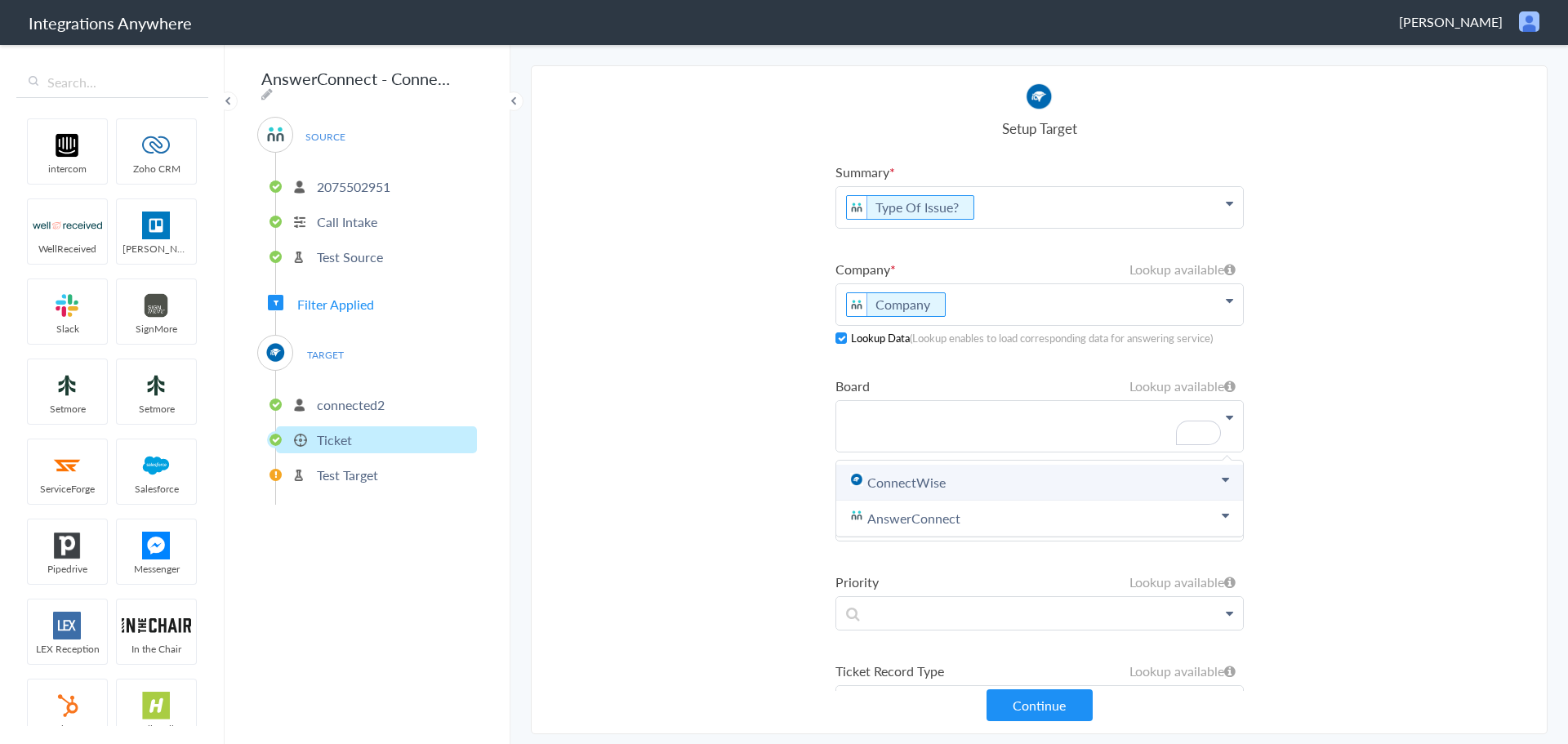
click at [992, 481] on link "ConnectWise" at bounding box center [1039, 483] width 407 height 36
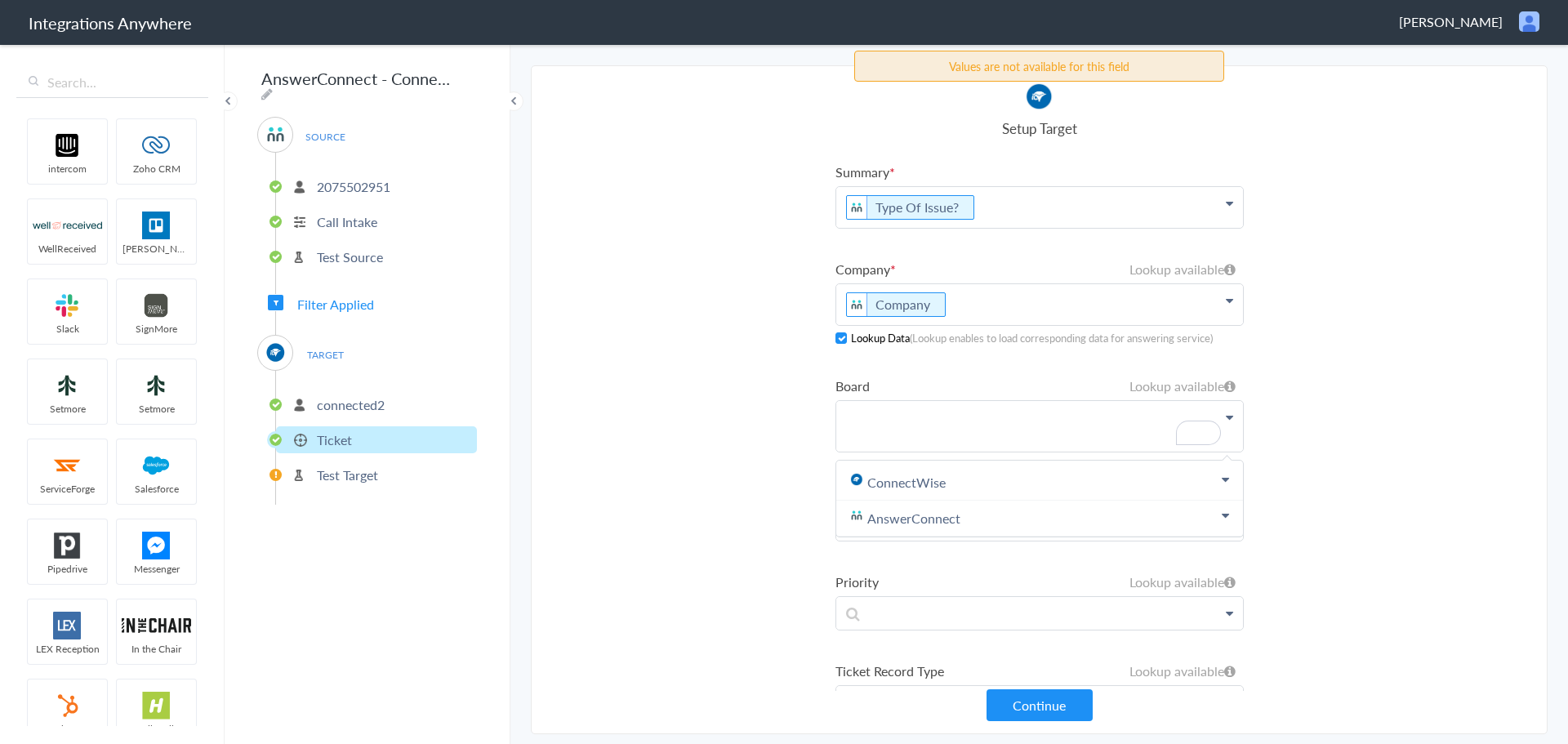
click at [1336, 473] on section "Select Account 2075502951 Rename Delete ([DATE]) + connect Continue Setup Sourc…" at bounding box center [1039, 399] width 1017 height 668
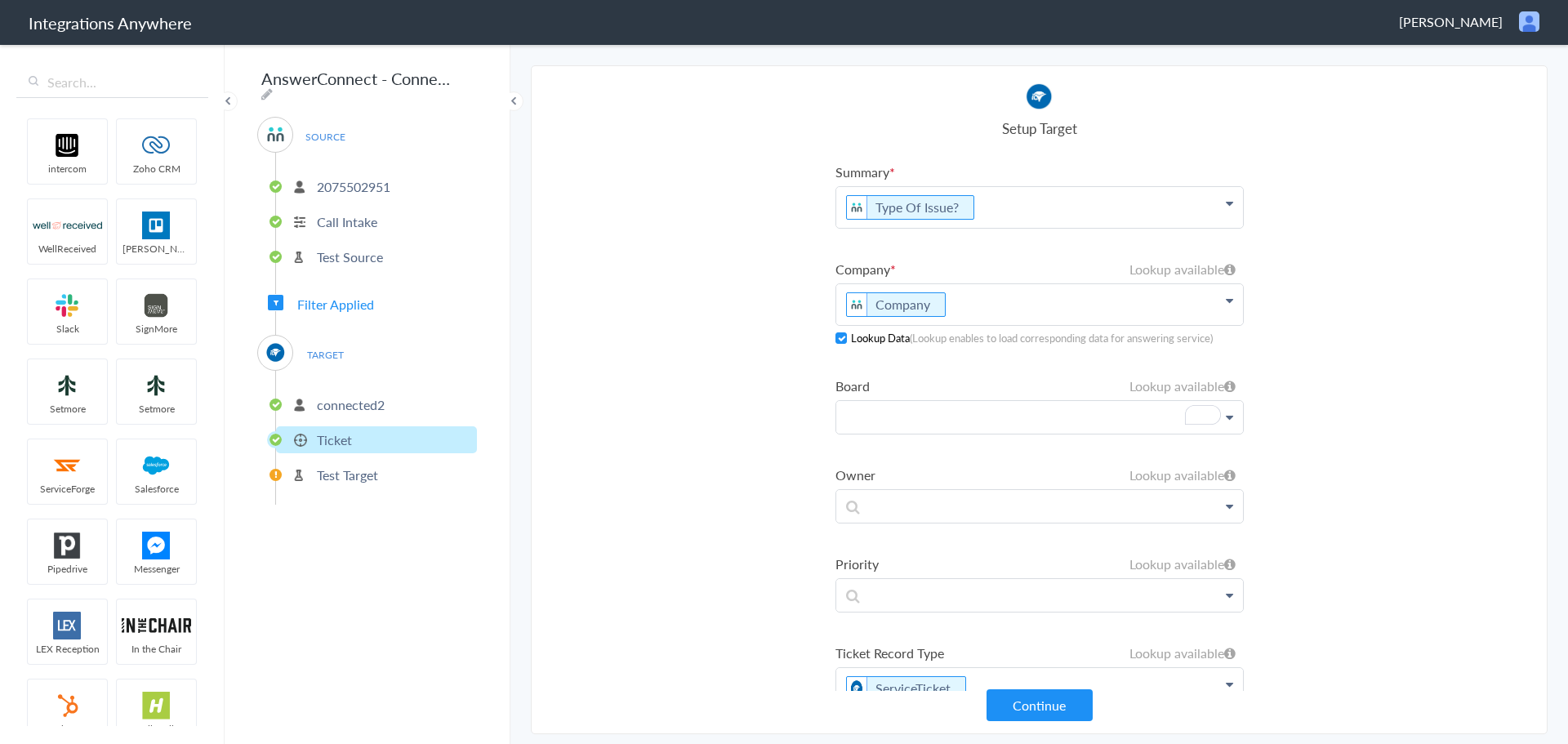
click at [1108, 409] on p "To enrich screen reader interactions, please activate Accessibility in Grammarl…" at bounding box center [1039, 418] width 407 height 33
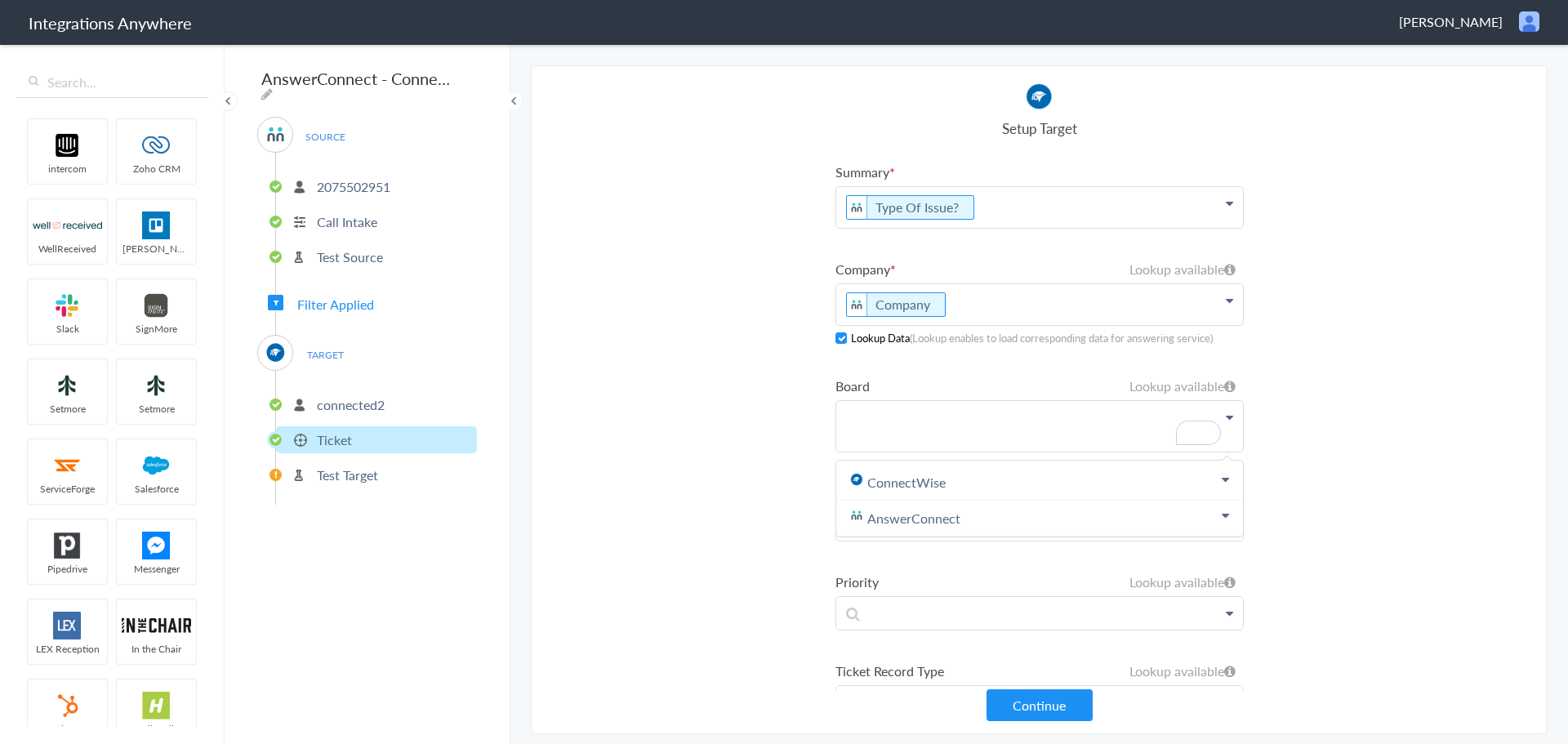
click at [1307, 418] on section "Select Account 2075502951 Rename Delete ([DATE]) + connect Continue Setup Sourc…" at bounding box center [1039, 399] width 1017 height 668
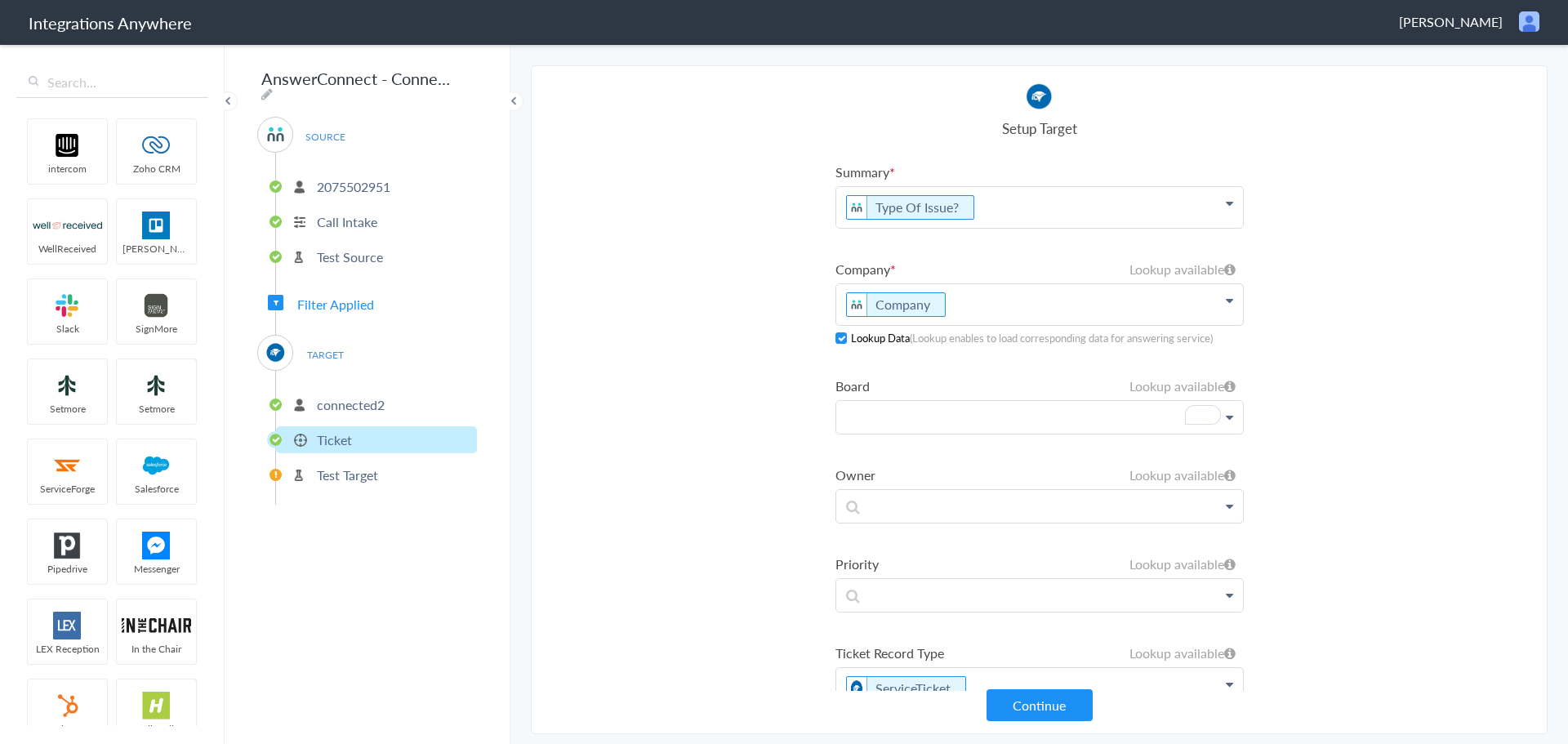
click at [359, 346] on div "TARGET connected2 Ticket Test Target" at bounding box center [367, 419] width 220 height 170
click at [1036, 713] on button "Continue" at bounding box center [1039, 705] width 106 height 32
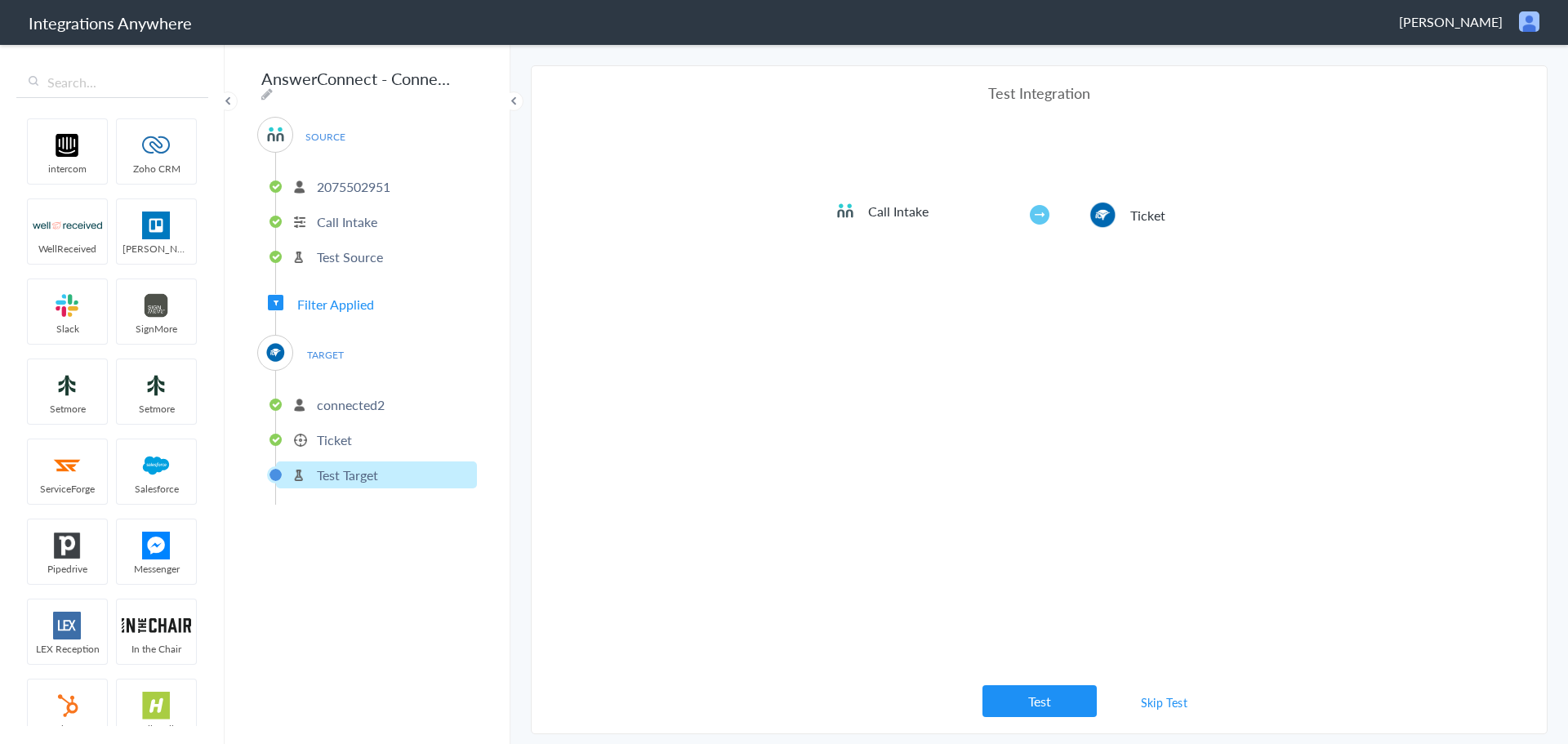
click at [346, 352] on span "TARGET" at bounding box center [325, 354] width 62 height 22
click at [337, 346] on span "TARGET" at bounding box center [325, 354] width 62 height 22
click at [1157, 698] on link "Skip Test" at bounding box center [1164, 702] width 86 height 30
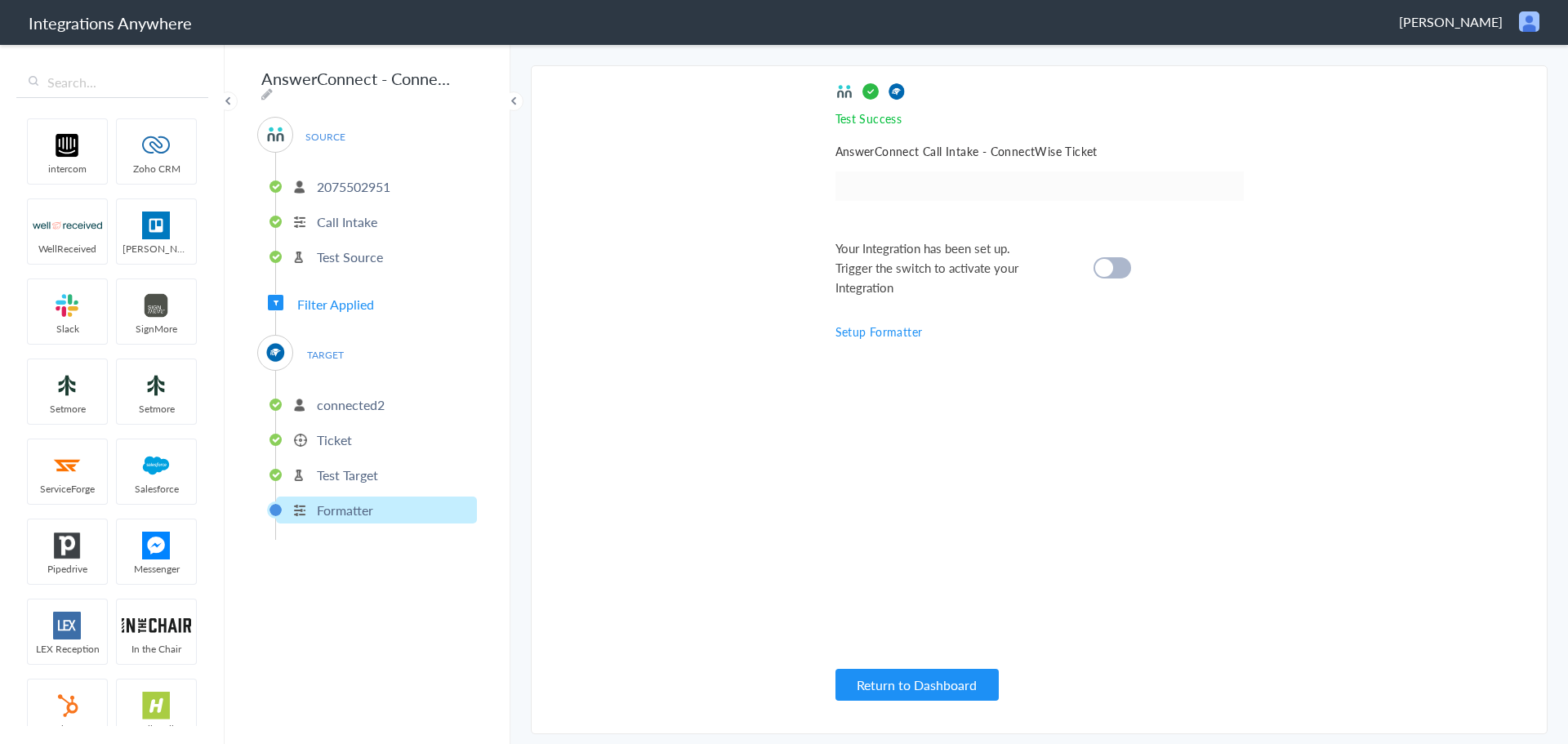
click at [324, 344] on span "TARGET" at bounding box center [325, 354] width 62 height 22
click at [419, 356] on div "TARGET connected2 Ticket Test Target Formatter" at bounding box center [367, 437] width 220 height 205
click at [382, 401] on p "connected2" at bounding box center [350, 404] width 67 height 19
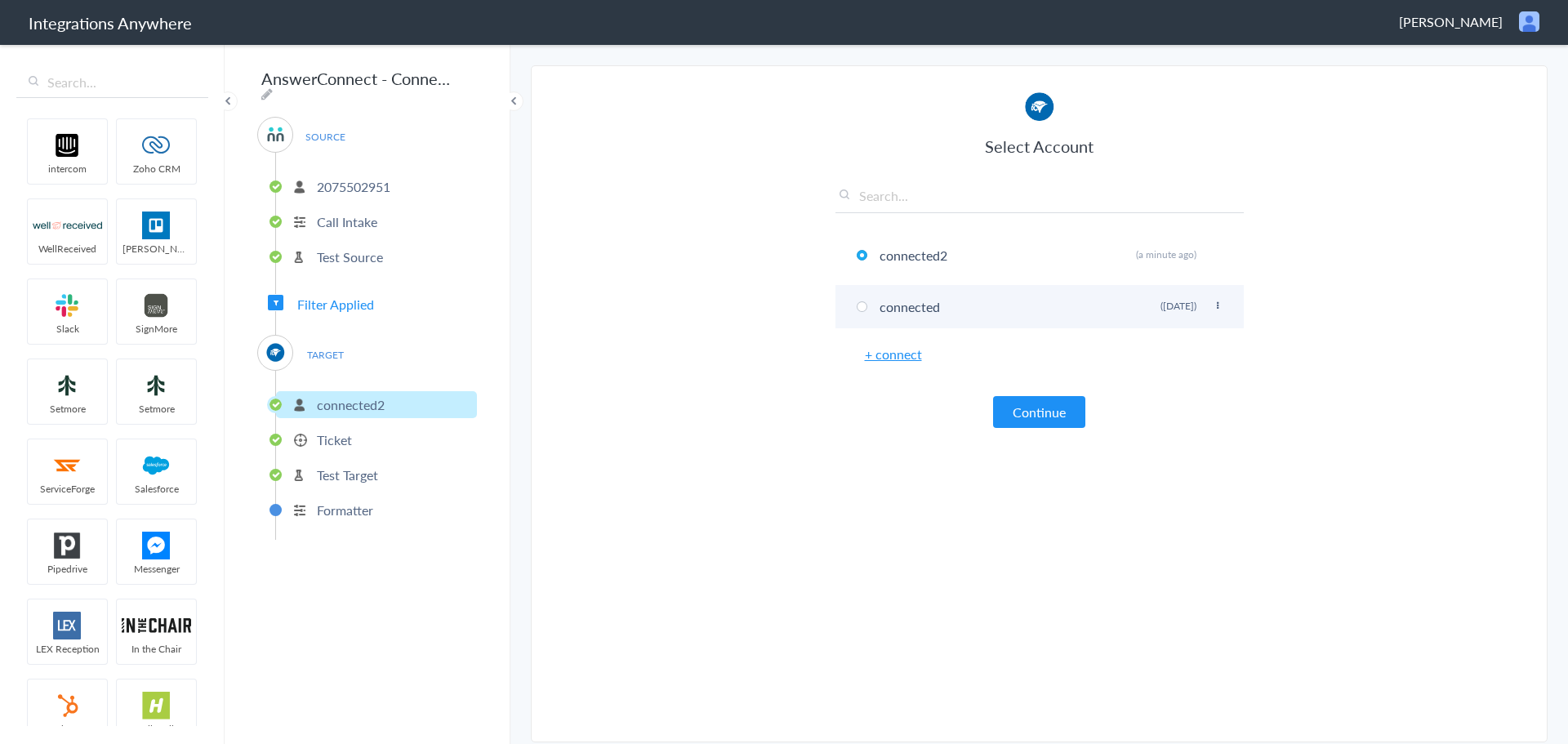
click at [895, 312] on li "connected Rename Delete ([DATE])" at bounding box center [1039, 307] width 409 height 44
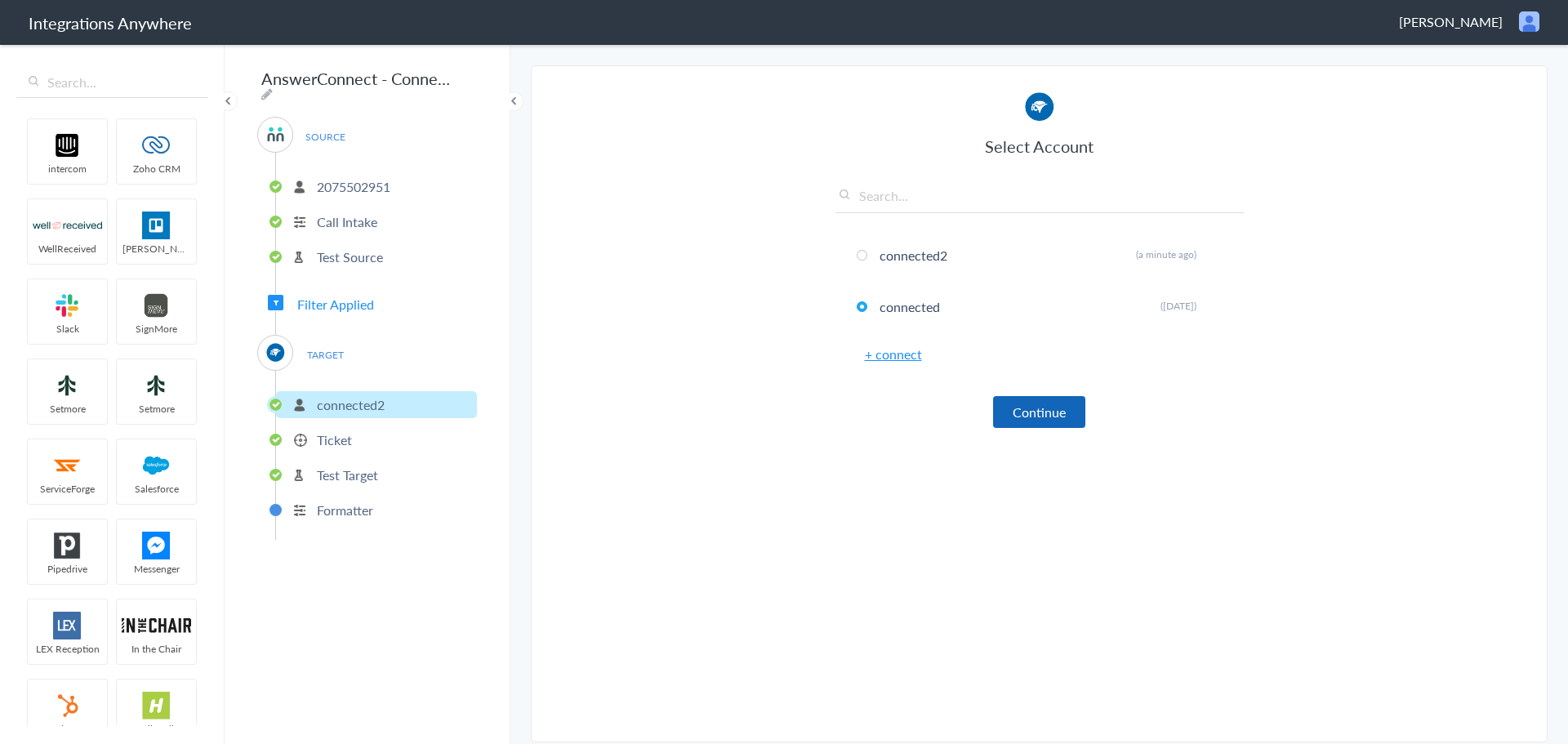
click at [1039, 399] on button "Continue" at bounding box center [1039, 412] width 92 height 32
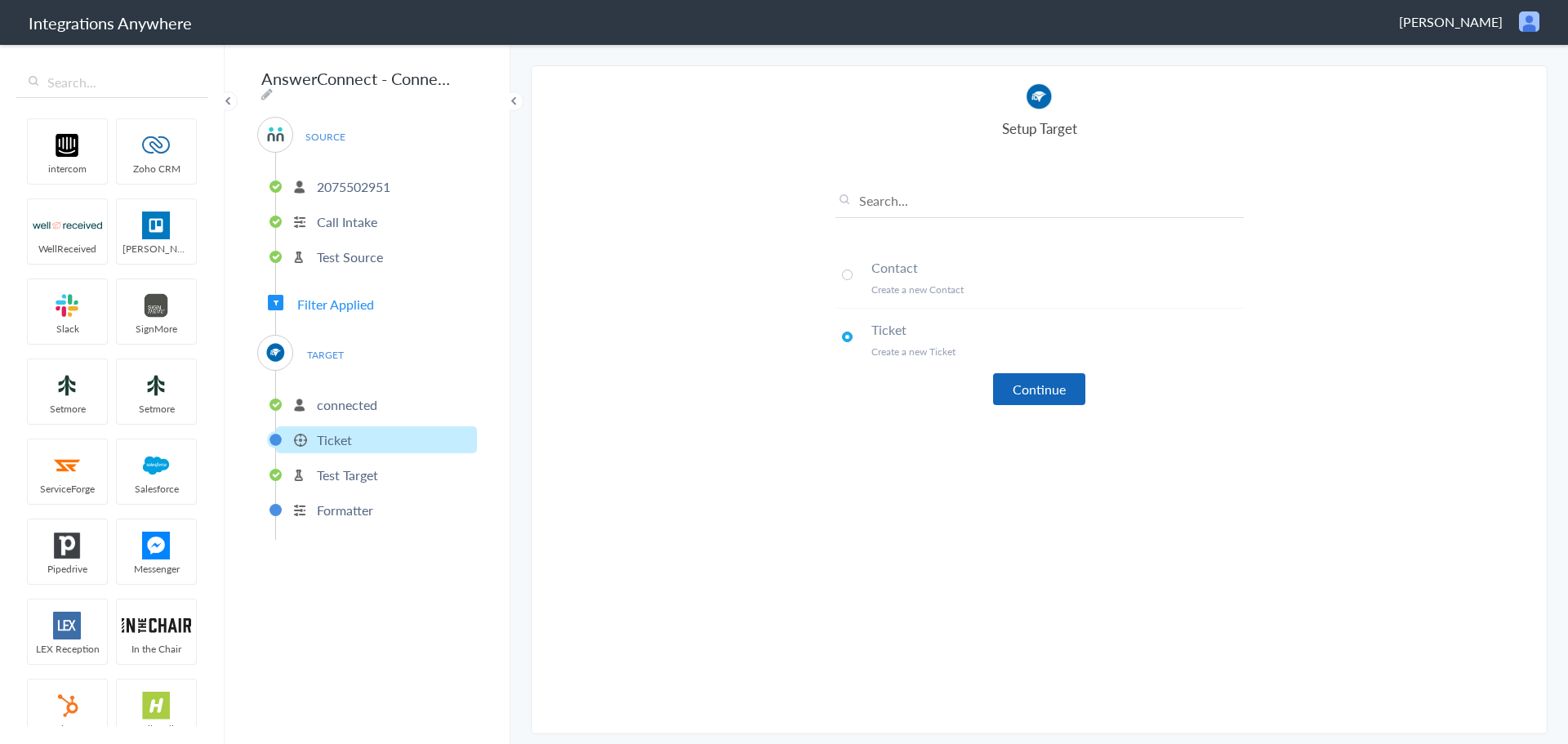
click at [1022, 386] on button "Continue" at bounding box center [1039, 389] width 92 height 32
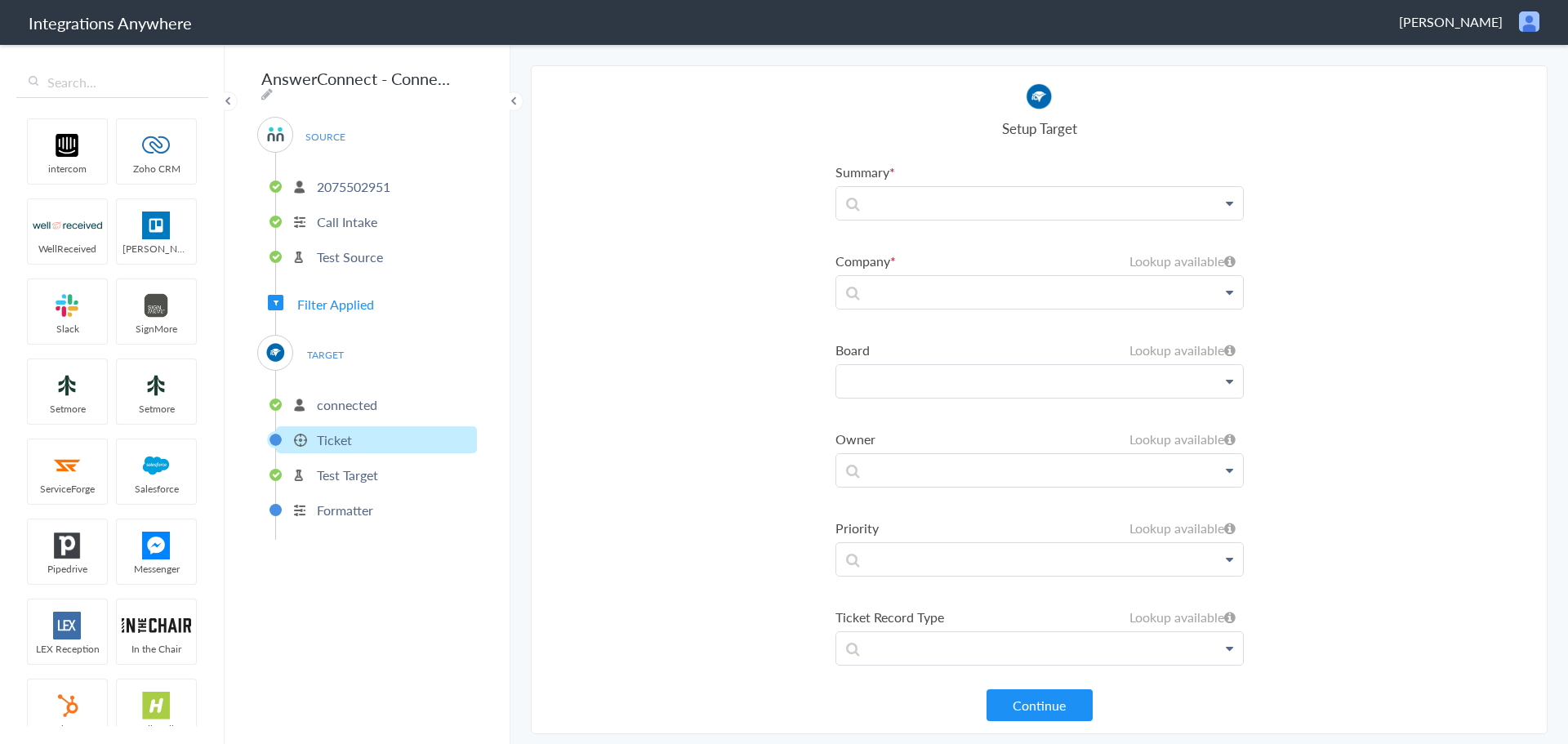
click at [924, 379] on p at bounding box center [1039, 381] width 407 height 33
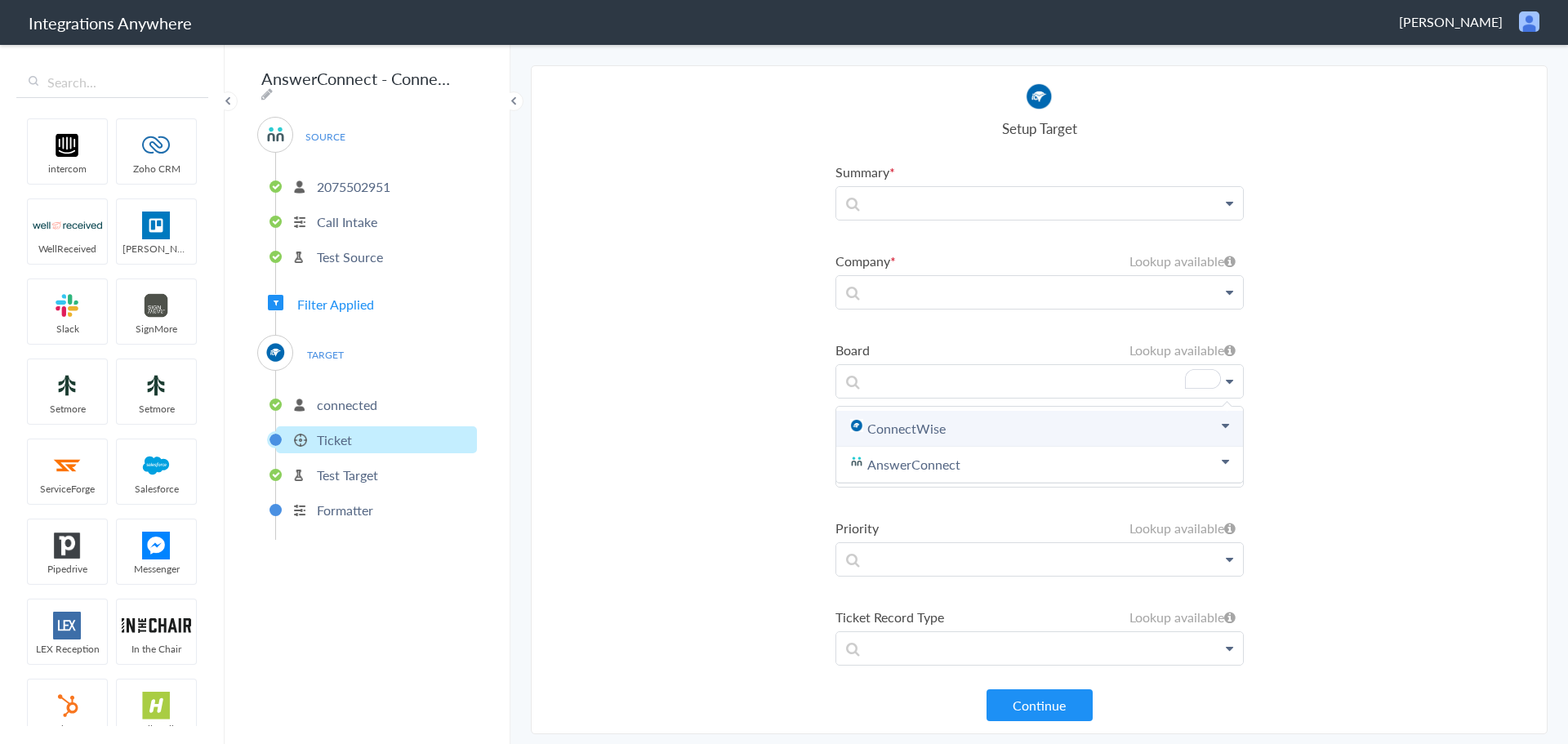
click at [960, 421] on link "ConnectWise" at bounding box center [1039, 429] width 407 height 36
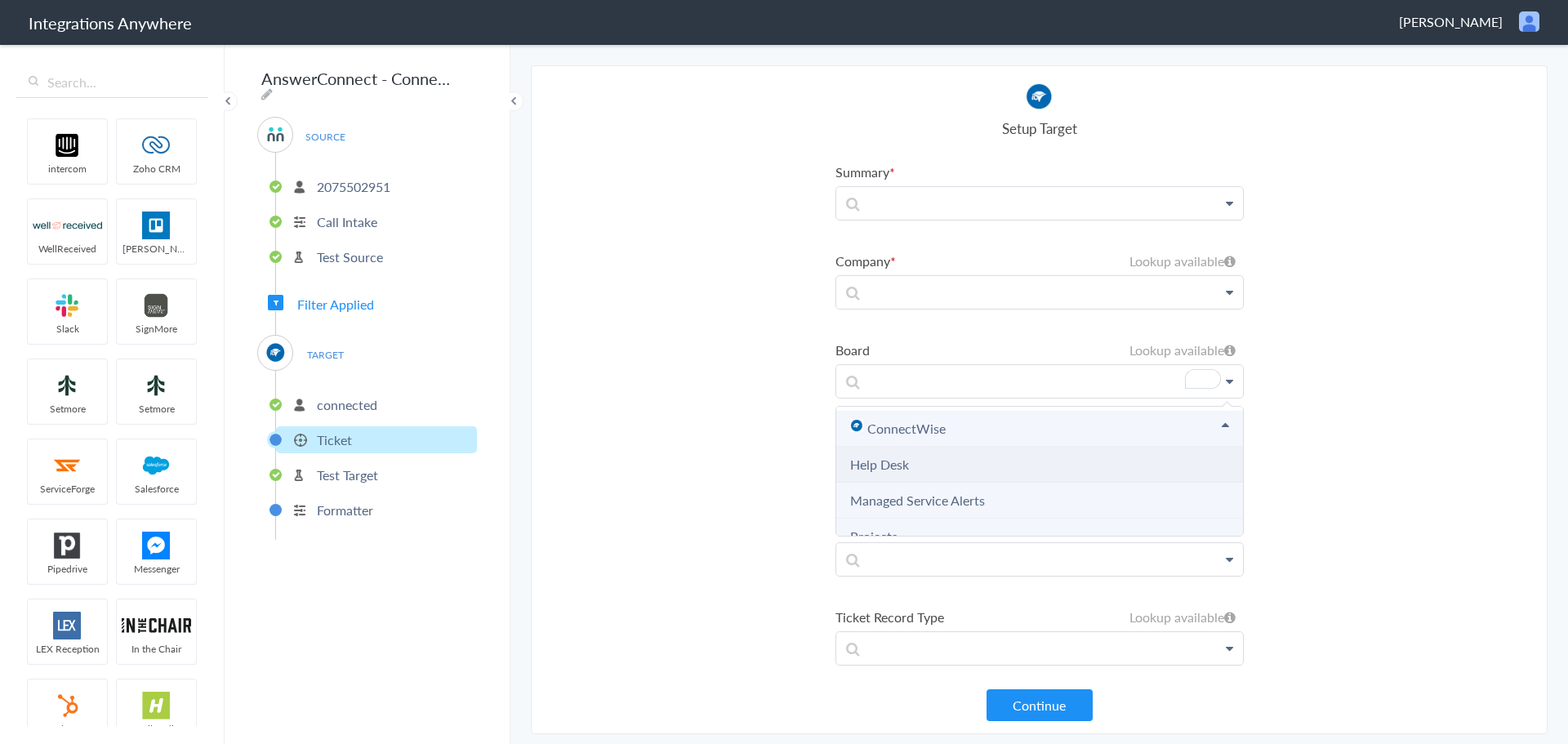
click at [1031, 463] on li "Help Desk" at bounding box center [1039, 464] width 407 height 36
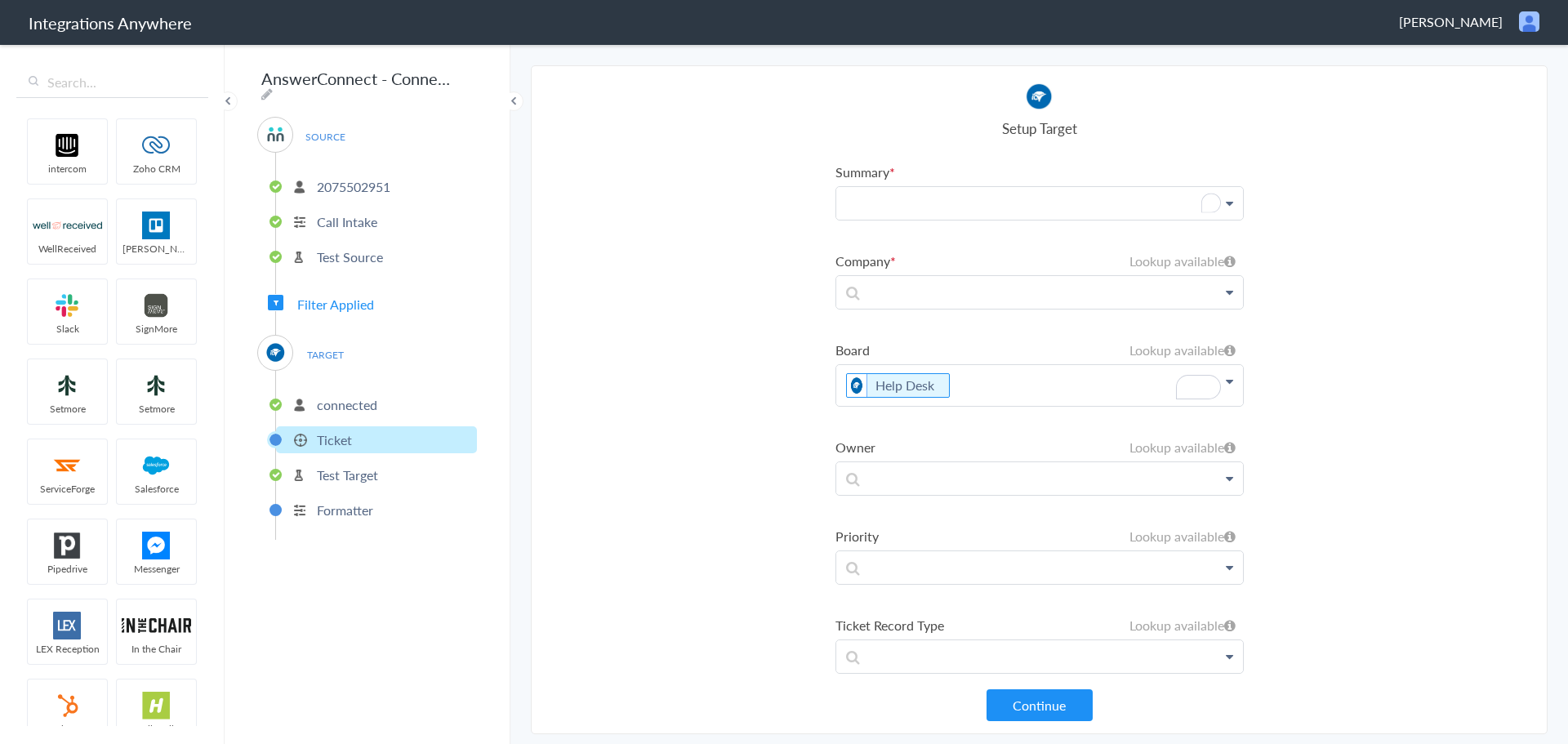
click at [918, 200] on p "To enrich screen reader interactions, please activate Accessibility in Grammarl…" at bounding box center [1039, 203] width 407 height 33
click at [944, 257] on link "Type Of Issue?" at bounding box center [1039, 250] width 407 height 35
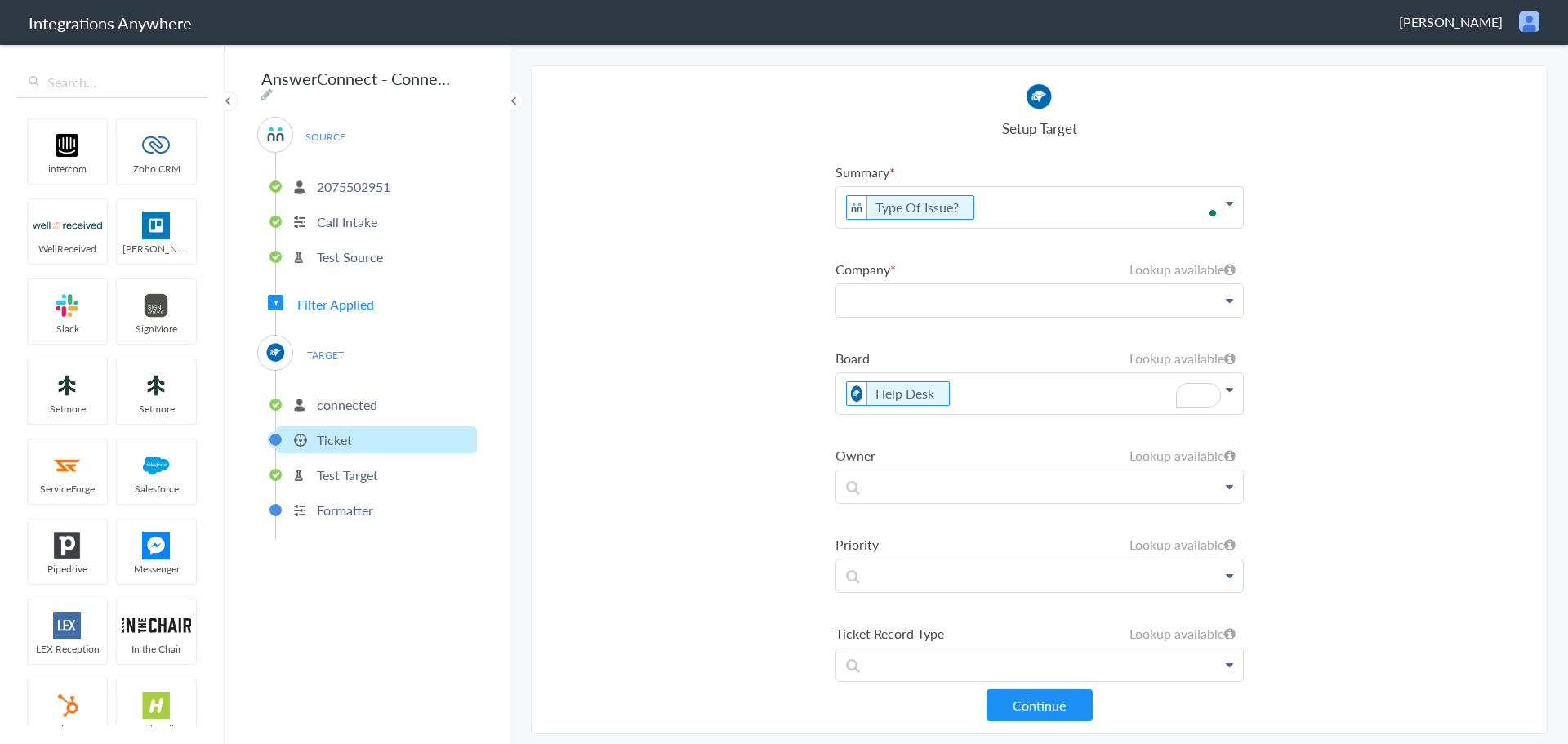
click at [932, 309] on p at bounding box center [1039, 301] width 407 height 33
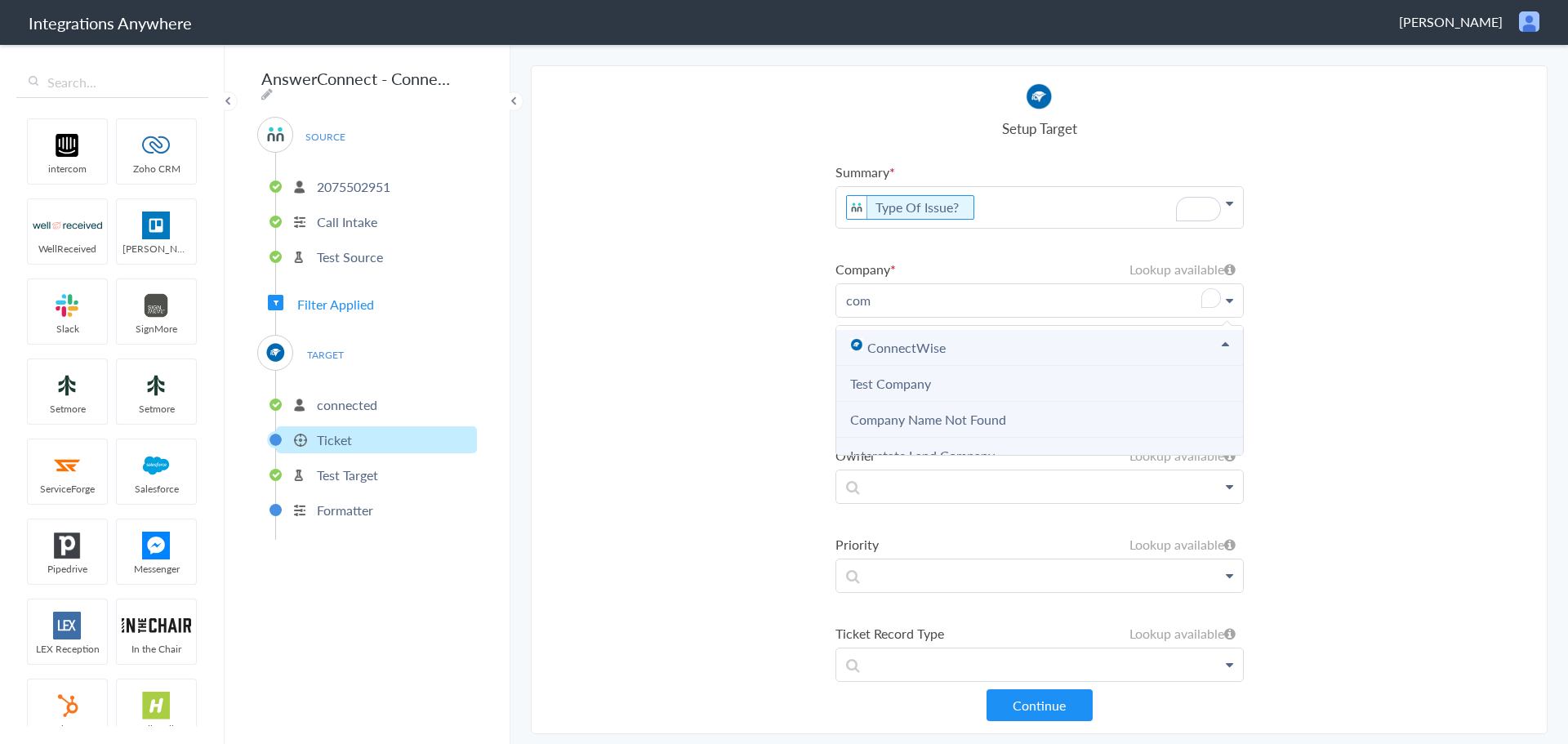
click at [996, 343] on link "ConnectWise" at bounding box center [1039, 348] width 407 height 36
click at [946, 414] on Name "Company Name" at bounding box center [1039, 420] width 407 height 36
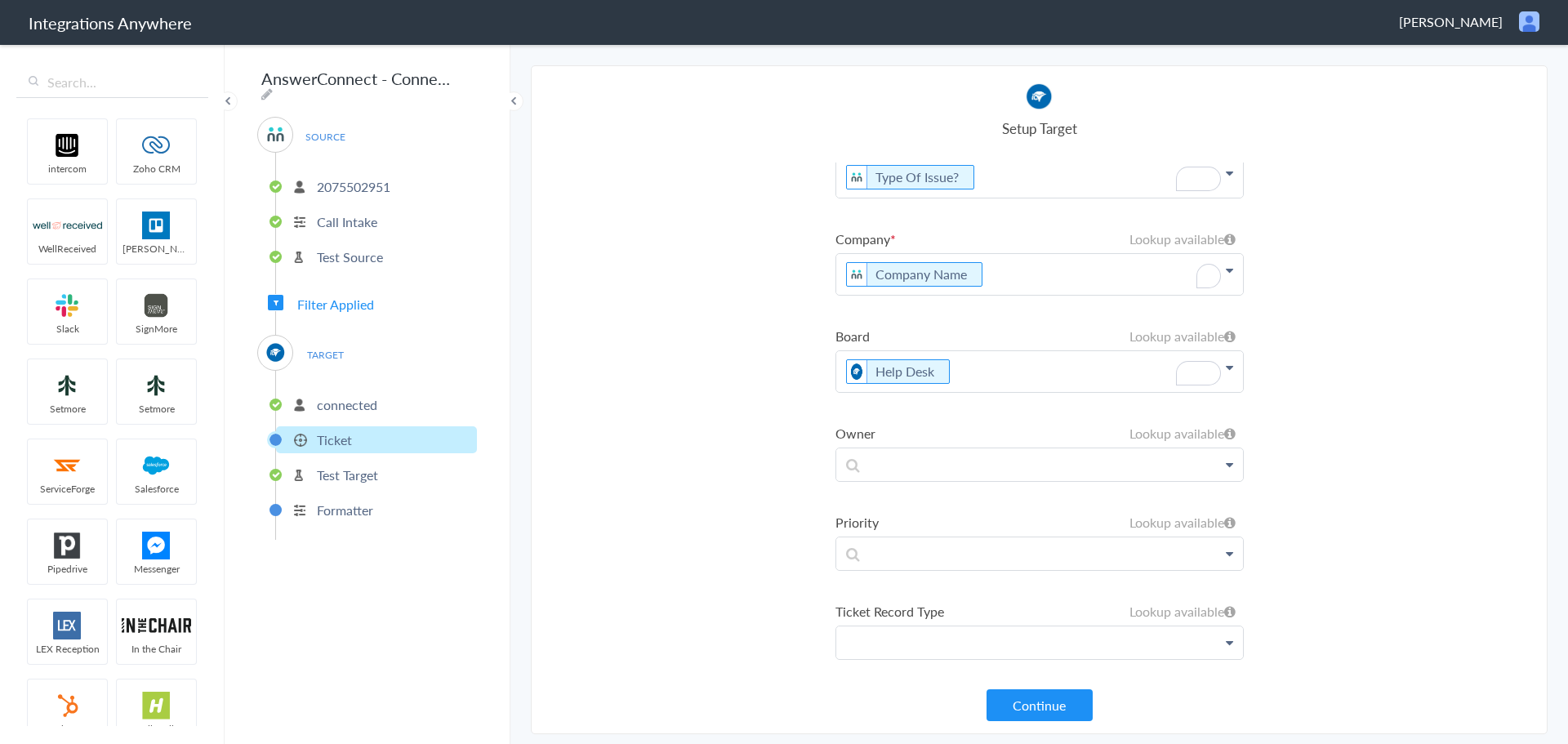
click at [902, 639] on p at bounding box center [1039, 643] width 407 height 33
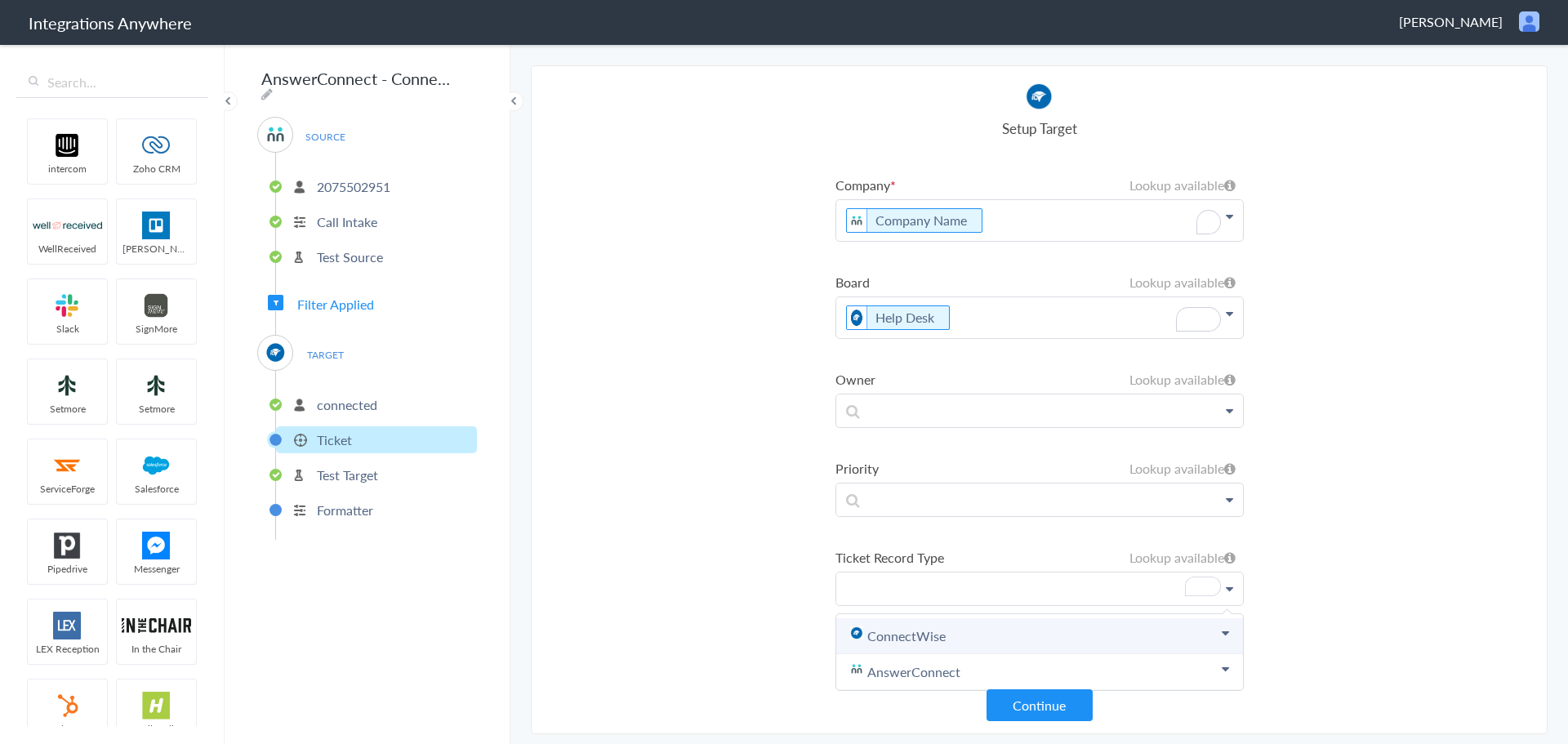
scroll to position [96, 0]
click at [994, 618] on link "ConnectWise" at bounding box center [1039, 636] width 407 height 36
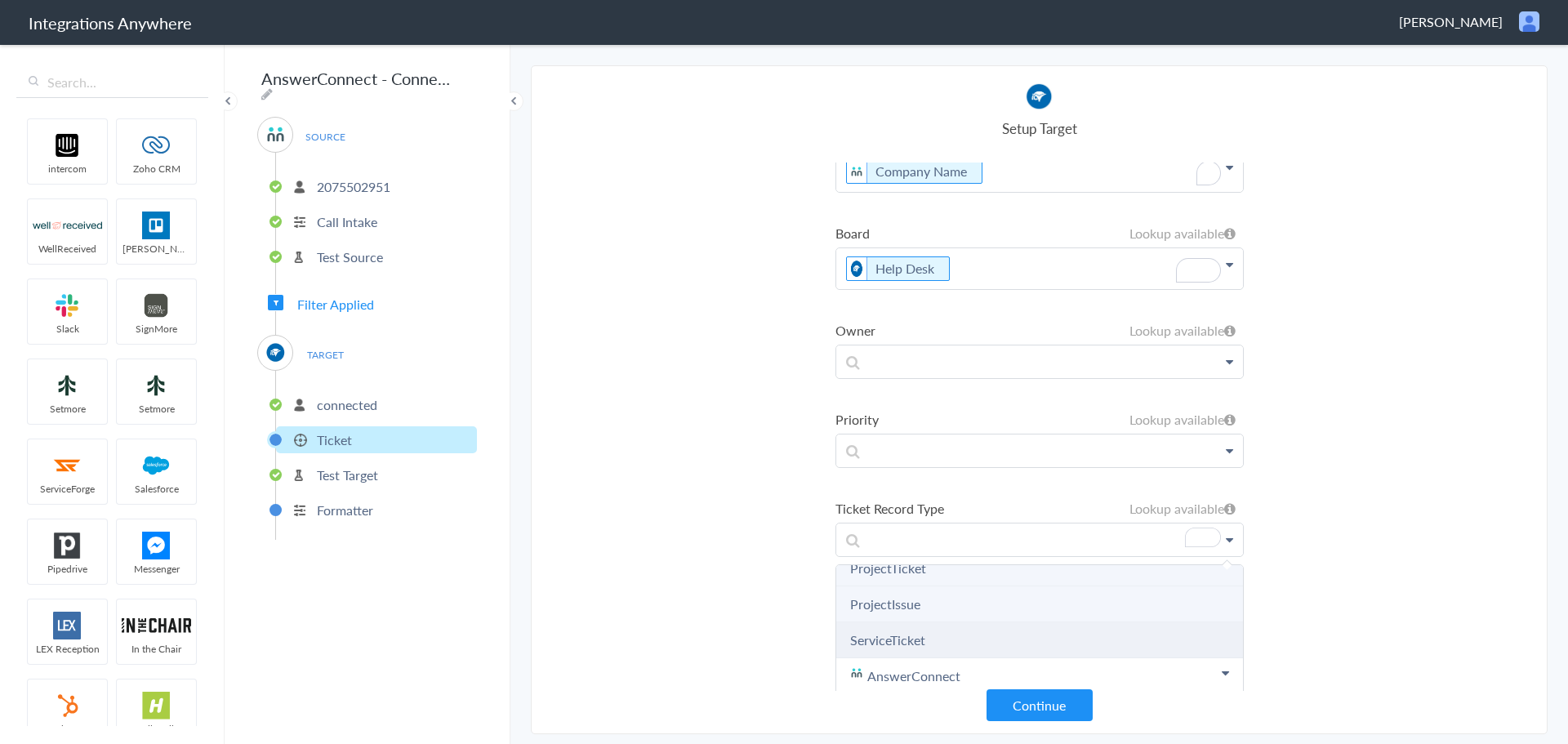
scroll to position [150, 0]
click at [939, 631] on li "ServiceTicket" at bounding box center [1039, 636] width 407 height 36
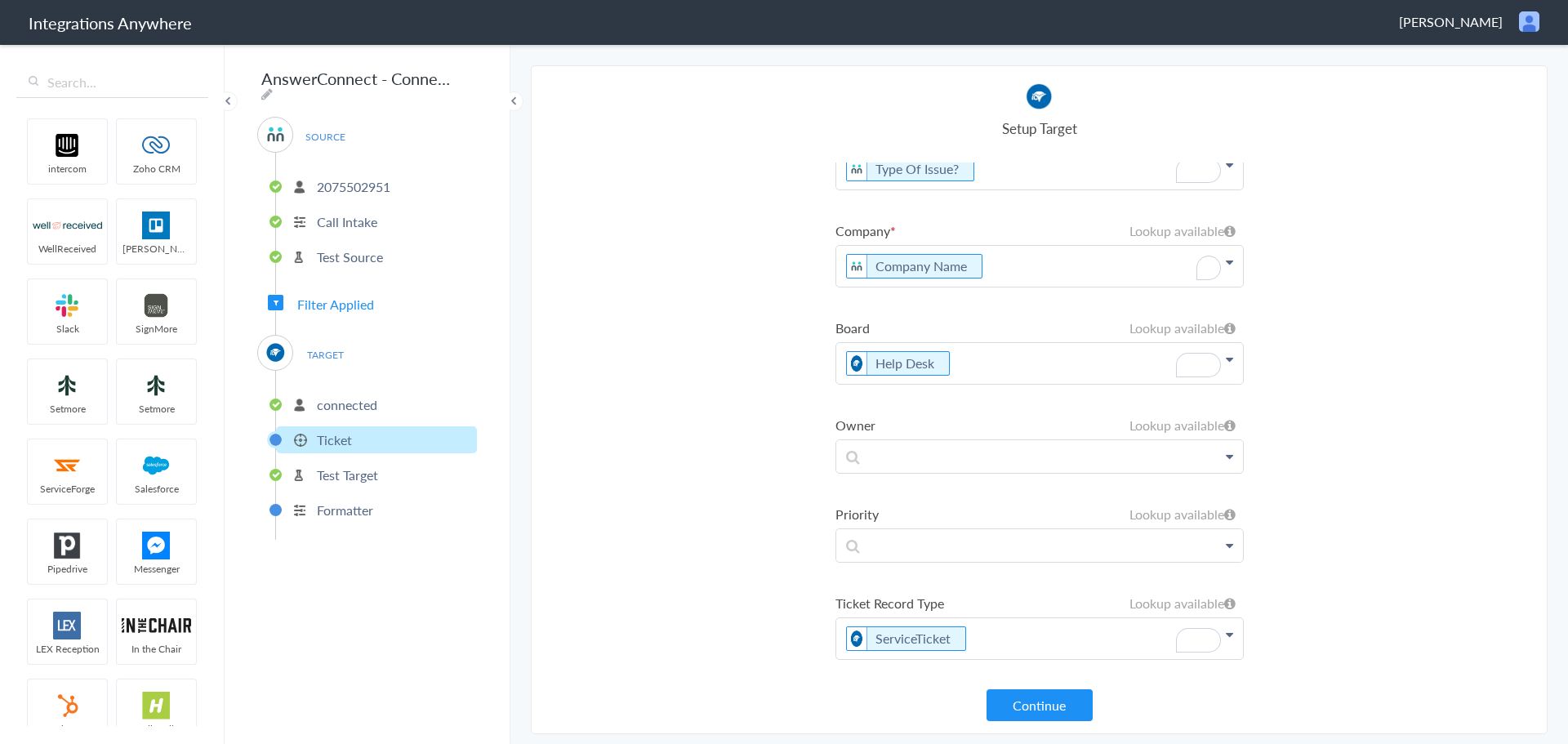
click at [798, 619] on section "Select Account 2075502951 Rename Delete ([DATE]) + connect Continue Setup Sourc…" at bounding box center [1039, 399] width 1017 height 668
click at [963, 539] on p at bounding box center [1039, 546] width 407 height 33
click at [963, 539] on p "To enrich screen reader interactions, please activate Accessibility in Grammarl…" at bounding box center [1039, 546] width 407 height 33
click at [665, 497] on section "Select Account 2075502951 Rename Delete ([DATE]) + connect Continue Setup Sourc…" at bounding box center [1039, 399] width 1017 height 668
click at [890, 457] on p at bounding box center [1039, 456] width 407 height 33
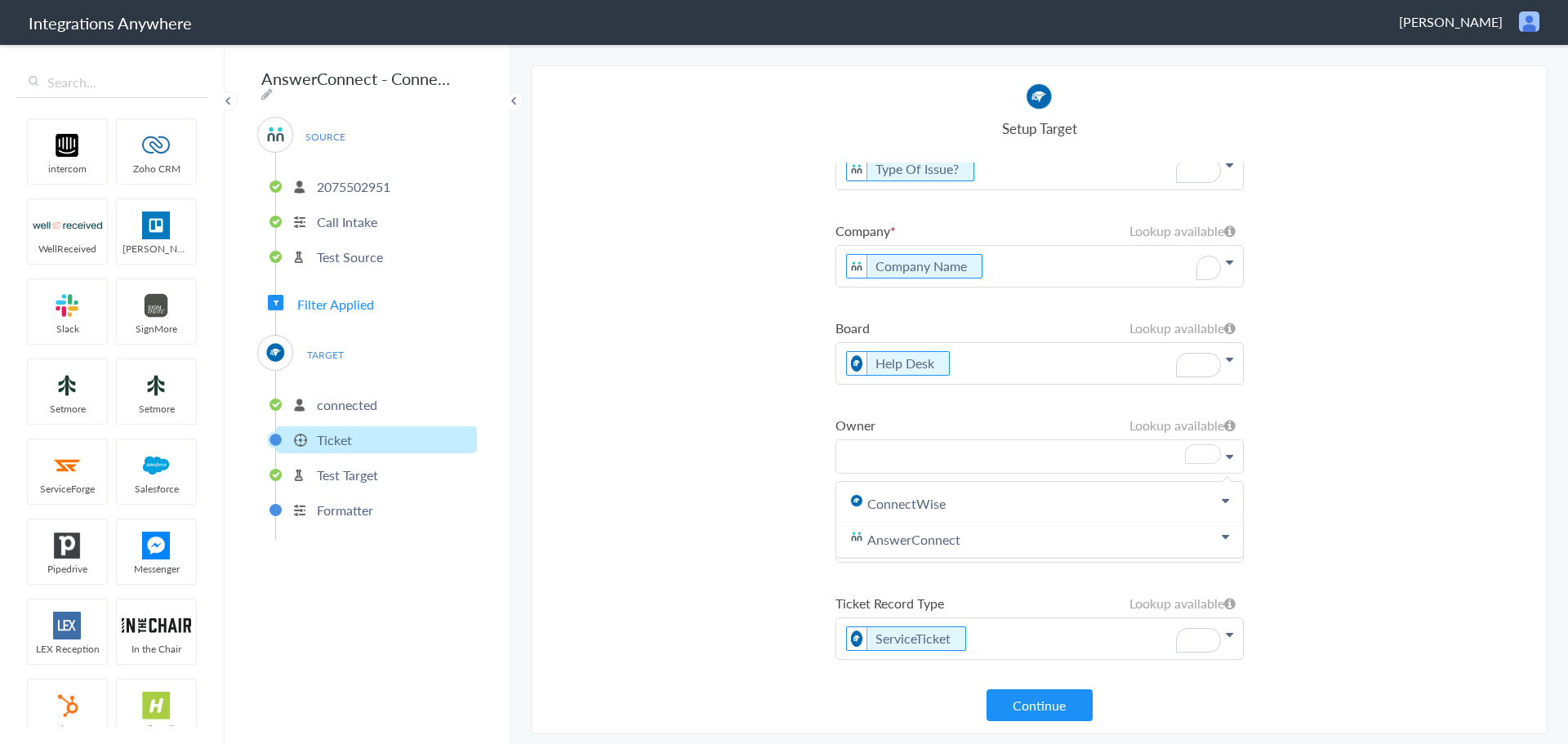
click at [890, 457] on p "To enrich screen reader interactions, please activate Accessibility in Grammarl…" at bounding box center [1039, 456] width 407 height 33
click at [520, 548] on main "Dependant fields are not available for the selected field More Trigger Connect …" at bounding box center [1039, 393] width 1057 height 701
click at [705, 571] on section "Select Account 2075502951 Rename Delete ([DATE]) + connect Continue Setup Sourc…" at bounding box center [1039, 399] width 1017 height 668
click at [1019, 701] on button "Continue" at bounding box center [1039, 705] width 106 height 32
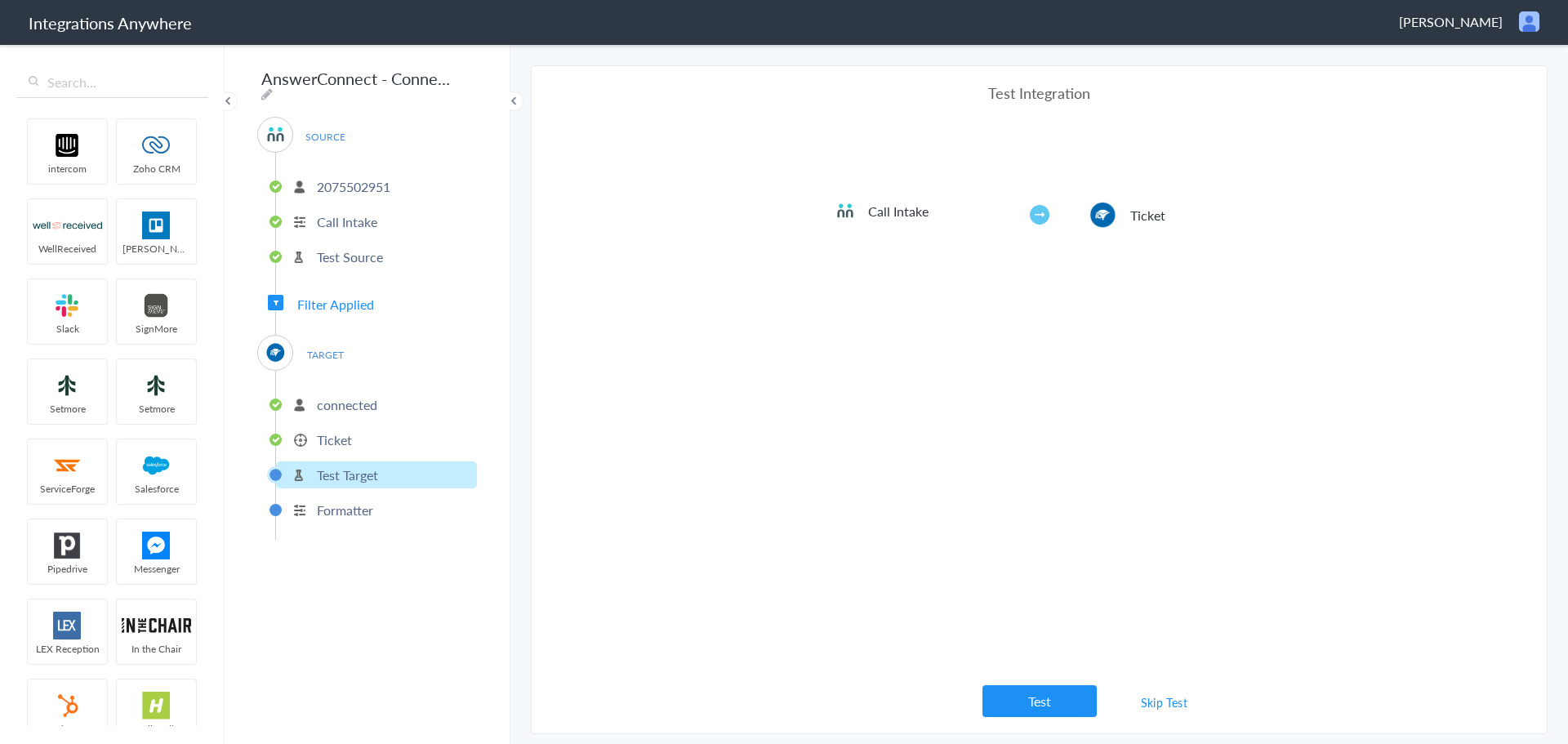
scroll to position [0, 0]
click at [1046, 701] on button "Test" at bounding box center [1039, 700] width 114 height 32
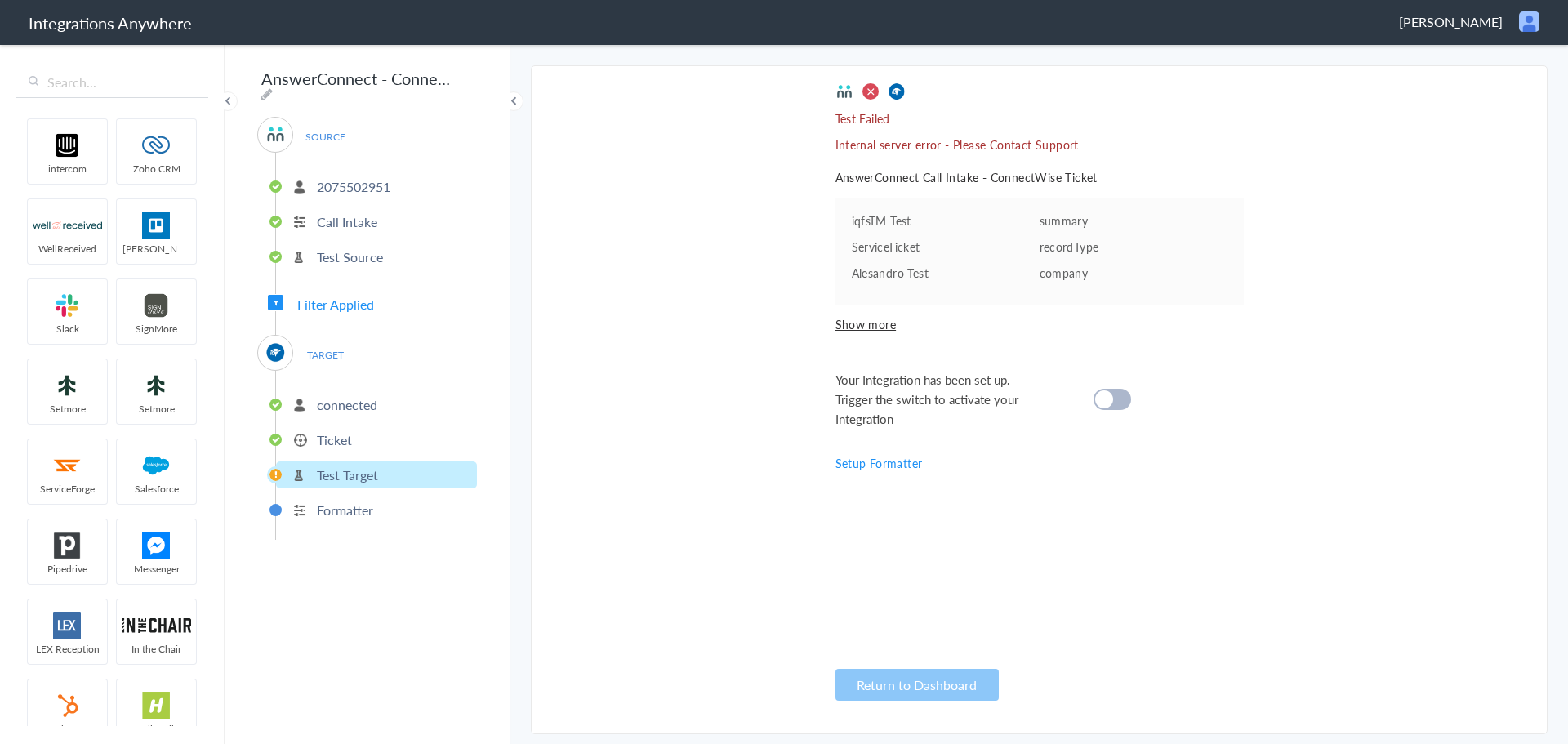
click at [372, 438] on li "Ticket" at bounding box center [377, 439] width 201 height 27
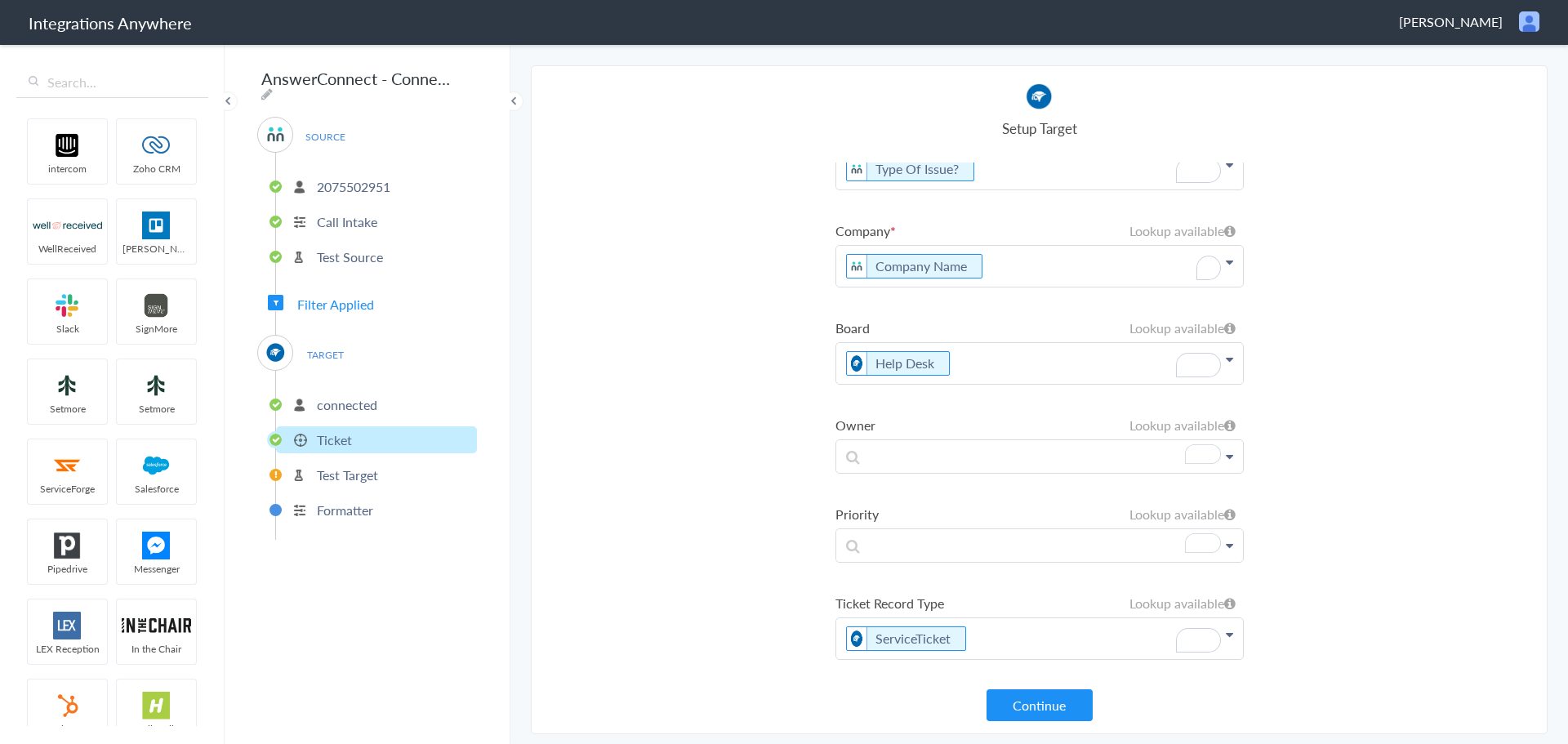
click at [340, 472] on p "Test Target" at bounding box center [347, 474] width 61 height 19
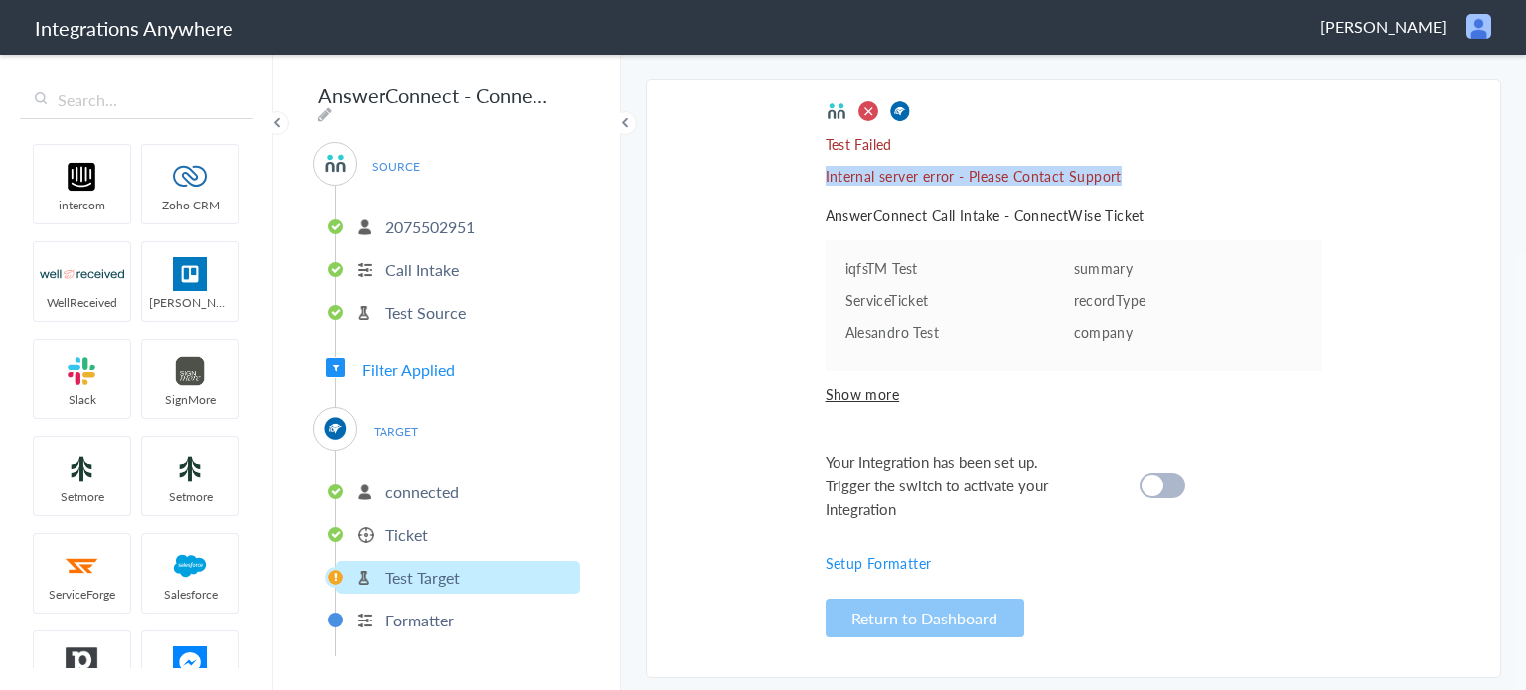
drag, startPoint x: 1144, startPoint y: 170, endPoint x: 820, endPoint y: 170, distance: 323.8
click at [820, 170] on section "Select Account 2075502951 Rename Delete ([DATE]) + connect Continue Setup Sourc…" at bounding box center [1073, 378] width 855 height 599
copy p "Internal server error - Please Contact Support"
click at [459, 528] on li "Ticket" at bounding box center [458, 534] width 244 height 33
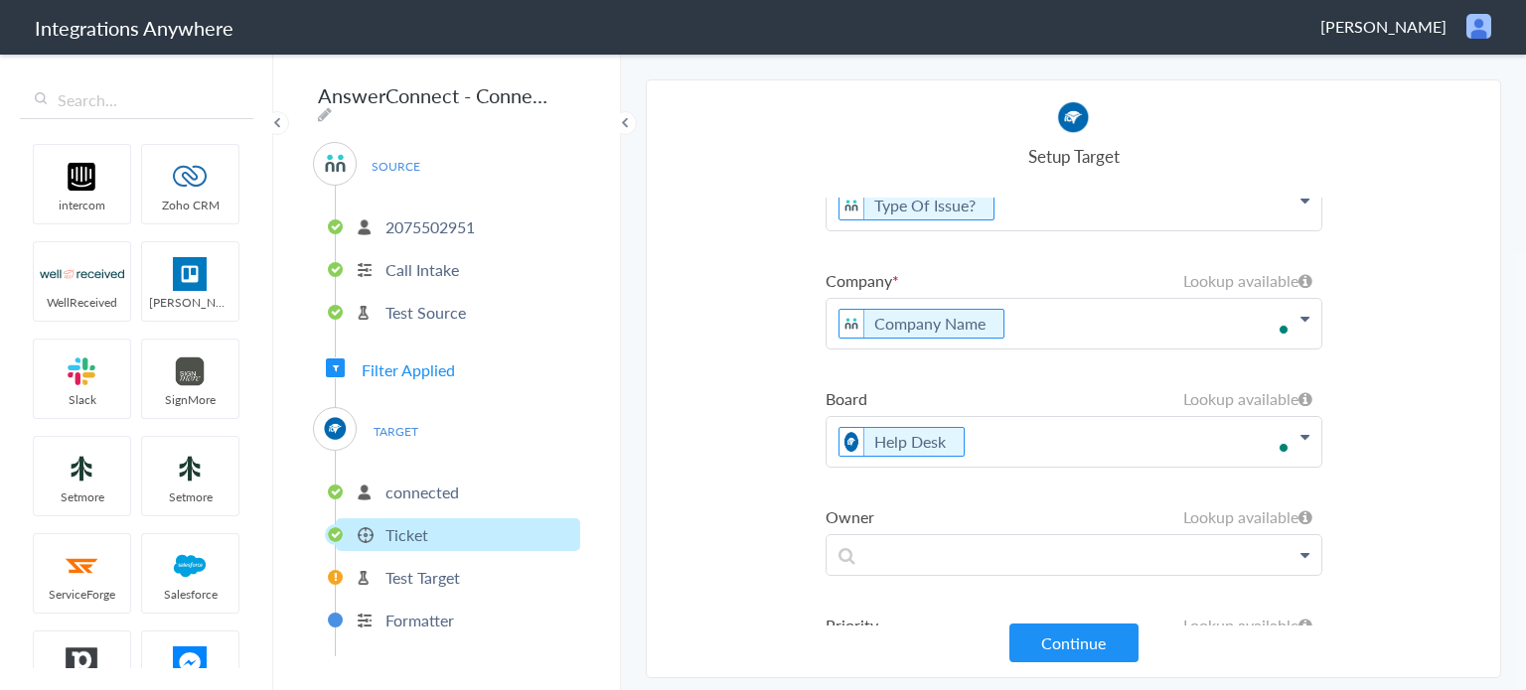
scroll to position [218, 0]
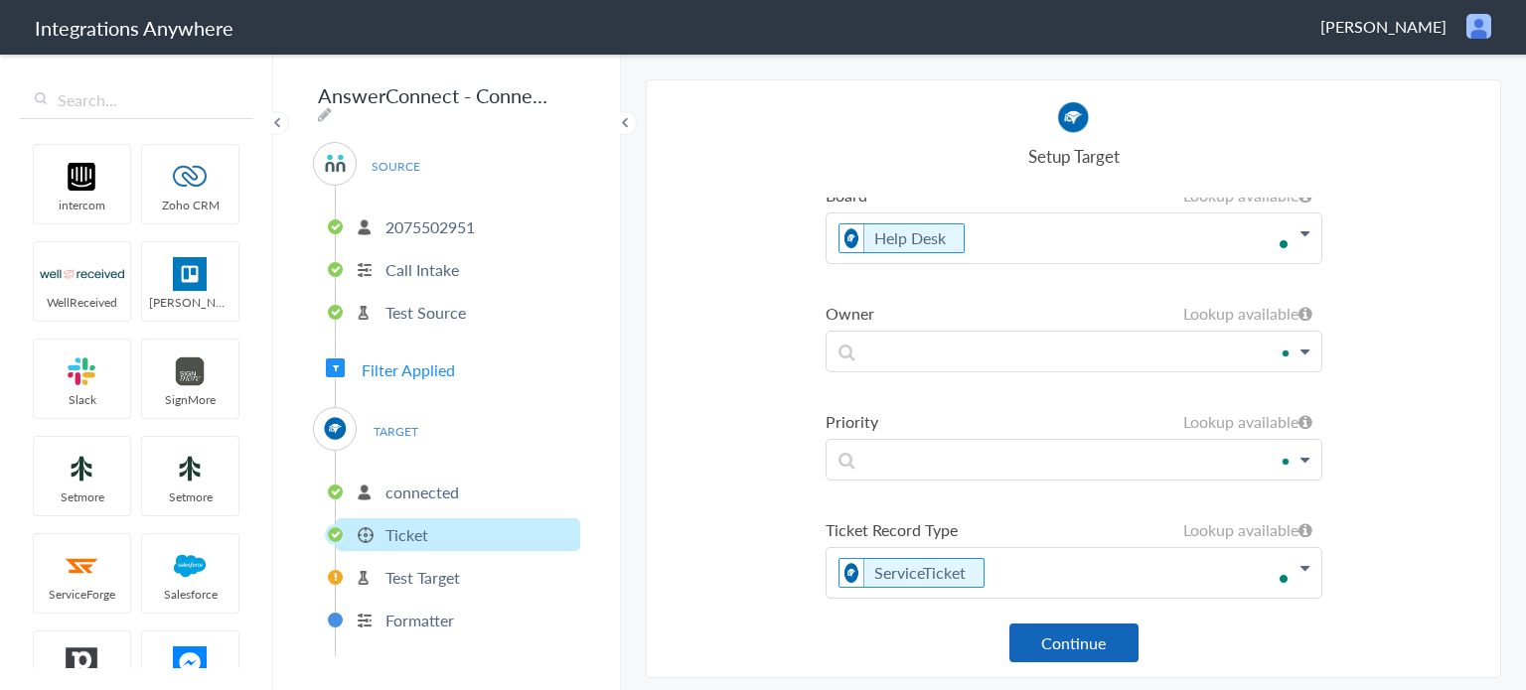
click at [1061, 632] on button "Continue" at bounding box center [1073, 643] width 129 height 39
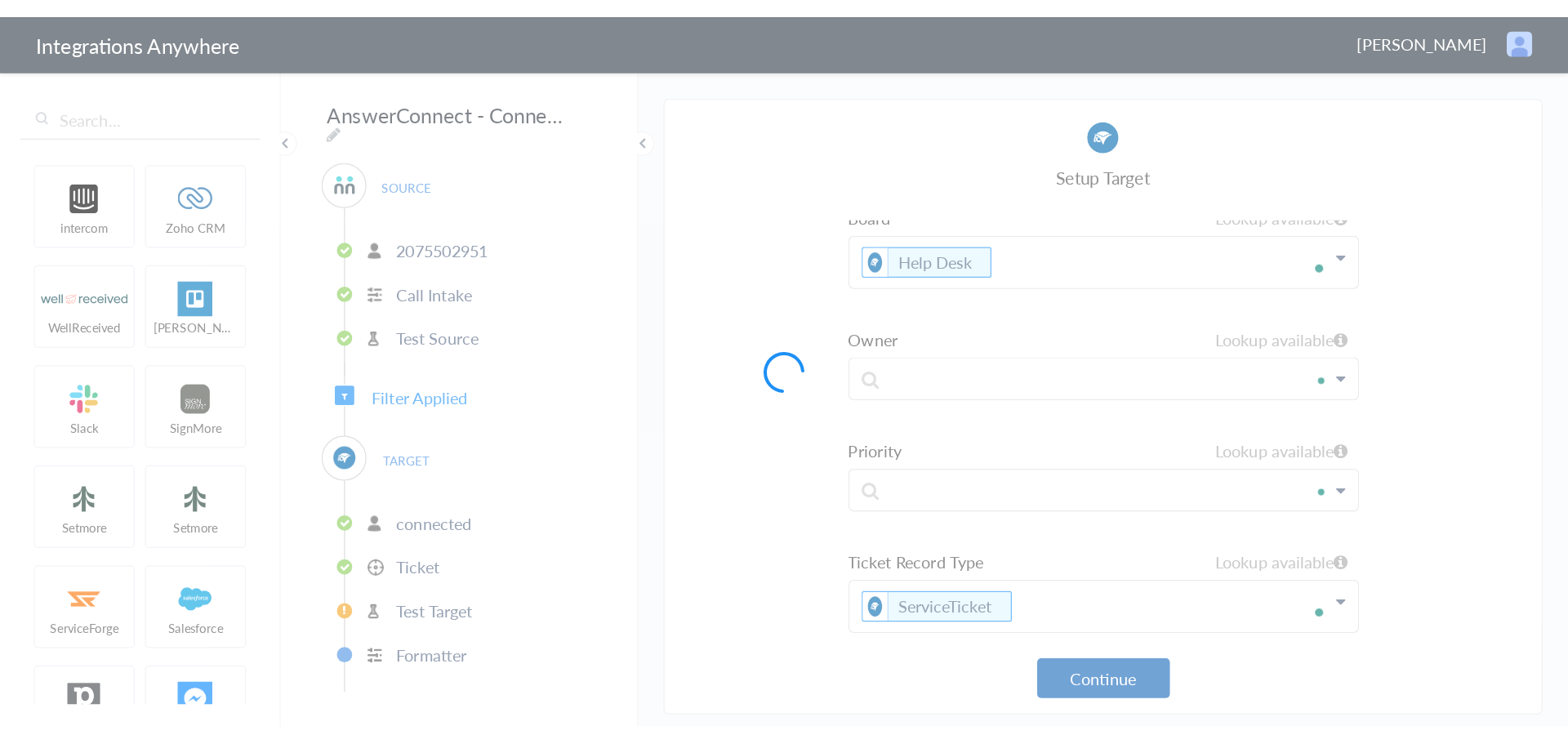
scroll to position [0, 0]
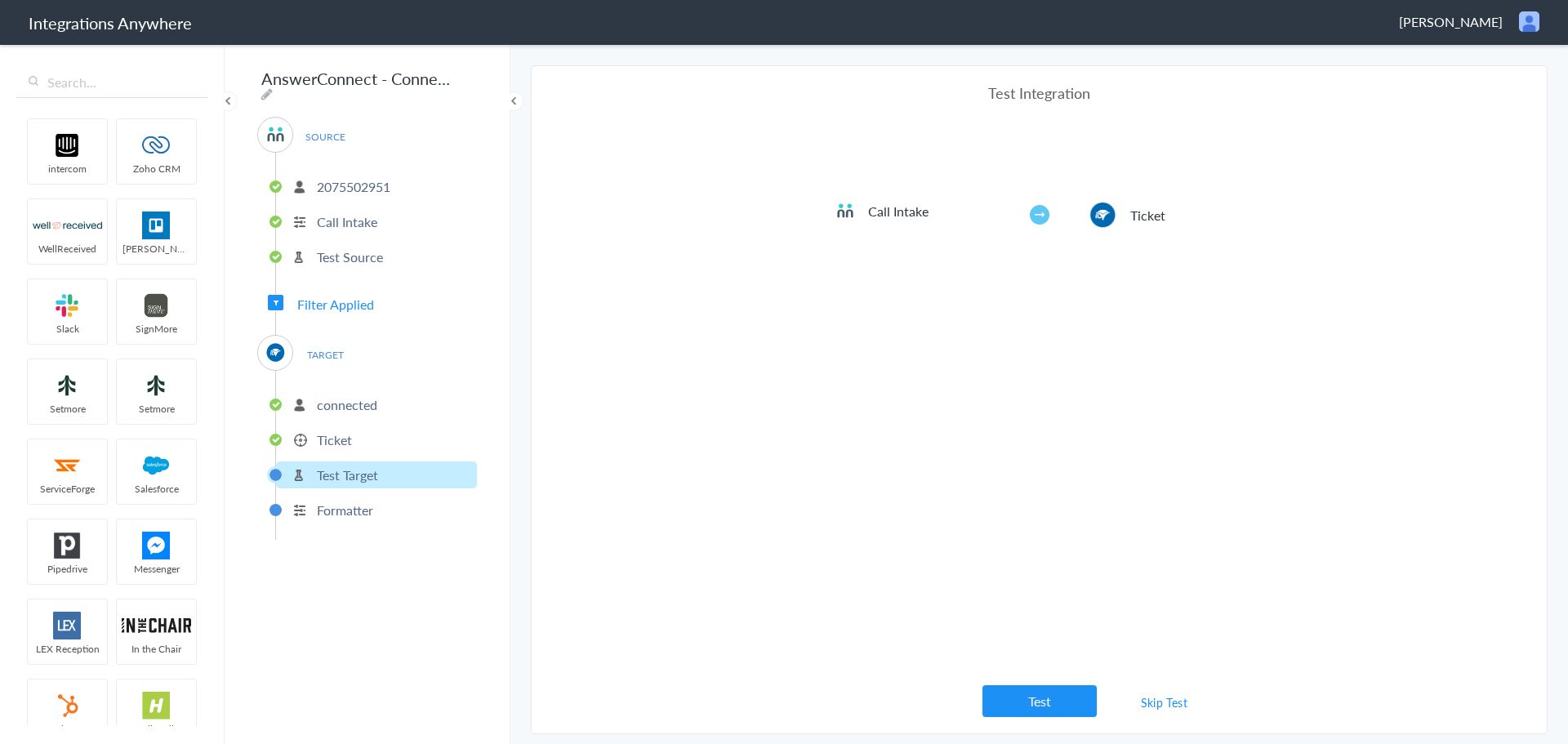
click at [358, 438] on li "Ticket" at bounding box center [377, 439] width 201 height 27
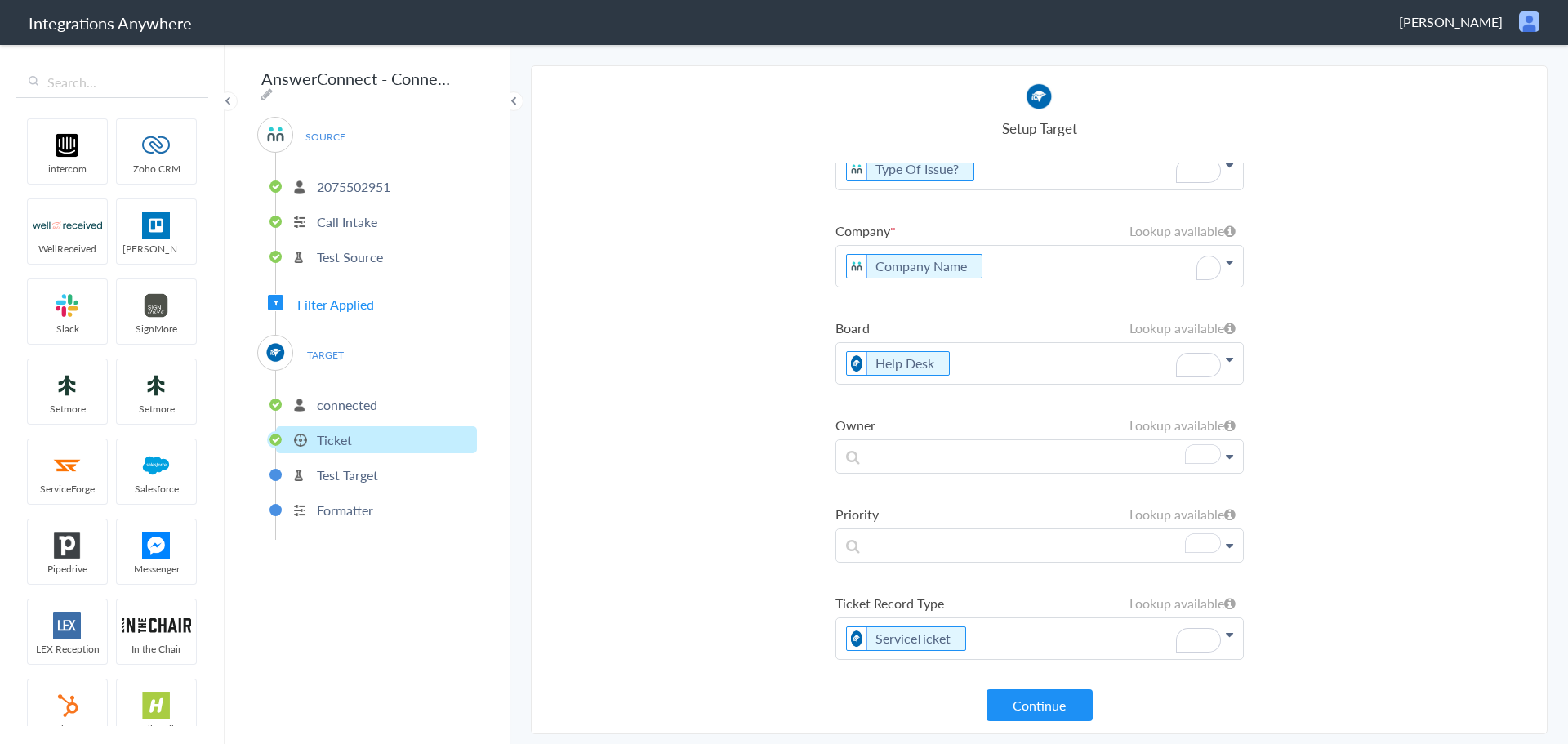
scroll to position [39, 0]
click at [1011, 279] on p "Company Name" at bounding box center [1039, 266] width 407 height 41
click at [1093, 269] on p "Company Name" at bounding box center [1039, 266] width 407 height 41
click at [1006, 317] on link "ConnectWise" at bounding box center [1039, 317] width 407 height 36
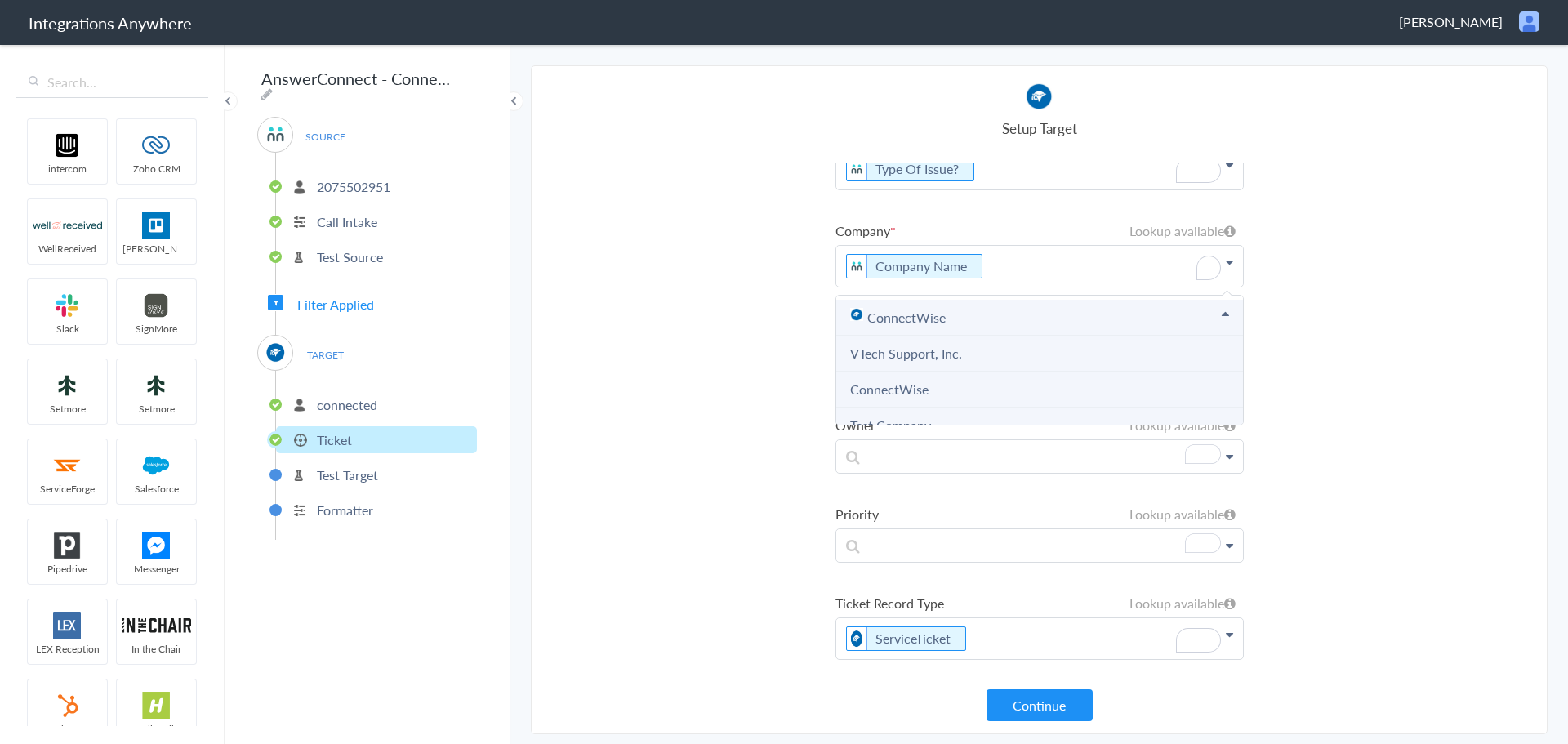
click at [1006, 317] on link "ConnectWise" at bounding box center [1039, 317] width 407 height 36
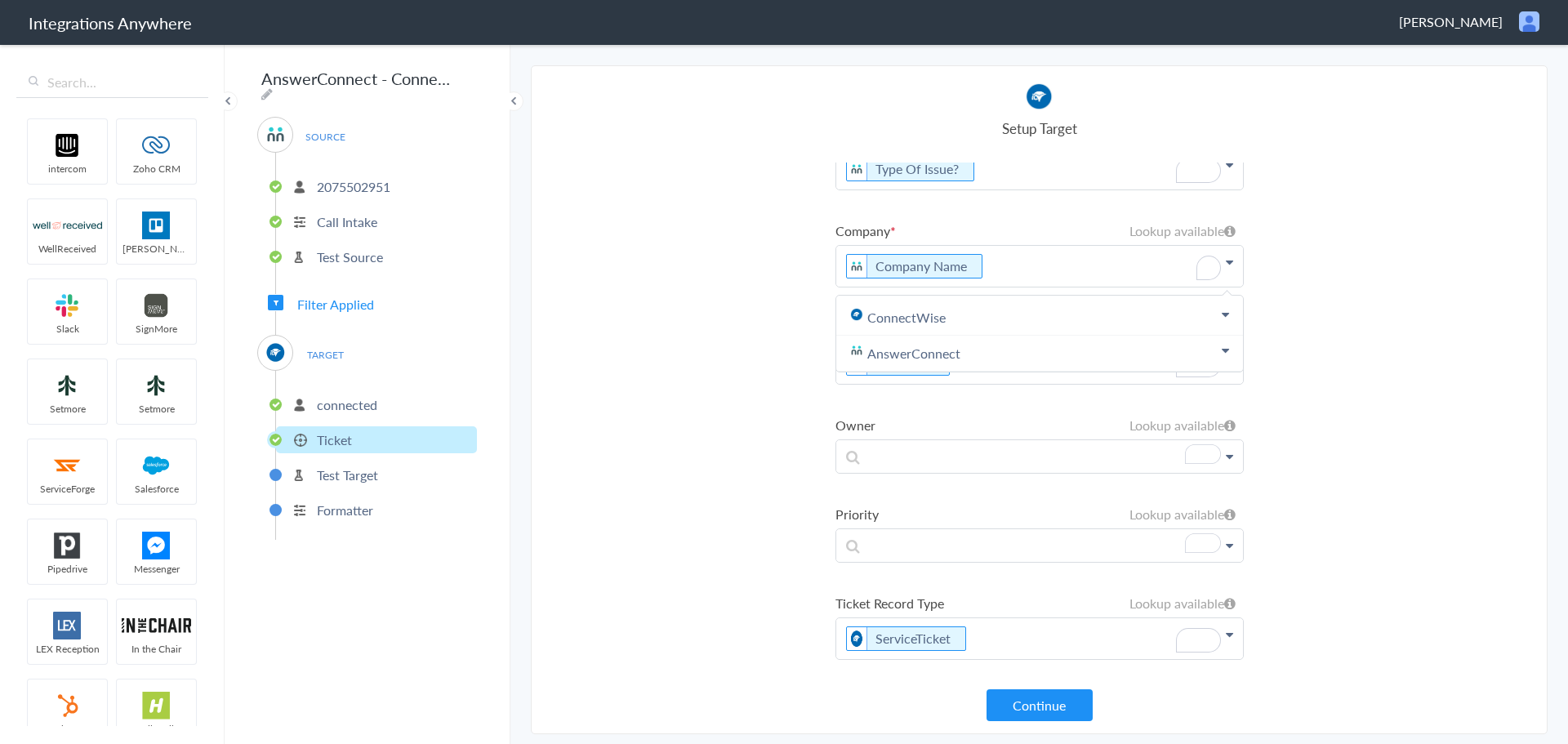
click at [1038, 270] on p "Company Name" at bounding box center [1039, 266] width 407 height 41
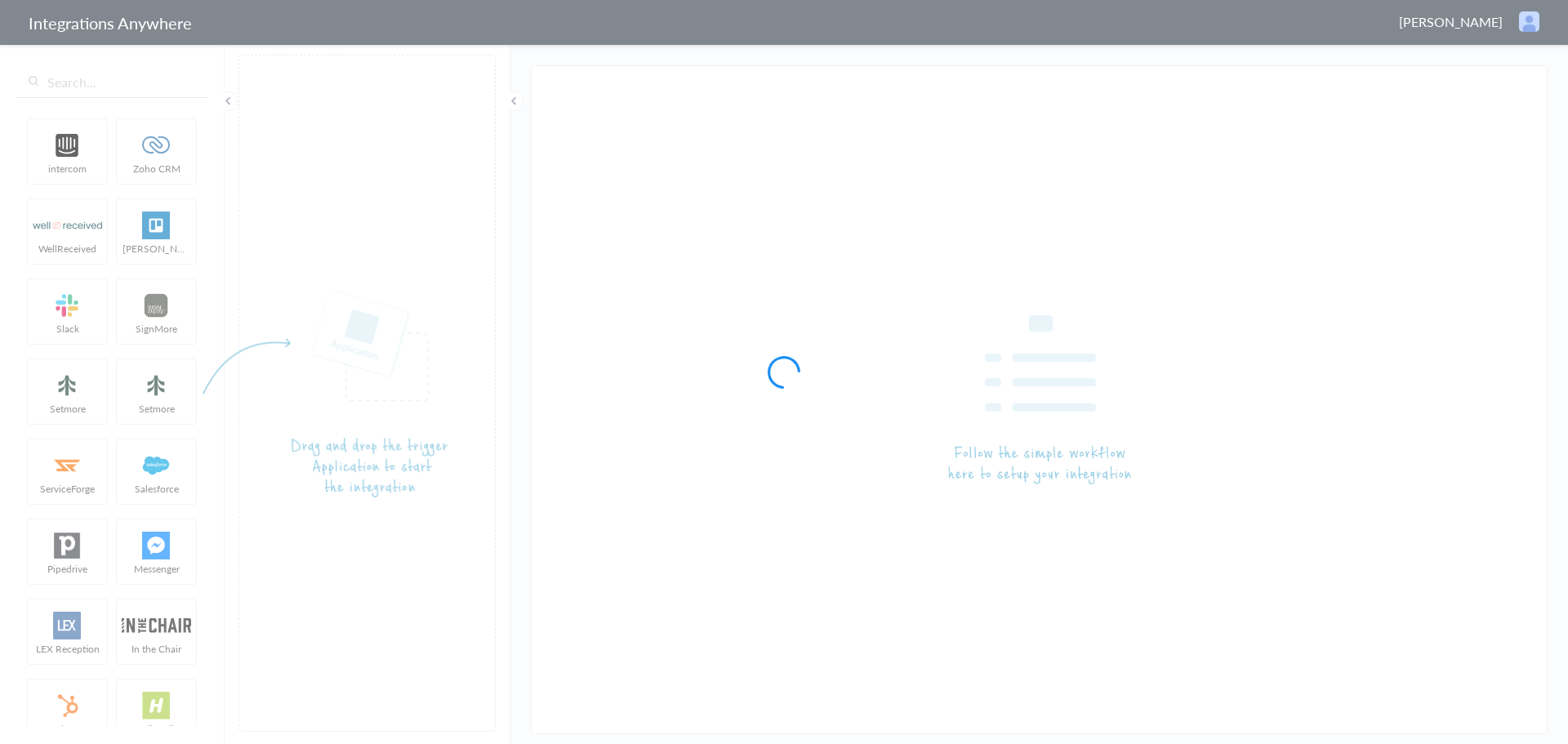
type input "AnswerConnect - ConnectWise"
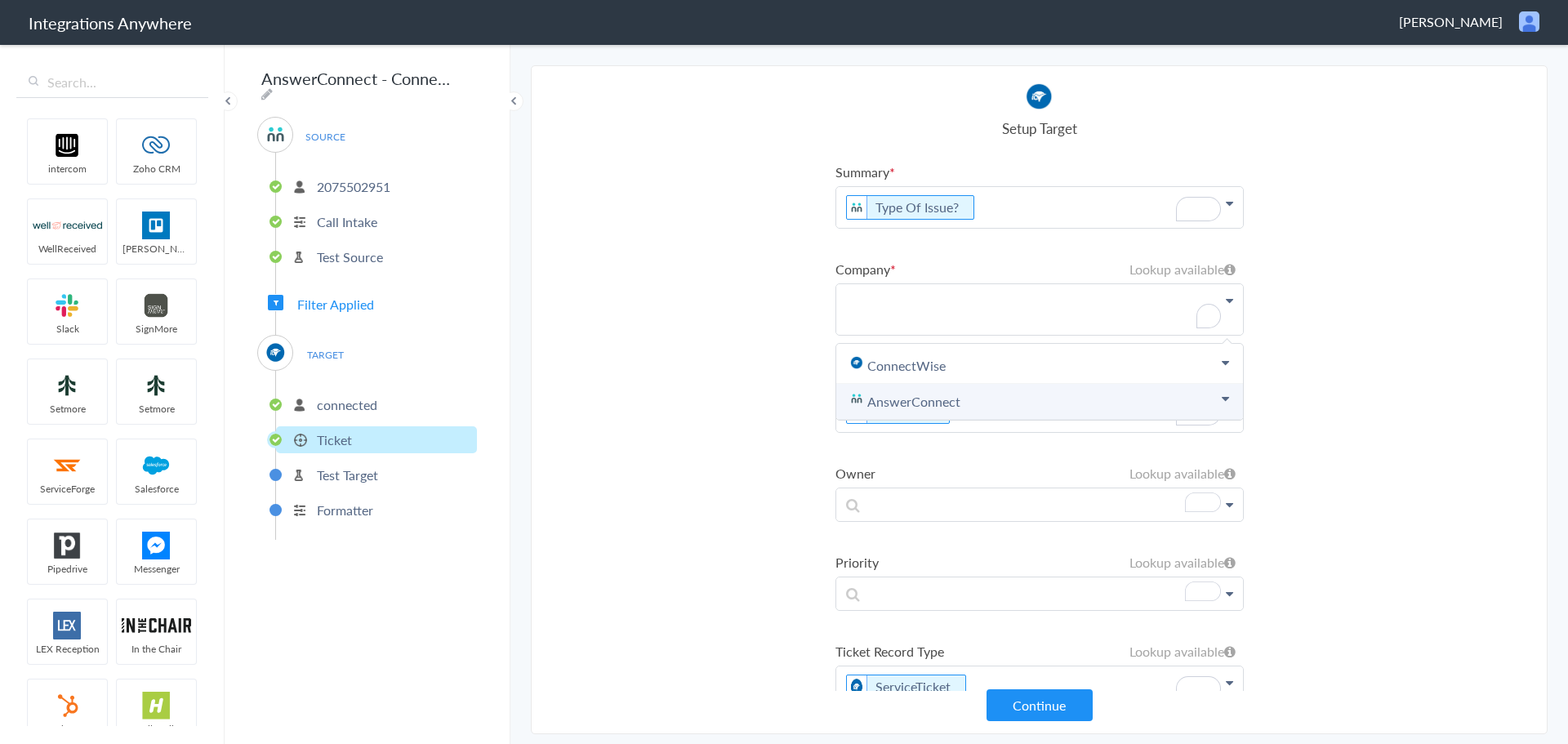
click at [987, 384] on link "AnswerConnect" at bounding box center [1039, 402] width 407 height 36
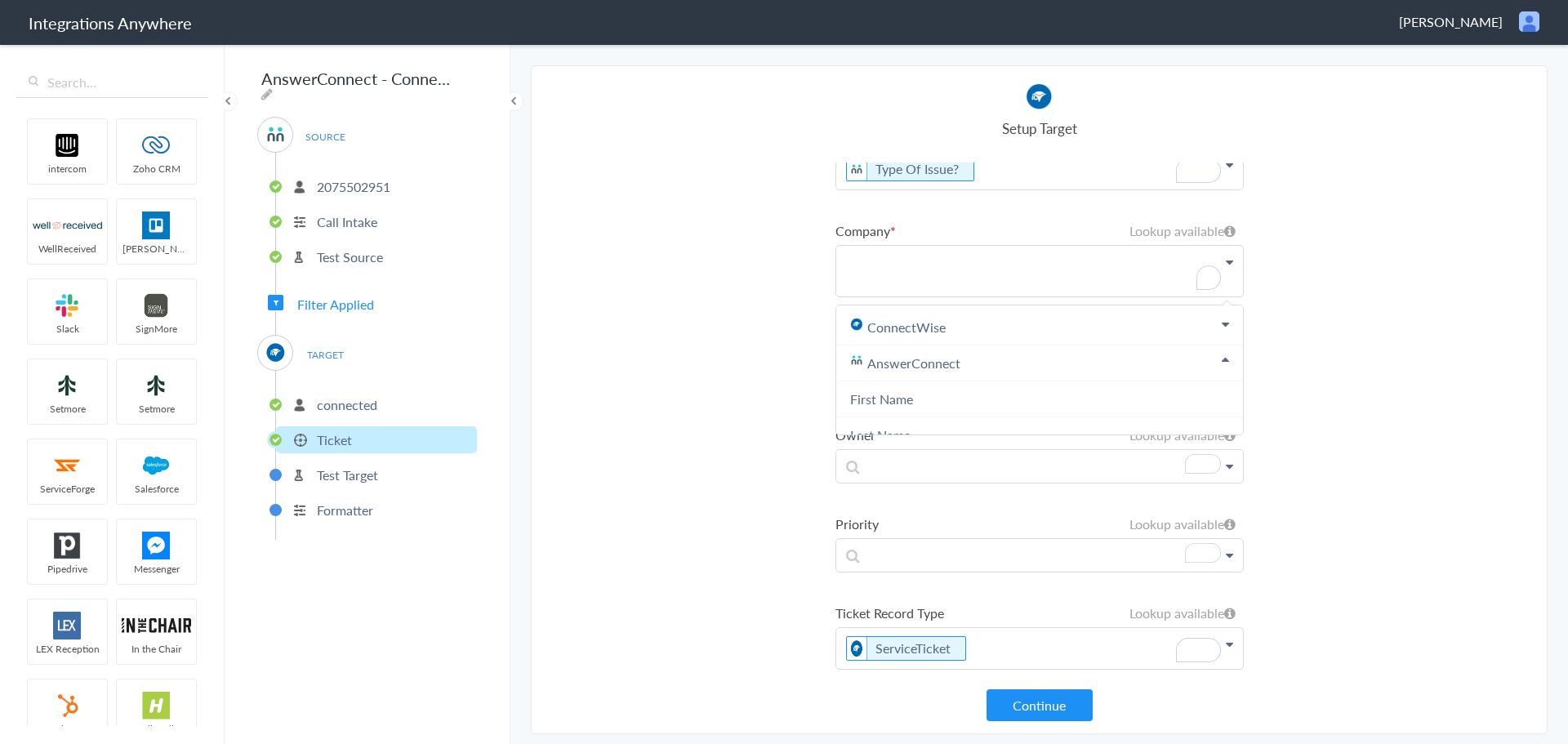
click at [990, 279] on p "To enrich screen reader interactions, please activate Accessibility in Grammarl…" at bounding box center [1039, 271] width 407 height 51
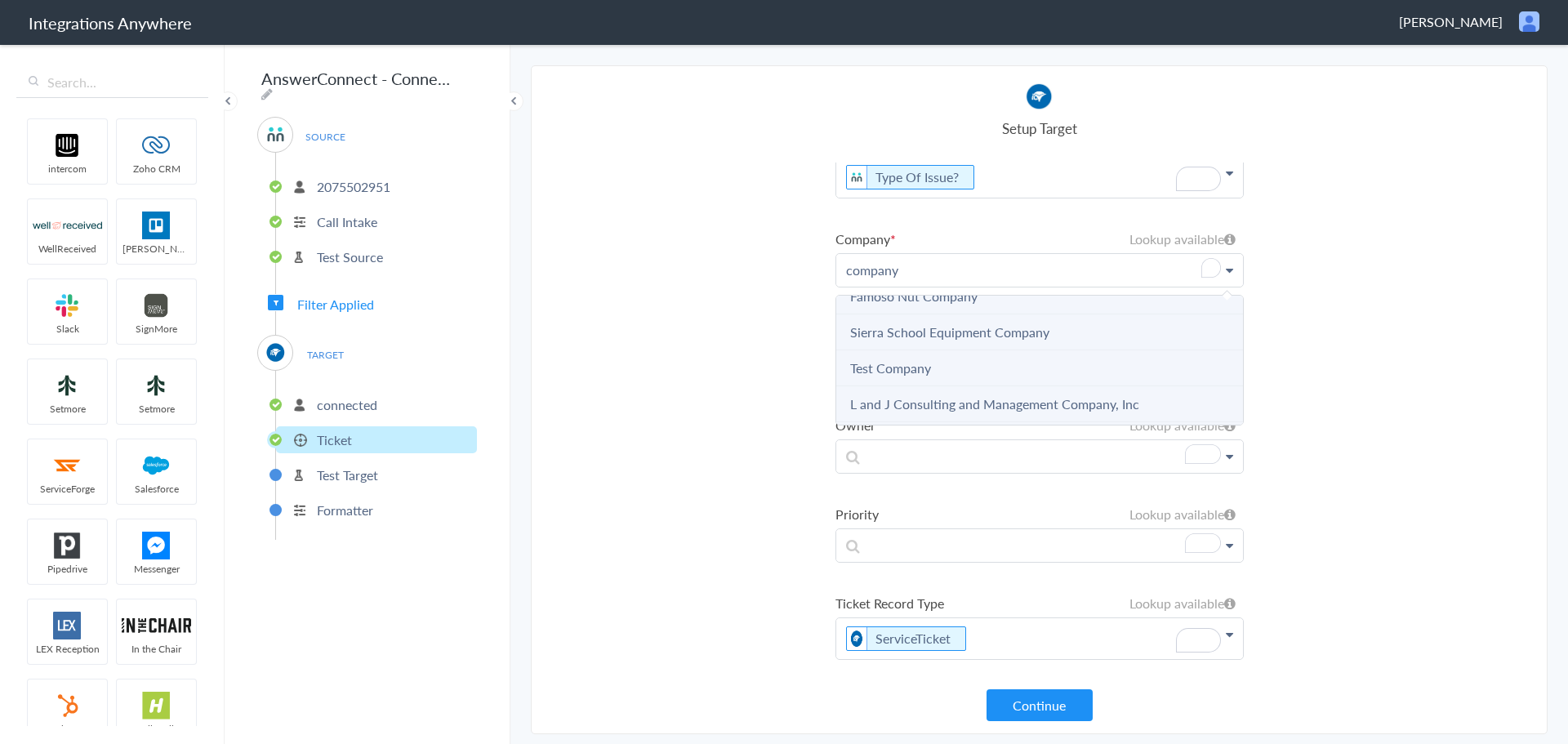
scroll to position [490, 0]
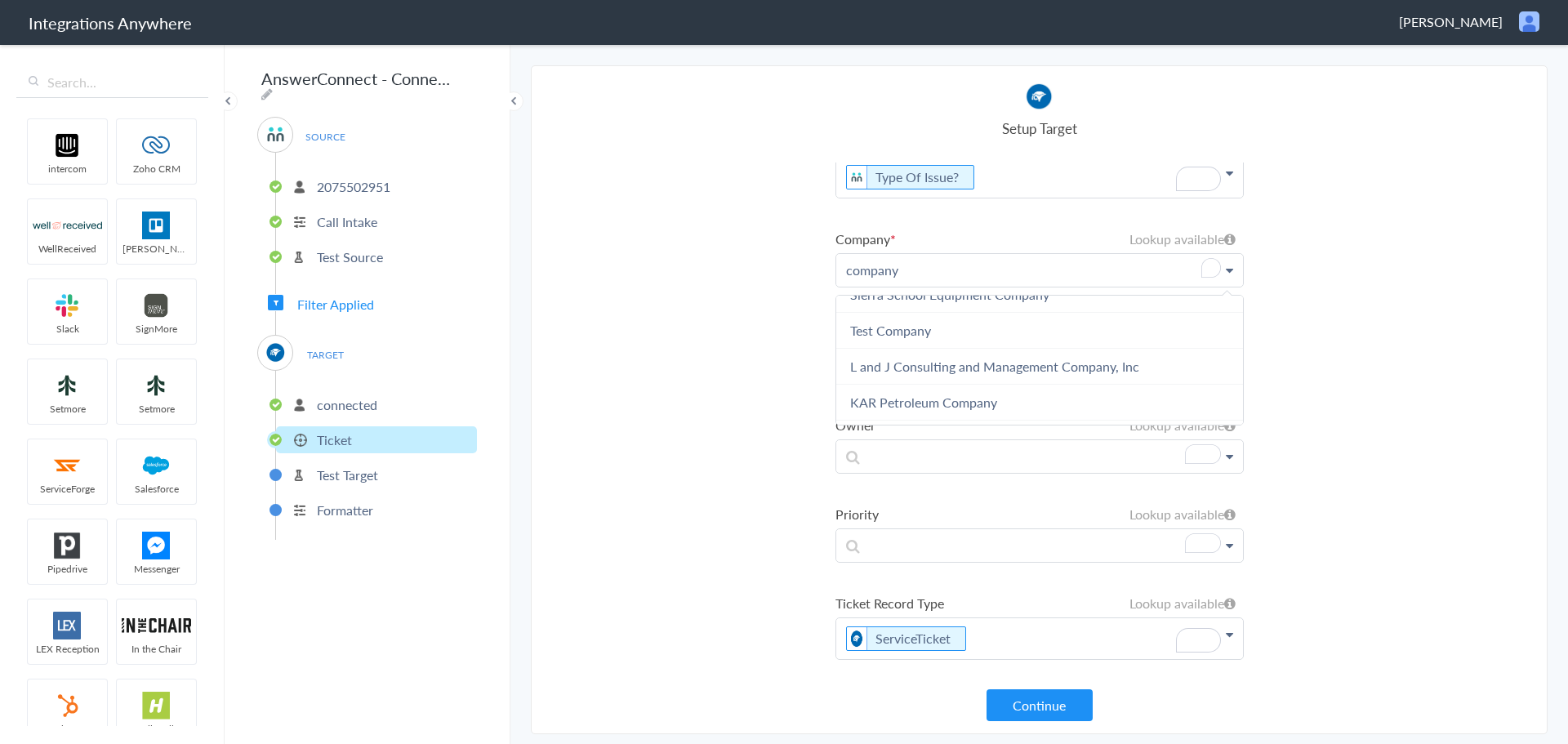
click at [1362, 351] on section "Select Account 2075502951 Rename Delete ([DATE]) + connect Continue Setup Sourc…" at bounding box center [1039, 399] width 1017 height 668
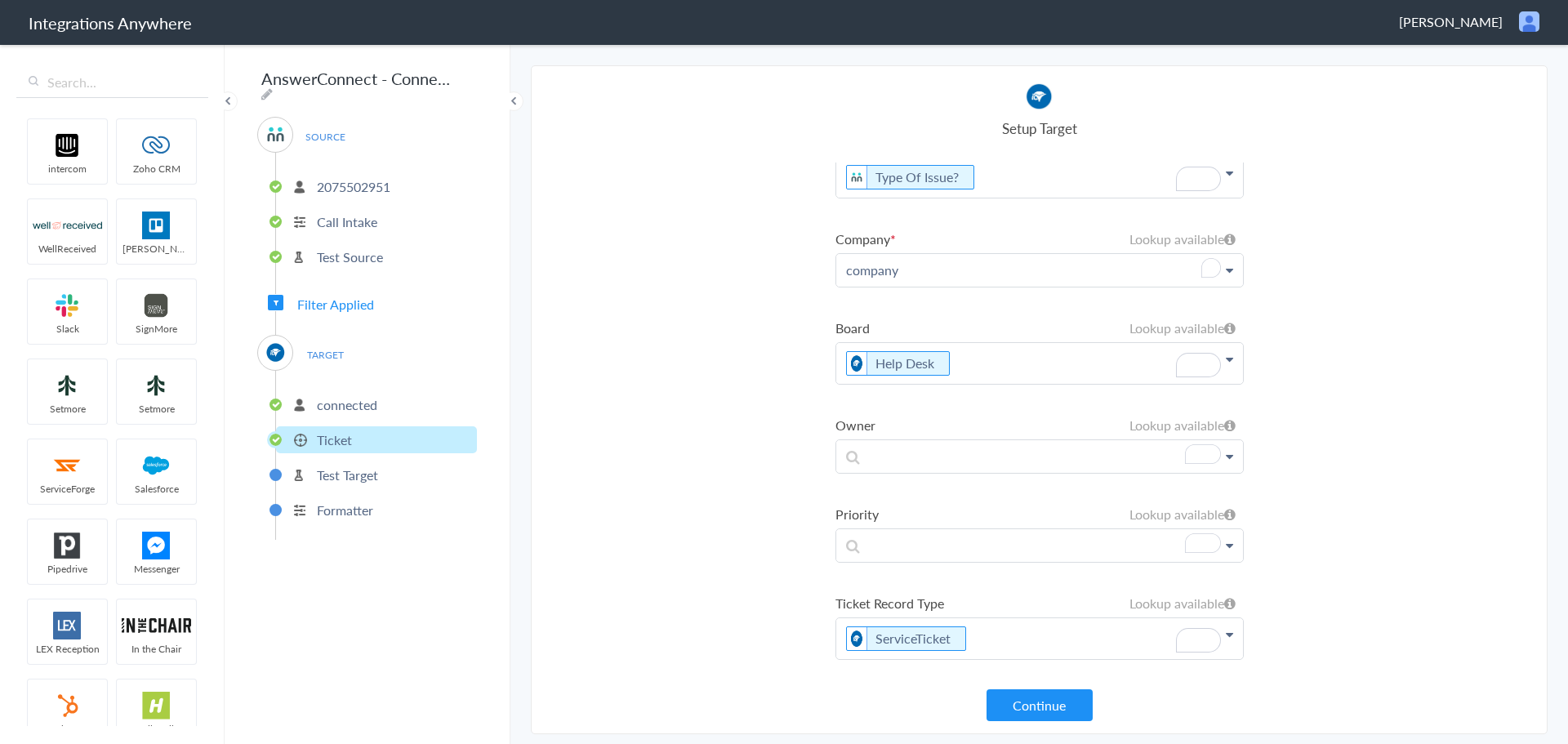
scroll to position [30, 0]
